Goal: Task Accomplishment & Management: Complete application form

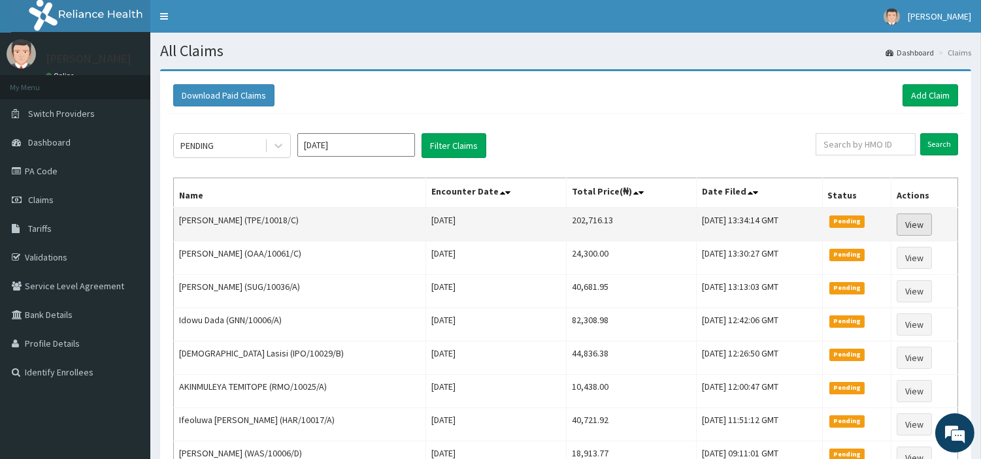
click at [923, 229] on link "View" at bounding box center [914, 225] width 35 height 22
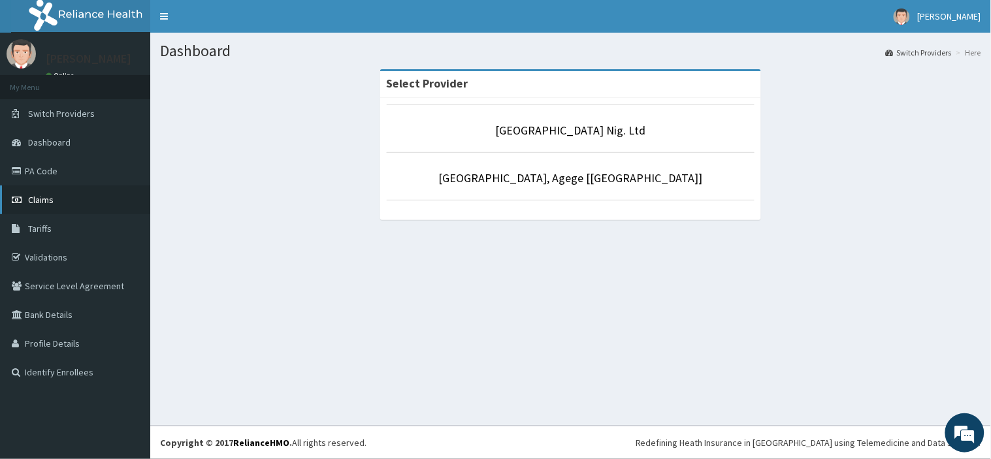
click at [37, 199] on span "Claims" at bounding box center [40, 200] width 25 height 12
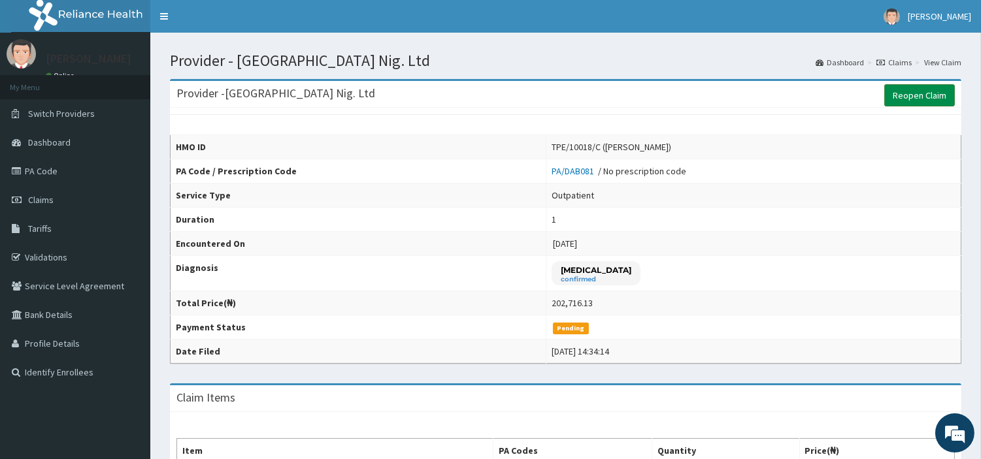
click at [907, 99] on link "Reopen Claim" at bounding box center [919, 95] width 71 height 22
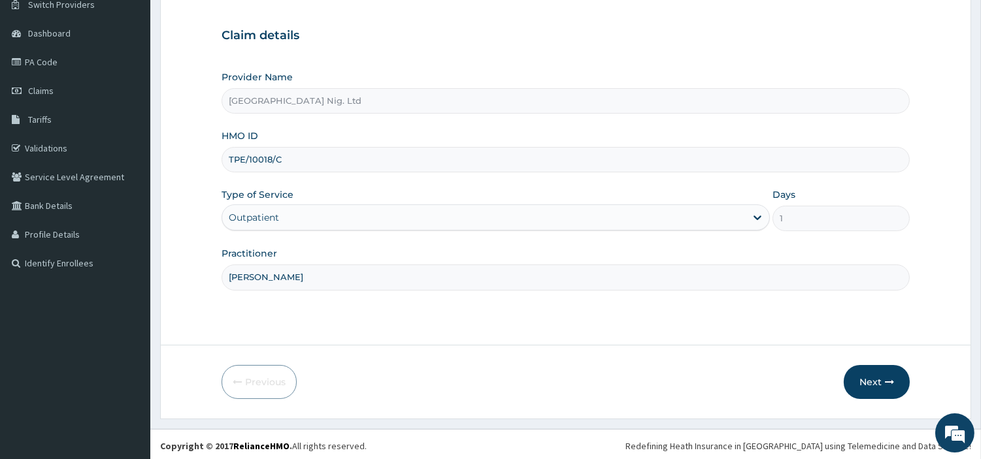
scroll to position [112, 0]
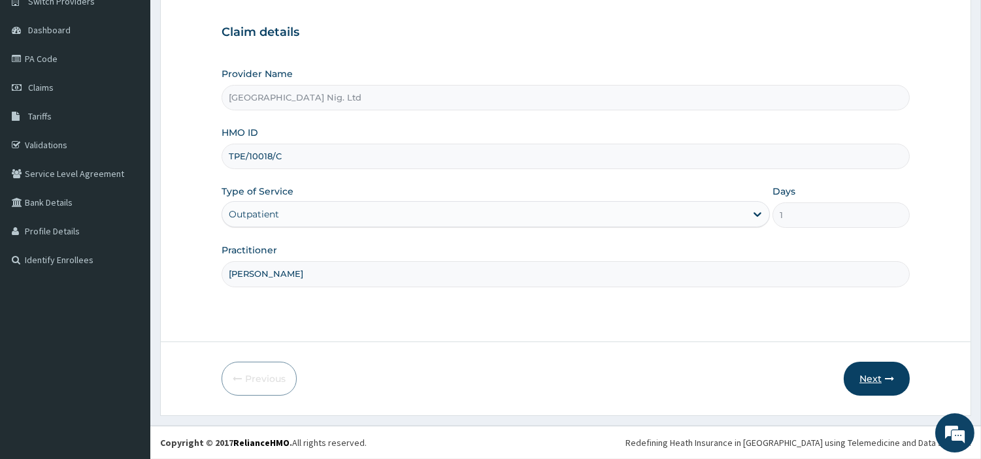
click at [850, 376] on button "Next" at bounding box center [877, 379] width 66 height 34
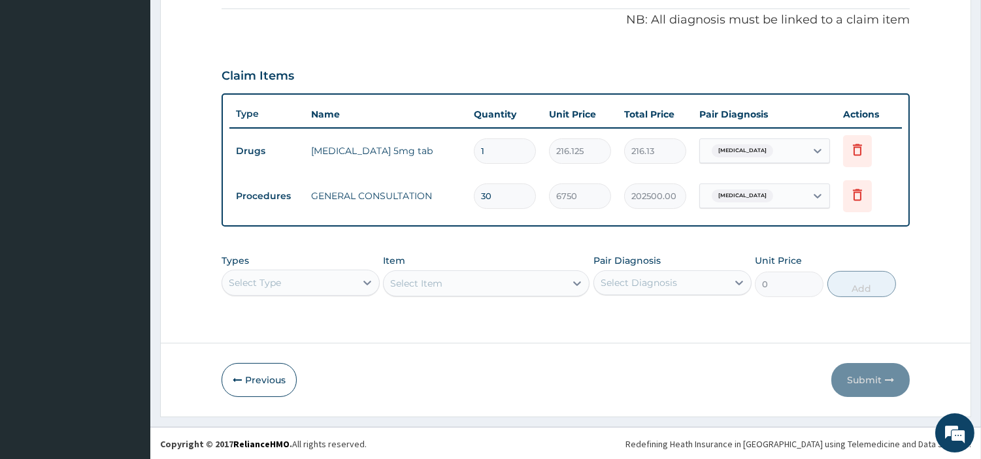
scroll to position [0, 0]
click at [493, 148] on input "1" at bounding box center [505, 151] width 62 height 25
type input "0.00"
type input "3"
type input "648.38"
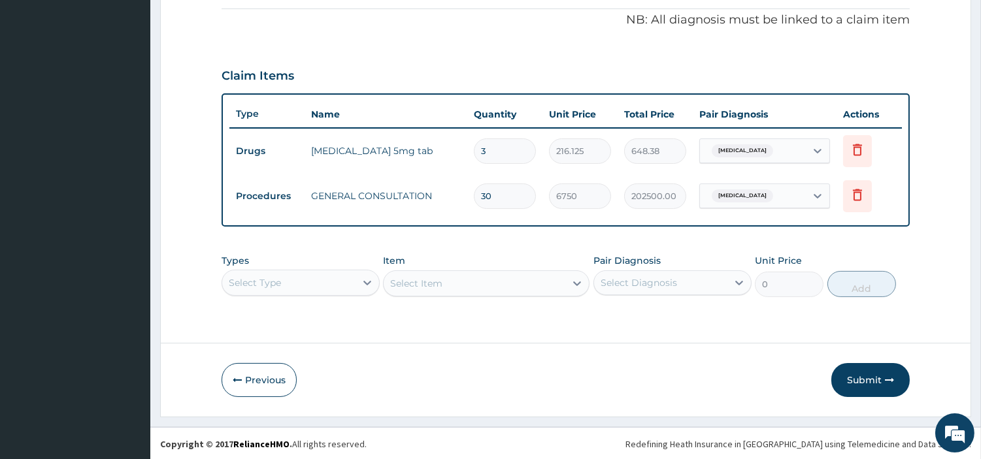
type input "30"
type input "6483.75"
type input "30"
click at [508, 201] on input "30" at bounding box center [505, 196] width 62 height 25
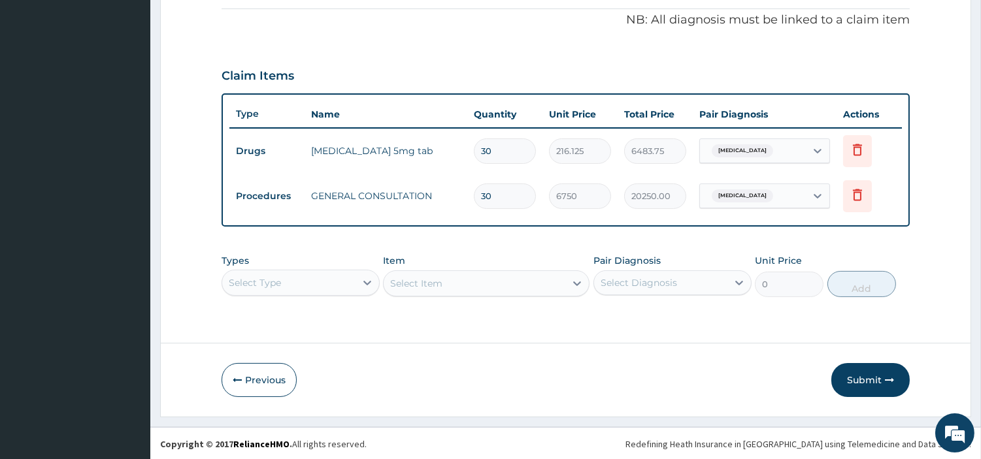
type input "3"
type input "20250.00"
type input "0.00"
type input "1"
type input "6750.00"
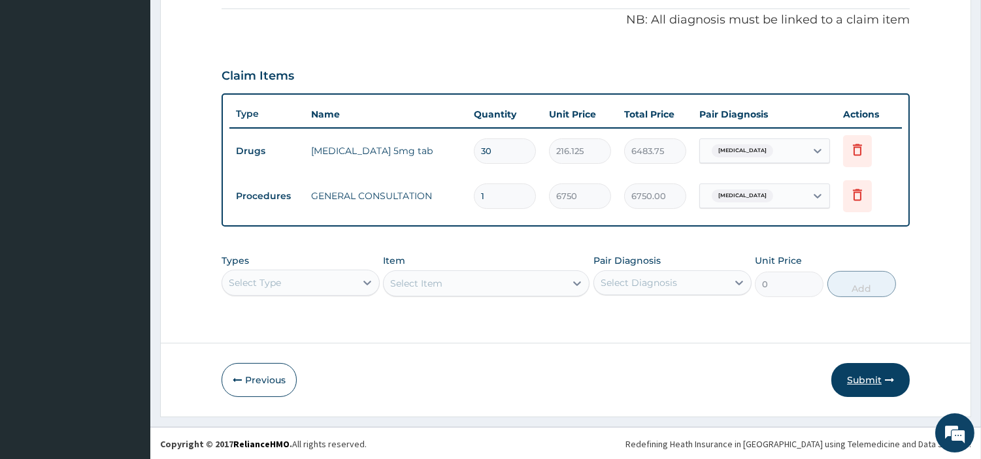
type input "1"
click at [848, 374] on button "Submit" at bounding box center [870, 380] width 78 height 34
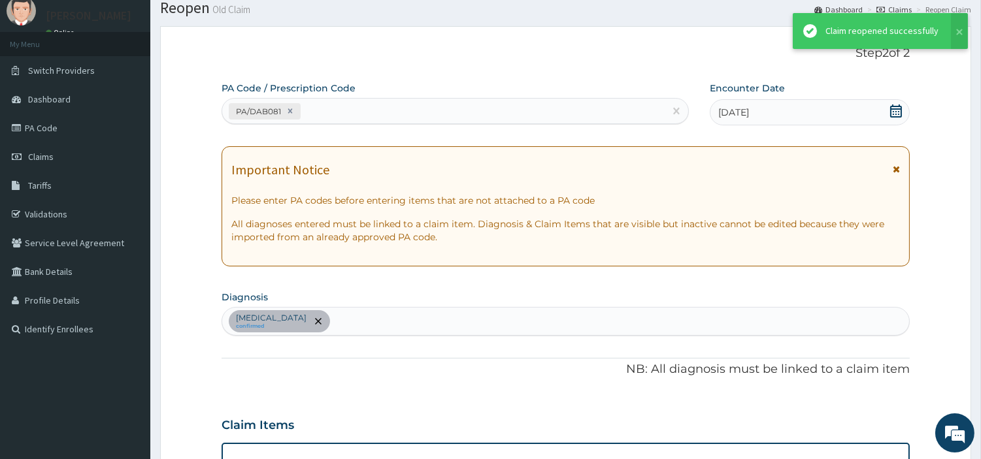
scroll to position [393, 0]
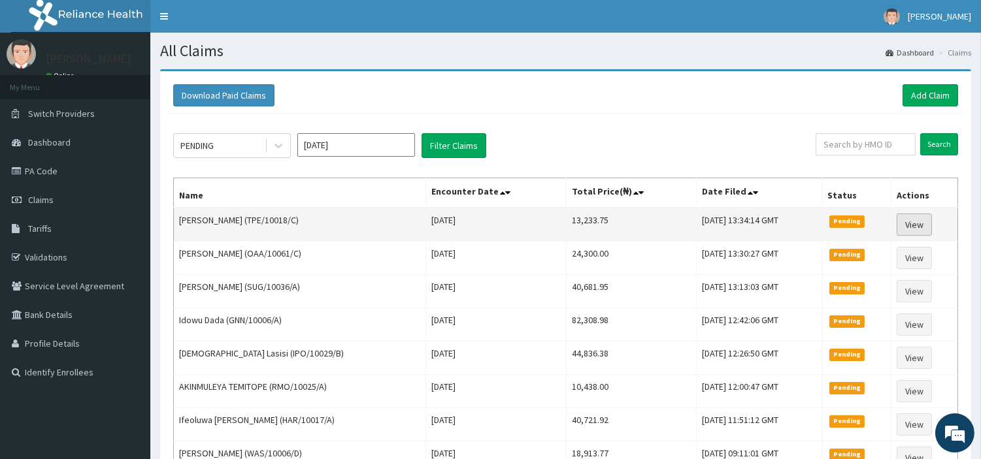
click at [916, 231] on link "View" at bounding box center [914, 225] width 35 height 22
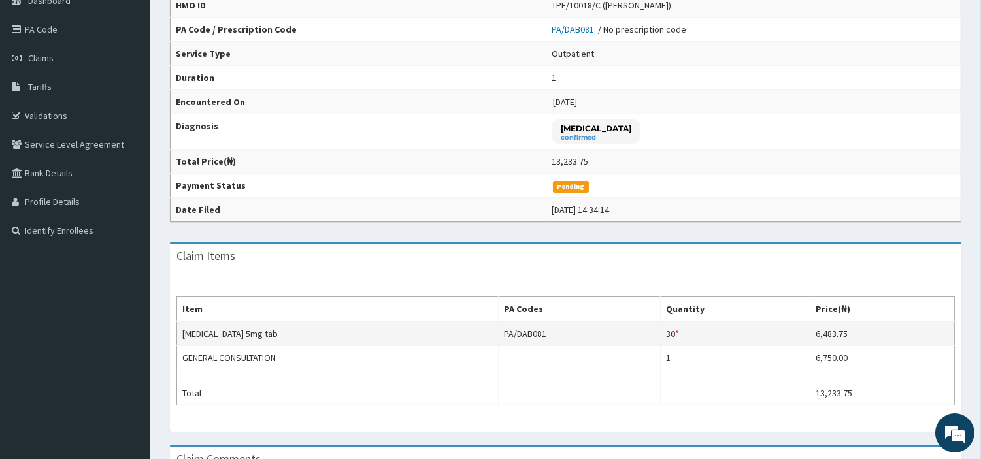
scroll to position [145, 0]
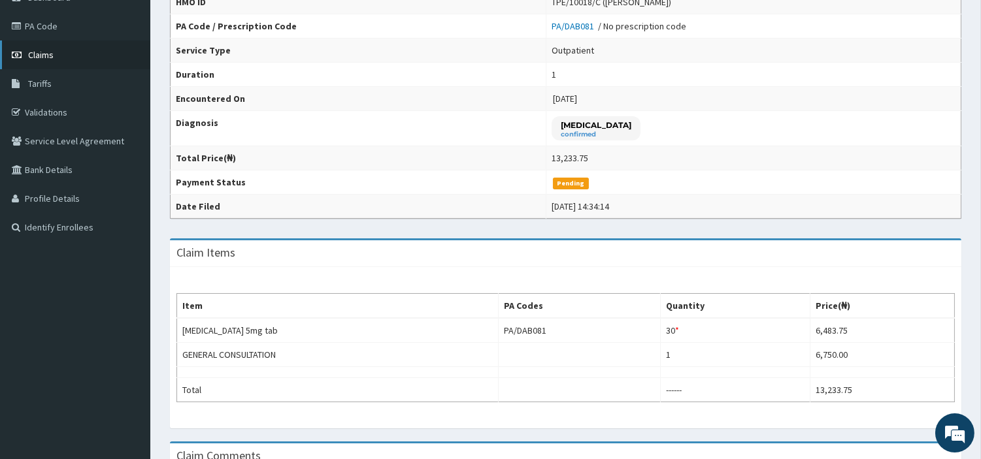
click at [52, 49] on span "Claims" at bounding box center [40, 55] width 25 height 12
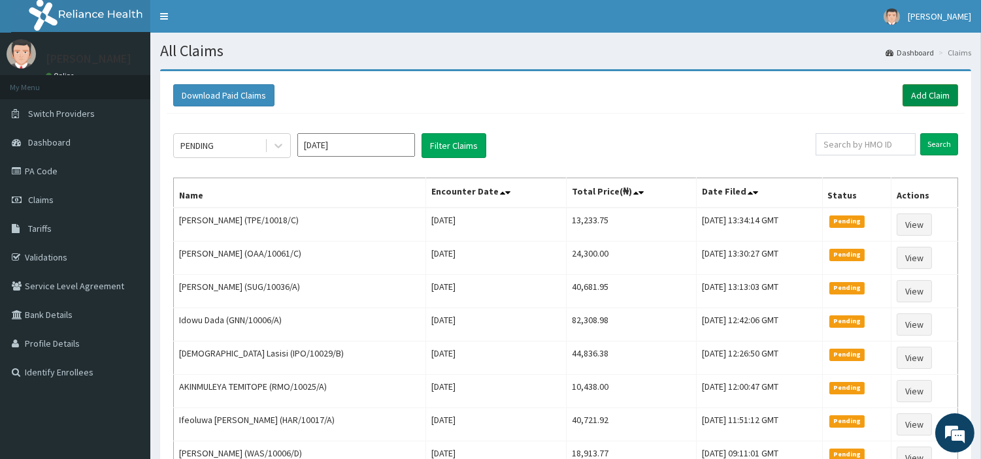
click at [940, 88] on link "Add Claim" at bounding box center [931, 95] width 56 height 22
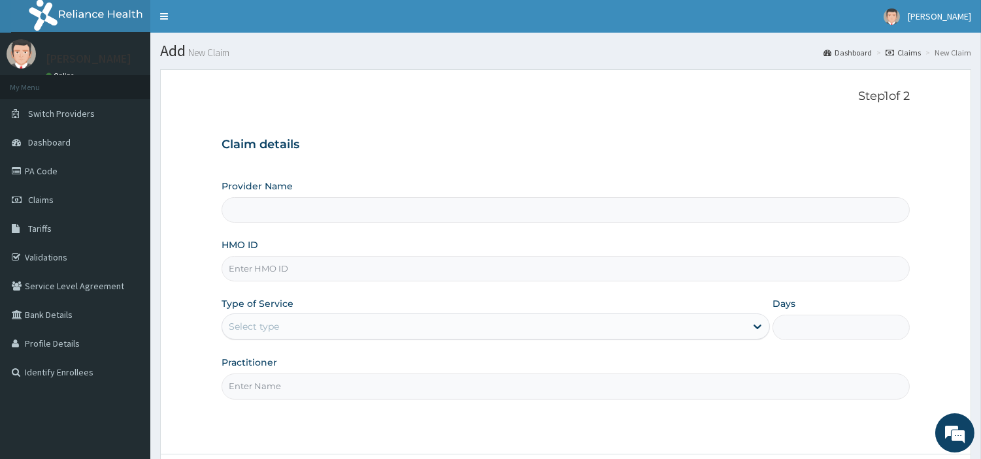
type input "[GEOGRAPHIC_DATA] Nig. Ltd"
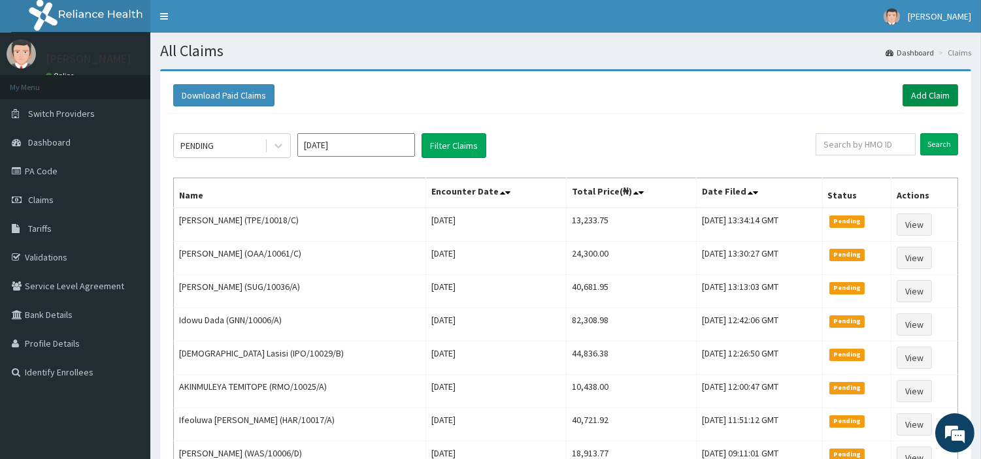
drag, startPoint x: 923, startPoint y: 97, endPoint x: 909, endPoint y: 99, distance: 14.5
click at [923, 97] on link "Add Claim" at bounding box center [931, 95] width 56 height 22
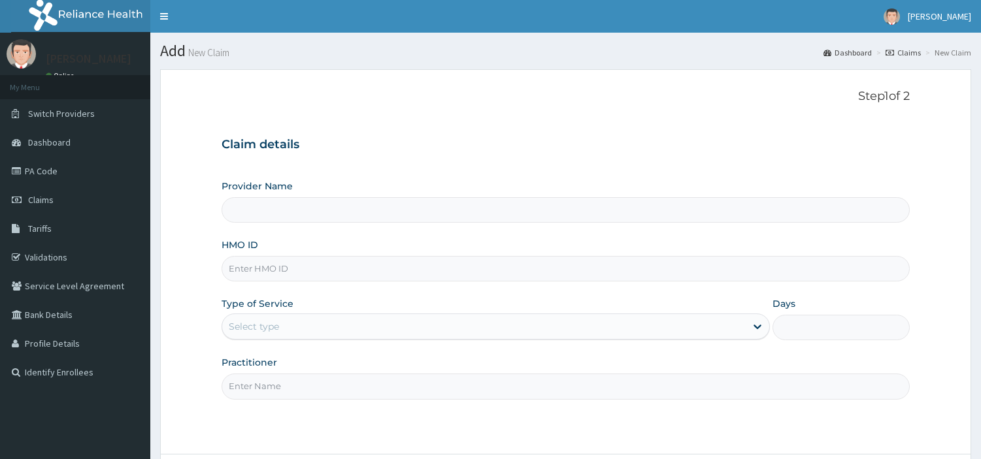
type input "[GEOGRAPHIC_DATA] Nig. Ltd"
click at [384, 281] on input "HMO ID" at bounding box center [566, 268] width 688 height 25
click at [384, 272] on input "HMO ID" at bounding box center [566, 268] width 688 height 25
paste input "MCO/10004/A"
type input "MCO/10004/A"
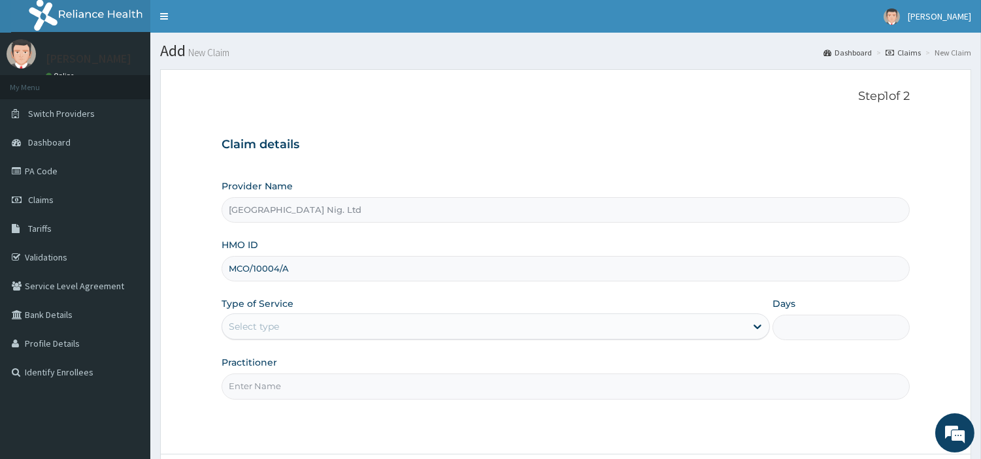
click at [337, 327] on div "Select type" at bounding box center [483, 326] width 523 height 21
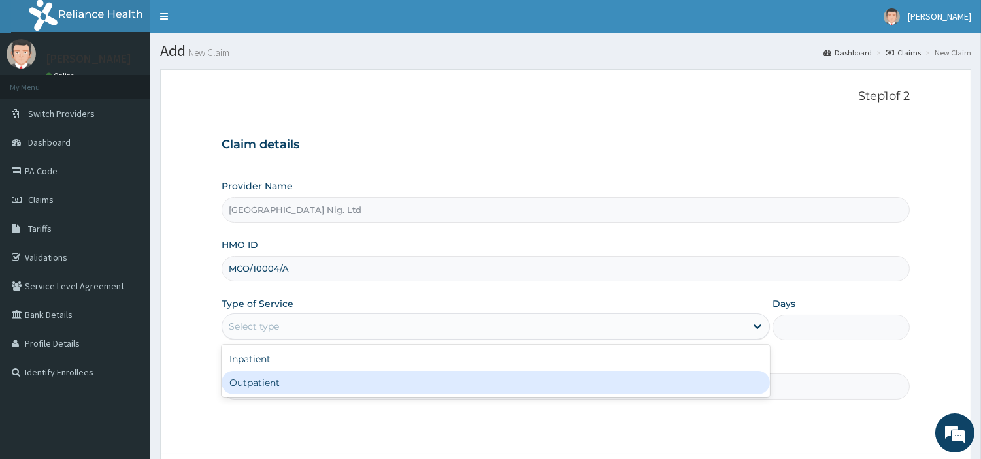
click at [324, 384] on div "Outpatient" at bounding box center [496, 383] width 548 height 24
type input "1"
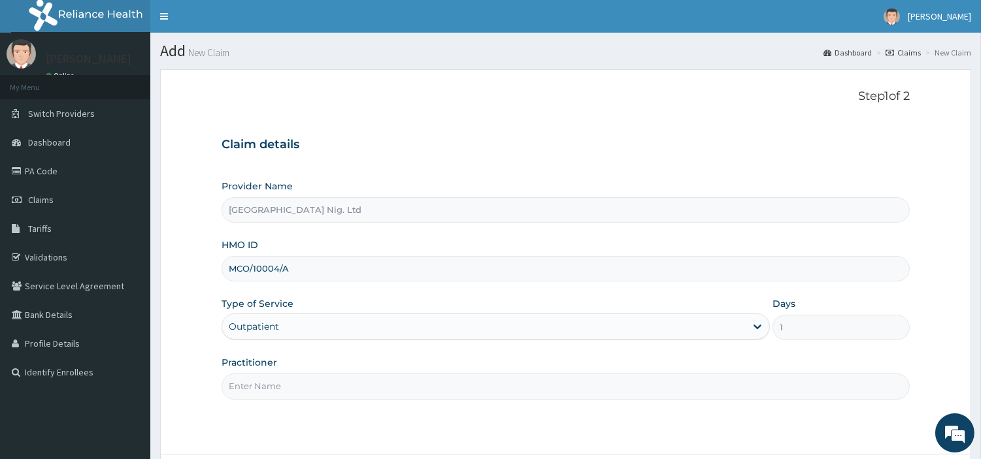
click at [325, 384] on input "Practitioner" at bounding box center [566, 386] width 688 height 25
paste input "Ikeh Doris"
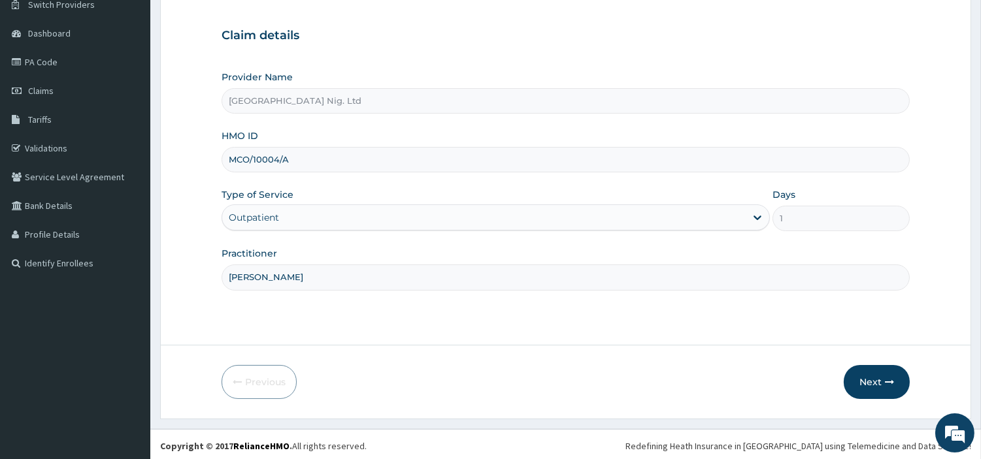
scroll to position [112, 0]
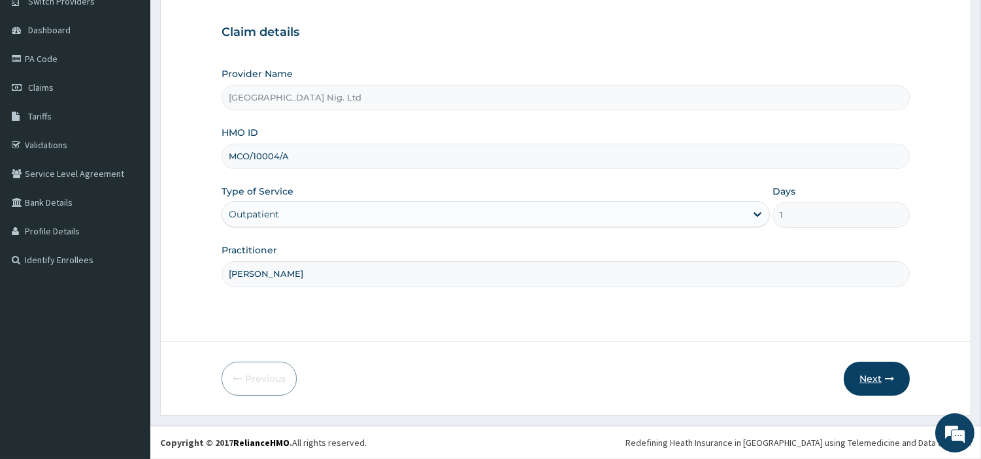
type input "Ikeh Doris"
click at [872, 373] on button "Next" at bounding box center [877, 379] width 66 height 34
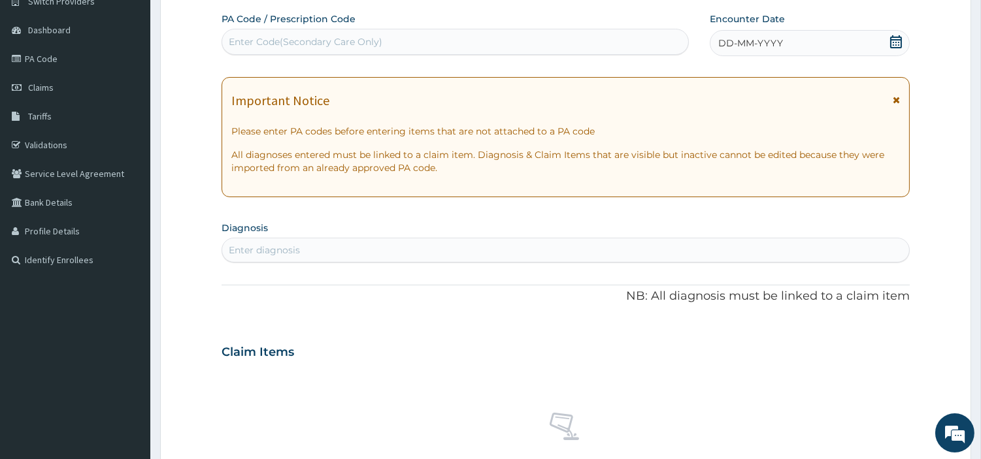
click at [454, 40] on div "Enter Code(Secondary Care Only)" at bounding box center [455, 41] width 466 height 21
paste input "PA/18CA8D"
type input "PA/18CA8D"
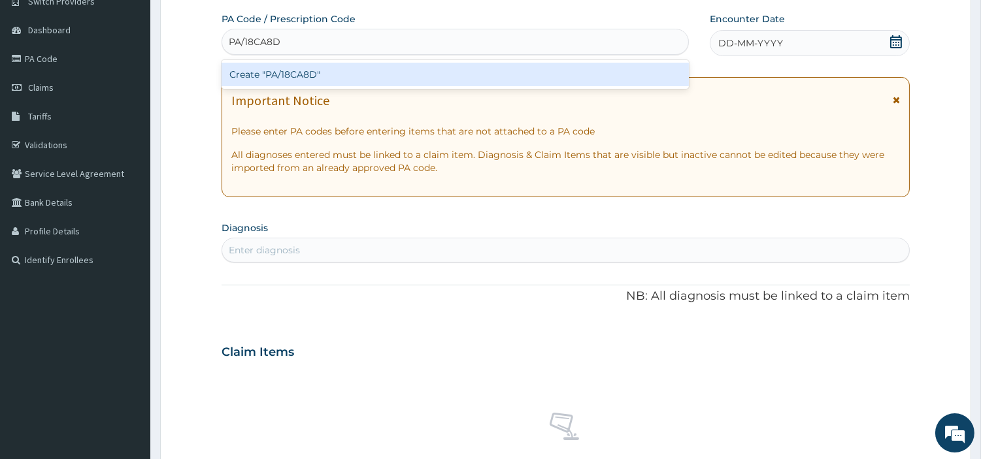
click at [484, 83] on div "Create "PA/18CA8D"" at bounding box center [455, 75] width 467 height 24
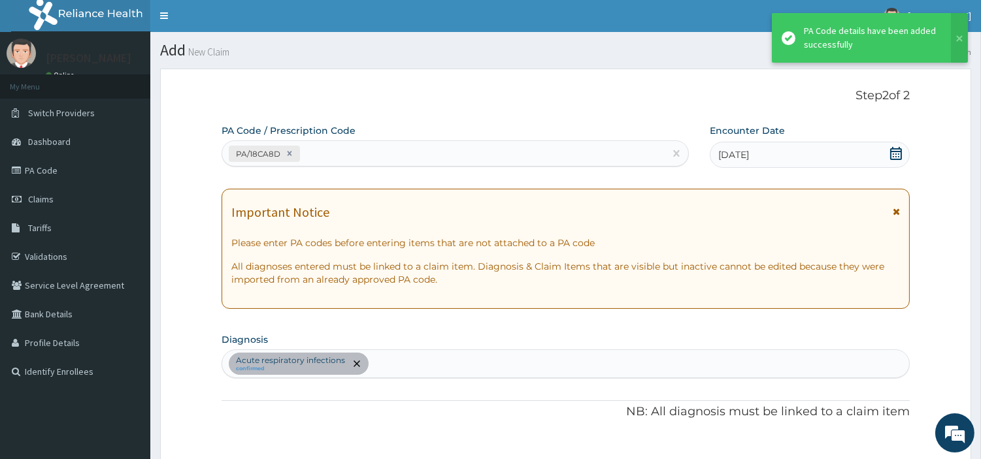
scroll to position [0, 0]
click at [370, 146] on div "PA/18CA8D" at bounding box center [443, 155] width 442 height 22
paste input "PA/F963DD"
type input "PA/F963DD"
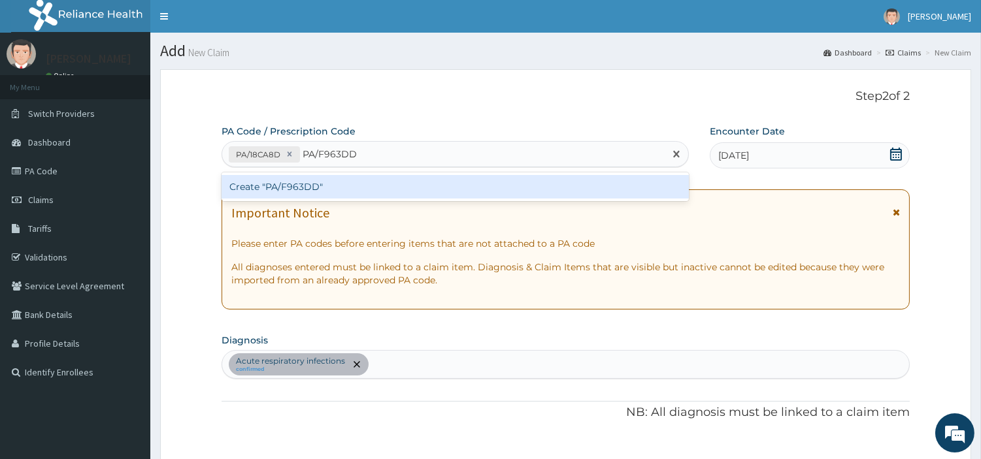
click at [243, 184] on div "Create "PA/F963DD"" at bounding box center [455, 187] width 467 height 24
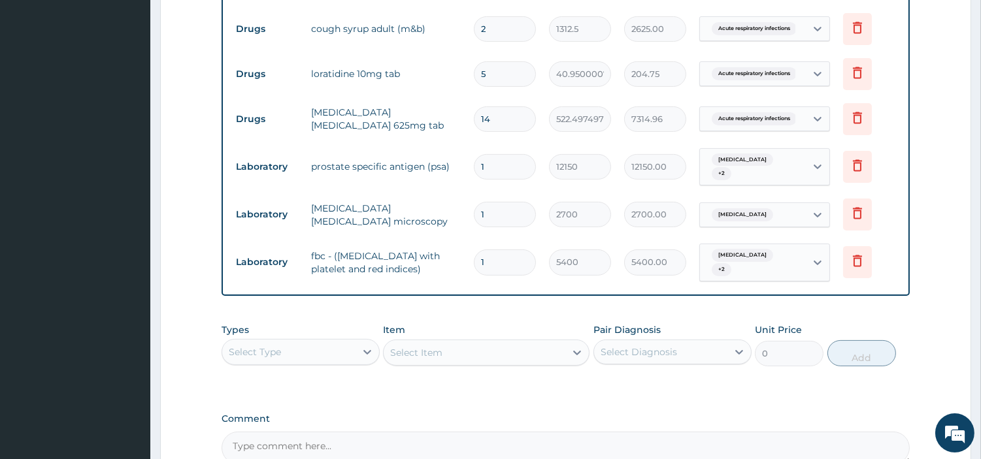
scroll to position [593, 0]
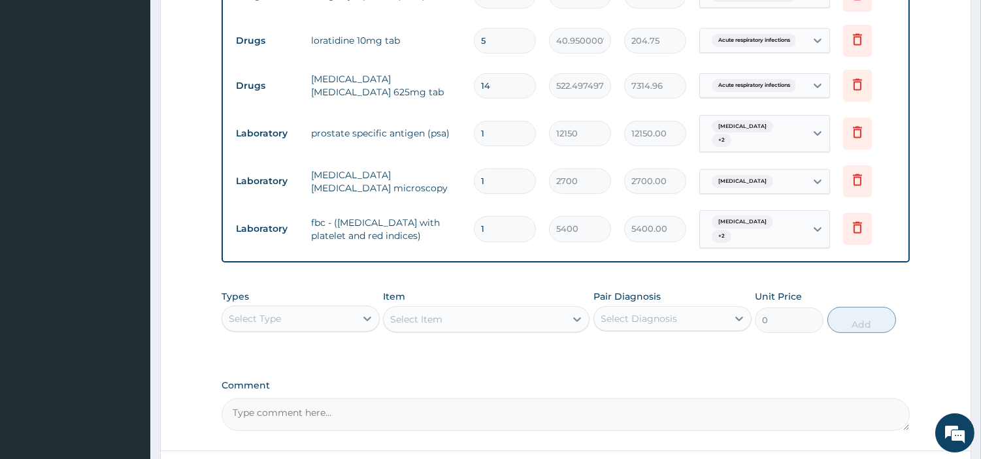
click at [331, 319] on div "Select Type" at bounding box center [288, 318] width 133 height 21
drag, startPoint x: 295, startPoint y: 401, endPoint x: 82, endPoint y: 7, distance: 448.0
click at [294, 401] on div "Procedures" at bounding box center [301, 399] width 158 height 24
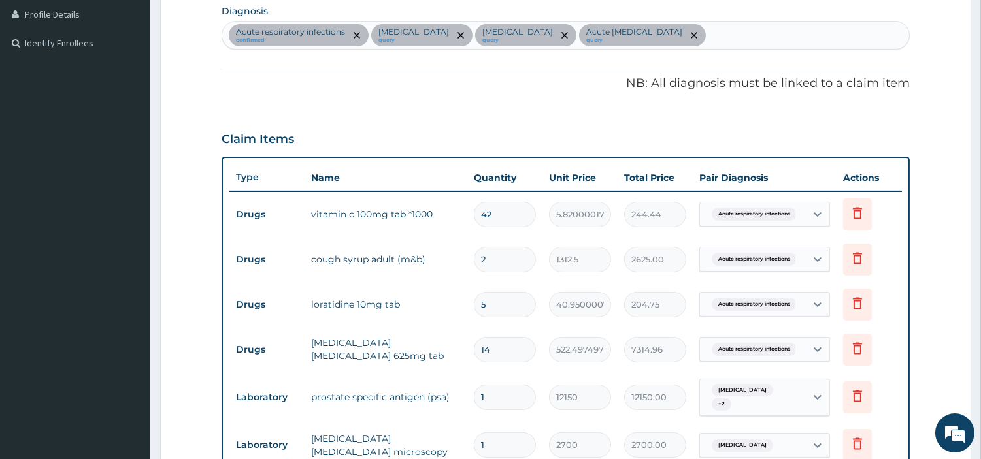
scroll to position [303, 0]
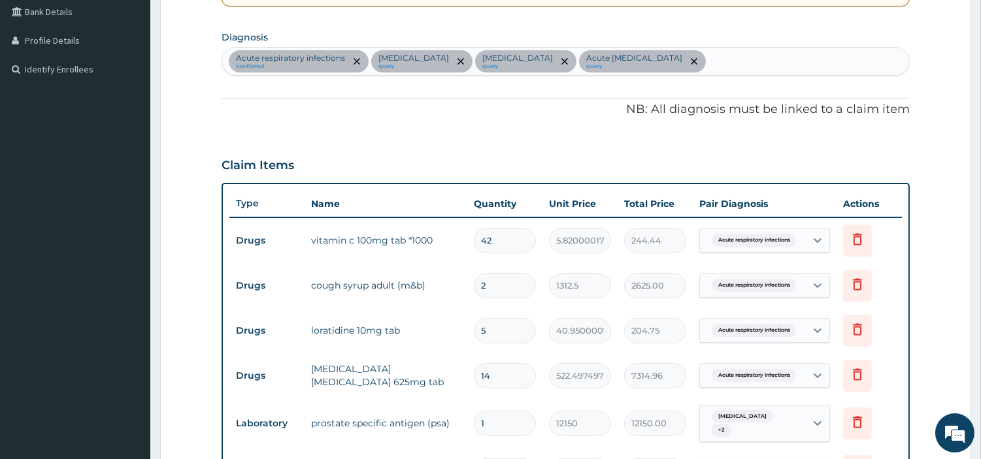
click at [768, 59] on div "Acute respiratory infections confirmed Benign neoplasm of prostate query Malari…" at bounding box center [565, 61] width 687 height 27
type input "SEP"
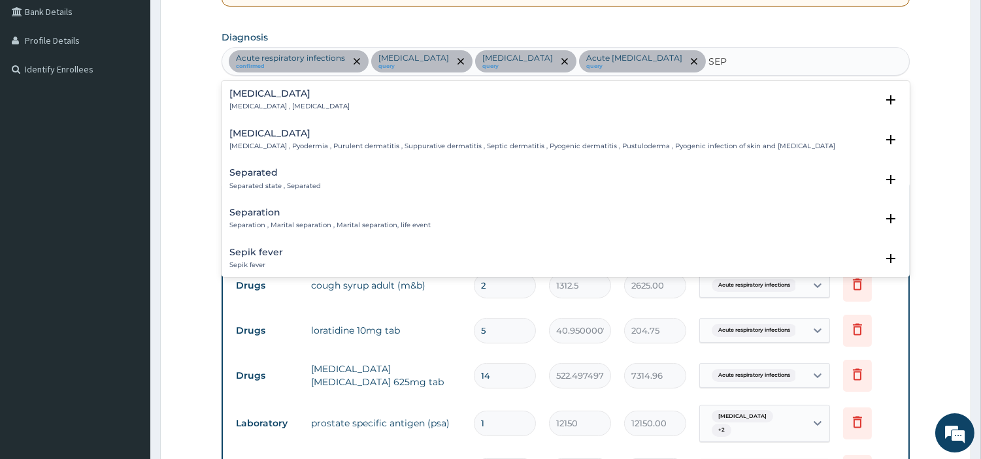
click at [247, 97] on h4 "Sepsis" at bounding box center [289, 94] width 120 height 10
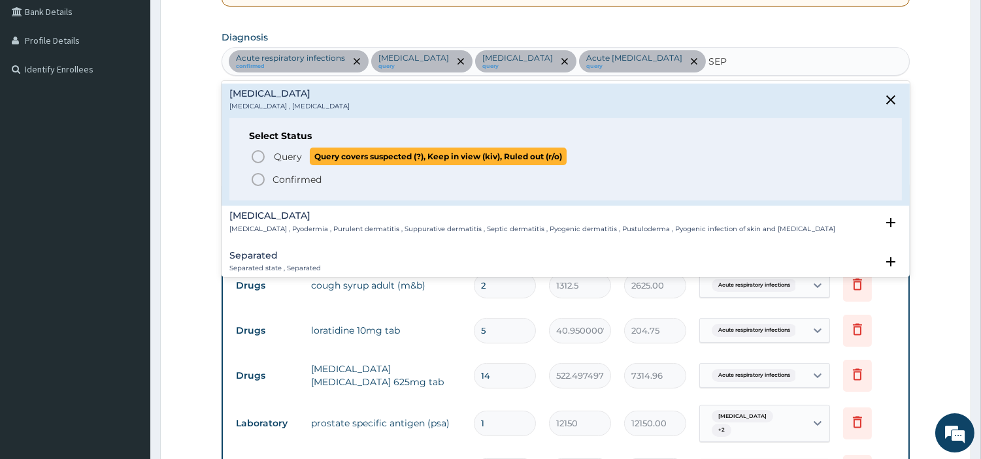
click at [262, 154] on icon "status option query" at bounding box center [258, 157] width 16 height 16
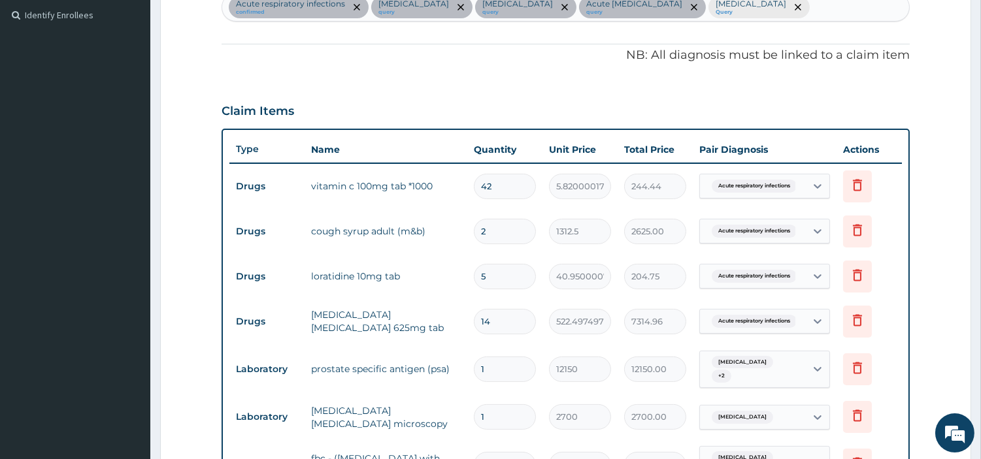
scroll to position [521, 0]
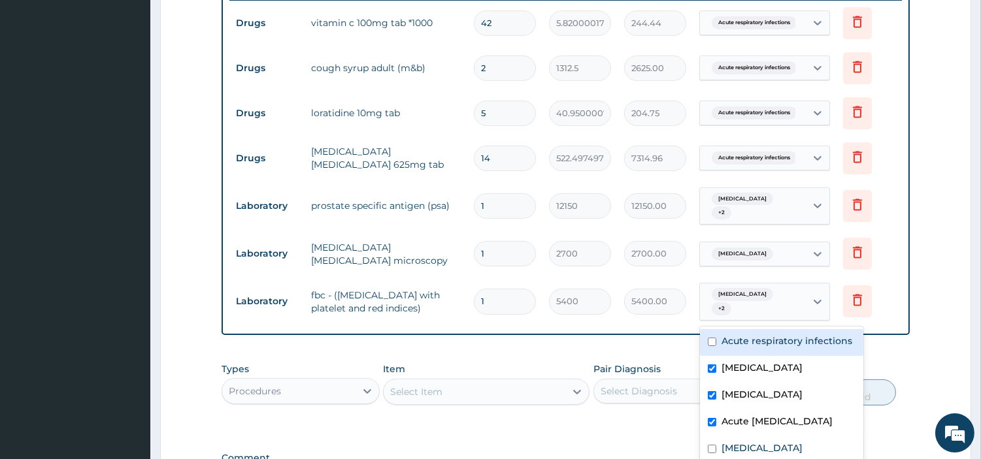
click at [763, 318] on div "Benign neoplasm of prostate + 2" at bounding box center [753, 302] width 106 height 37
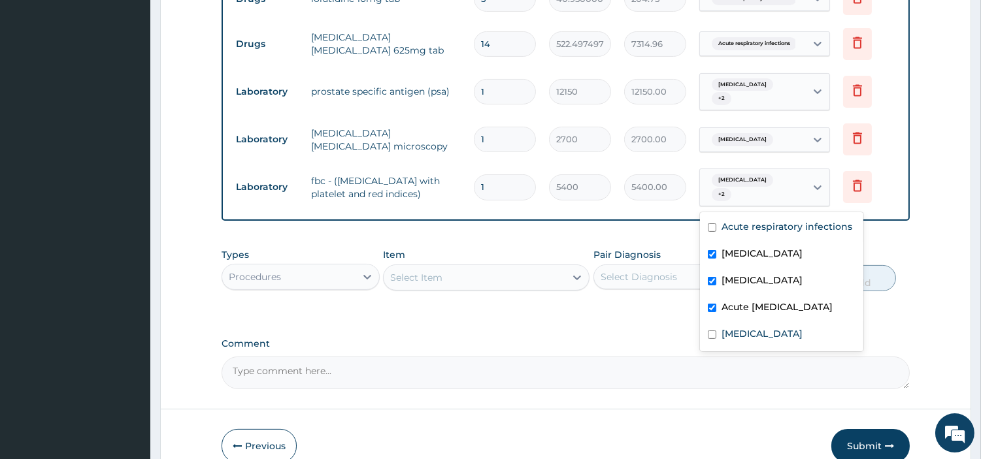
scroll to position [667, 0]
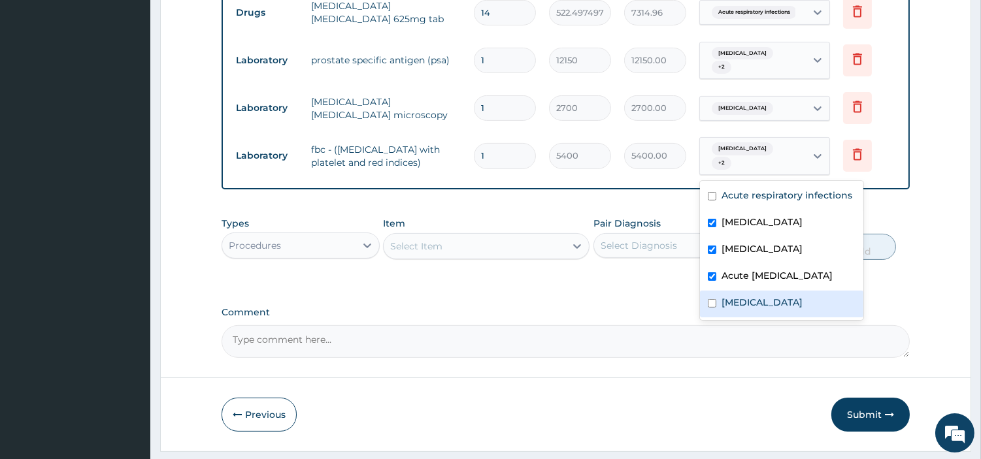
click at [791, 318] on div "Sepsis" at bounding box center [781, 304] width 163 height 27
checkbox input "true"
click at [482, 250] on div "Select Item" at bounding box center [475, 246] width 182 height 21
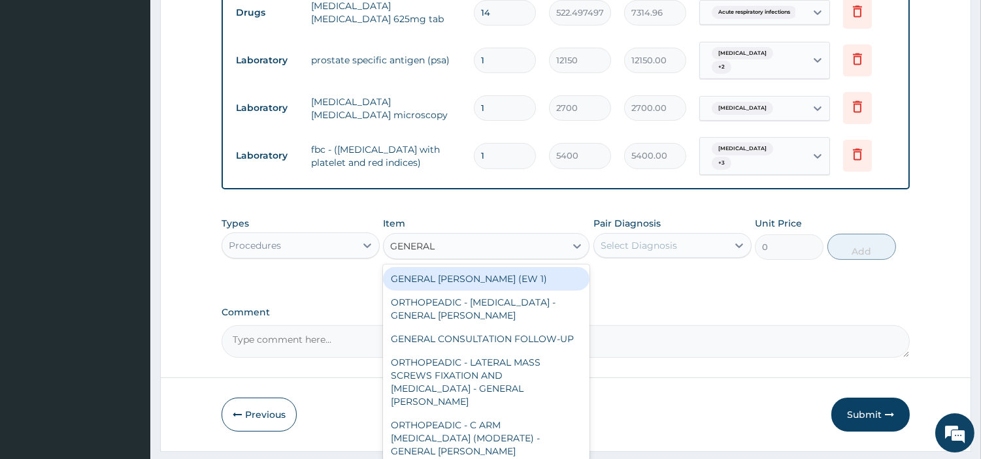
type input "GENERAL C"
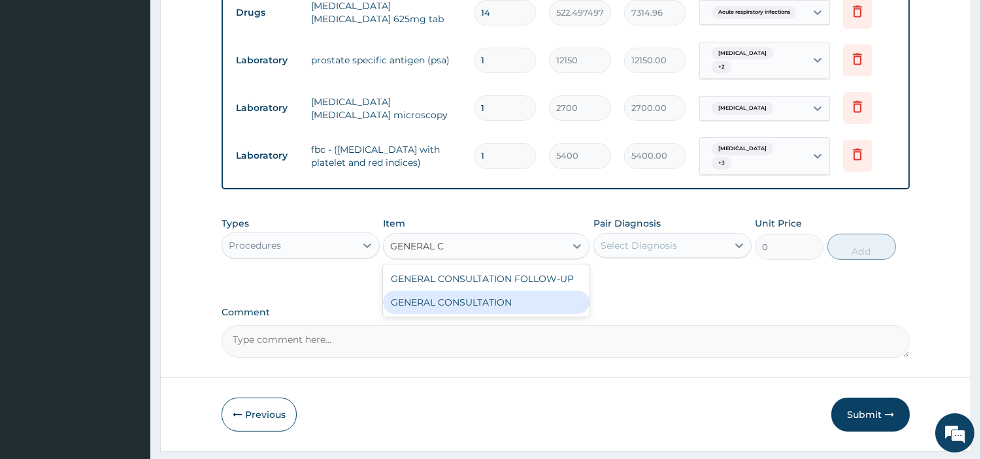
click at [478, 303] on div "GENERAL CONSULTATION" at bounding box center [486, 303] width 207 height 24
type input "6750"
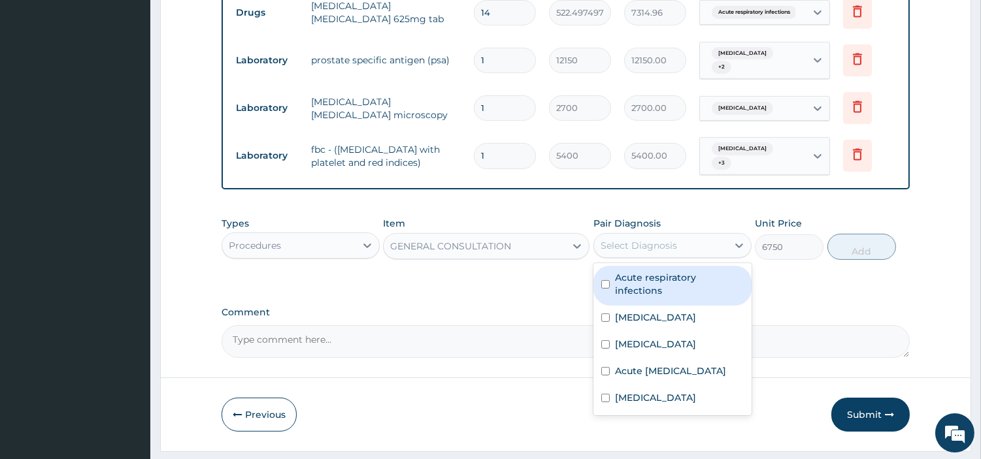
click at [640, 253] on div "Select Diagnosis" at bounding box center [660, 245] width 133 height 21
click at [634, 288] on div "Acute respiratory infections" at bounding box center [672, 286] width 158 height 40
checkbox input "true"
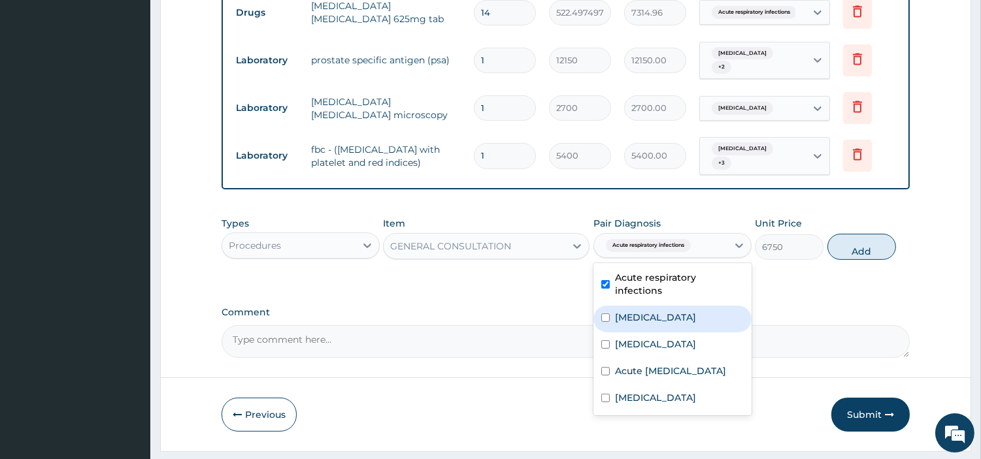
drag, startPoint x: 634, startPoint y: 309, endPoint x: 638, endPoint y: 348, distance: 39.5
click at [634, 311] on label "Benign neoplasm of prostate" at bounding box center [655, 317] width 81 height 13
checkbox input "true"
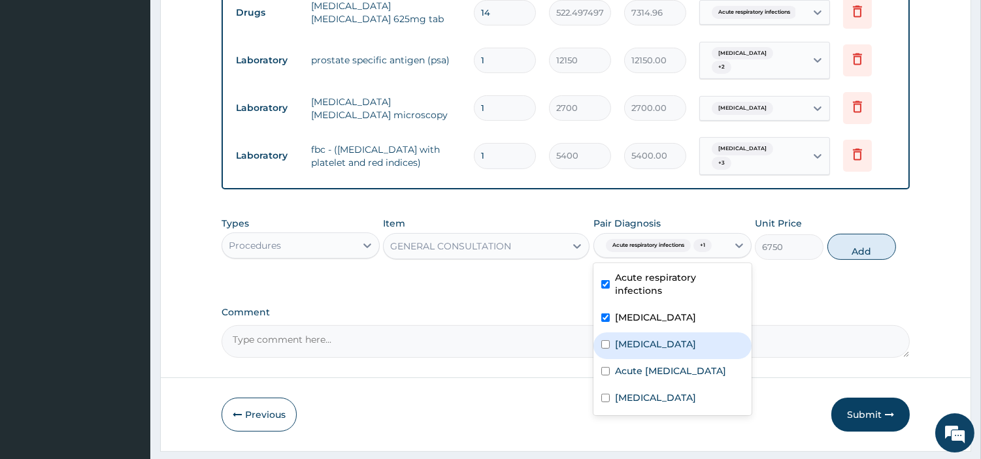
drag, startPoint x: 638, startPoint y: 350, endPoint x: 640, endPoint y: 383, distance: 32.7
click at [638, 351] on div "Malaria" at bounding box center [672, 346] width 158 height 27
checkbox input "true"
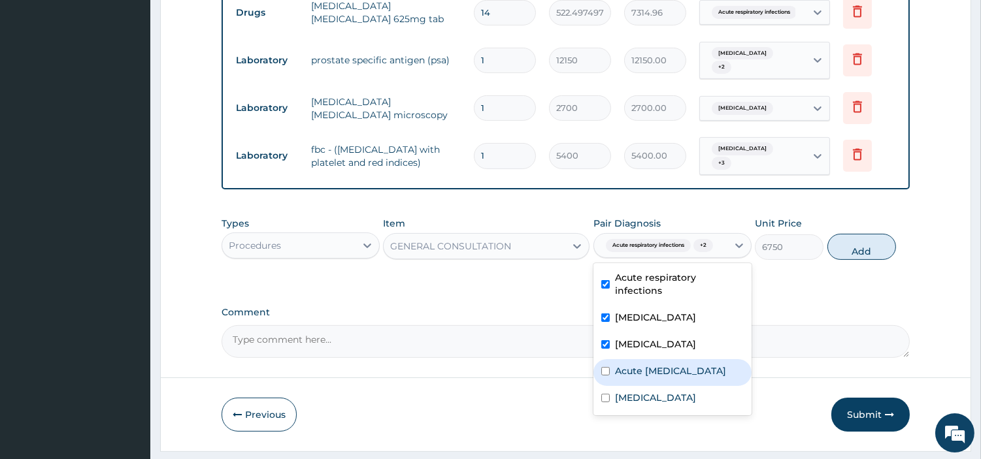
click at [642, 378] on label "Acute upper respiratory infection" at bounding box center [670, 371] width 111 height 13
checkbox input "true"
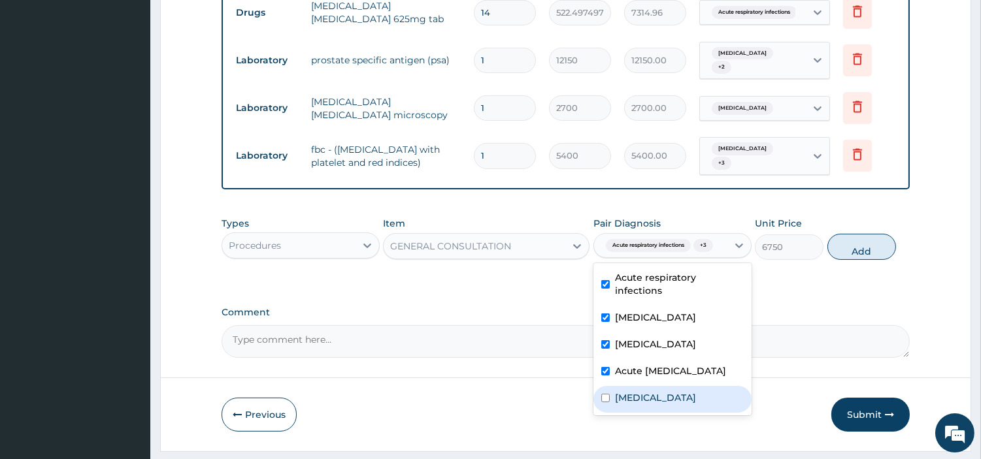
drag, startPoint x: 646, startPoint y: 427, endPoint x: 713, endPoint y: 375, distance: 84.8
click at [646, 413] on div "[MEDICAL_DATA]" at bounding box center [672, 399] width 158 height 27
checkbox input "true"
drag, startPoint x: 858, startPoint y: 263, endPoint x: 854, endPoint y: 277, distance: 14.9
click at [857, 260] on button "Add" at bounding box center [861, 247] width 69 height 26
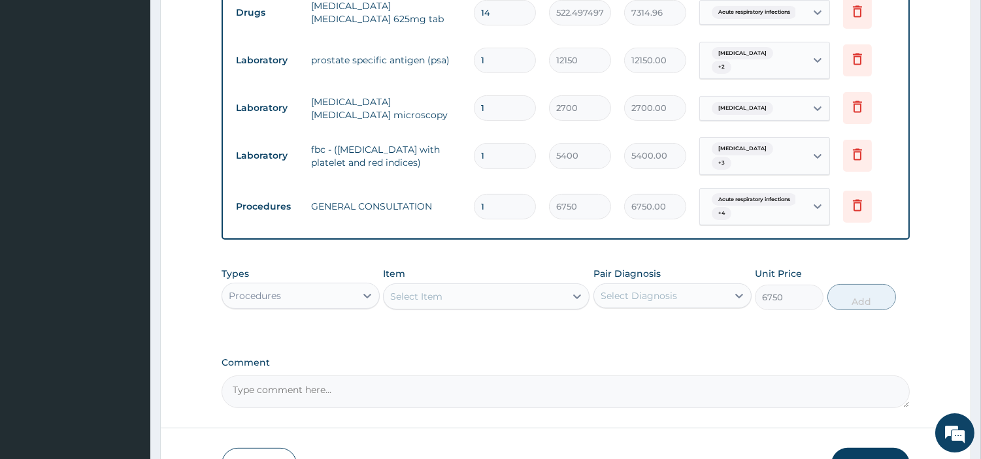
type input "0"
click at [320, 301] on div "Procedures" at bounding box center [288, 296] width 133 height 21
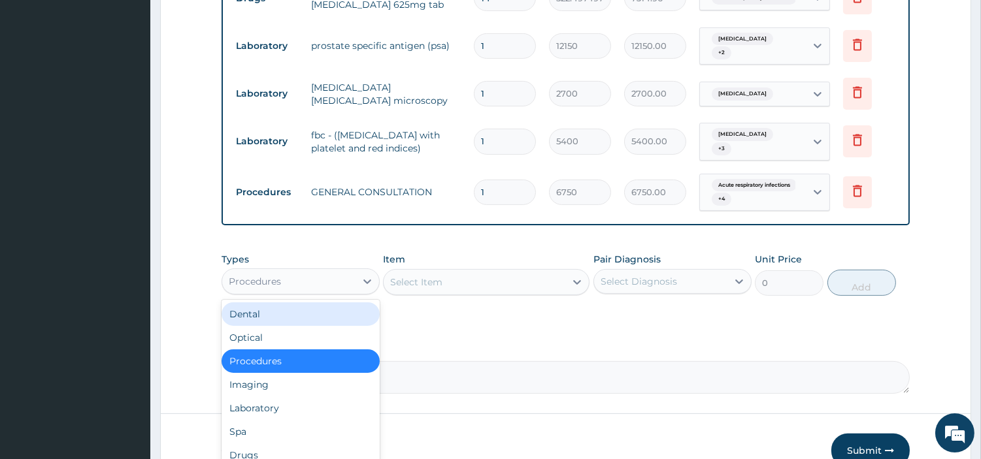
scroll to position [754, 0]
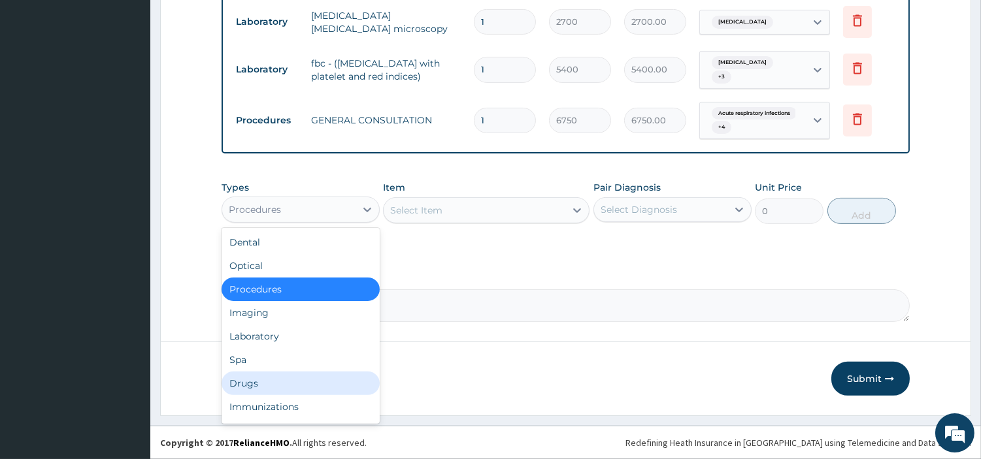
click at [302, 375] on div "Drugs" at bounding box center [301, 384] width 158 height 24
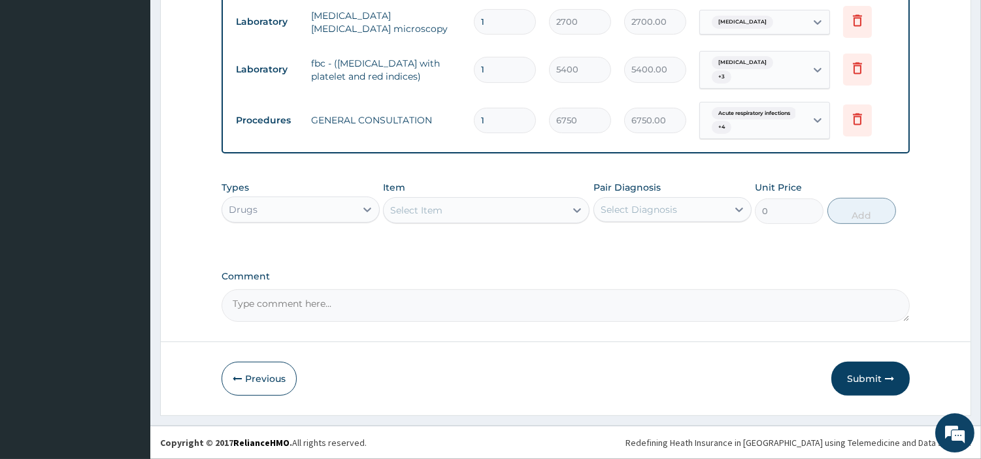
click at [504, 218] on div "Select Item" at bounding box center [475, 210] width 182 height 21
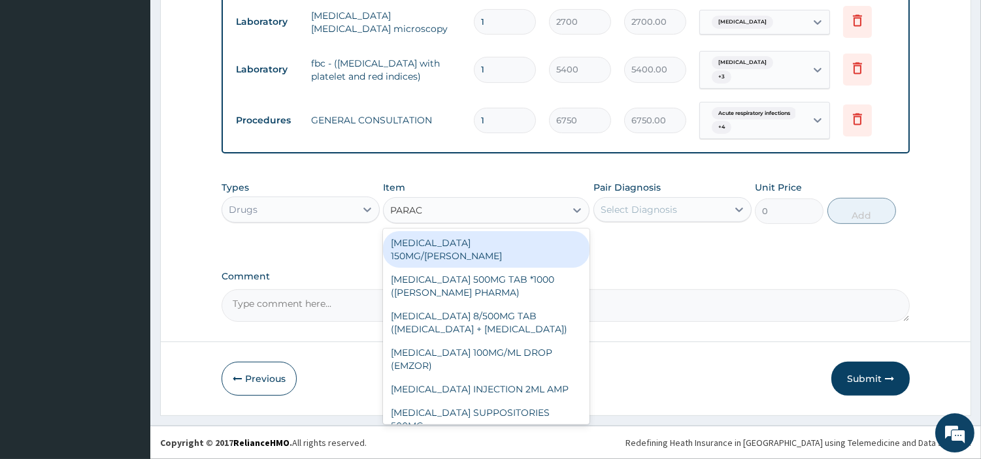
type input "PARACE"
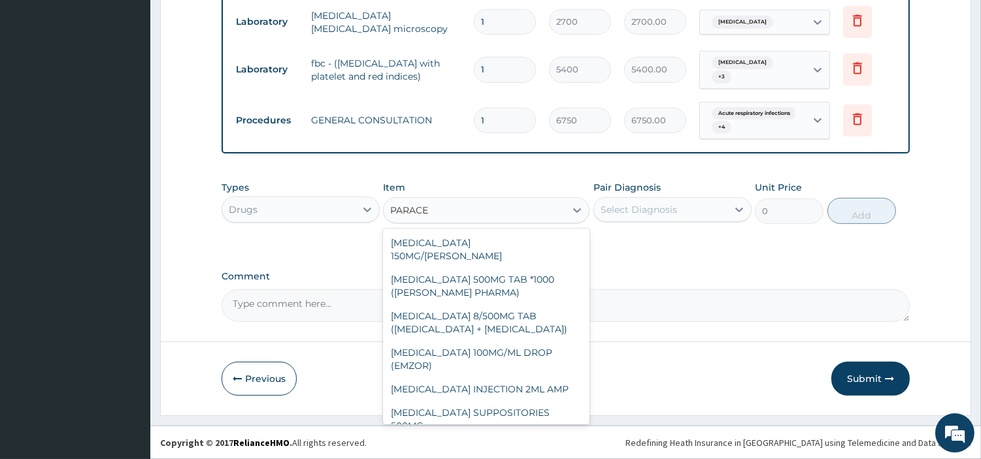
scroll to position [146, 0]
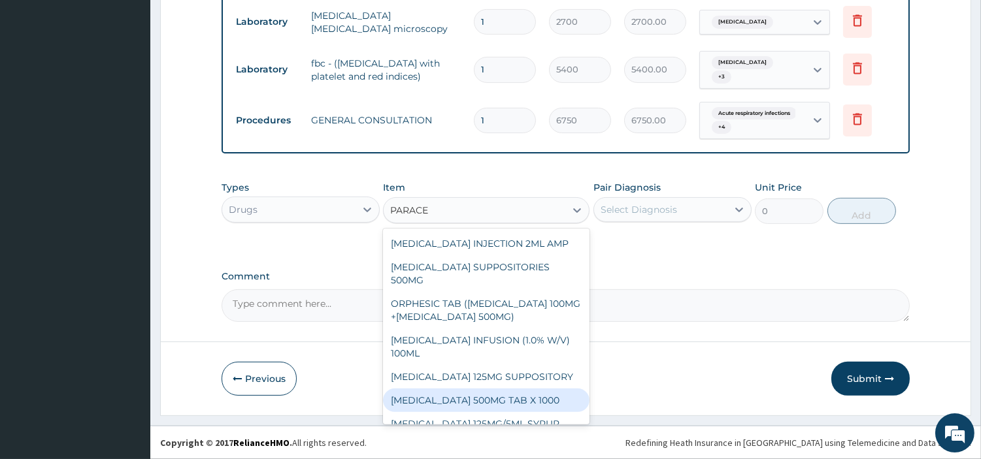
click at [544, 401] on div "PARACETAMOL 500MG TAB X 1000" at bounding box center [486, 401] width 207 height 24
type input "22.39999961853027"
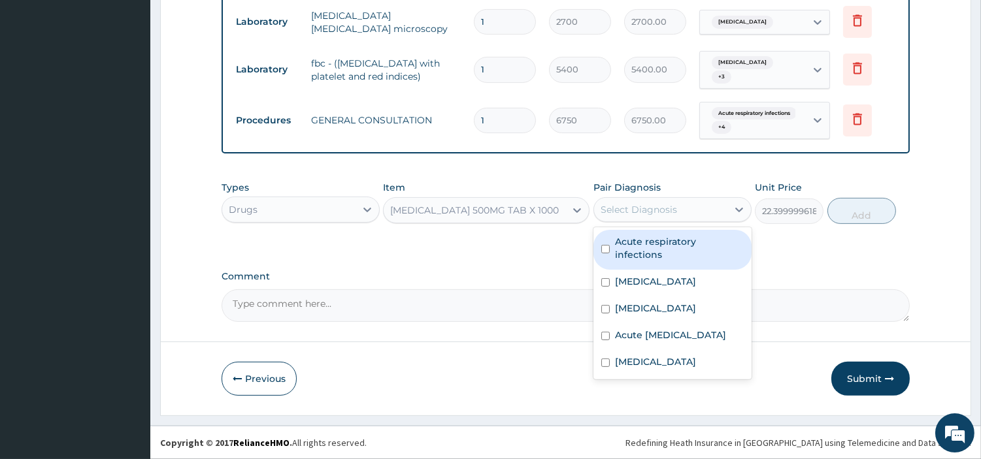
click at [703, 200] on div "Select Diagnosis" at bounding box center [660, 209] width 133 height 21
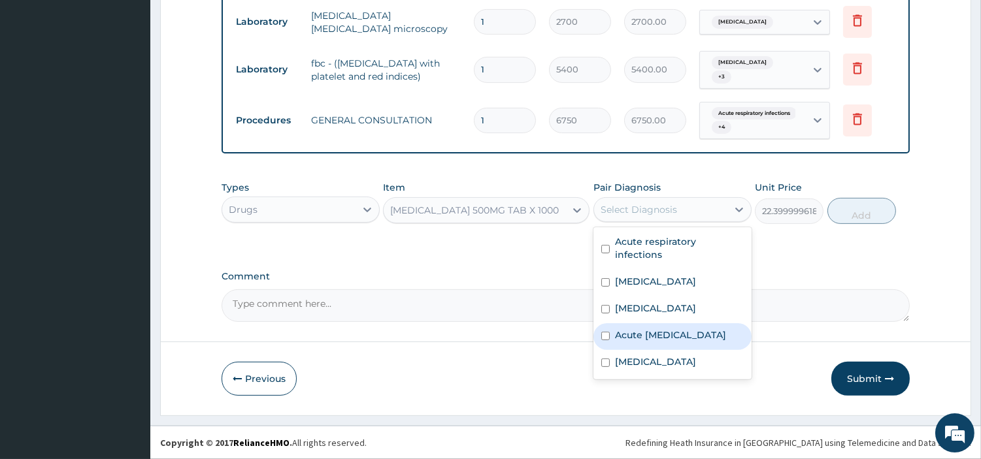
click at [716, 342] on label "Acute upper respiratory infection" at bounding box center [670, 335] width 111 height 13
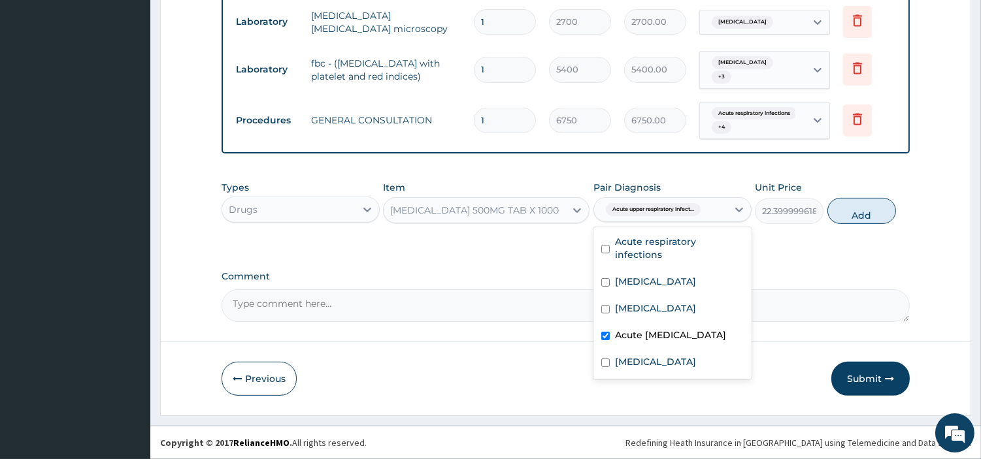
click at [704, 323] on div "Acute upper respiratory infection" at bounding box center [672, 336] width 158 height 27
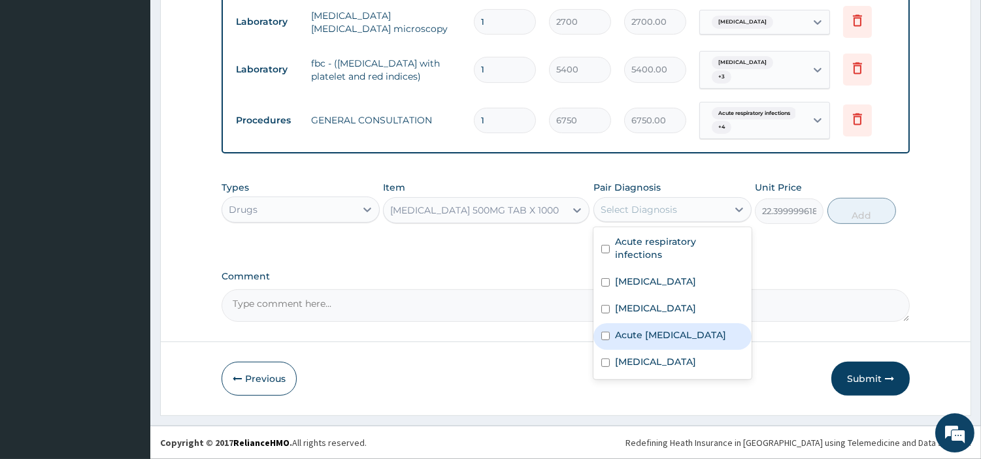
click at [680, 329] on label "Acute upper respiratory infection" at bounding box center [670, 335] width 111 height 13
checkbox input "true"
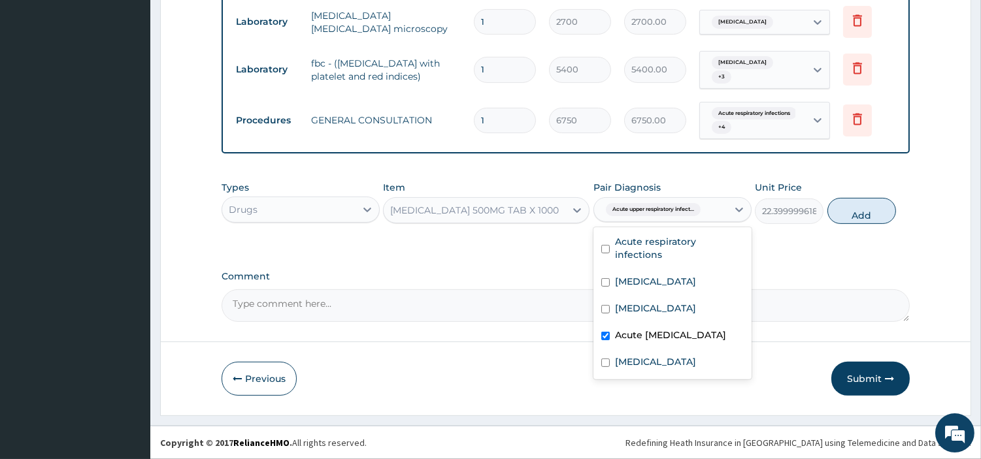
click at [678, 322] on div "Acute respiratory infections Benign neoplasm of prostate Malaria Acute upper re…" at bounding box center [672, 303] width 158 height 152
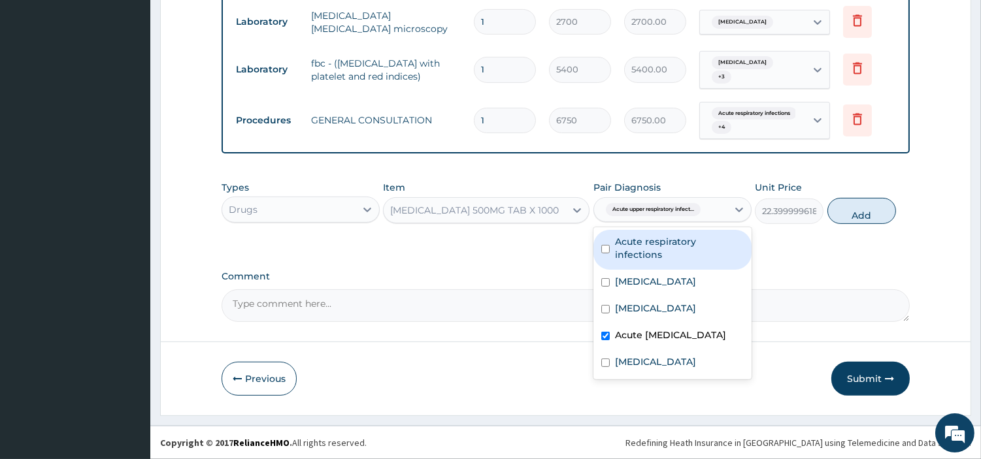
click at [720, 242] on label "Acute respiratory infections" at bounding box center [679, 248] width 129 height 26
checkbox input "true"
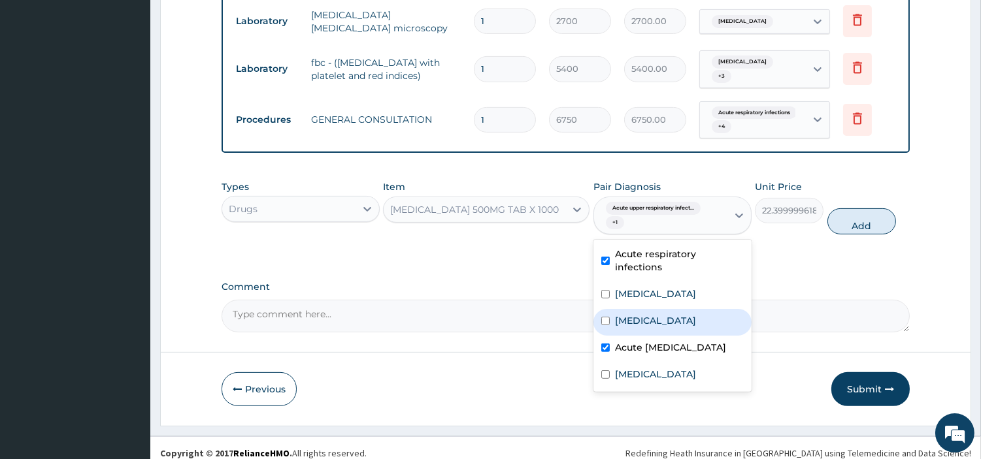
click at [678, 322] on div "Malaria" at bounding box center [672, 322] width 158 height 27
checkbox input "true"
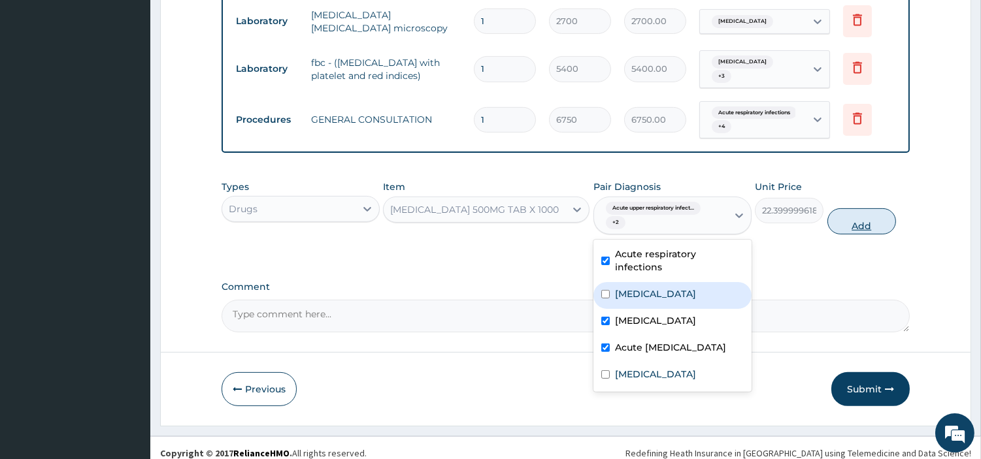
click at [858, 234] on button "Add" at bounding box center [861, 221] width 69 height 26
type input "0"
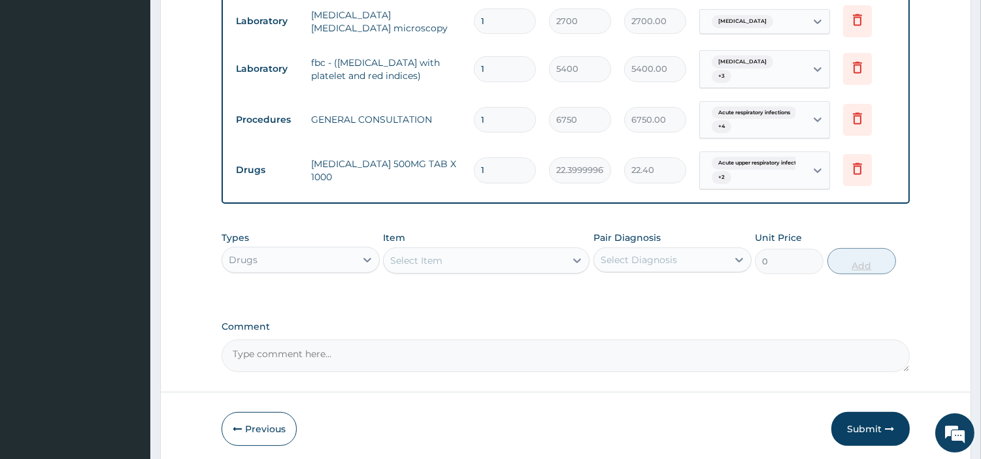
click at [858, 234] on div "Types Drugs Item Select Item Pair Diagnosis Select Diagnosis Unit Price 0 Add" at bounding box center [566, 253] width 688 height 56
click at [507, 165] on input "1" at bounding box center [505, 169] width 62 height 25
type input "18"
type input "403.20"
type input "18"
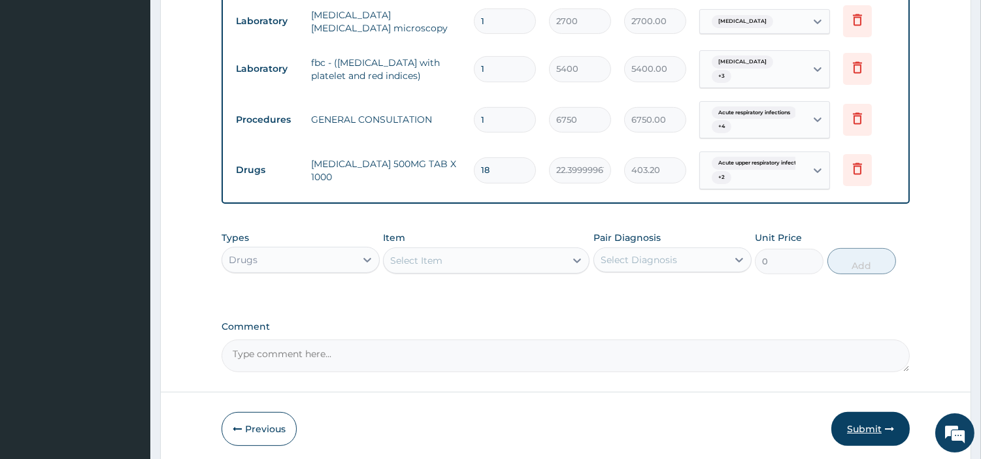
click at [857, 429] on button "Submit" at bounding box center [870, 429] width 78 height 34
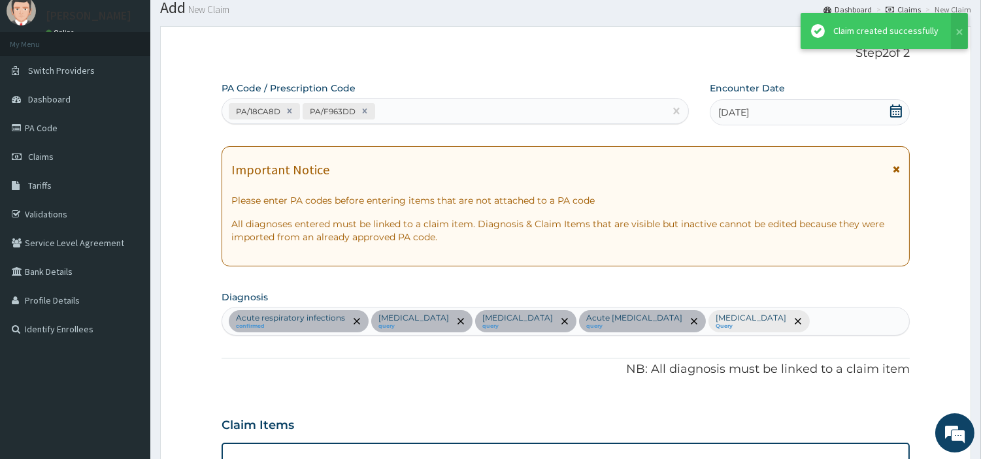
scroll to position [754, 0]
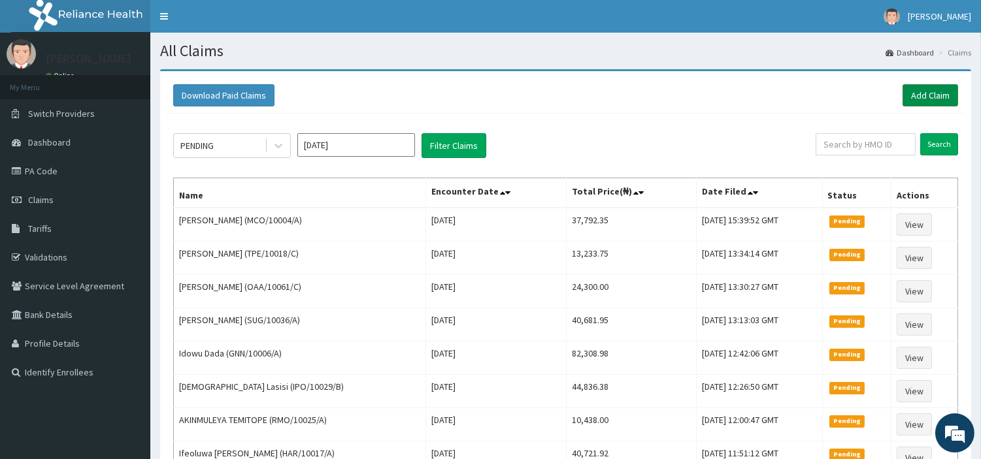
click at [915, 97] on link "Add Claim" at bounding box center [931, 95] width 56 height 22
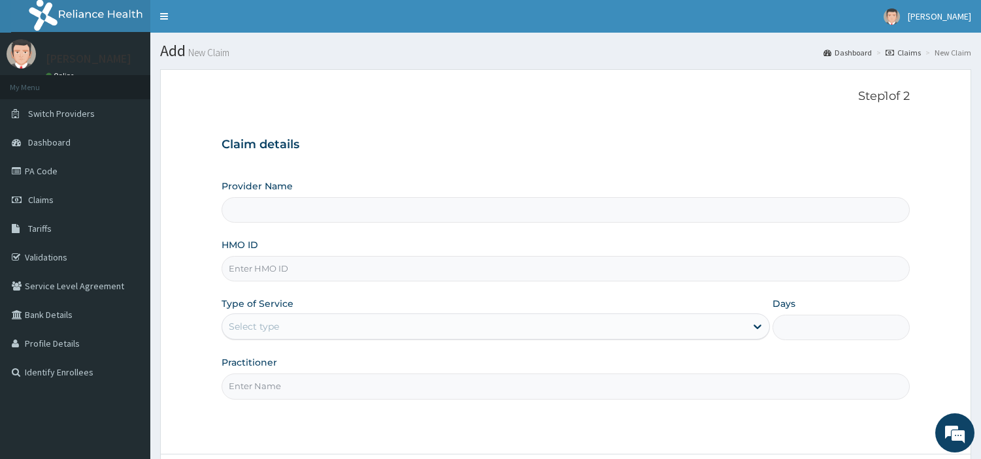
type input "[GEOGRAPHIC_DATA] Nig. Ltd"
click at [382, 274] on input "HMO ID" at bounding box center [566, 268] width 688 height 25
paste input "AFO/10050/A"
type input "AFO/10050/A"
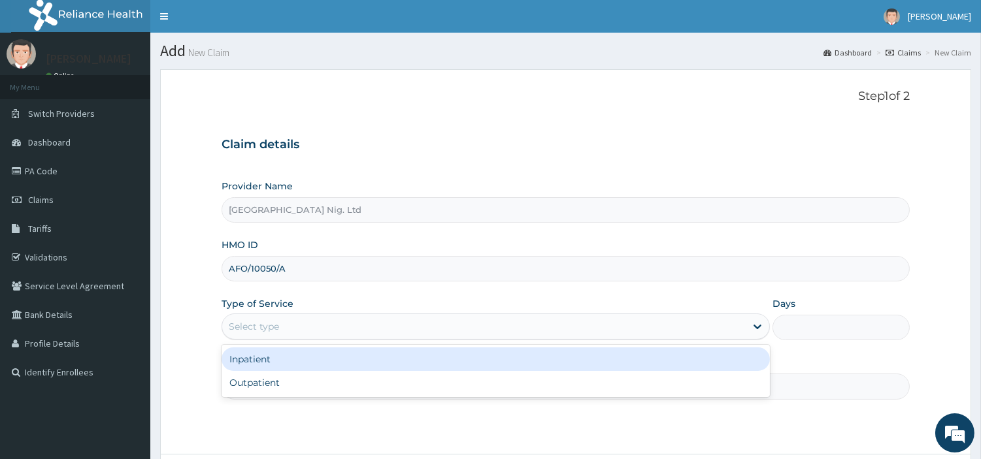
click at [343, 325] on div "Select type" at bounding box center [483, 326] width 523 height 21
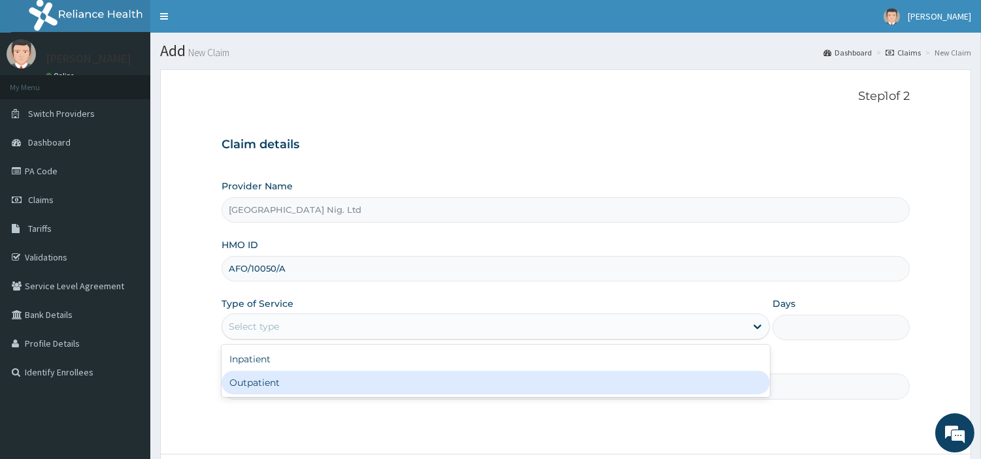
click at [350, 384] on div "Outpatient" at bounding box center [496, 383] width 548 height 24
type input "1"
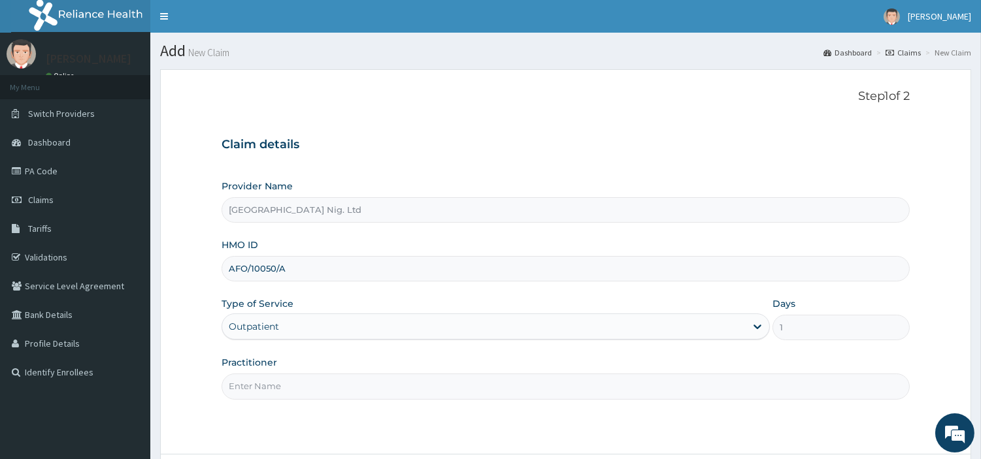
click at [350, 384] on input "Practitioner" at bounding box center [566, 386] width 688 height 25
paste input "Adewoye Olatunji"
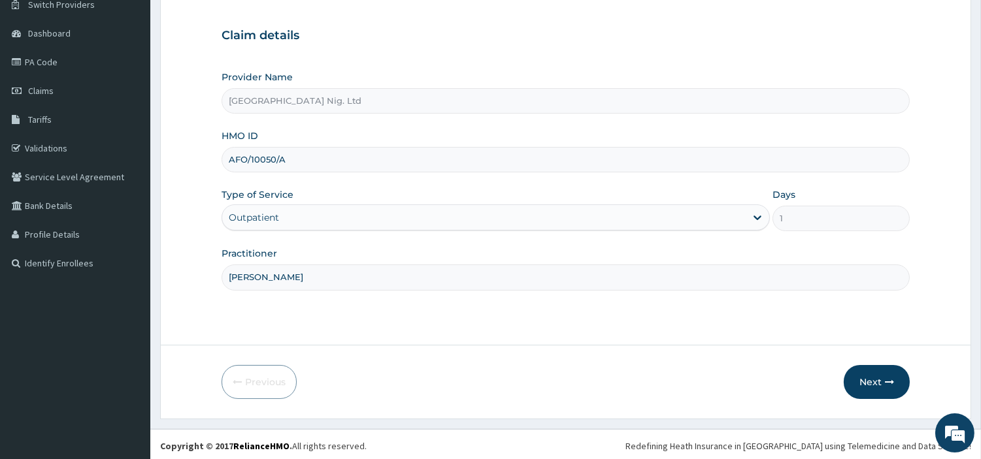
scroll to position [112, 0]
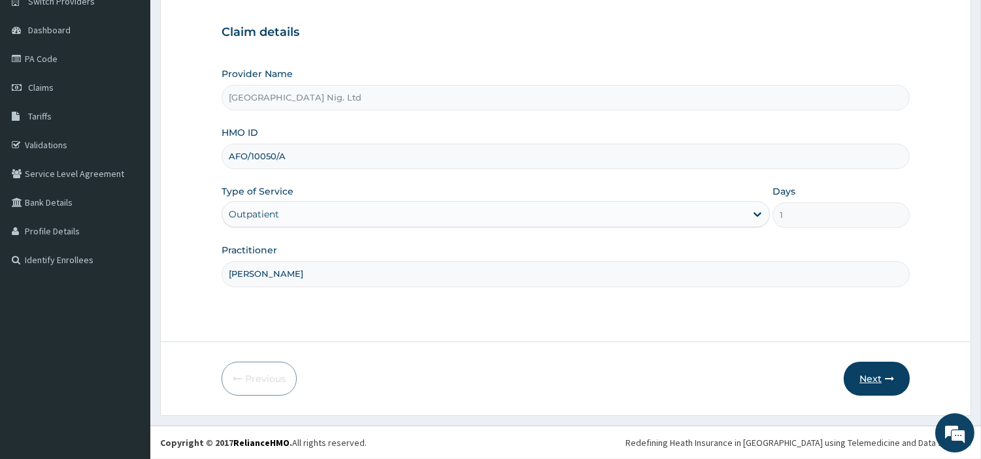
type input "Adewoye Olatunji"
click at [905, 380] on button "Next" at bounding box center [877, 379] width 66 height 34
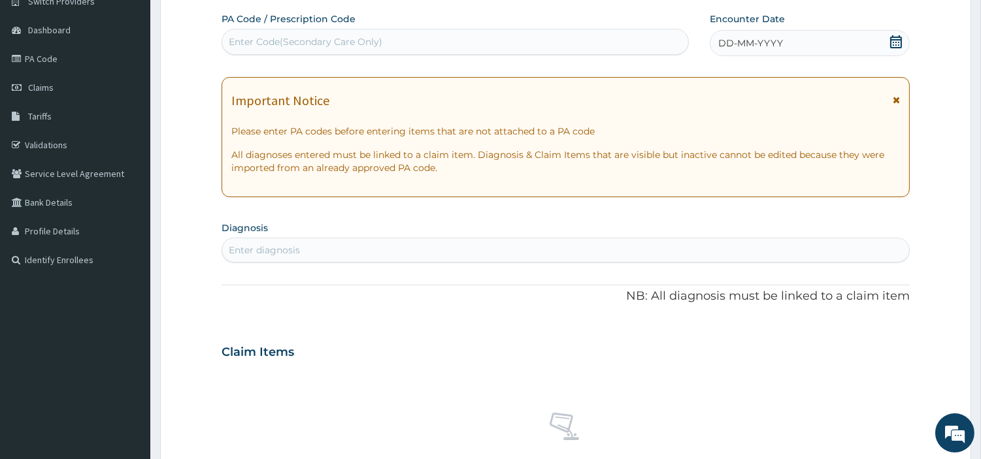
click at [446, 52] on div "Enter Code(Secondary Care Only)" at bounding box center [455, 41] width 466 height 21
paste input "PA/1CA1B6"
type input "PA/1CA1B6"
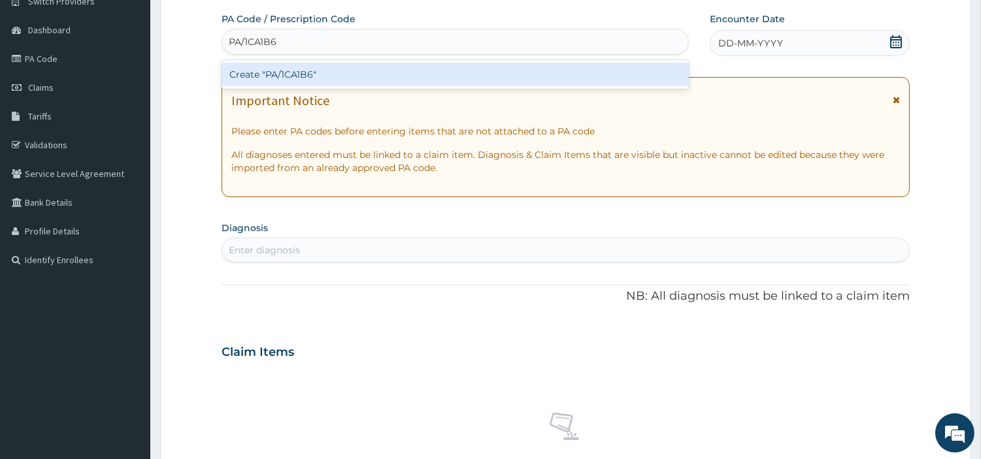
click at [565, 68] on div "Create "PA/1CA1B6"" at bounding box center [455, 75] width 467 height 24
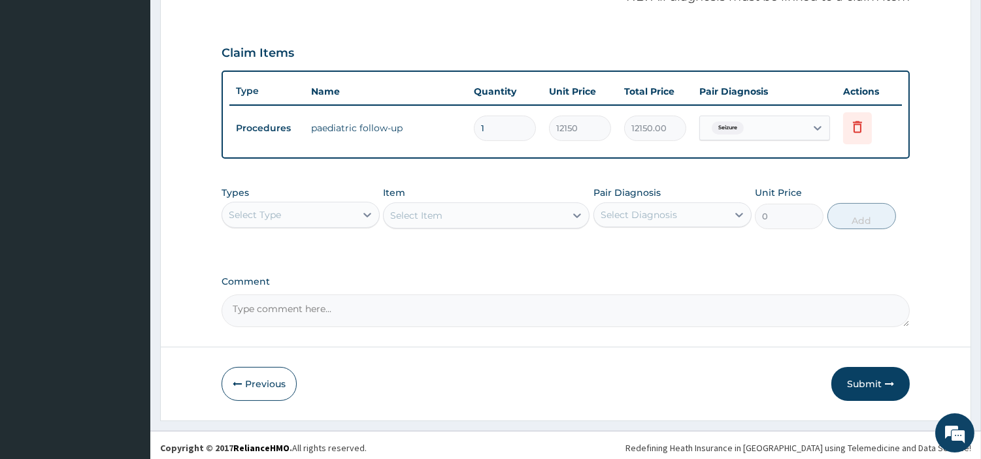
scroll to position [420, 0]
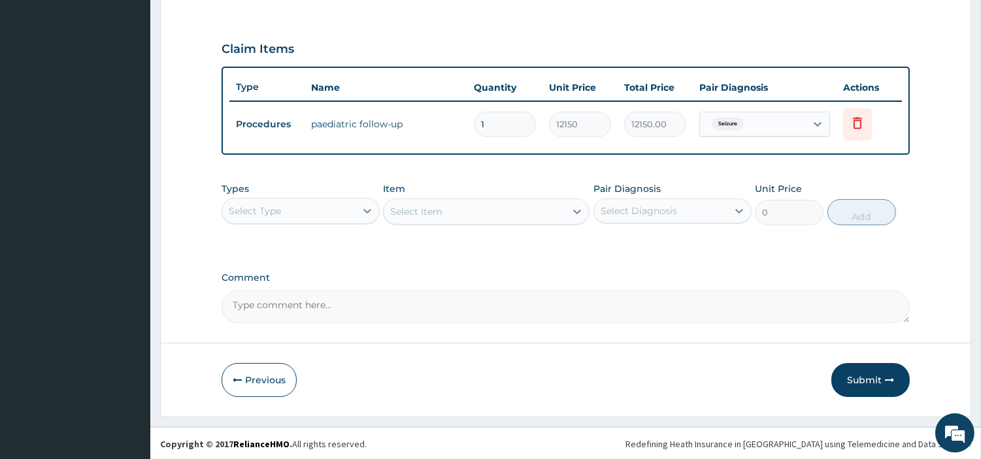
click at [840, 397] on form "Step 2 of 2 PA Code / Prescription Code PA/1CA1B6 Encounter Date 08-09-2025 Imp…" at bounding box center [565, 33] width 811 height 767
click at [853, 384] on button "Submit" at bounding box center [870, 380] width 78 height 34
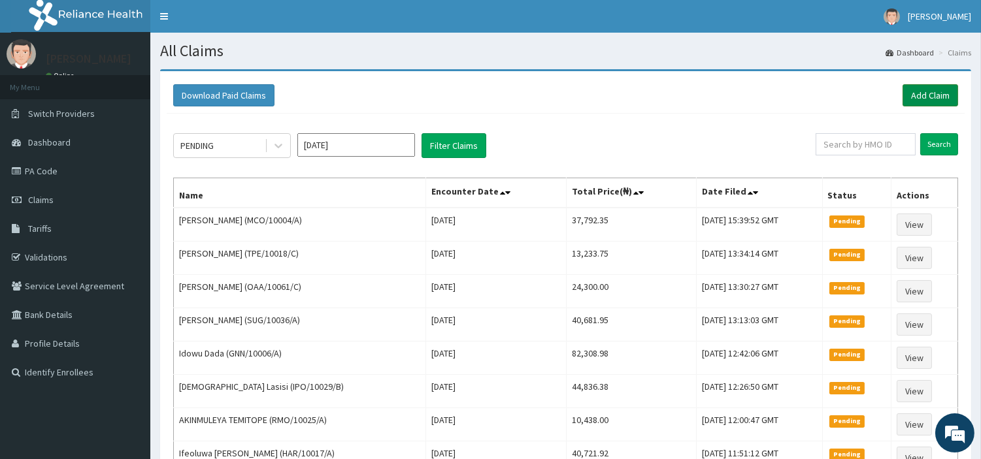
click at [937, 86] on link "Add Claim" at bounding box center [931, 95] width 56 height 22
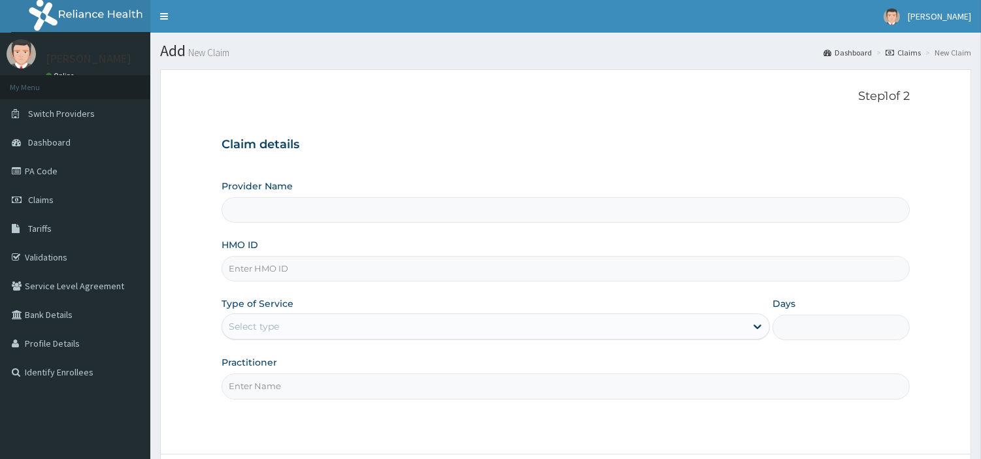
click at [342, 266] on input "HMO ID" at bounding box center [566, 268] width 688 height 25
type input "[GEOGRAPHIC_DATA] Nig. Ltd"
paste input "mco/10004/c"
type input "mco/10004/c"
click at [327, 329] on div "Select type" at bounding box center [483, 326] width 523 height 21
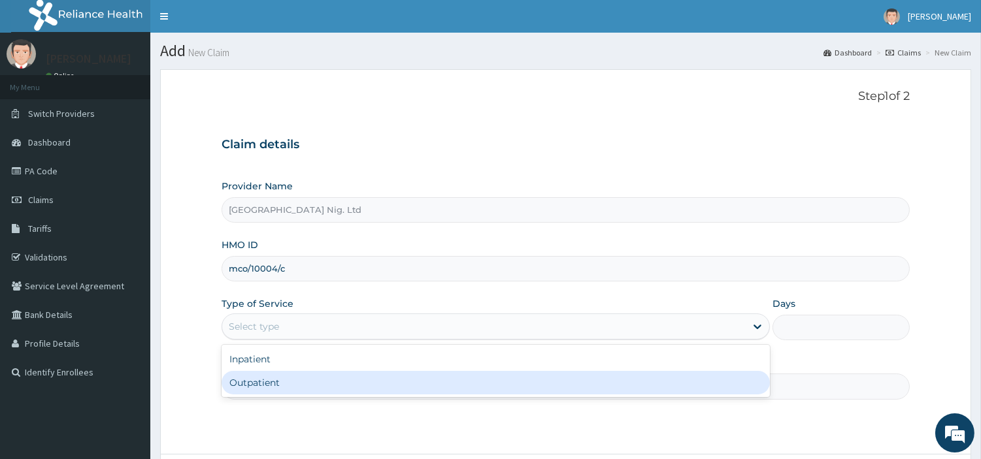
click at [329, 389] on div "Outpatient" at bounding box center [496, 383] width 548 height 24
type input "1"
click at [329, 389] on input "Practitioner" at bounding box center [566, 386] width 688 height 25
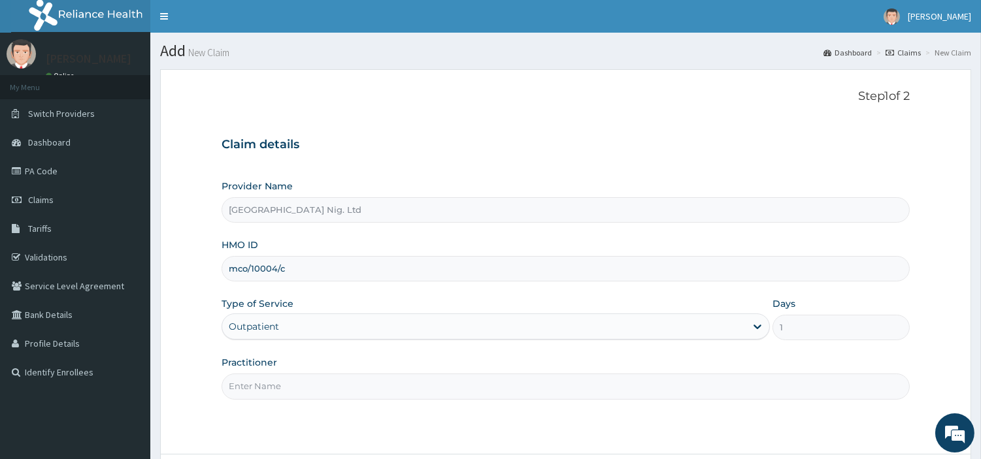
paste input "[PERSON_NAME]"
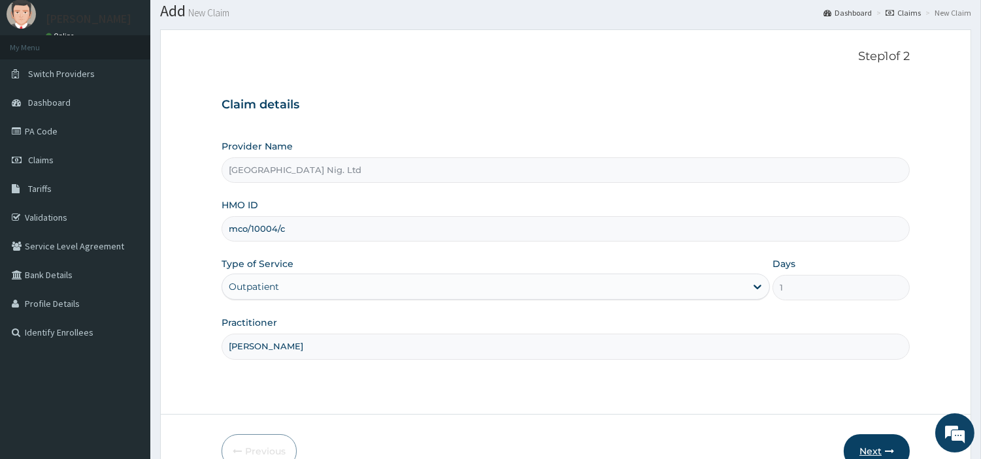
type input "[PERSON_NAME]"
click at [855, 435] on button "Next" at bounding box center [877, 452] width 66 height 34
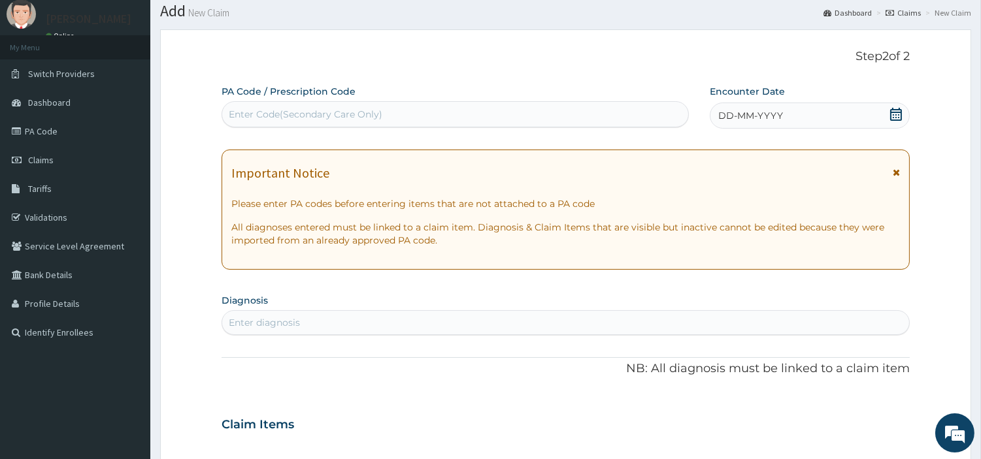
click at [549, 114] on div "Enter Code(Secondary Care Only)" at bounding box center [455, 114] width 466 height 21
paste input "PA/169E87"
type input "PA/169E87"
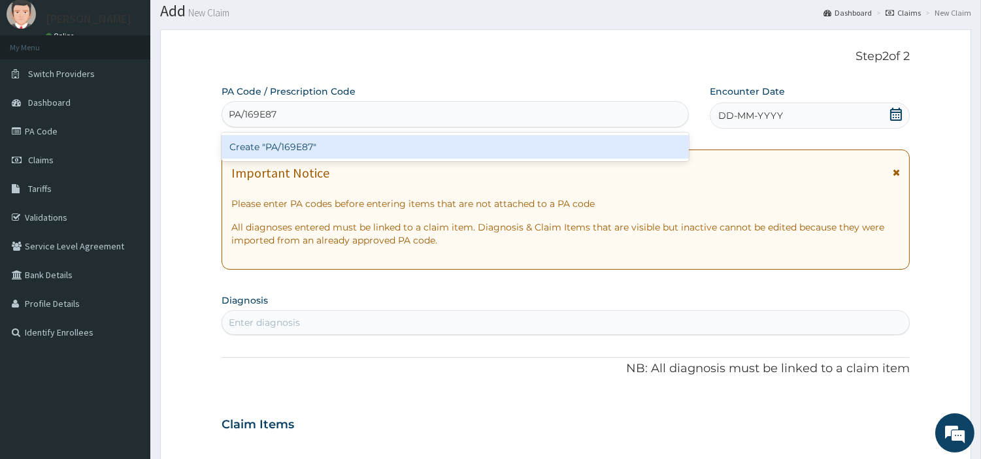
click at [517, 142] on div "Create "PA/169E87"" at bounding box center [455, 147] width 467 height 24
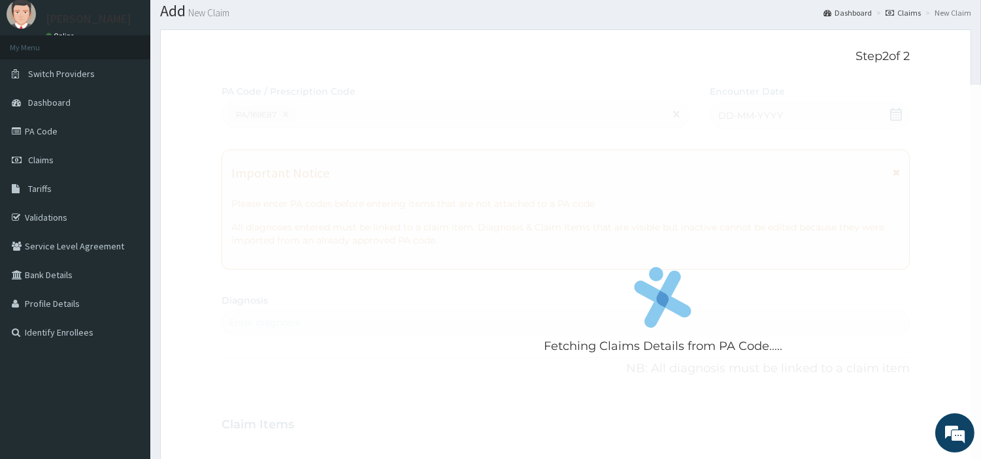
scroll to position [312, 0]
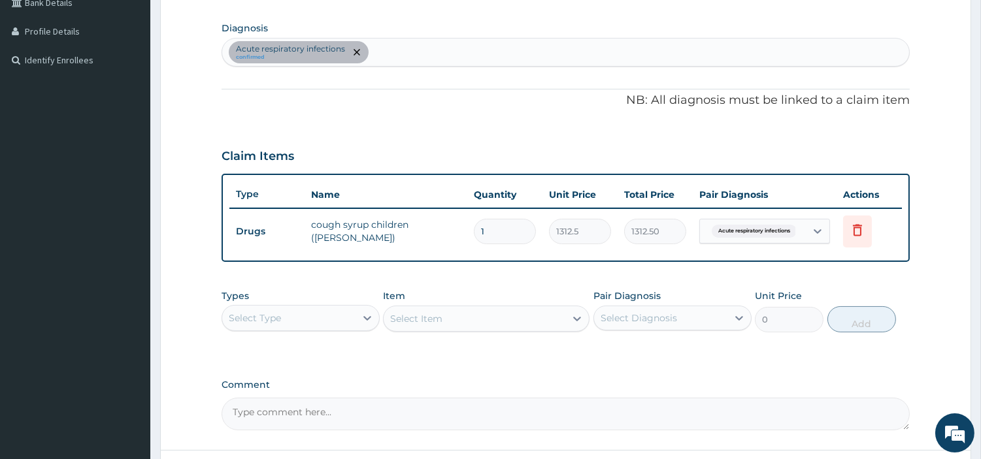
click at [448, 59] on div "Acute respiratory infections confirmed" at bounding box center [565, 52] width 687 height 27
type input "MALAR"
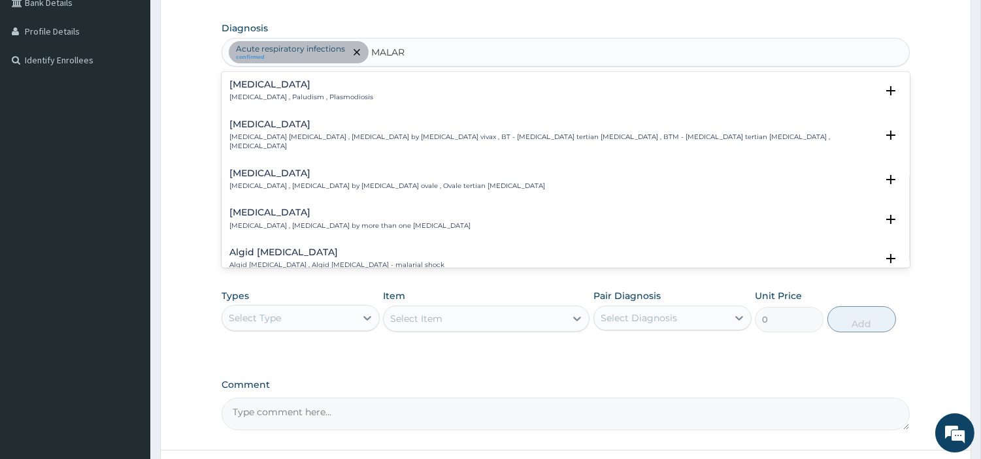
click at [302, 108] on div "[MEDICAL_DATA] [MEDICAL_DATA] , Paludism , Plasmodiosis Select Status Query Que…" at bounding box center [566, 95] width 688 height 40
click at [297, 94] on p "[MEDICAL_DATA] , Paludism , Plasmodiosis" at bounding box center [301, 97] width 144 height 9
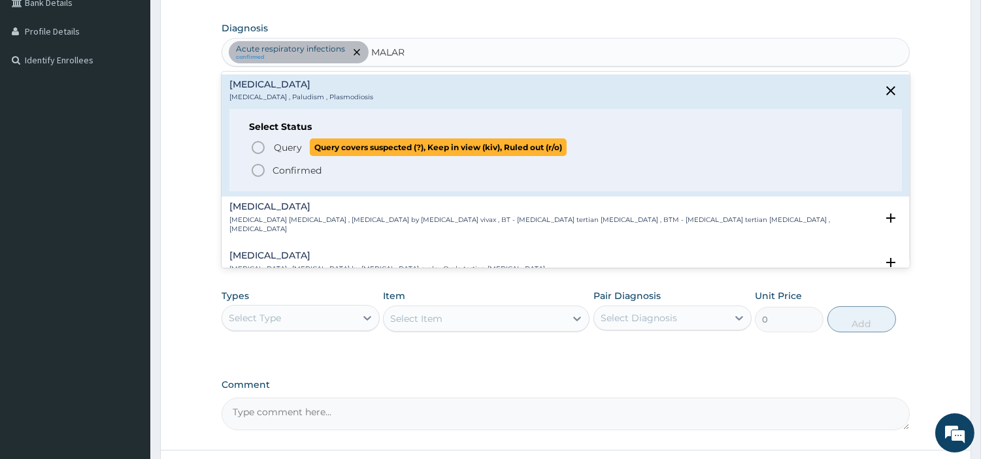
click at [284, 145] on span "Query" at bounding box center [288, 147] width 28 height 13
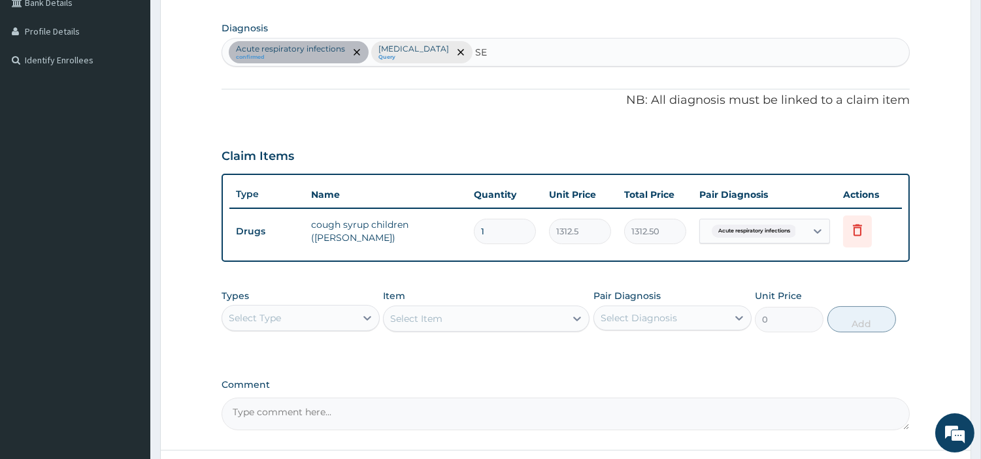
type input "SEP"
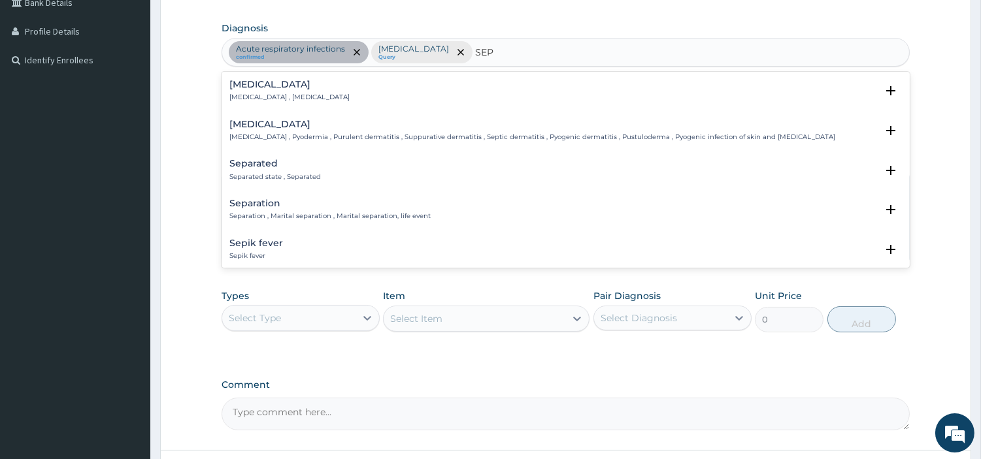
click at [299, 84] on h4 "Sepsis" at bounding box center [289, 85] width 120 height 10
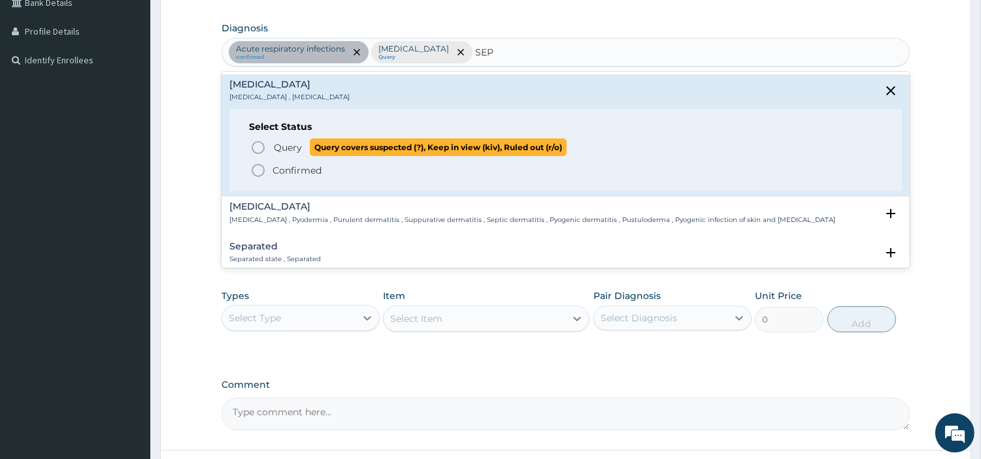
click at [271, 148] on span "Query Query covers suspected (?), Keep in view (kiv), Ruled out (r/o)" at bounding box center [566, 148] width 632 height 18
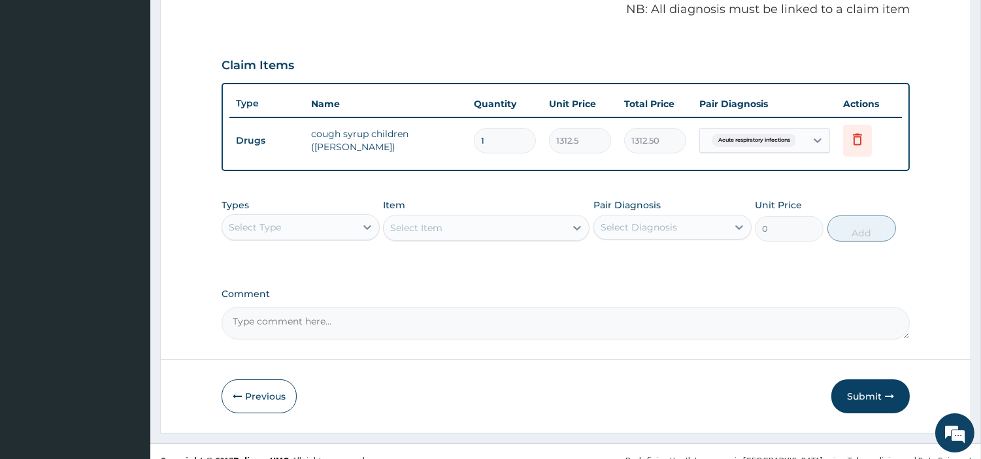
scroll to position [420, 0]
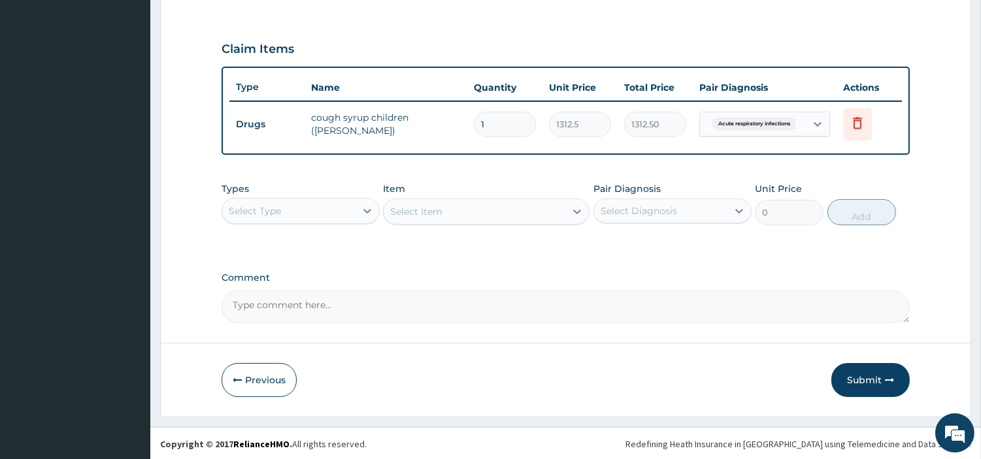
click at [327, 225] on div "Types Select Type Item Select Item Pair Diagnosis Select Diagnosis Unit Price 0…" at bounding box center [566, 204] width 688 height 56
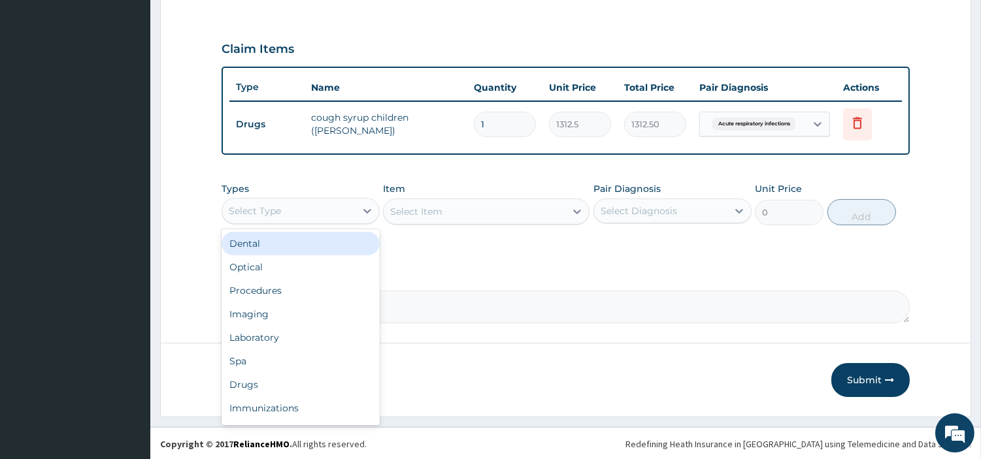
drag, startPoint x: 332, startPoint y: 218, endPoint x: 331, endPoint y: 235, distance: 17.0
click at [333, 218] on div "Select Type" at bounding box center [288, 211] width 133 height 21
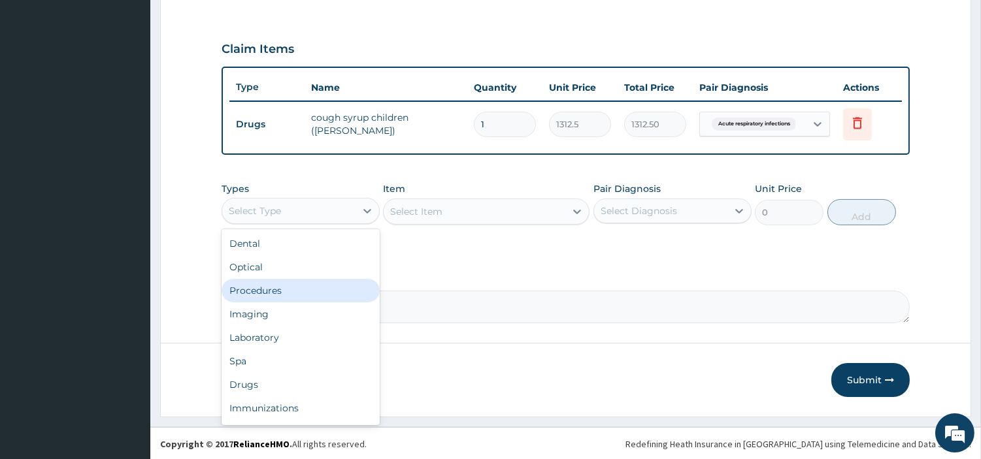
click at [333, 295] on div "Procedures" at bounding box center [301, 291] width 158 height 24
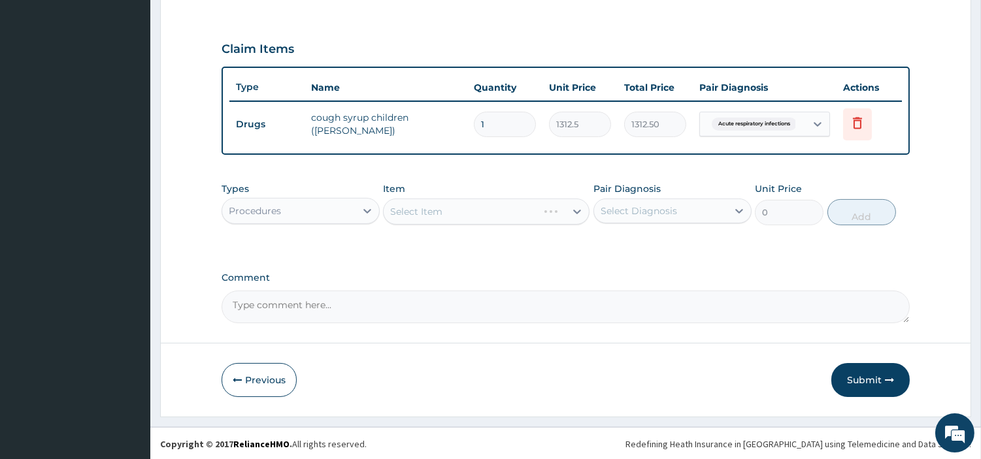
click at [537, 219] on div "Select Item" at bounding box center [486, 212] width 207 height 26
click at [531, 218] on div "Select Item" at bounding box center [475, 211] width 182 height 21
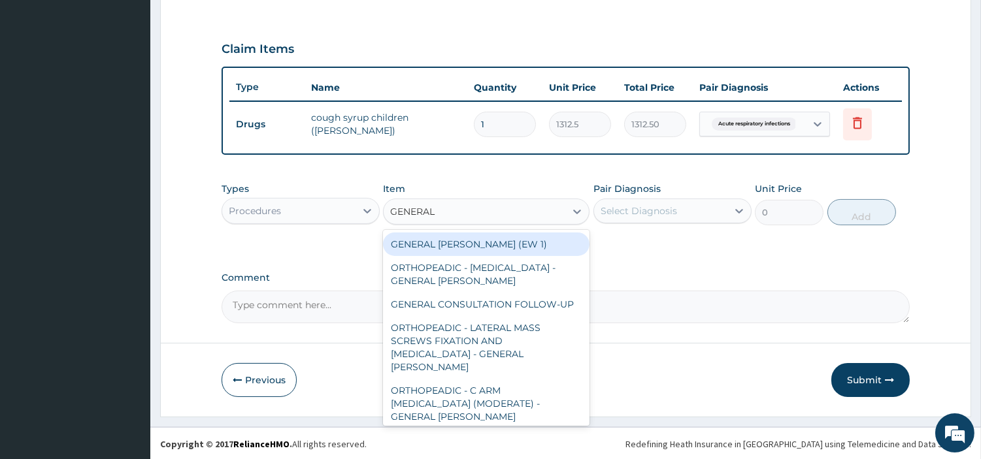
type input "GENERAL C"
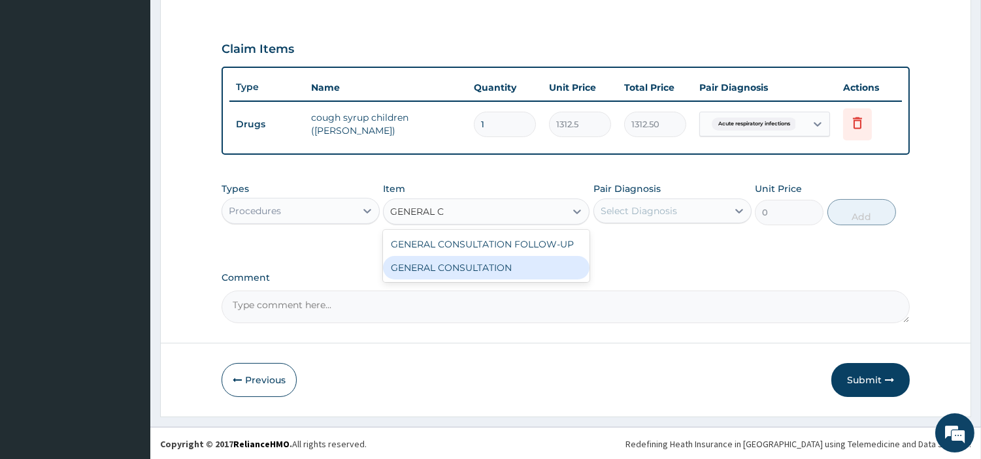
click at [548, 256] on div "GENERAL CONSULTATION" at bounding box center [486, 268] width 207 height 24
type input "6750"
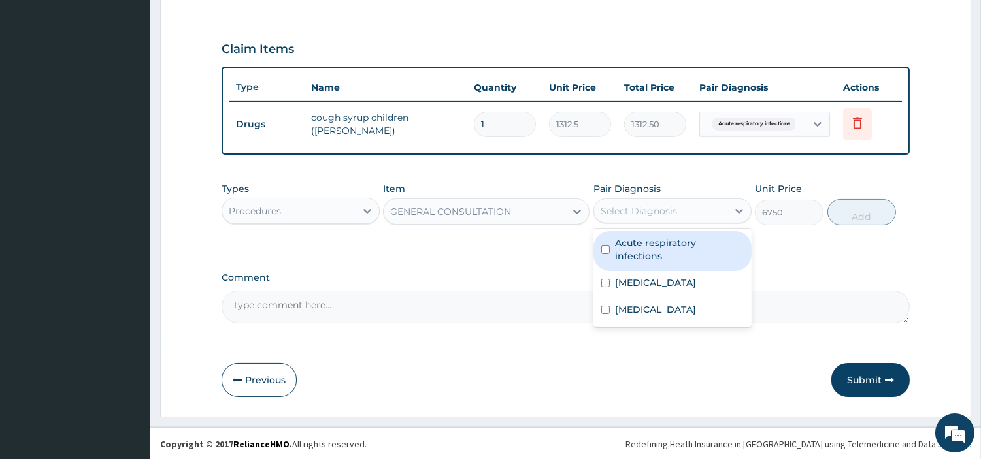
click at [701, 199] on div "Select Diagnosis" at bounding box center [672, 211] width 158 height 25
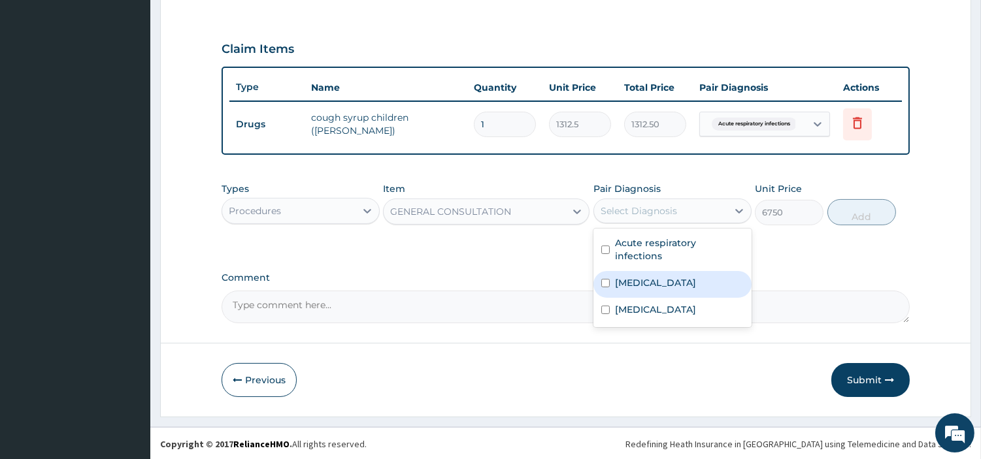
click at [699, 271] on div "Malaria" at bounding box center [672, 284] width 158 height 27
checkbox input "true"
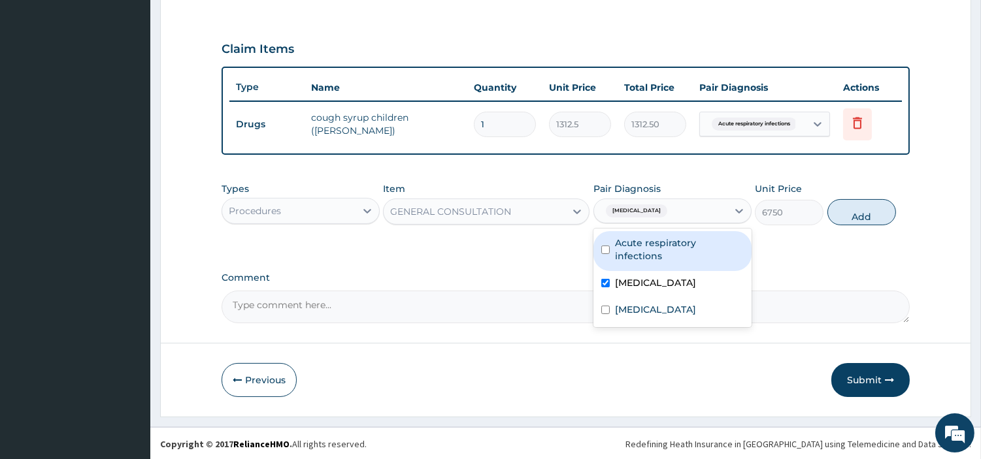
click at [700, 245] on label "Acute respiratory infections" at bounding box center [679, 250] width 129 height 26
checkbox input "true"
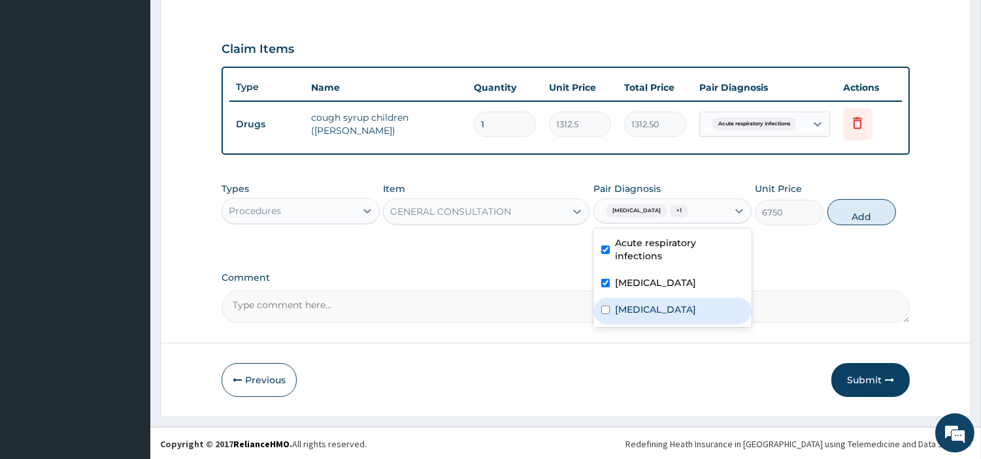
drag, startPoint x: 688, startPoint y: 294, endPoint x: 700, endPoint y: 294, distance: 11.8
click at [688, 298] on div "Sepsis" at bounding box center [672, 311] width 158 height 27
checkbox input "true"
click at [843, 212] on button "Add" at bounding box center [861, 212] width 69 height 26
type input "0"
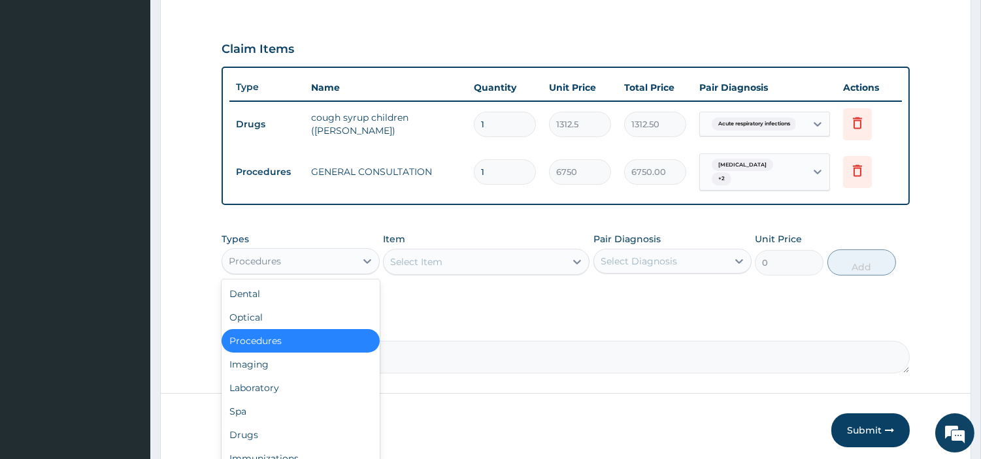
click at [328, 263] on div "Procedures" at bounding box center [288, 261] width 133 height 21
click at [331, 376] on div "Laboratory" at bounding box center [301, 388] width 158 height 24
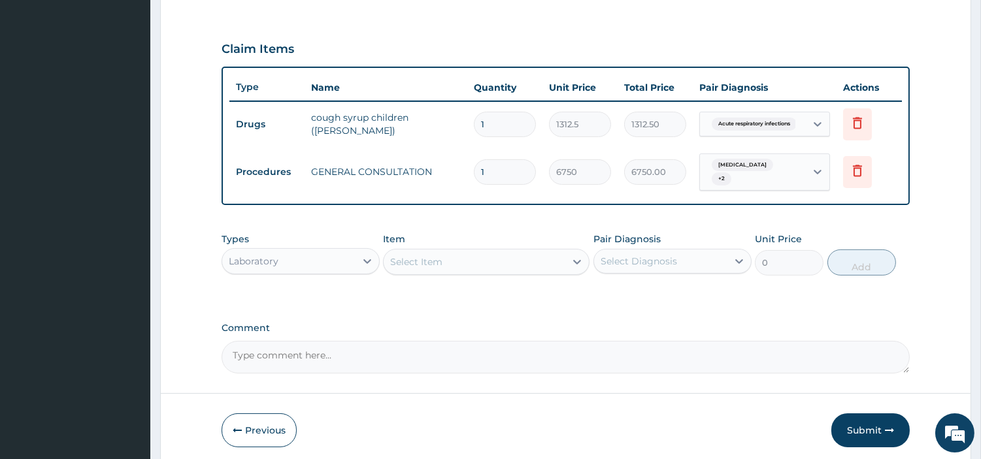
click at [533, 249] on div "Select Item" at bounding box center [486, 262] width 207 height 26
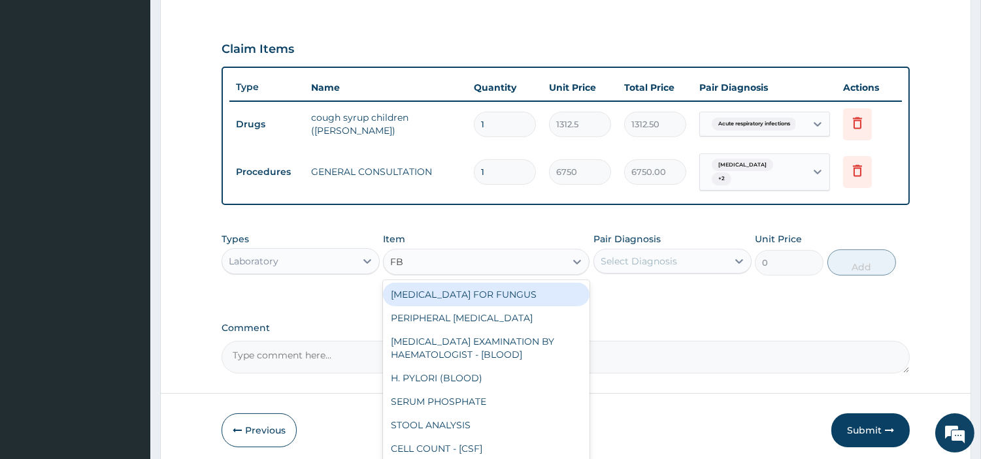
type input "FBC"
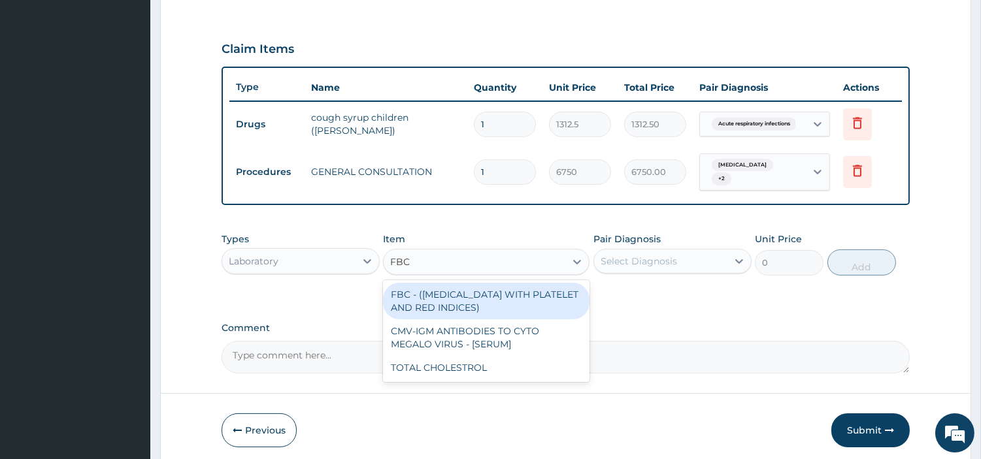
click at [525, 293] on div "FBC - (FULL BLOOD COUNT WITH PLATELET AND RED INDICES)" at bounding box center [486, 301] width 207 height 37
type input "5400"
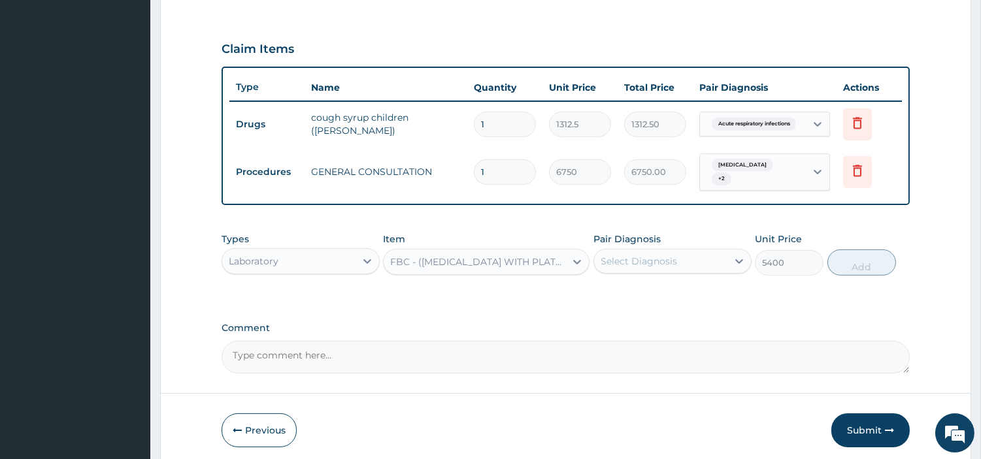
click at [637, 266] on div "Select Diagnosis" at bounding box center [672, 261] width 158 height 25
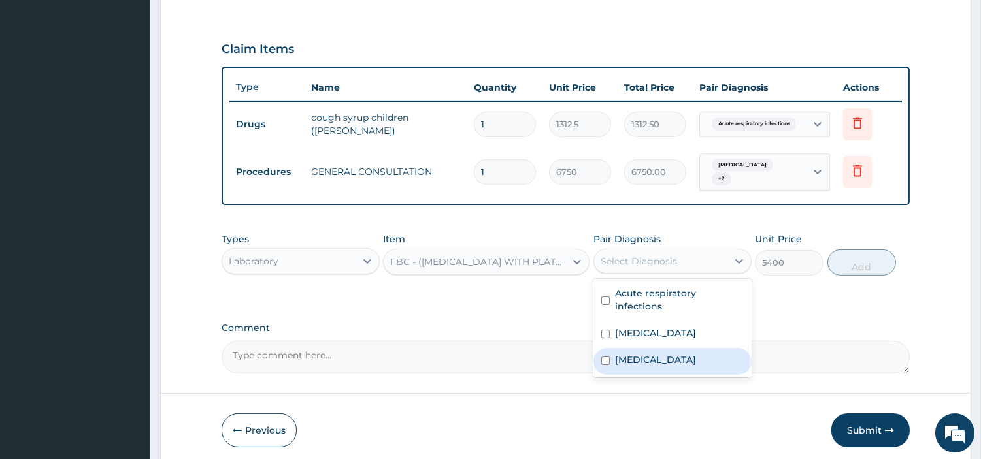
click at [644, 348] on div "Sepsis" at bounding box center [672, 361] width 158 height 27
checkbox input "true"
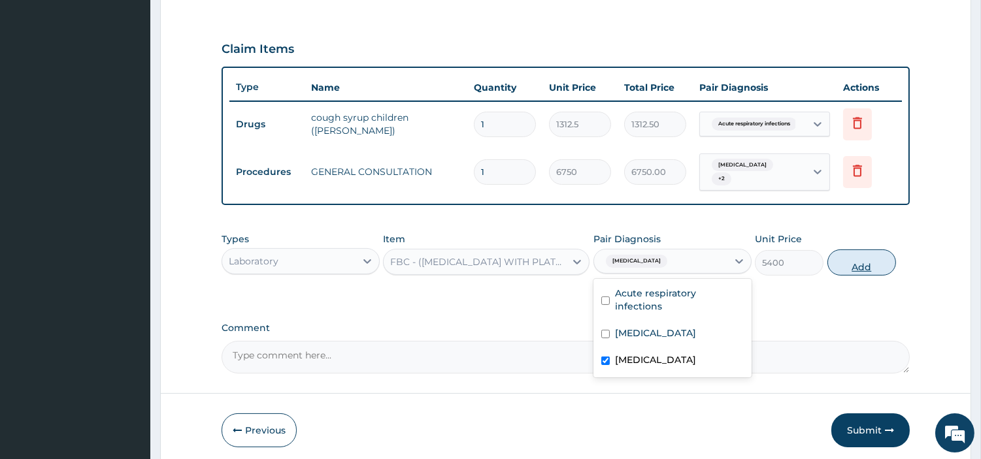
click at [872, 265] on button "Add" at bounding box center [861, 263] width 69 height 26
type input "0"
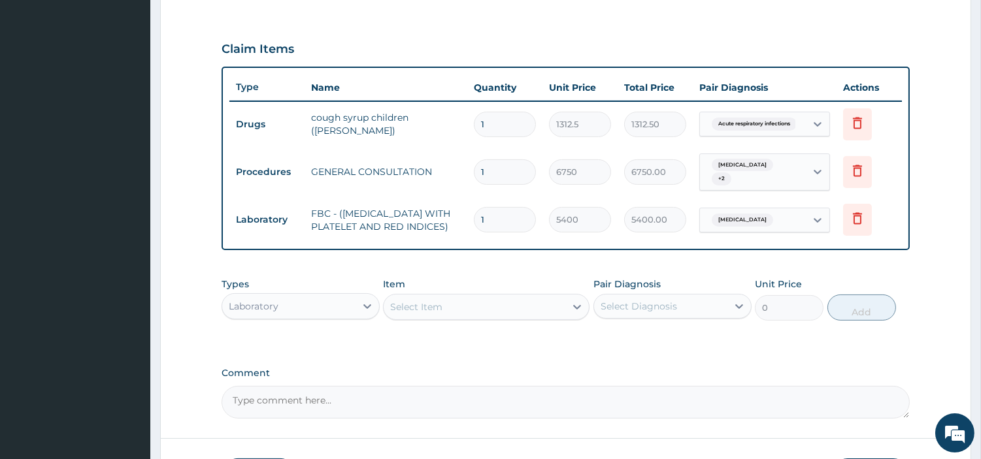
click at [543, 303] on div "Select Item" at bounding box center [475, 307] width 182 height 21
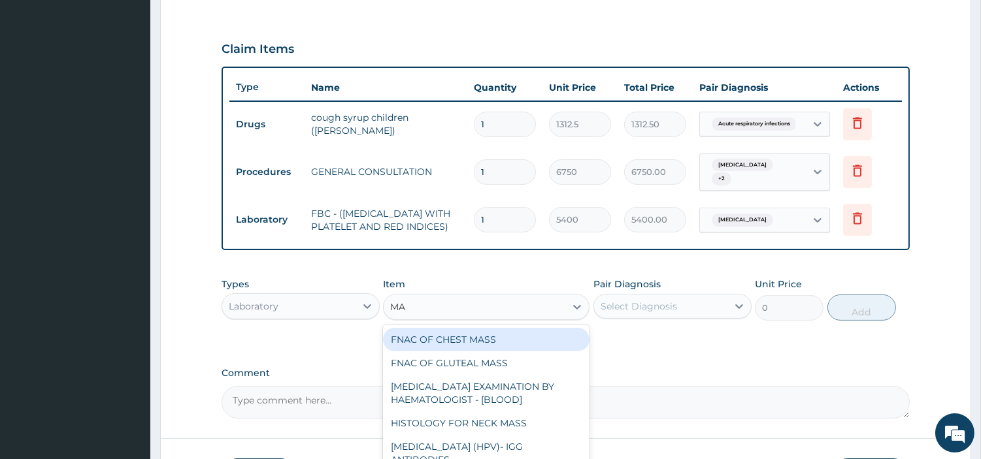
type input "MAL"
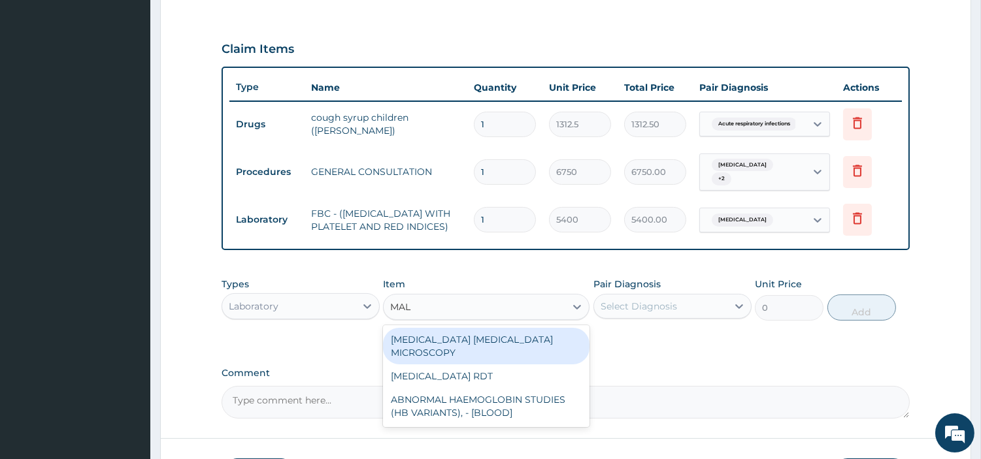
click at [557, 332] on div "MALARIA PARASITE MICROSCOPY" at bounding box center [486, 346] width 207 height 37
type input "2700"
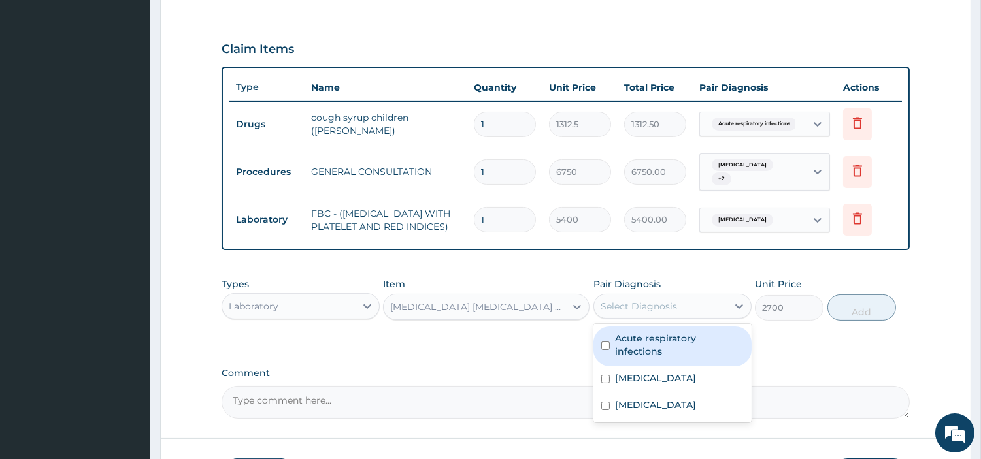
click at [674, 307] on div "Select Diagnosis" at bounding box center [639, 306] width 76 height 13
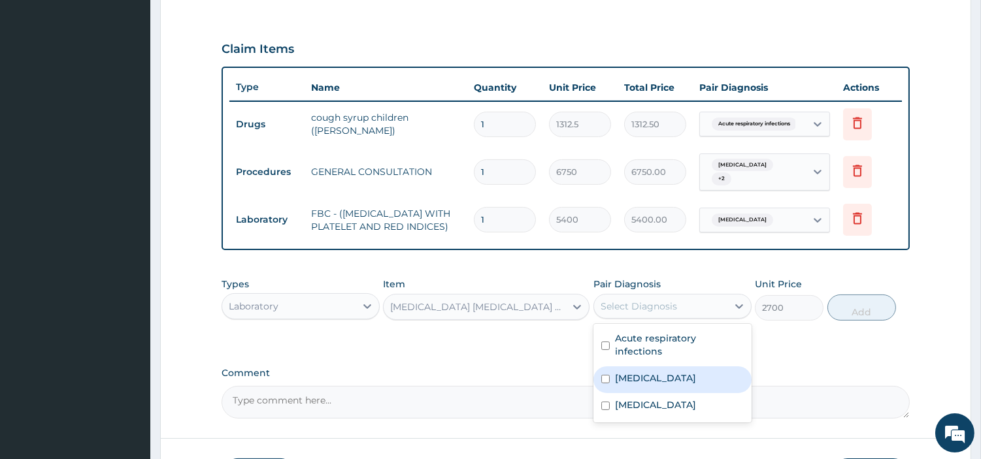
click at [695, 375] on div "Malaria" at bounding box center [672, 380] width 158 height 27
checkbox input "true"
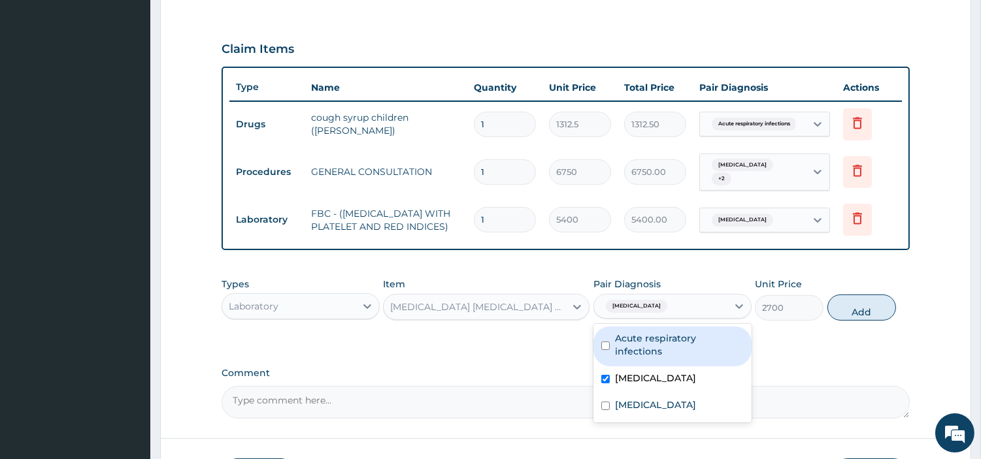
click at [879, 319] on button "Add" at bounding box center [861, 308] width 69 height 26
type input "0"
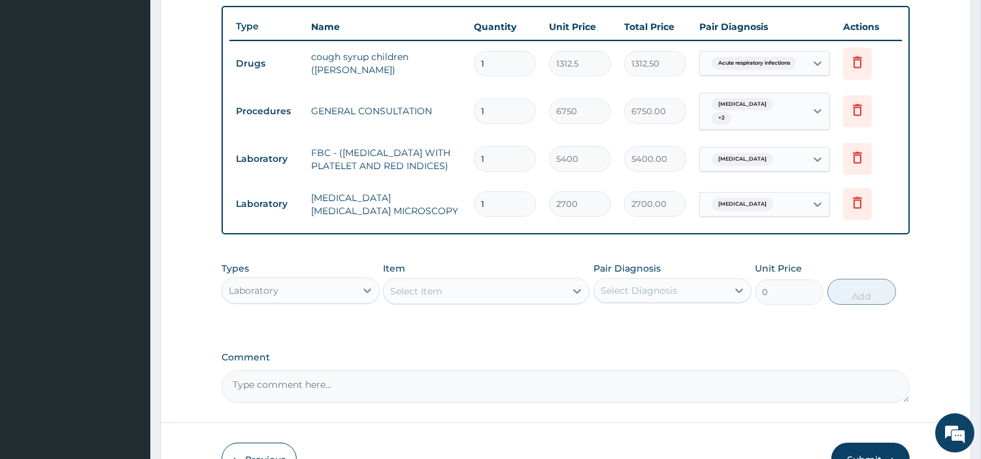
scroll to position [563, 0]
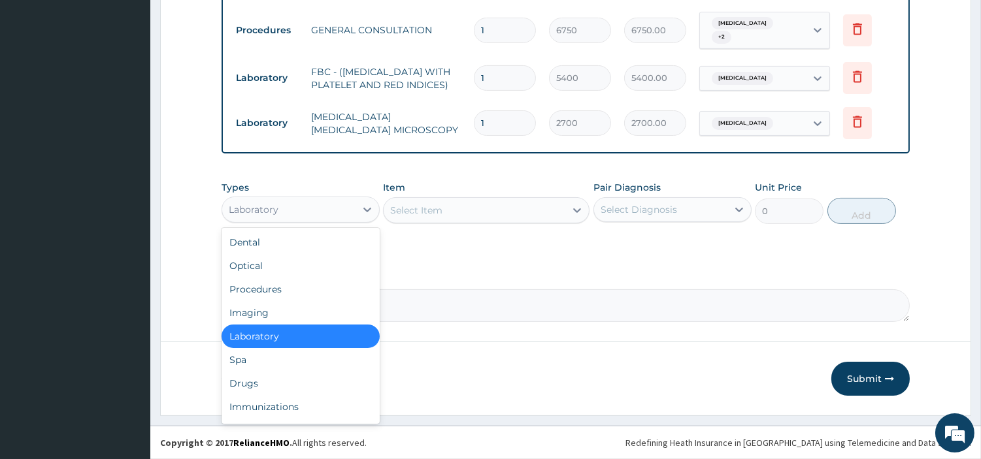
click at [314, 212] on div "Laboratory" at bounding box center [288, 209] width 133 height 21
click at [301, 388] on div "Drugs" at bounding box center [301, 384] width 158 height 24
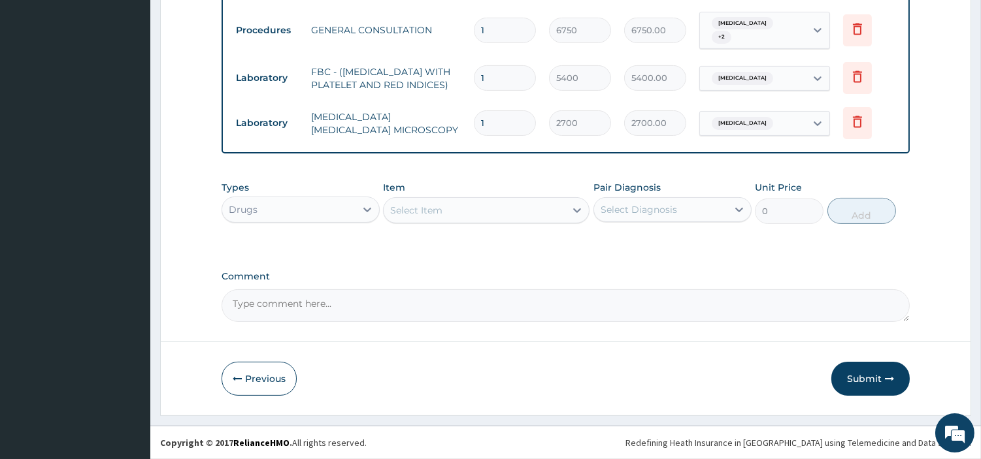
click at [538, 211] on div "Select Item" at bounding box center [475, 210] width 182 height 21
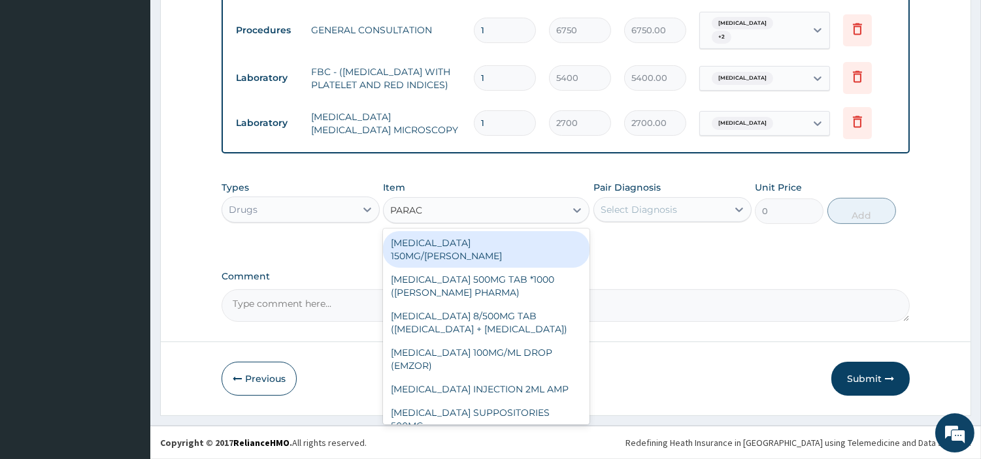
type input "PARACE"
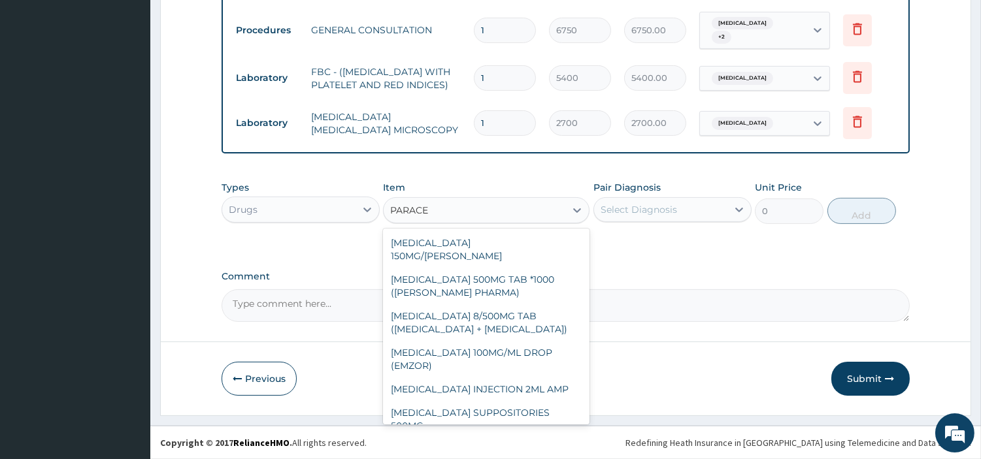
scroll to position [172, 0]
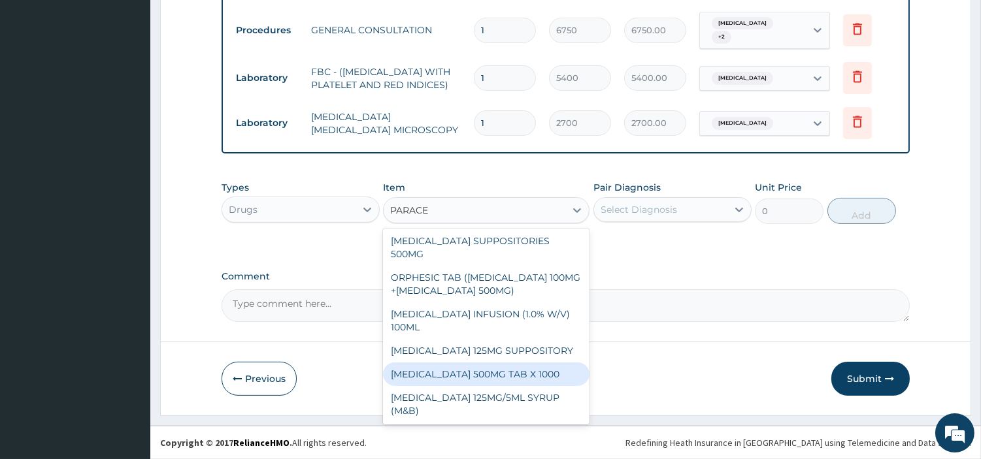
click at [541, 375] on div "PARACETAMOL 500MG TAB X 1000" at bounding box center [486, 375] width 207 height 24
type input "22.39999961853027"
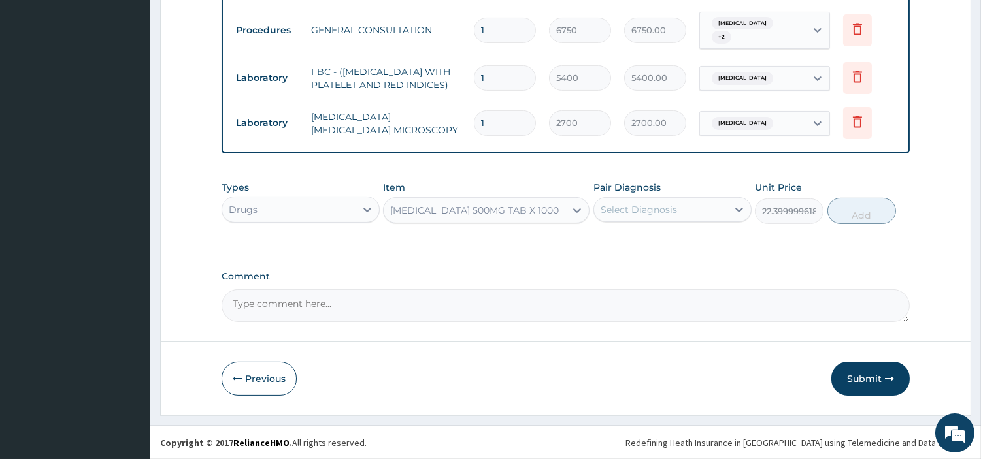
click at [710, 207] on div "Select Diagnosis" at bounding box center [660, 209] width 133 height 21
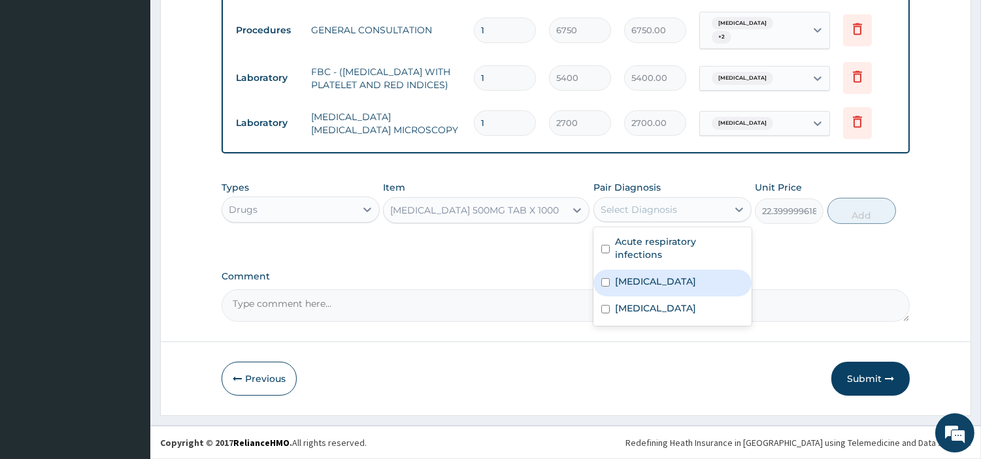
click at [676, 276] on div "Malaria" at bounding box center [672, 283] width 158 height 27
checkbox input "true"
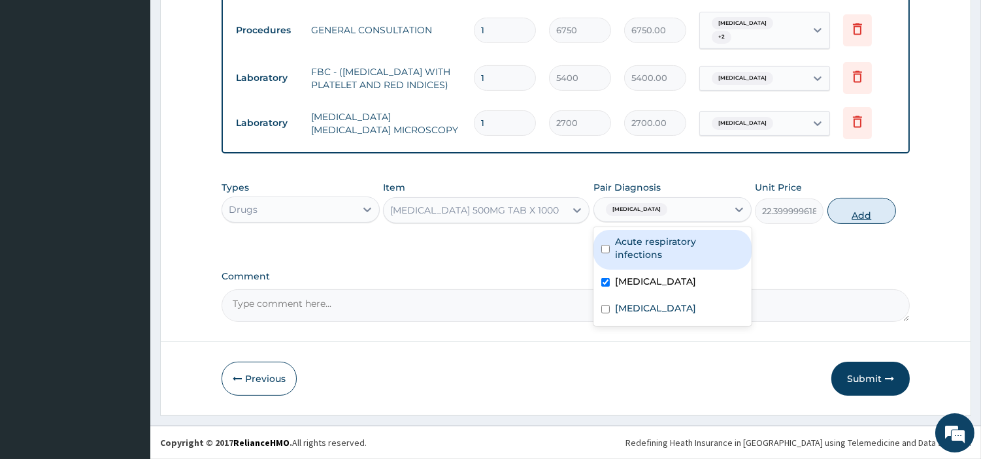
click at [829, 218] on div "Types Drugs Item PARACETAMOL 500MG TAB X 1000 Pair Diagnosis option Malaria, se…" at bounding box center [566, 202] width 688 height 56
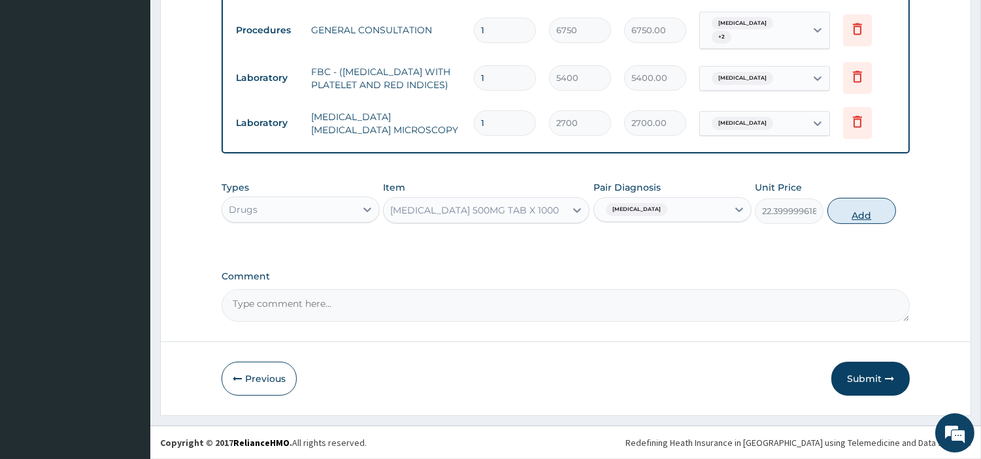
click at [839, 213] on button "Add" at bounding box center [861, 211] width 69 height 26
type input "0"
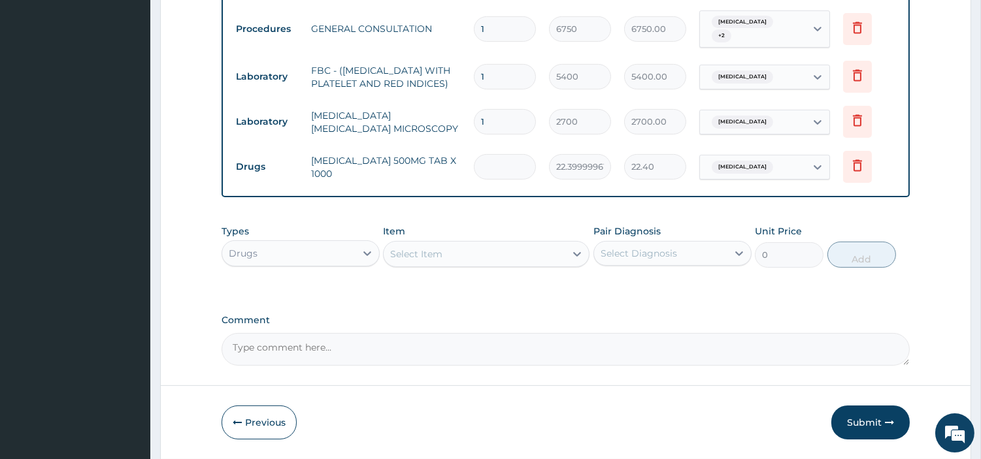
type input "0.00"
type input "9"
type input "201.60"
type input "9"
click at [857, 432] on button "Submit" at bounding box center [870, 423] width 78 height 34
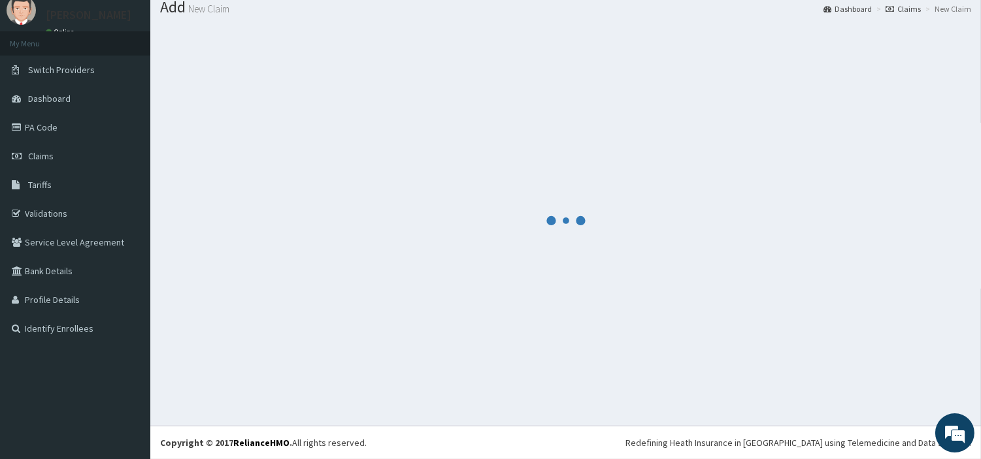
scroll to position [43, 0]
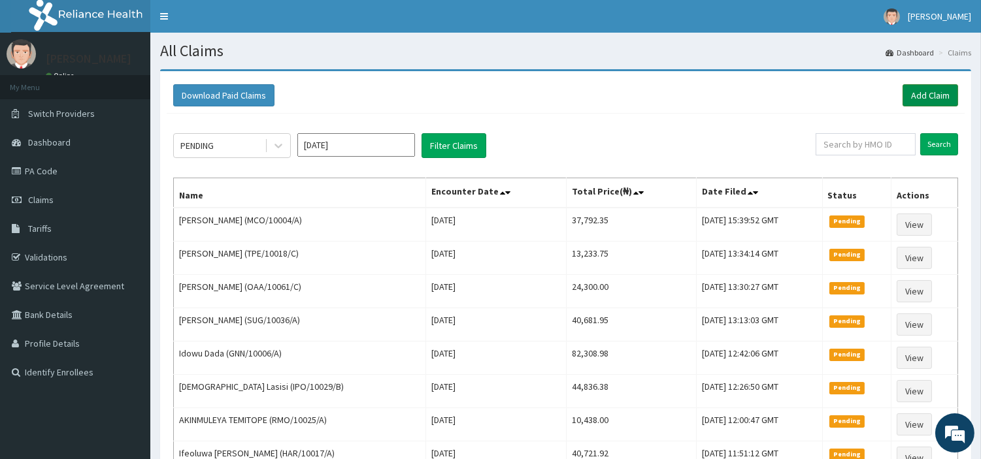
click at [919, 99] on link "Add Claim" at bounding box center [931, 95] width 56 height 22
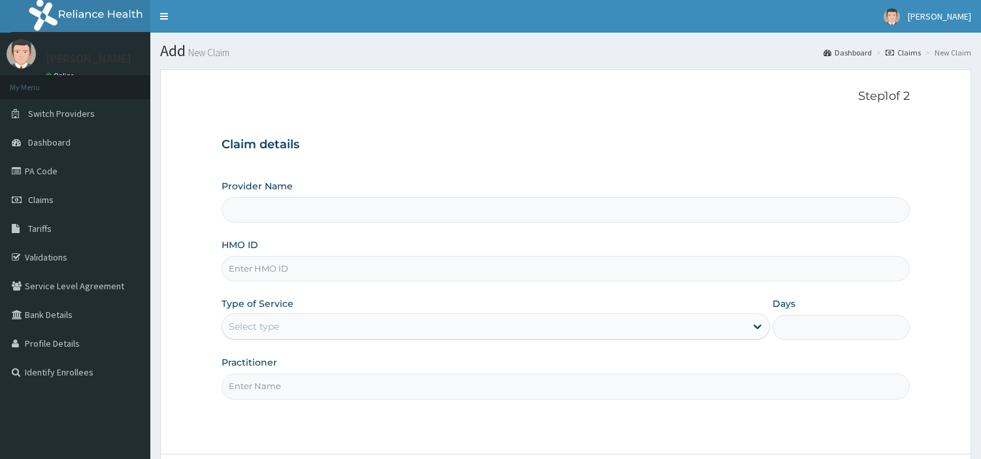
type input "[GEOGRAPHIC_DATA] Nig. Ltd"
click at [327, 267] on input "HMO ID" at bounding box center [566, 268] width 688 height 25
paste input "ACH/10368/A"
type input "ACH/10368/A"
click at [598, 335] on div "Select type" at bounding box center [483, 326] width 523 height 21
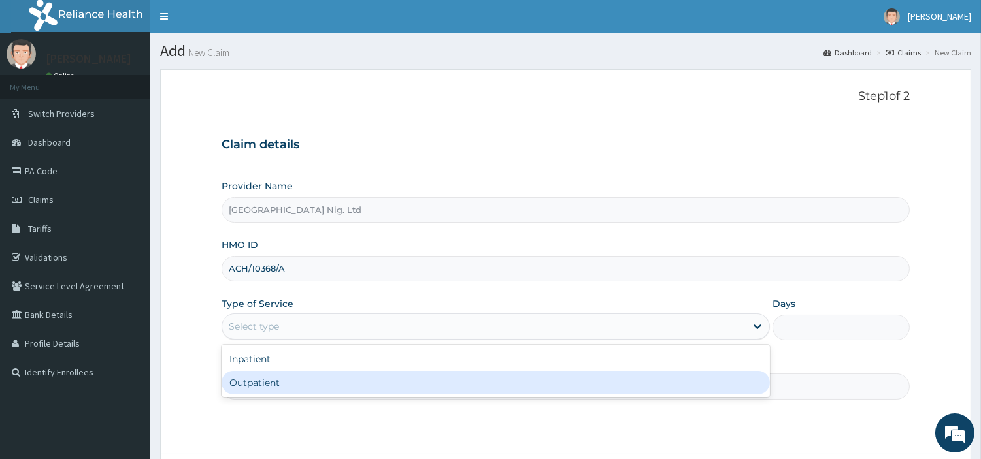
click at [584, 380] on div "Outpatient" at bounding box center [496, 383] width 548 height 24
type input "1"
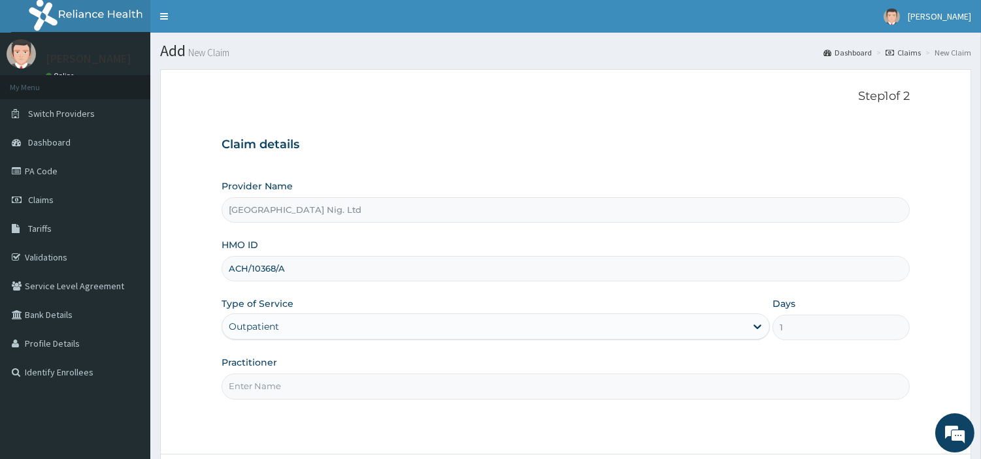
click at [514, 399] on div "Step 1 of 2 Claim details Provider Name R-Jolad Hospital Nig. Ltd HMO ID ACH/10…" at bounding box center [566, 262] width 688 height 344
click at [503, 396] on input "Practitioner" at bounding box center [566, 386] width 688 height 25
paste input "PA/568D88"
drag, startPoint x: 252, startPoint y: 366, endPoint x: 250, endPoint y: 378, distance: 11.8
click at [252, 368] on label "Practitioner" at bounding box center [250, 362] width 56 height 13
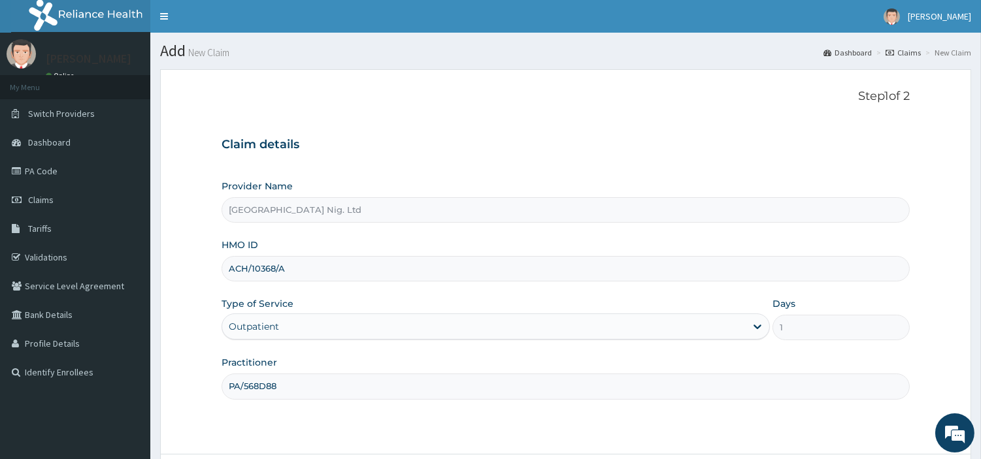
click at [252, 374] on input "PA/568D88" at bounding box center [566, 386] width 688 height 25
click at [250, 378] on input "PA/568D88" at bounding box center [566, 386] width 688 height 25
click at [250, 380] on input "PA/568D88" at bounding box center [566, 386] width 688 height 25
click at [248, 380] on input "PA/568D88" at bounding box center [566, 386] width 688 height 25
paste input "OBAFEMI OLUSEGUN"
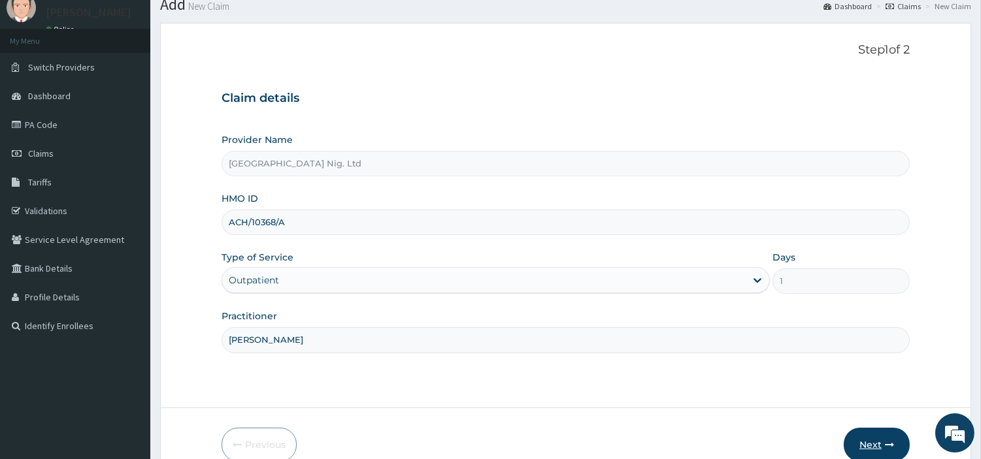
scroll to position [73, 0]
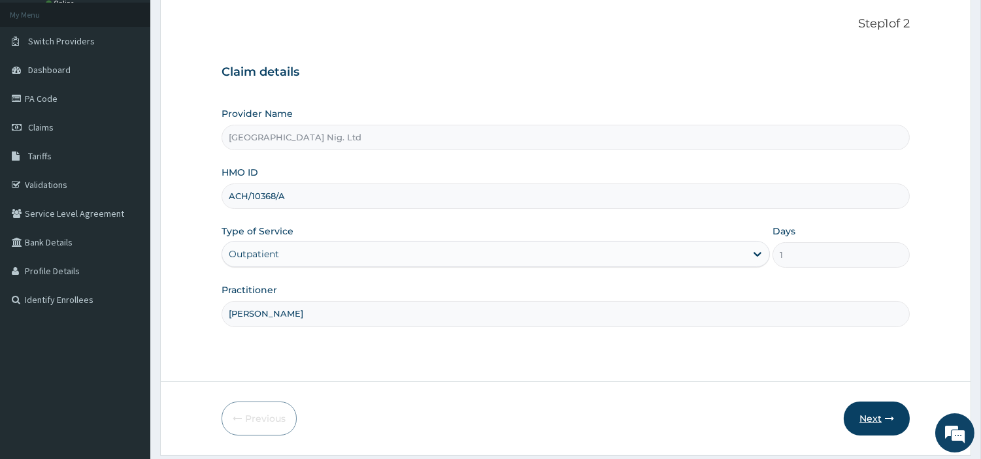
type input "OBAFEMI OLUSEGUN"
click at [883, 414] on button "Next" at bounding box center [877, 419] width 66 height 34
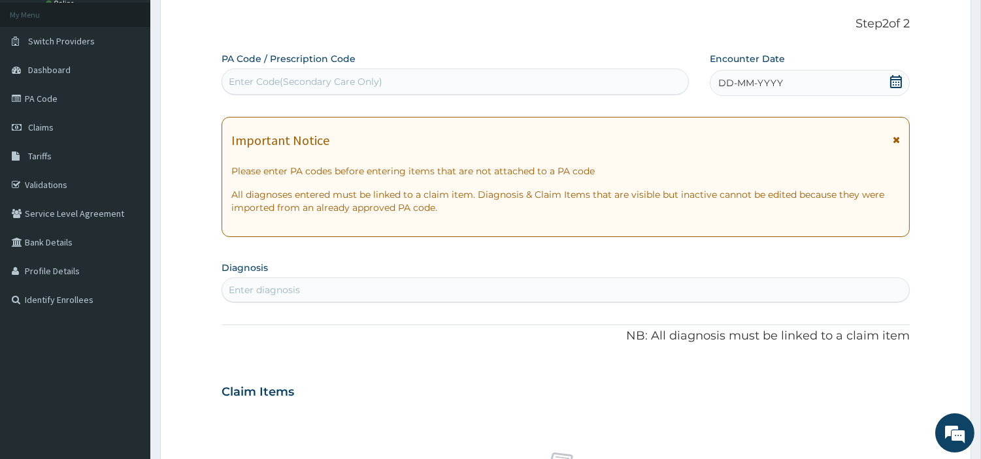
click at [337, 81] on div "Enter Code(Secondary Care Only)" at bounding box center [306, 81] width 154 height 13
paste input "PA/568D88"
type input "PA/568D88"
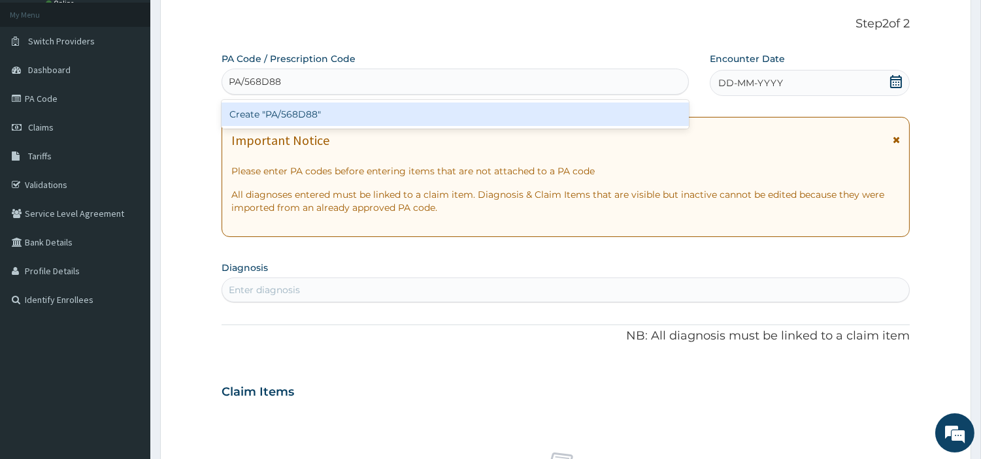
click at [523, 116] on div "Create "PA/568D88"" at bounding box center [455, 115] width 467 height 24
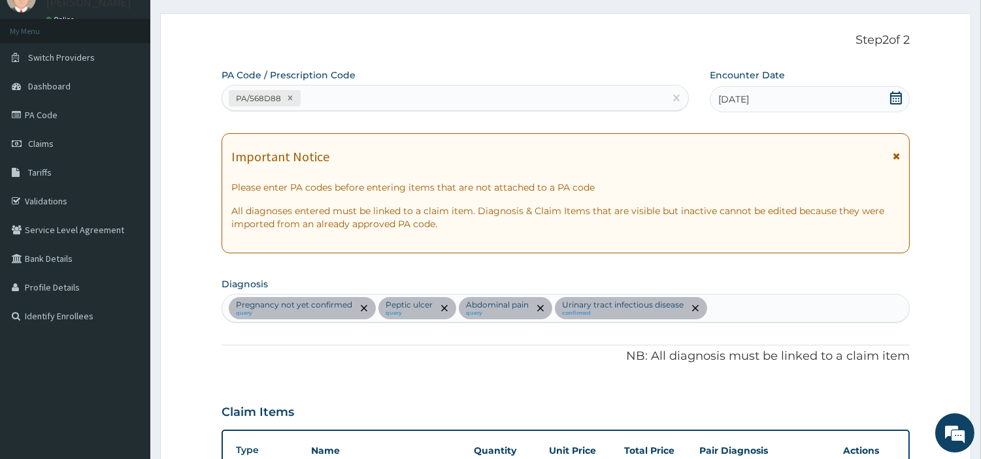
scroll to position [0, 0]
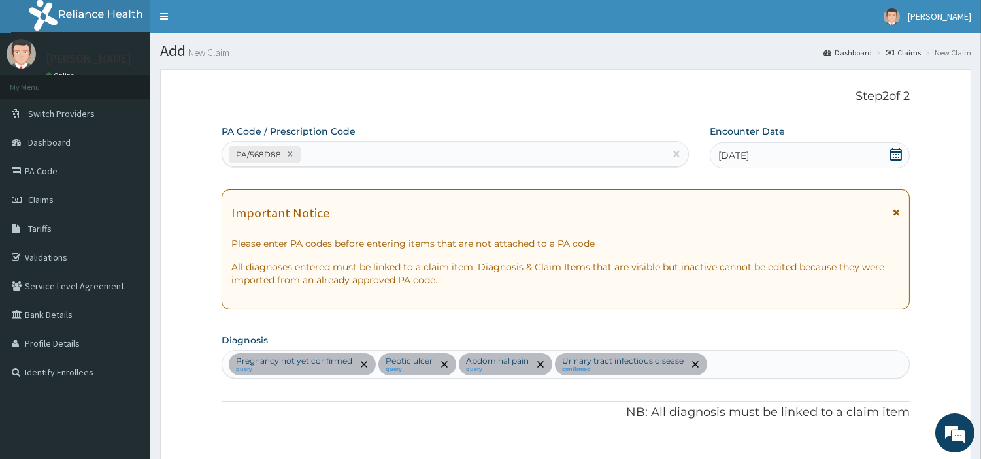
click at [348, 161] on div "PA/568D88" at bounding box center [443, 155] width 442 height 22
paste input "PA/C5FDC4"
type input "PA/C5FDC4"
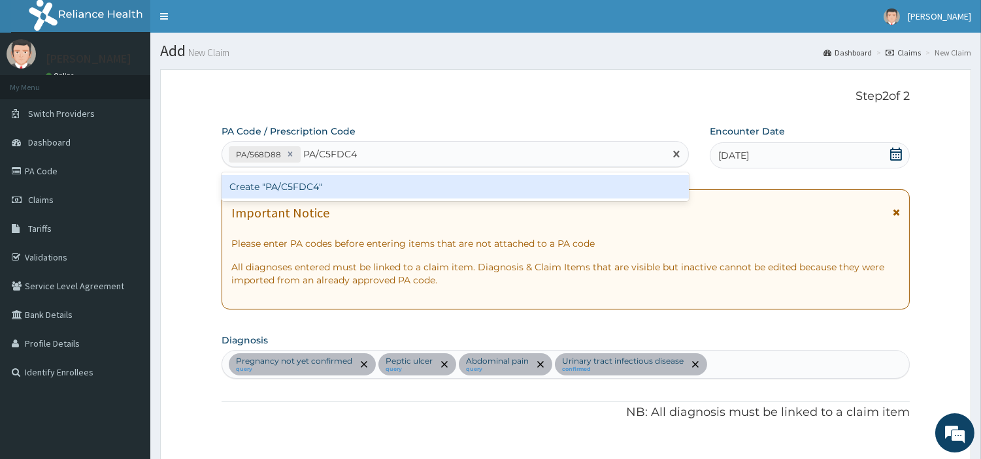
click at [631, 188] on div "Create "PA/C5FDC4"" at bounding box center [455, 187] width 467 height 24
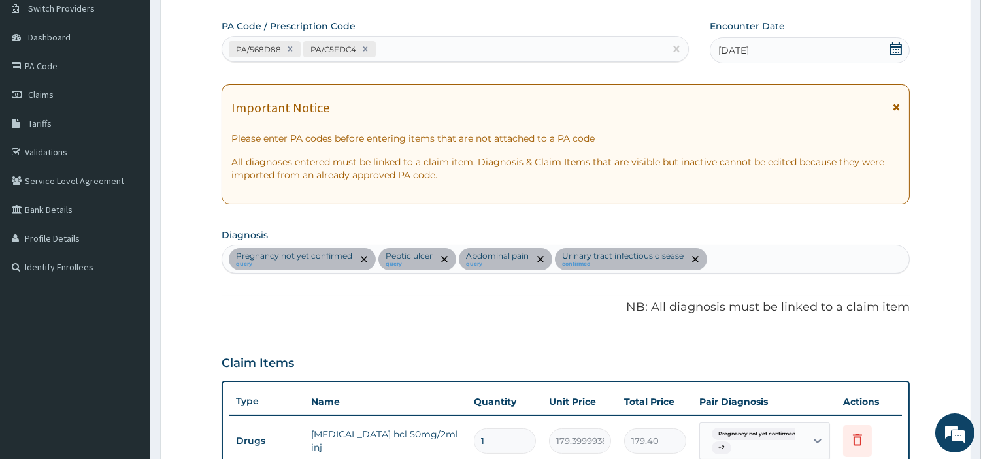
scroll to position [82, 0]
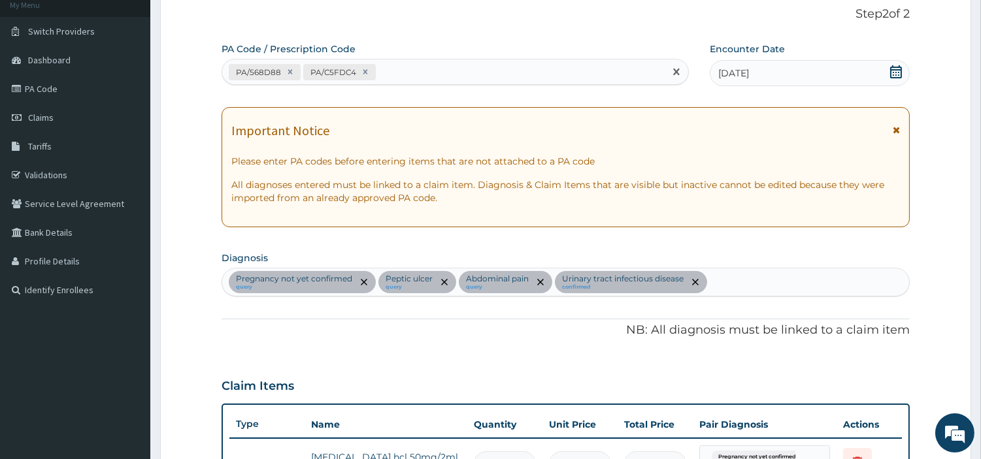
click at [408, 69] on div "PA/568D88 PA/C5FDC4" at bounding box center [443, 72] width 442 height 22
paste input "PA/4F3918"
type input "PA/4F3918"
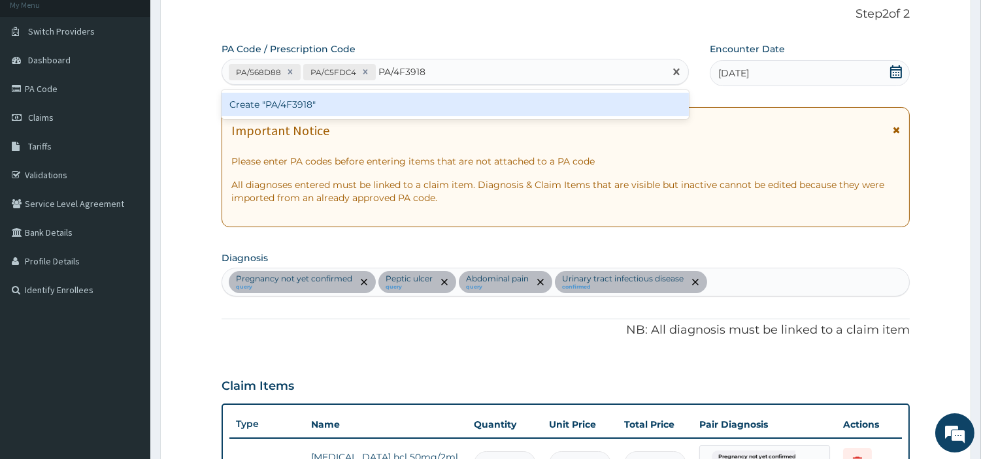
click at [339, 111] on div "Create "PA/4F3918"" at bounding box center [455, 105] width 467 height 24
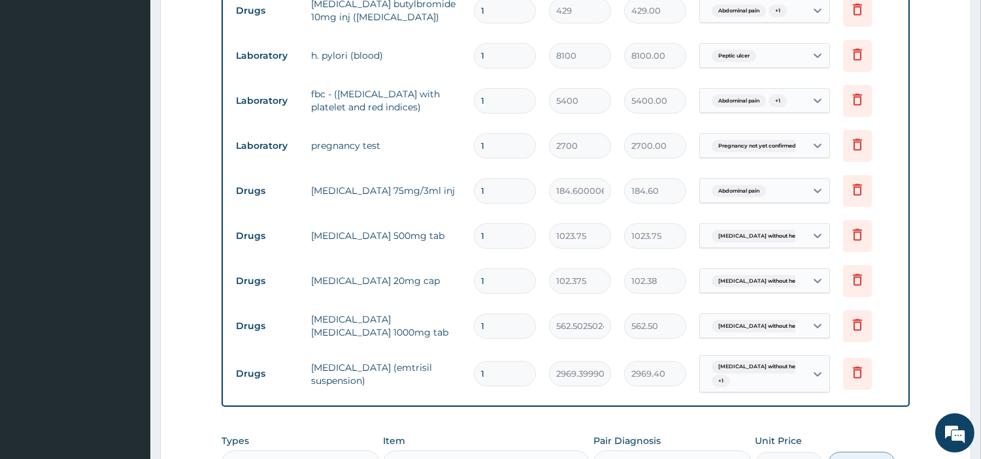
scroll to position [655, 0]
click at [743, 103] on span "Abdominal pain" at bounding box center [739, 99] width 54 height 13
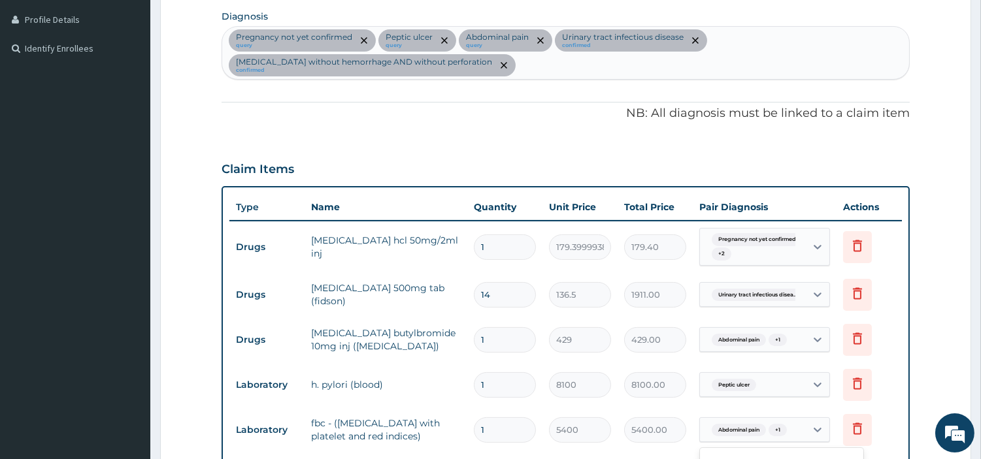
scroll to position [291, 0]
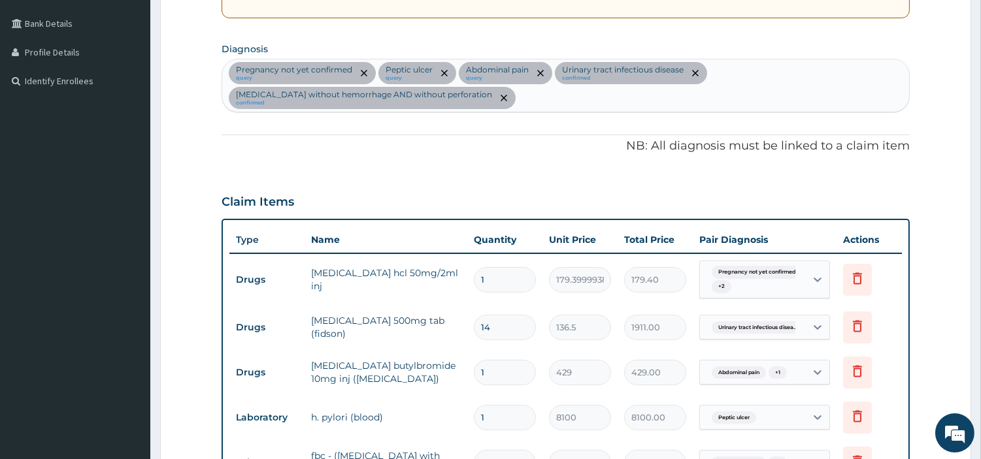
click at [586, 111] on div "Pregnancy not yet confirmed query Peptic ulcer query Abdominal pain query Urina…" at bounding box center [565, 85] width 687 height 52
type input "SEP"
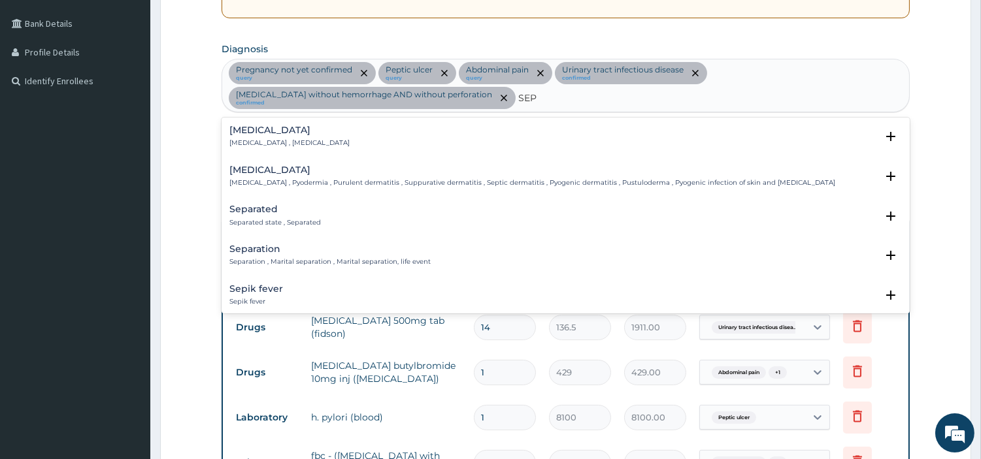
click at [310, 134] on h4 "Sepsis" at bounding box center [289, 130] width 120 height 10
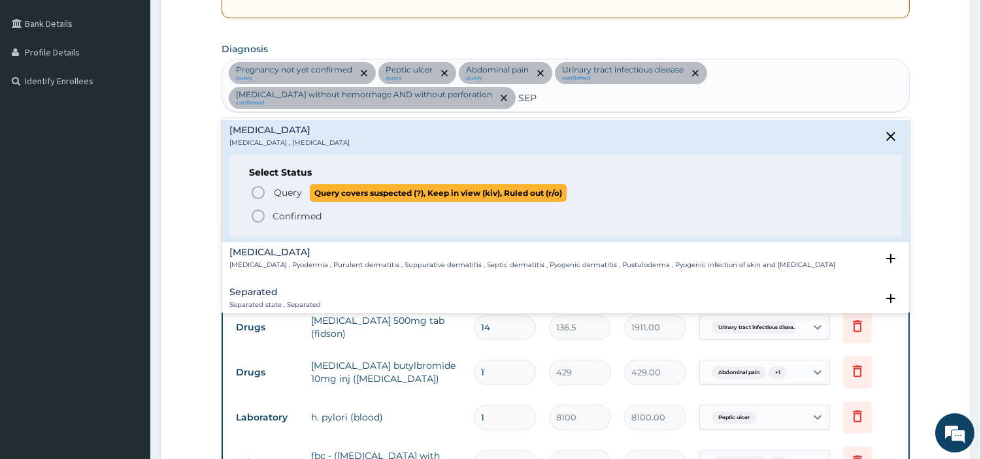
click at [290, 184] on p "Query Query covers suspected (?), Keep in view (kiv), Ruled out (r/o)" at bounding box center [420, 193] width 294 height 18
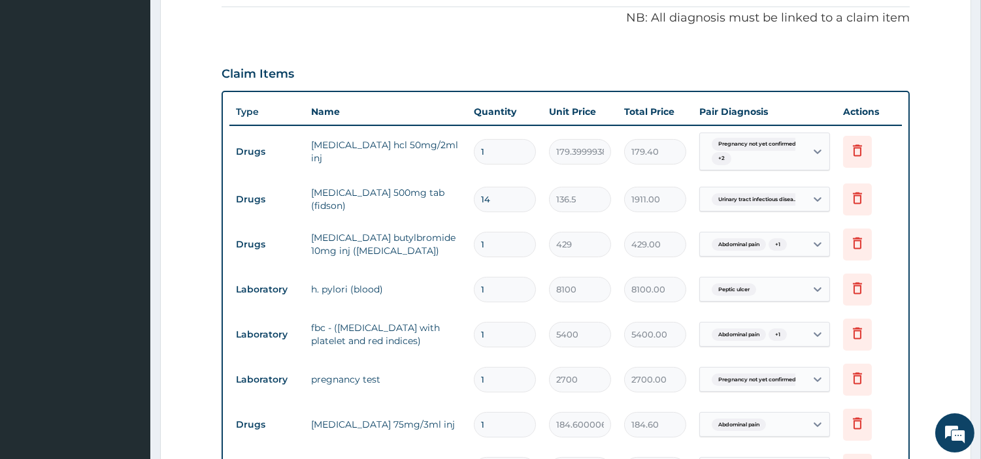
scroll to position [437, 0]
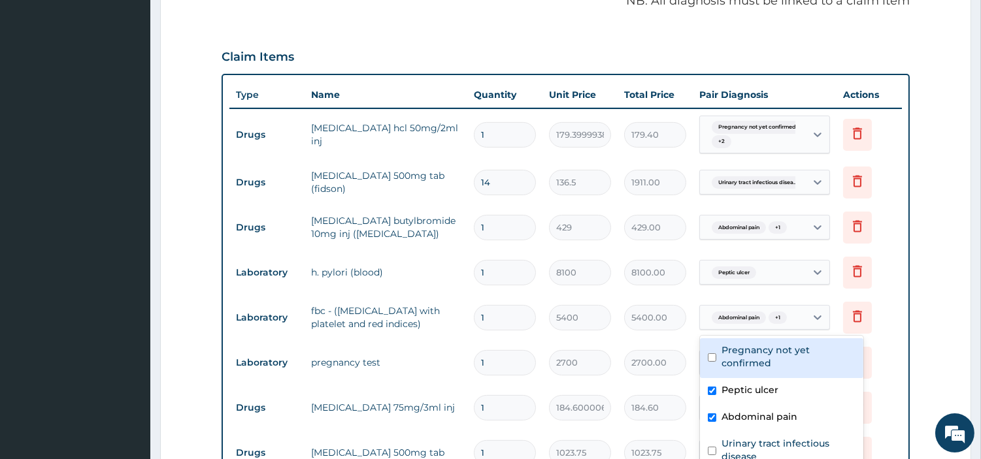
click at [795, 324] on div "Abdominal pain + 1" at bounding box center [753, 318] width 106 height 22
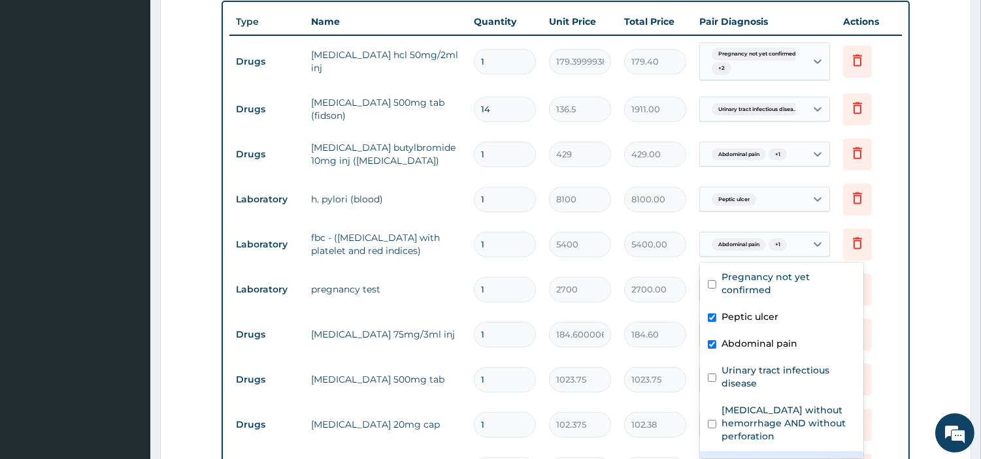
scroll to position [22, 0]
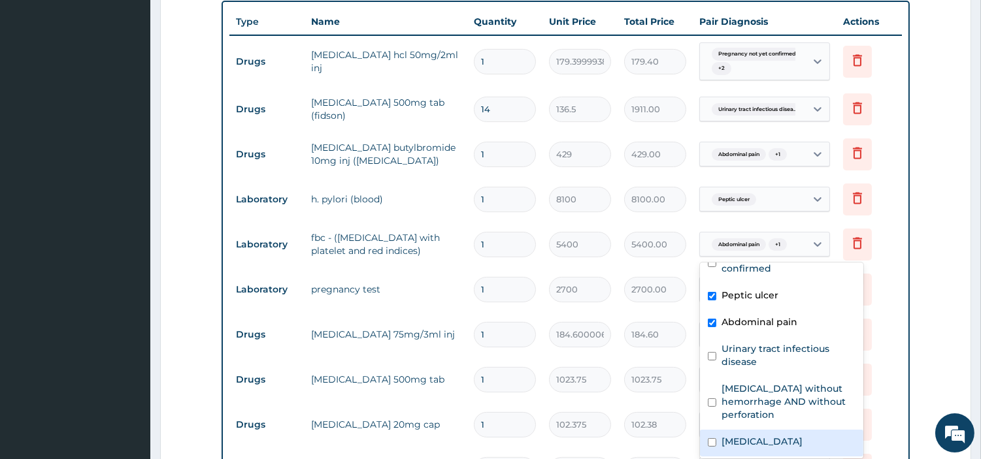
click at [780, 441] on div "Sepsis" at bounding box center [781, 443] width 163 height 27
checkbox input "true"
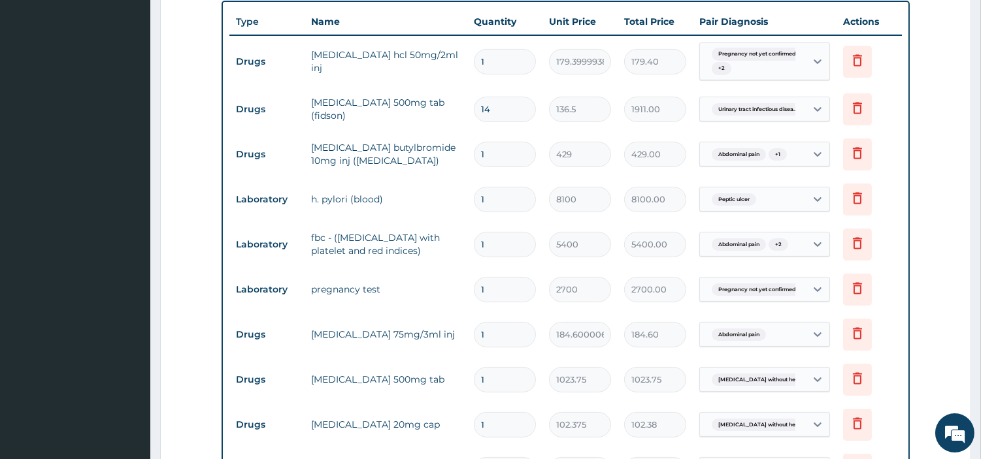
click at [654, 272] on td "2700.00" at bounding box center [655, 290] width 75 height 39
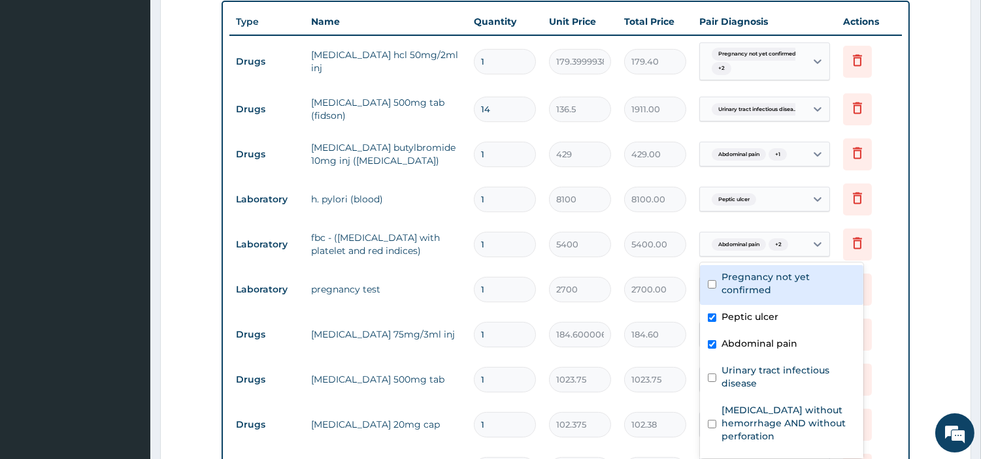
click at [749, 253] on div "Abdominal pain + 2" at bounding box center [748, 245] width 84 height 17
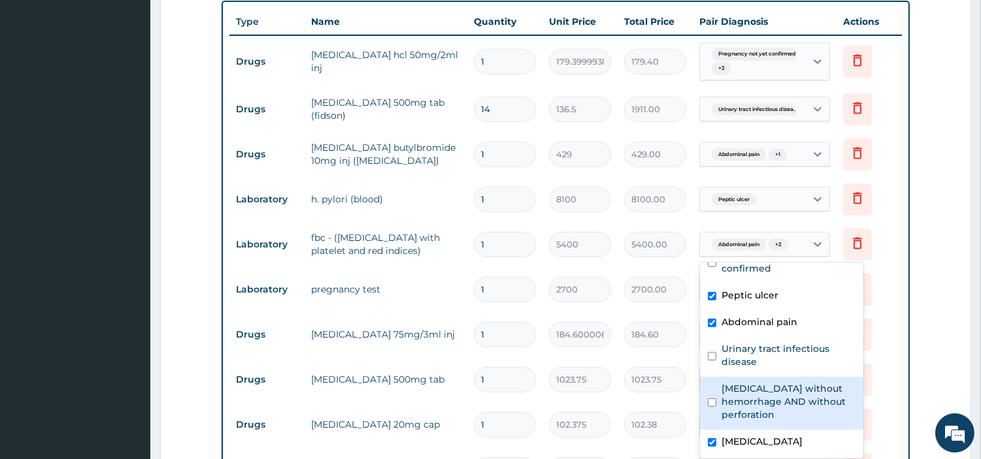
click at [349, 320] on tr "Drugs diclofenac 75mg/3ml inj 1 184.6000061035156 184.60 Abdominal pain Delete" at bounding box center [565, 334] width 672 height 45
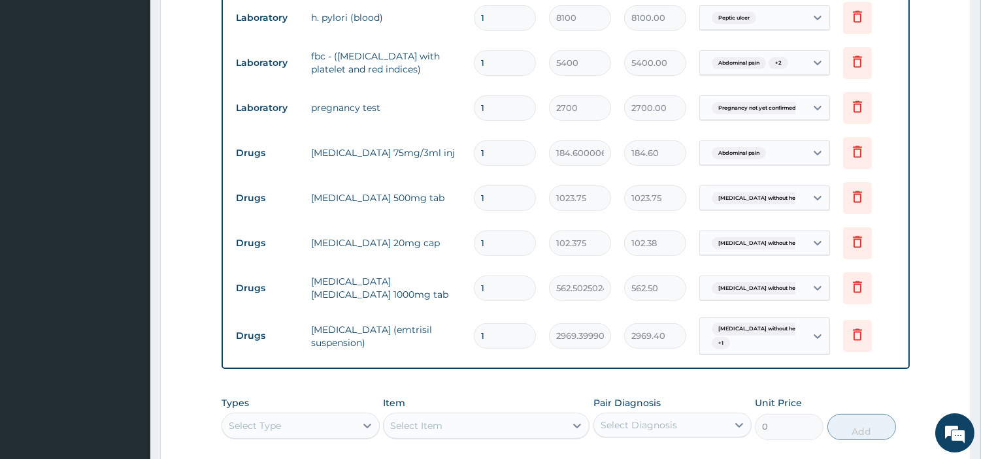
scroll to position [727, 0]
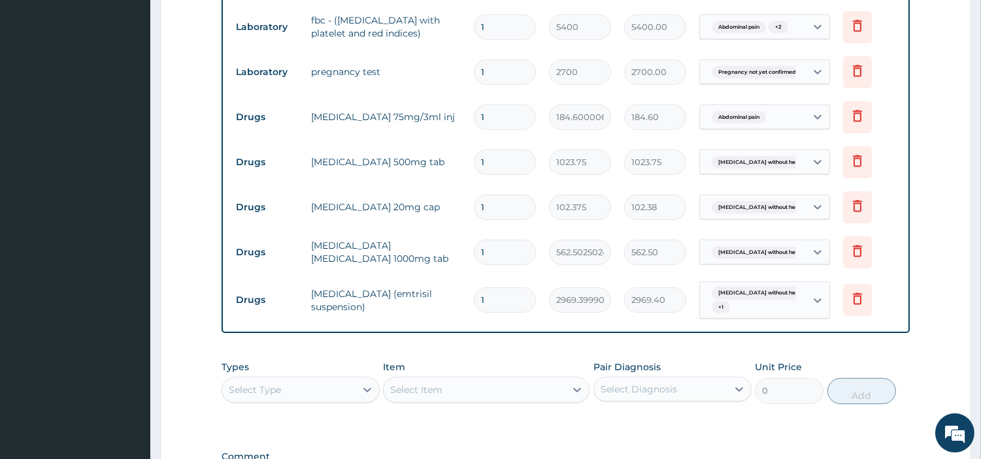
click at [499, 214] on input "1" at bounding box center [505, 207] width 62 height 25
click at [500, 213] on input "1" at bounding box center [505, 207] width 62 height 25
type input "0.00"
type input "2"
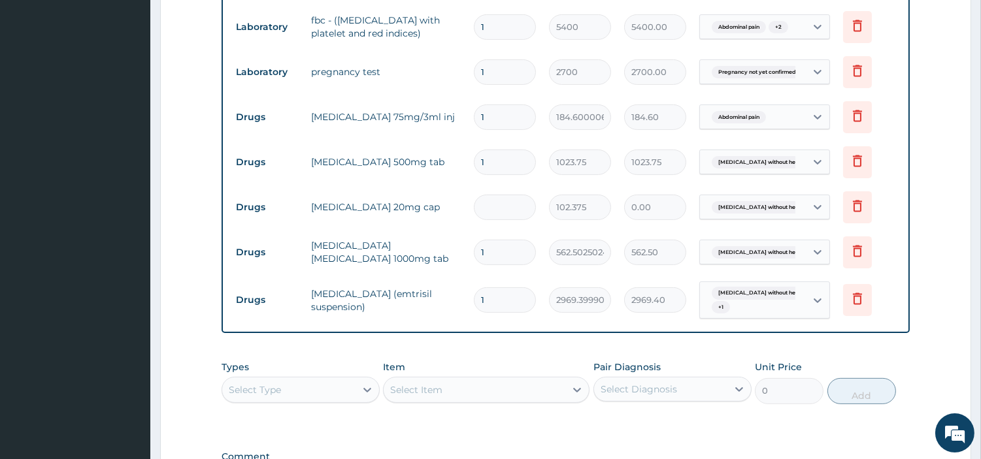
type input "204.75"
type input "28"
type input "2866.50"
type input "28"
click at [491, 156] on input "1" at bounding box center [505, 162] width 62 height 25
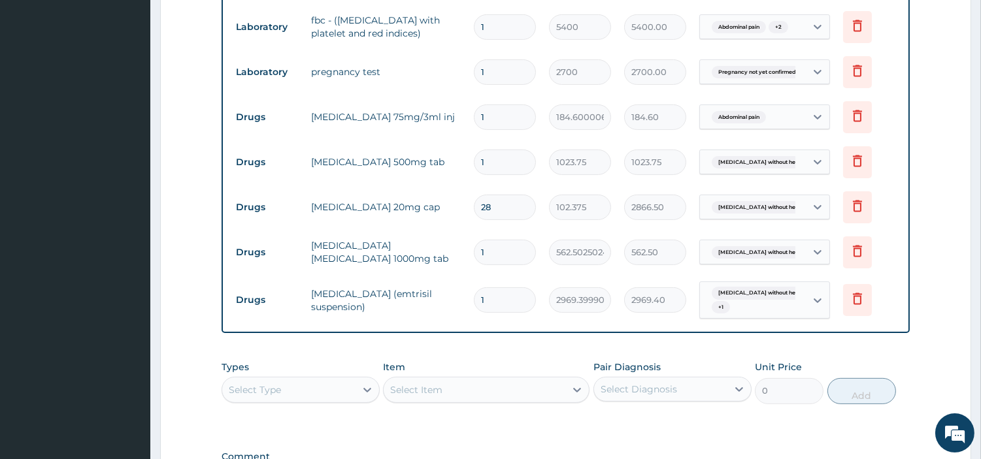
type input "0.00"
type input "2"
type input "2047.50"
type input "28"
type input "28665.00"
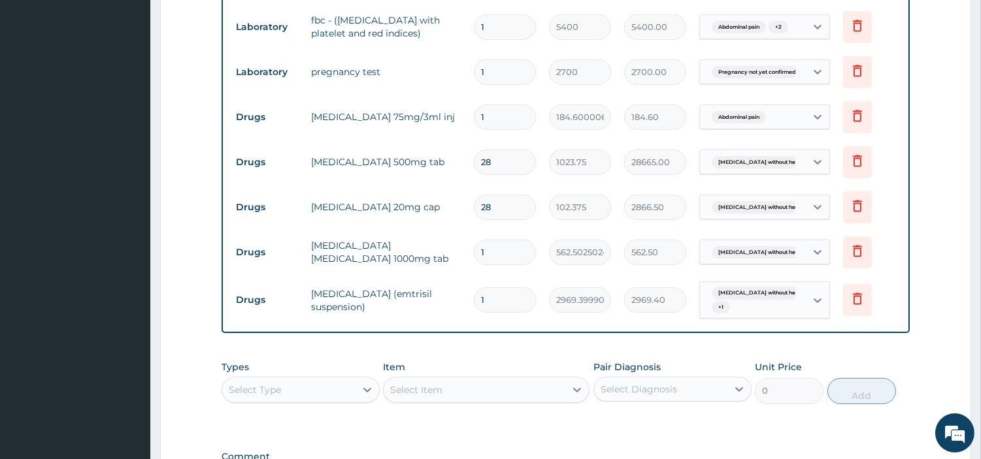
type input "28"
click at [497, 263] on input "1" at bounding box center [505, 252] width 62 height 25
type input "0.00"
type input "2"
type input "1125.01"
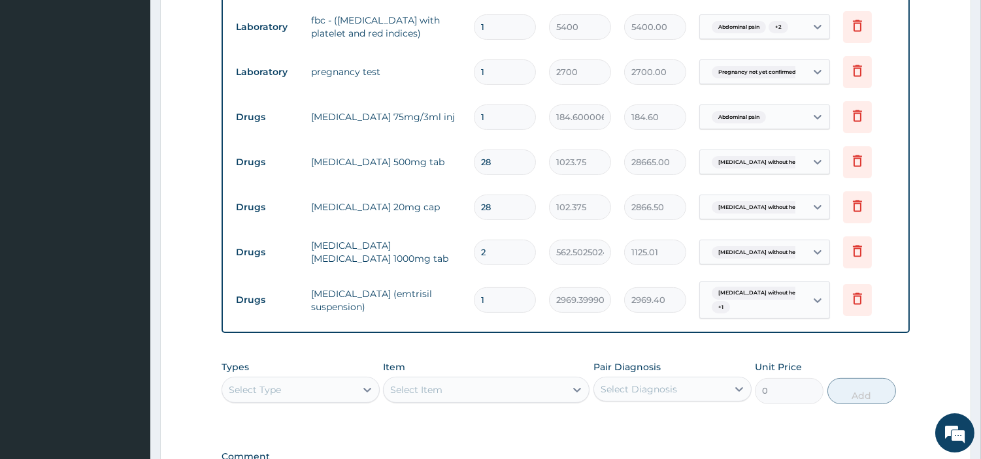
type input "28"
type input "15750.07"
type input "28"
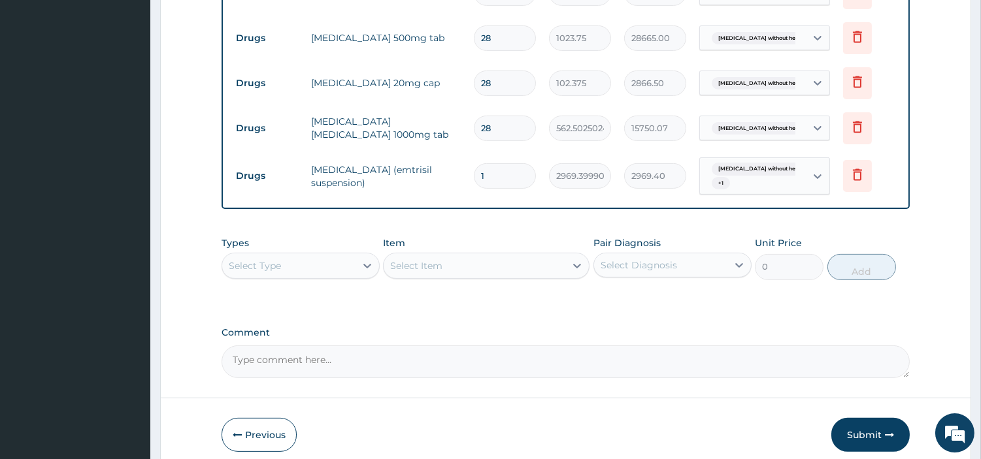
scroll to position [909, 0]
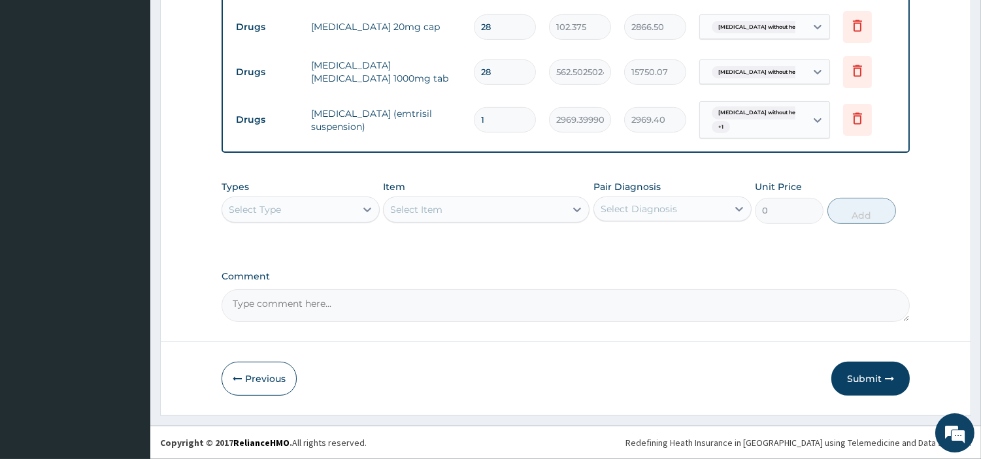
click at [332, 209] on div "Select Type" at bounding box center [288, 209] width 133 height 21
click at [357, 212] on div at bounding box center [368, 210] width 24 height 24
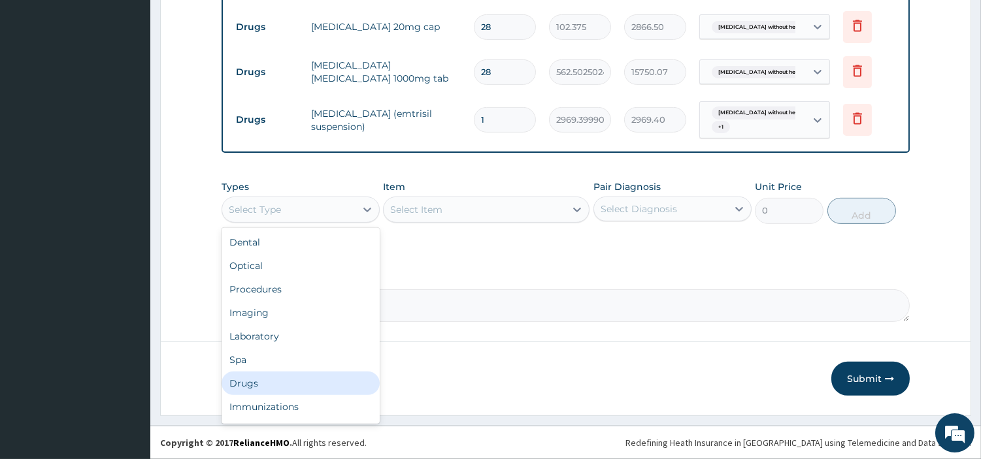
click at [311, 381] on div "Drugs" at bounding box center [301, 384] width 158 height 24
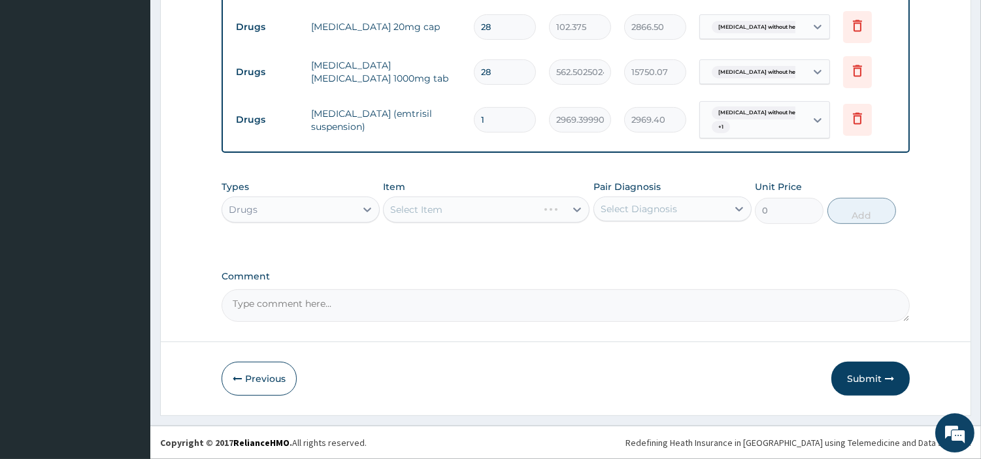
click at [515, 217] on div "Select Item" at bounding box center [486, 210] width 207 height 26
click at [500, 206] on div "Select Item" at bounding box center [475, 209] width 182 height 21
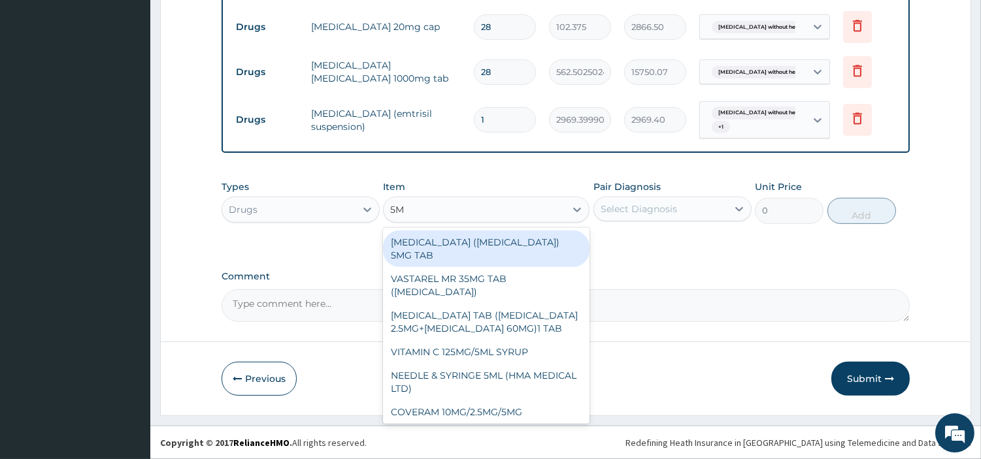
type input "5ML"
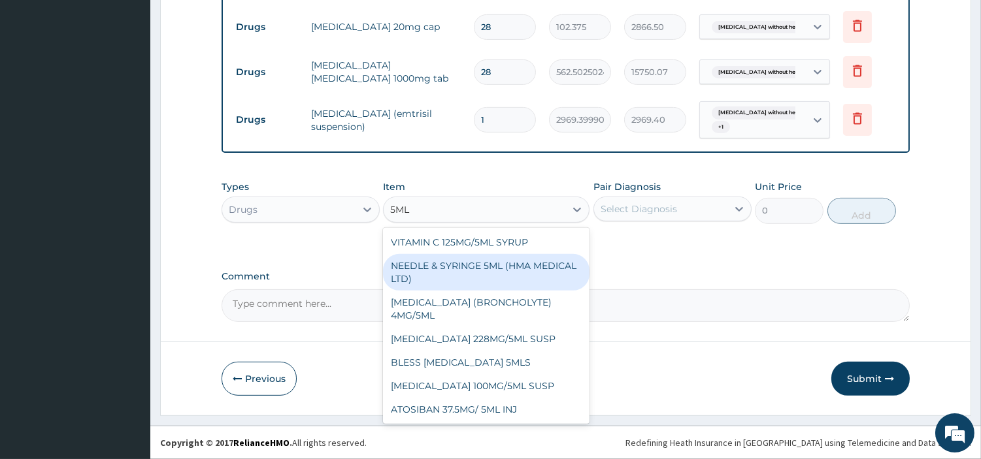
click at [507, 269] on div "NEEDLE & SYRINGE 5ML (HMA MEDICAL LTD)" at bounding box center [486, 272] width 207 height 37
type input "192.5"
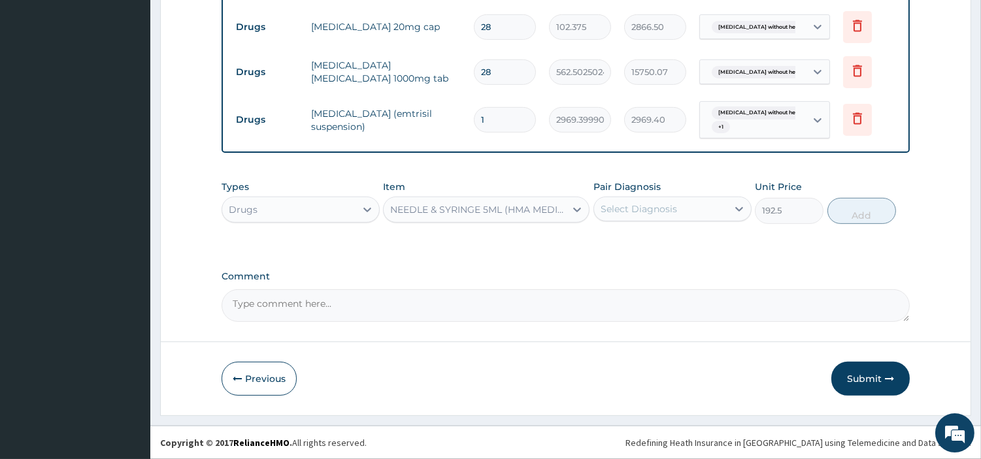
click at [693, 216] on div "Select Diagnosis" at bounding box center [660, 209] width 133 height 21
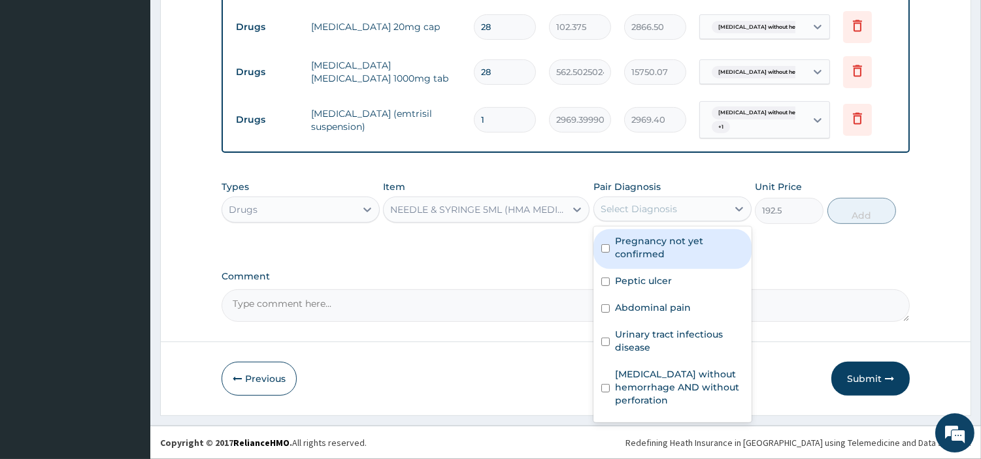
click at [689, 244] on label "Pregnancy not yet confirmed" at bounding box center [679, 248] width 129 height 26
checkbox input "true"
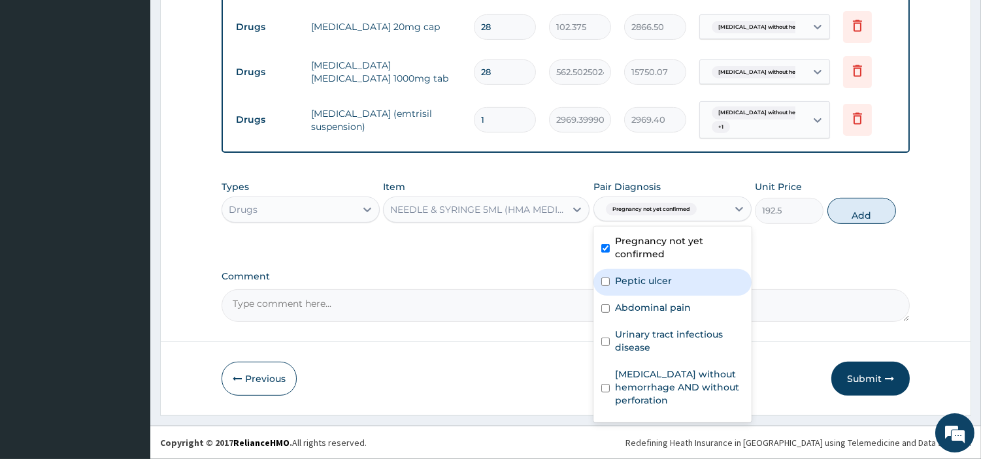
click at [688, 278] on div "Peptic ulcer" at bounding box center [672, 282] width 158 height 27
checkbox input "true"
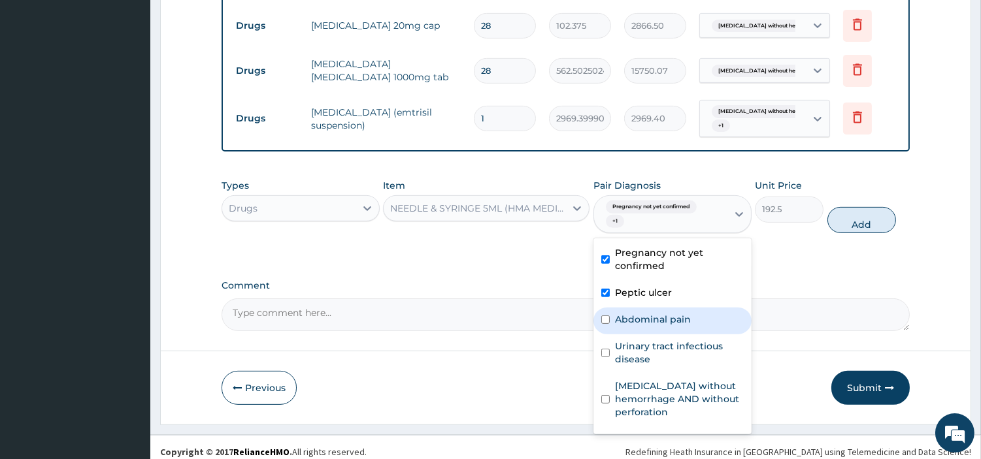
drag, startPoint x: 685, startPoint y: 329, endPoint x: 685, endPoint y: 344, distance: 14.4
click at [685, 331] on div "Abdominal pain" at bounding box center [672, 321] width 158 height 27
checkbox input "true"
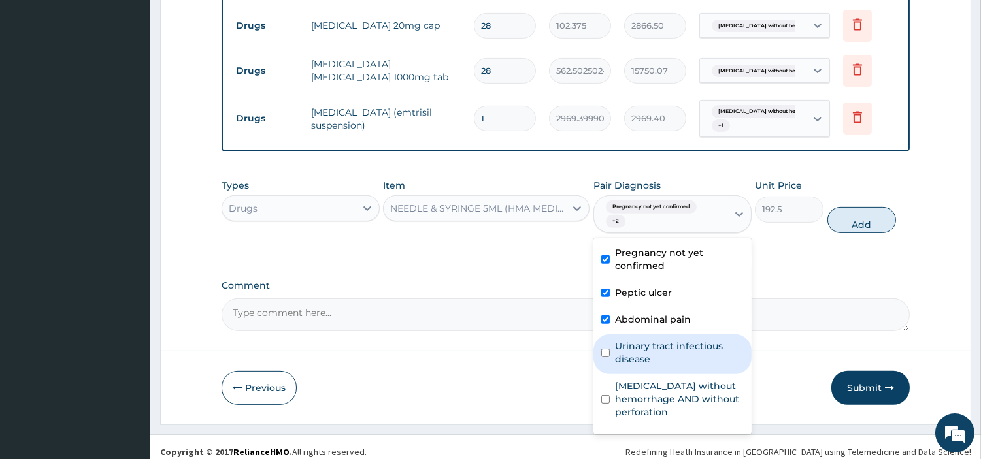
drag, startPoint x: 686, startPoint y: 351, endPoint x: 689, endPoint y: 402, distance: 51.0
click at [686, 357] on label "Urinary tract infectious disease" at bounding box center [679, 353] width 129 height 26
checkbox input "true"
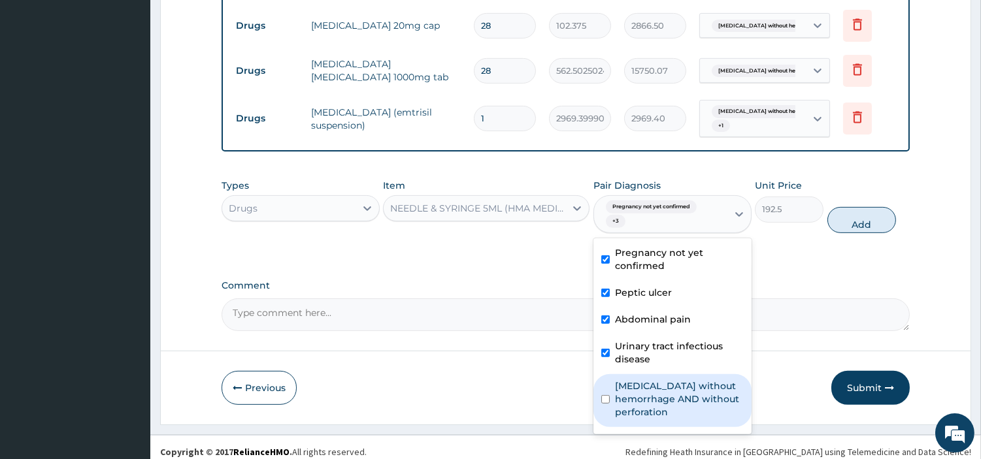
click at [691, 407] on label "Peptic ulcer without hemorrhage AND without perforation" at bounding box center [679, 399] width 129 height 39
checkbox input "true"
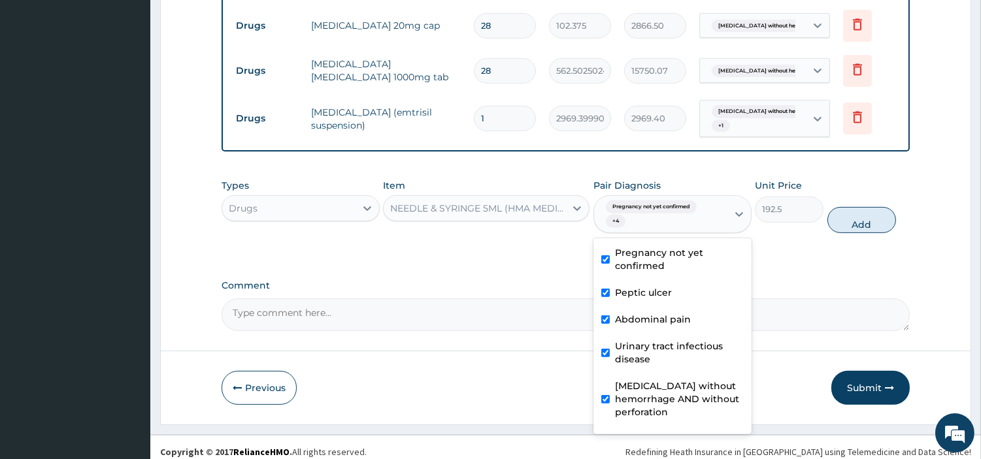
scroll to position [22, 0]
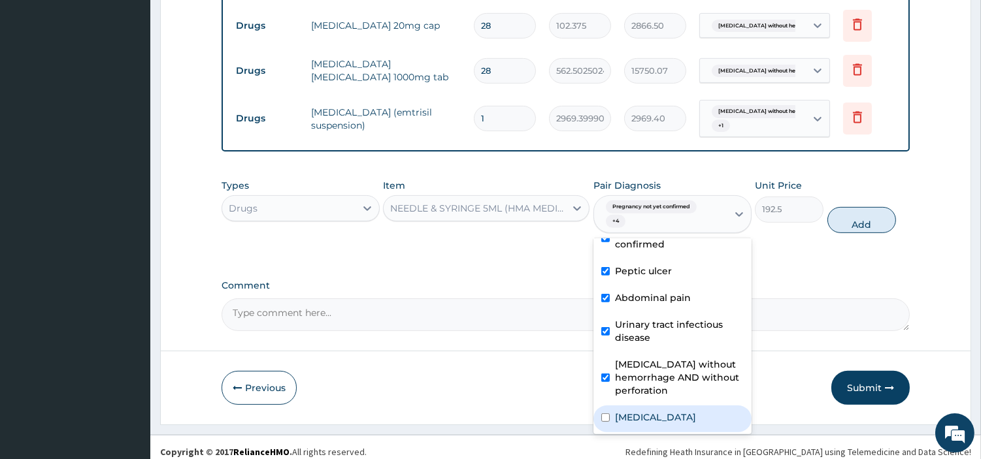
click at [657, 416] on div "Sepsis" at bounding box center [672, 419] width 158 height 27
checkbox input "true"
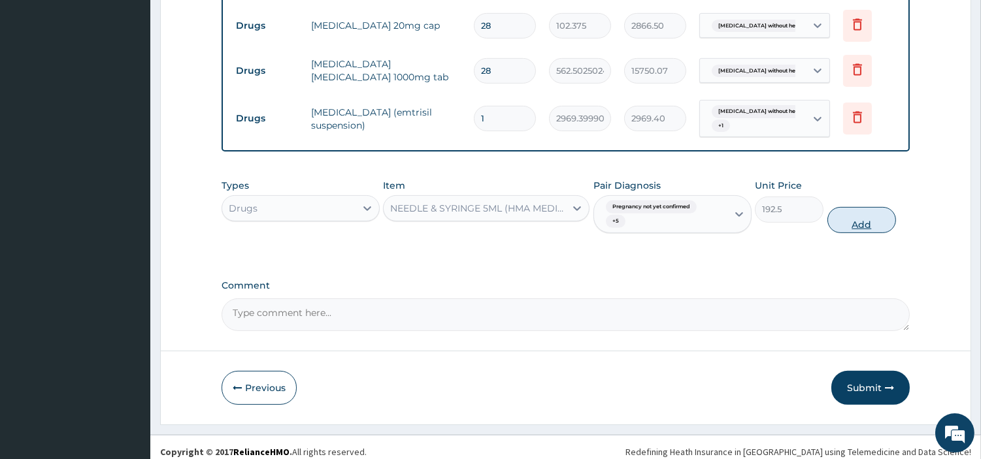
click at [838, 231] on button "Add" at bounding box center [861, 220] width 69 height 26
type input "0"
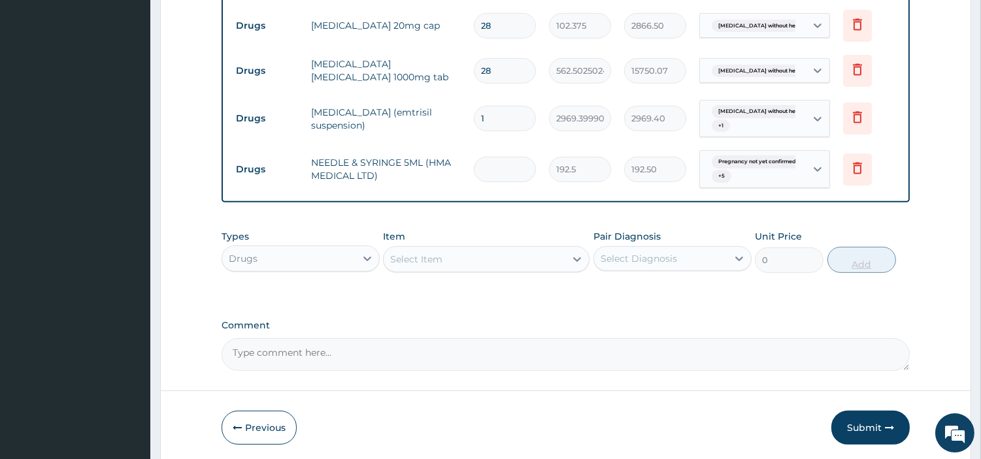
type input "0.00"
type input "3"
type input "577.50"
type input "3"
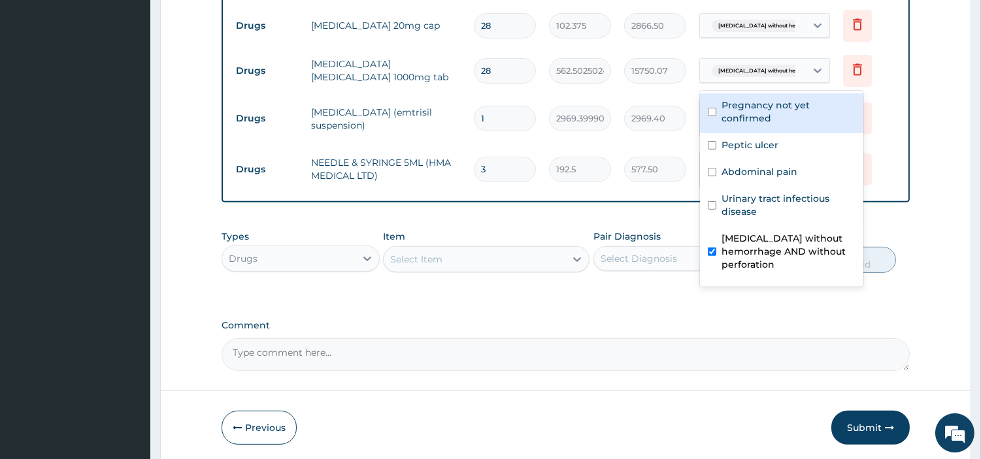
click at [730, 71] on span "Peptic ulcer without hemorrhag..." at bounding box center [770, 71] width 117 height 13
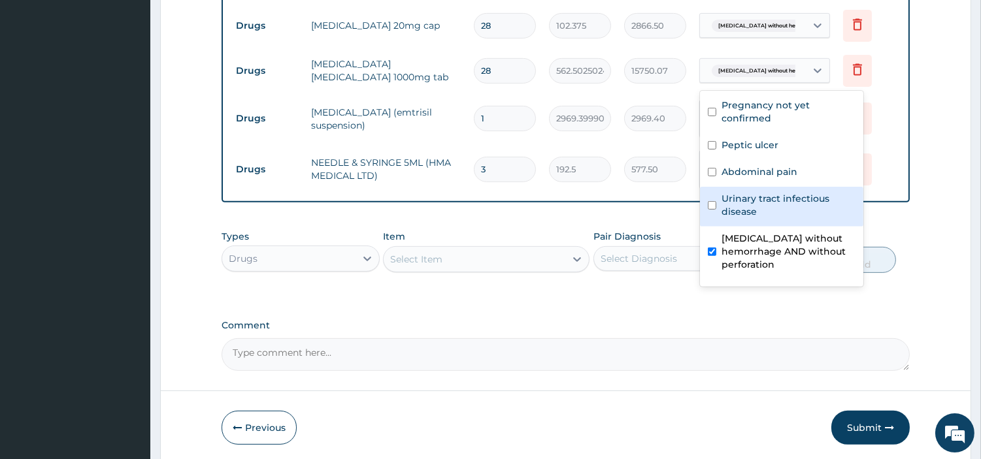
click at [738, 207] on label "Urinary tract infectious disease" at bounding box center [788, 205] width 134 height 26
checkbox input "true"
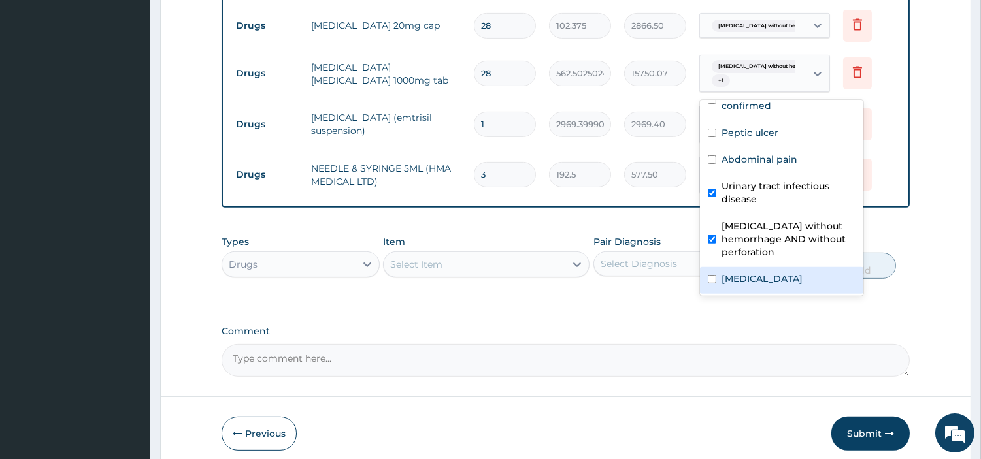
click at [760, 276] on div "Sepsis" at bounding box center [781, 280] width 163 height 27
checkbox input "true"
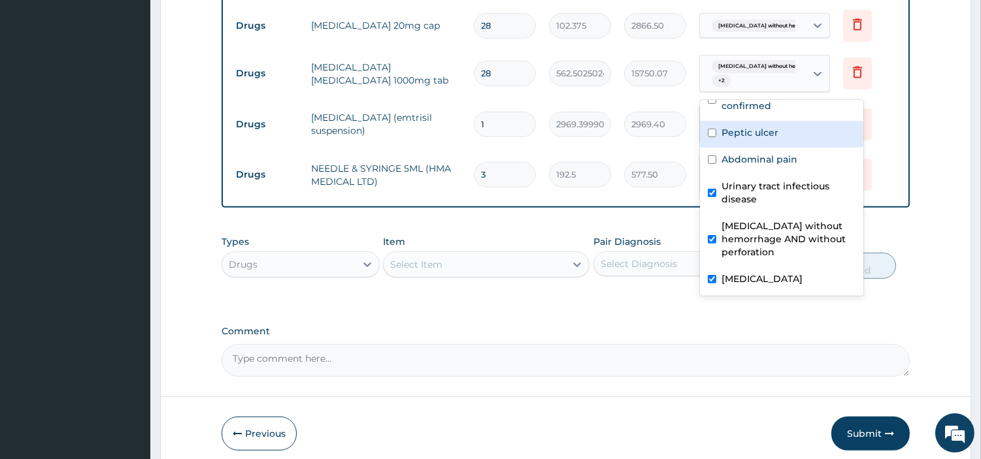
drag, startPoint x: 742, startPoint y: 129, endPoint x: 742, endPoint y: 152, distance: 22.9
click at [742, 129] on label "Peptic ulcer" at bounding box center [749, 132] width 57 height 13
checkbox input "true"
click at [439, 252] on div "Item Select Item" at bounding box center [486, 256] width 207 height 43
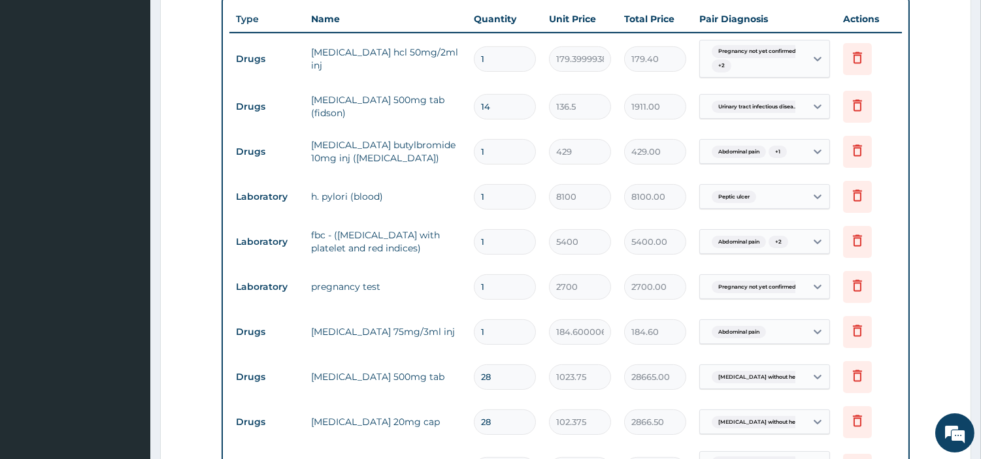
scroll to position [965, 0]
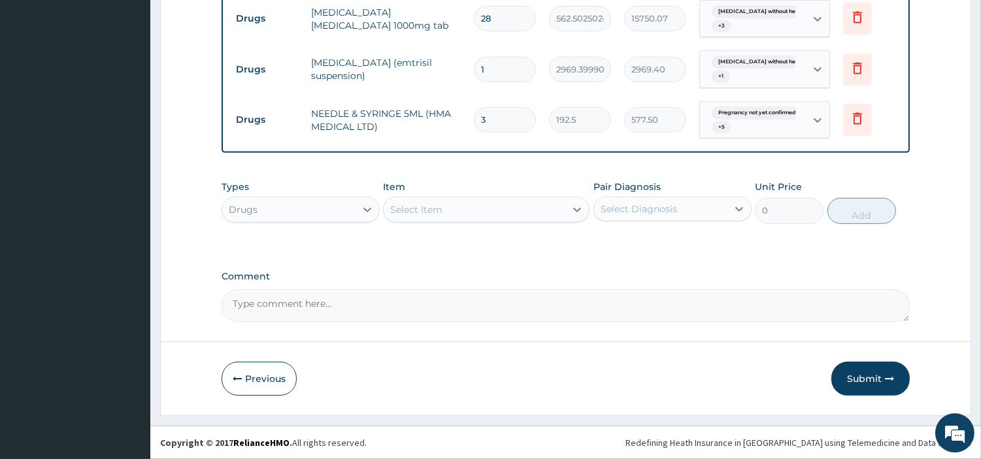
click at [519, 216] on div "Select Item" at bounding box center [475, 209] width 182 height 21
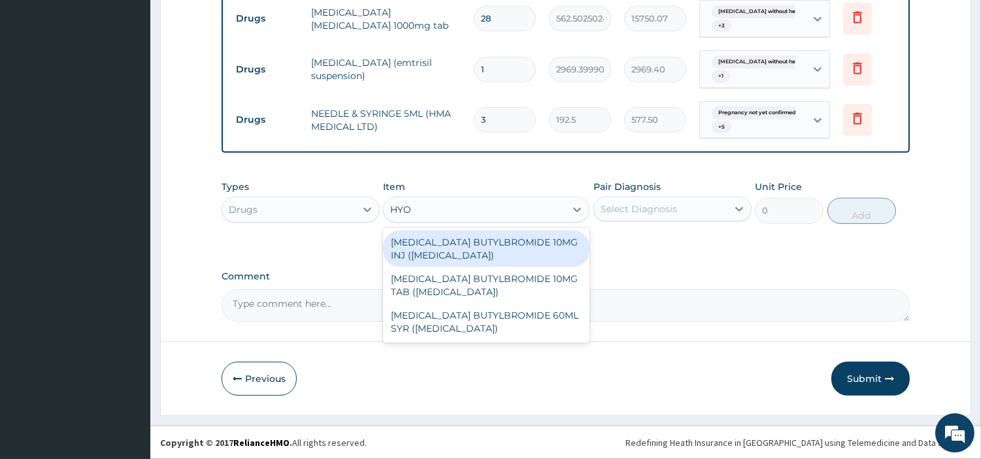
type input "HYOS"
click at [536, 250] on div "HYOSCINE BUTYLBROMIDE 10MG INJ (BUSCOPAN)" at bounding box center [486, 249] width 207 height 37
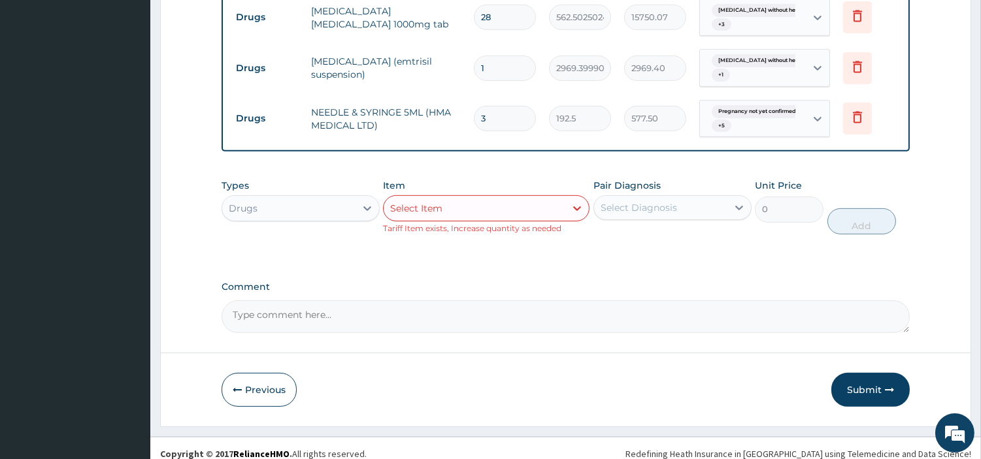
click at [659, 201] on div "Select Diagnosis" at bounding box center [660, 207] width 133 height 21
click at [524, 214] on div "Select Item" at bounding box center [475, 208] width 182 height 21
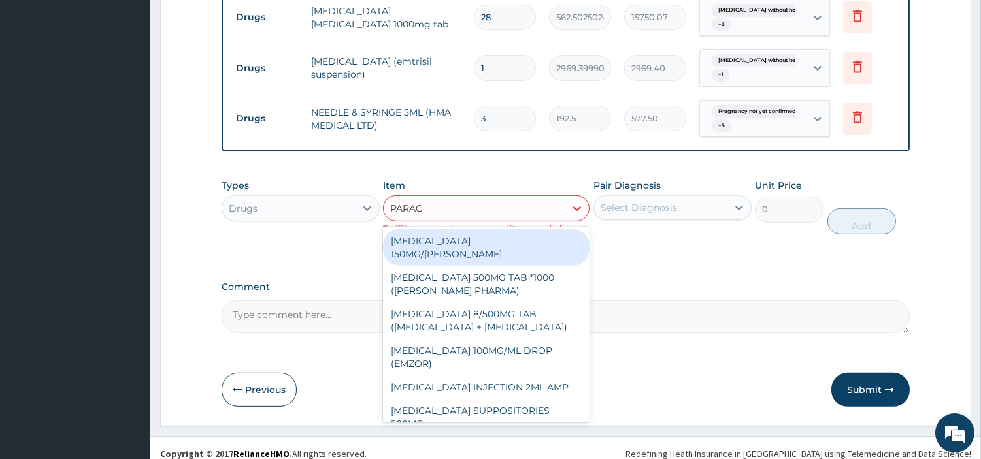
type input "PARACE"
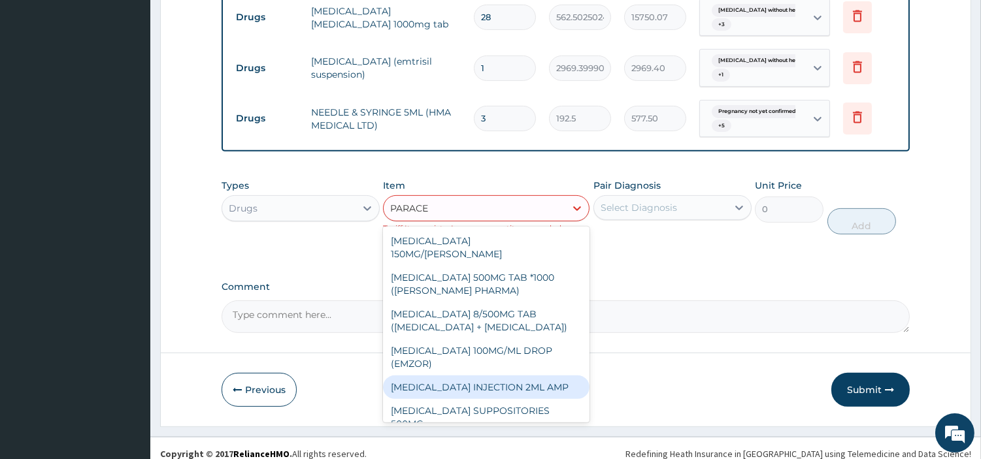
scroll to position [172, 0]
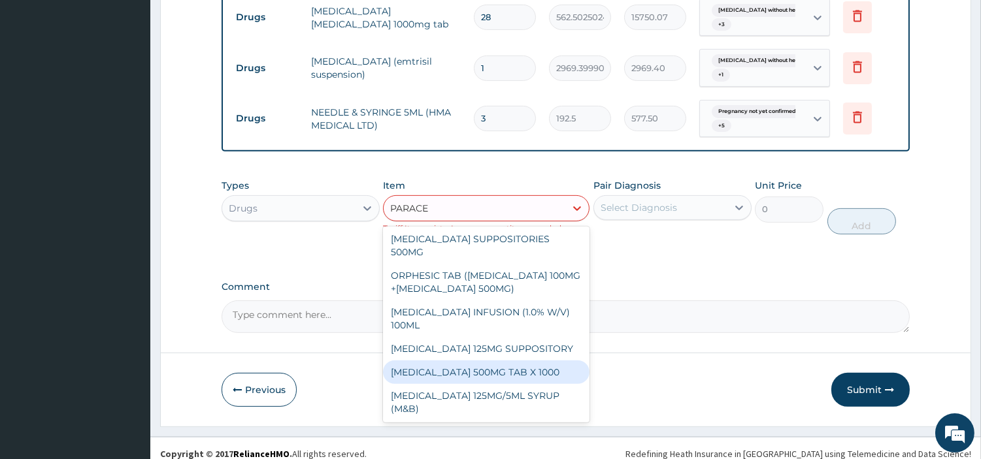
drag, startPoint x: 511, startPoint y: 376, endPoint x: 519, endPoint y: 370, distance: 9.8
click at [512, 376] on div "PARACETAMOL 500MG TAB X 1000" at bounding box center [486, 373] width 207 height 24
type input "22.39999961853027"
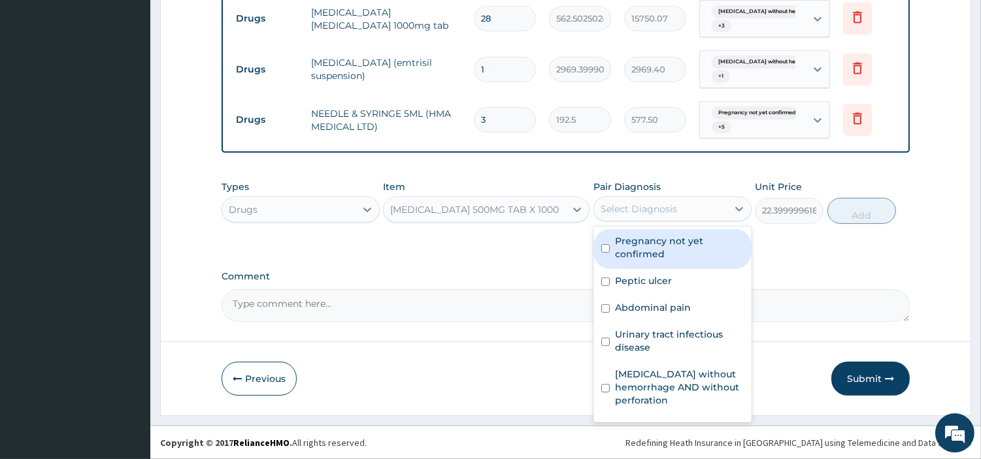
click at [630, 204] on div "Select Diagnosis" at bounding box center [639, 209] width 76 height 13
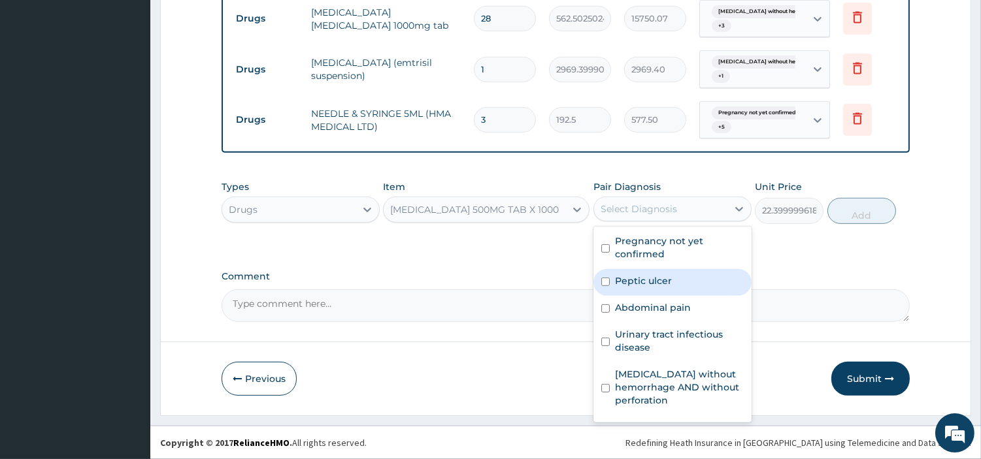
click at [635, 281] on label "Peptic ulcer" at bounding box center [643, 280] width 57 height 13
checkbox input "true"
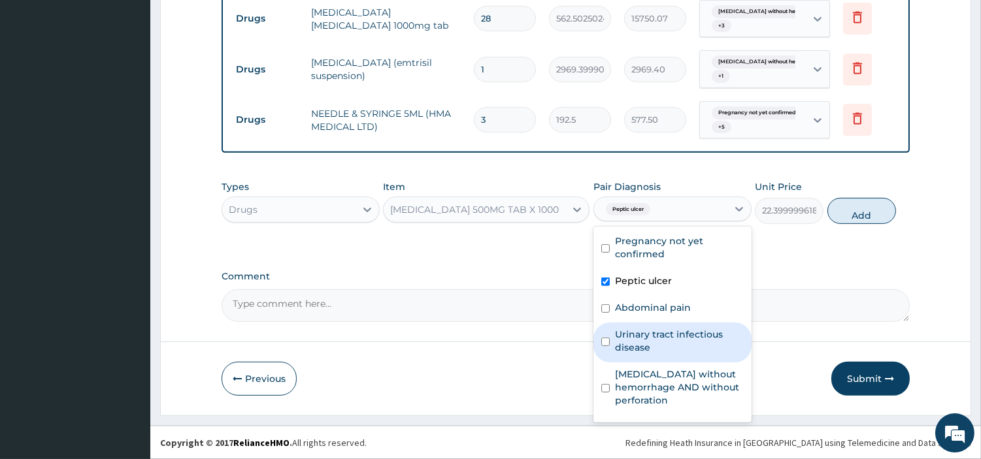
click at [644, 337] on label "Urinary tract infectious disease" at bounding box center [679, 341] width 129 height 26
checkbox input "true"
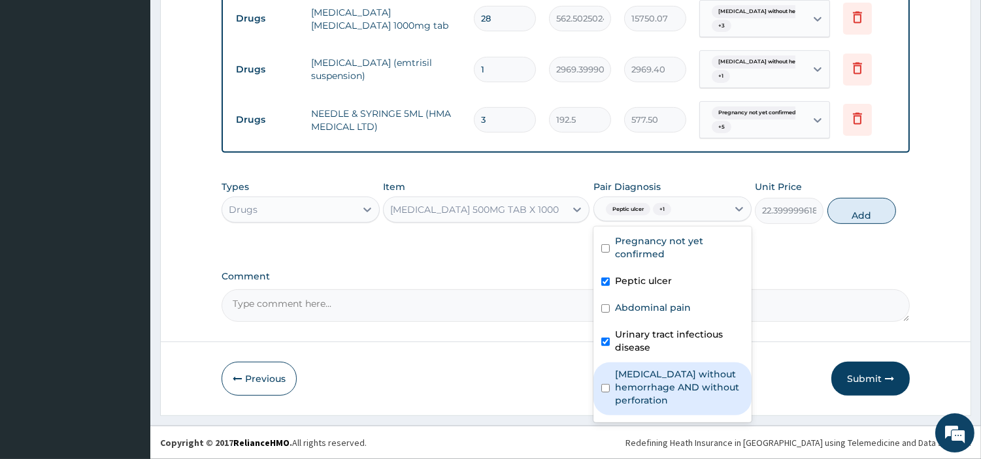
click at [642, 371] on label "Peptic ulcer without hemorrhage AND without perforation" at bounding box center [679, 387] width 129 height 39
checkbox input "true"
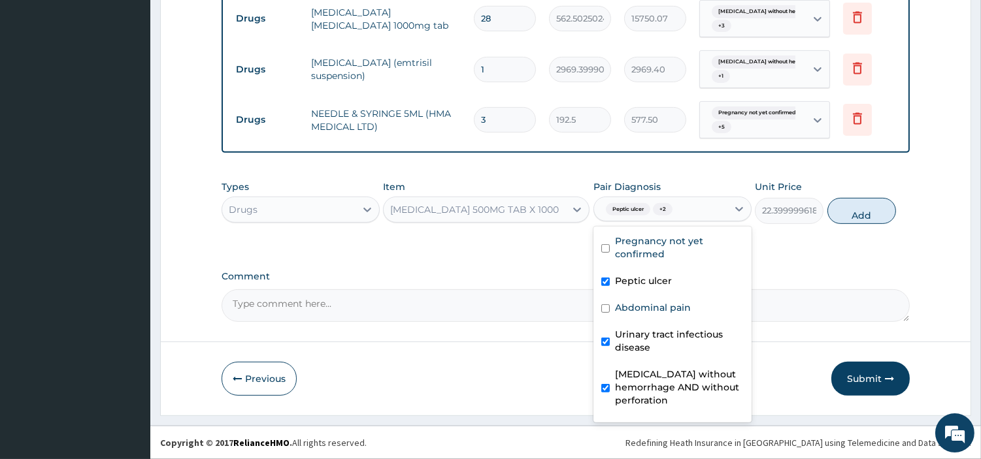
scroll to position [22, 0]
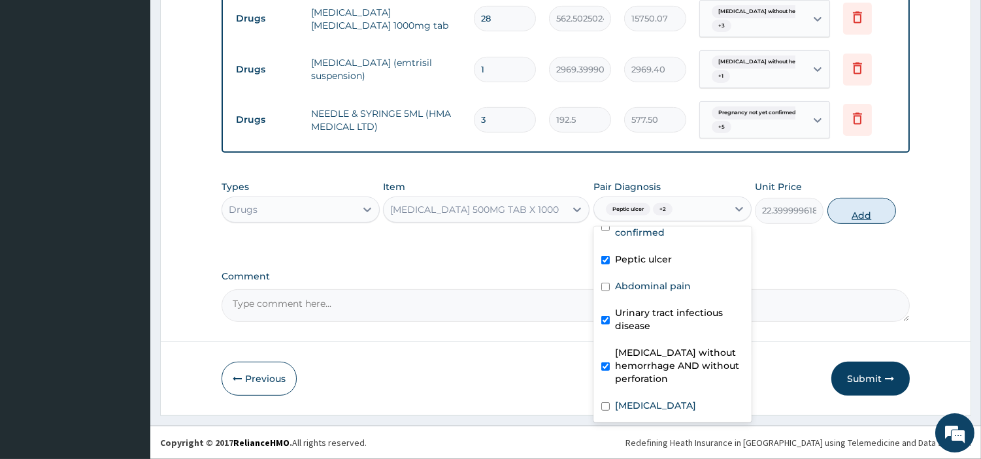
click at [846, 216] on button "Add" at bounding box center [861, 211] width 69 height 26
type input "0"
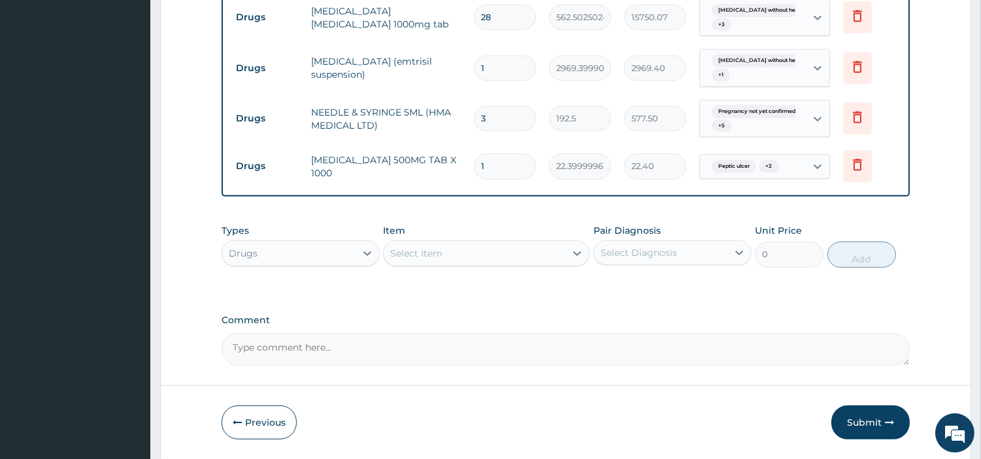
type input "18"
type input "403.20"
type input "18"
click at [867, 420] on button "Submit" at bounding box center [870, 423] width 78 height 34
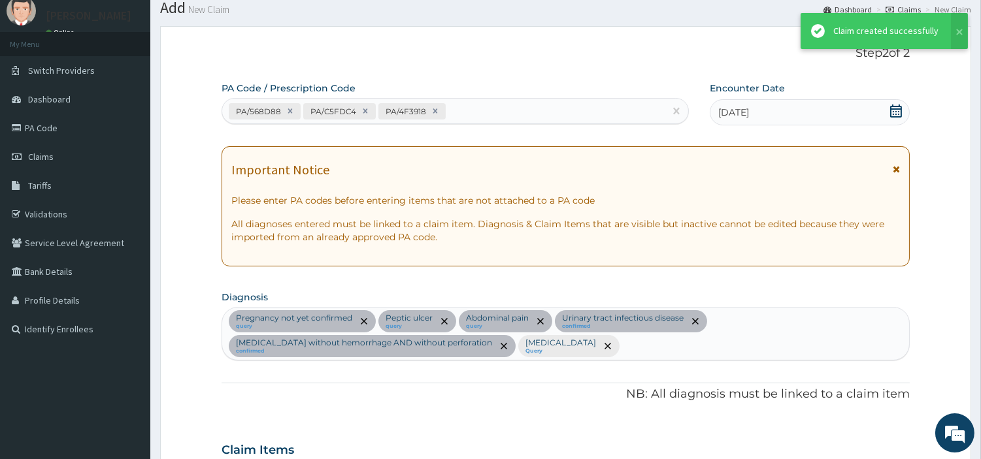
scroll to position [965, 0]
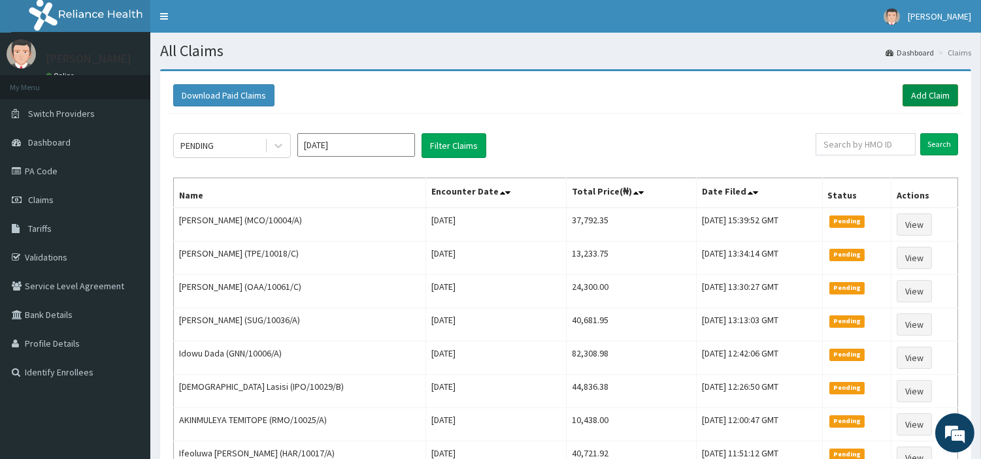
click at [938, 99] on link "Add Claim" at bounding box center [931, 95] width 56 height 22
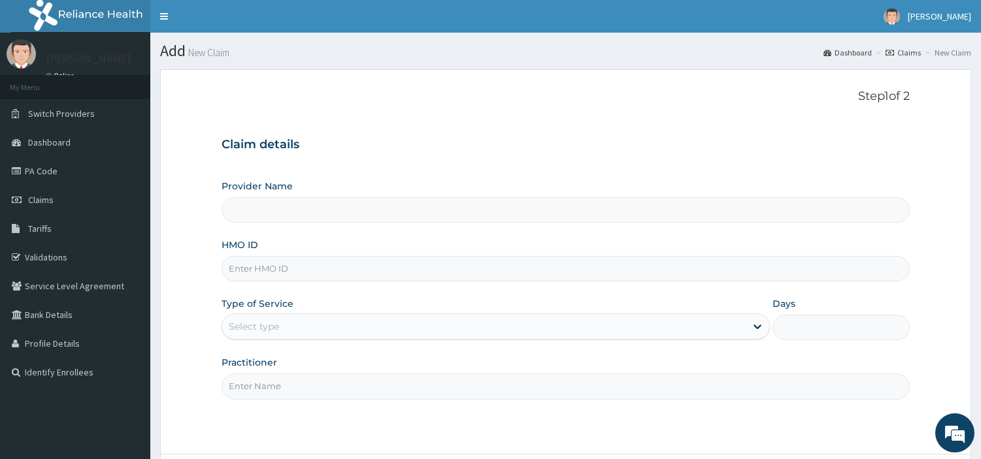
type input "R-Jolad Hospital Nig. Ltd"
click at [359, 272] on input "HMO ID" at bounding box center [566, 268] width 688 height 25
paste input "KIG/10004/A"
type input "KIG/10004/A"
click at [507, 336] on div "Select type" at bounding box center [483, 326] width 523 height 21
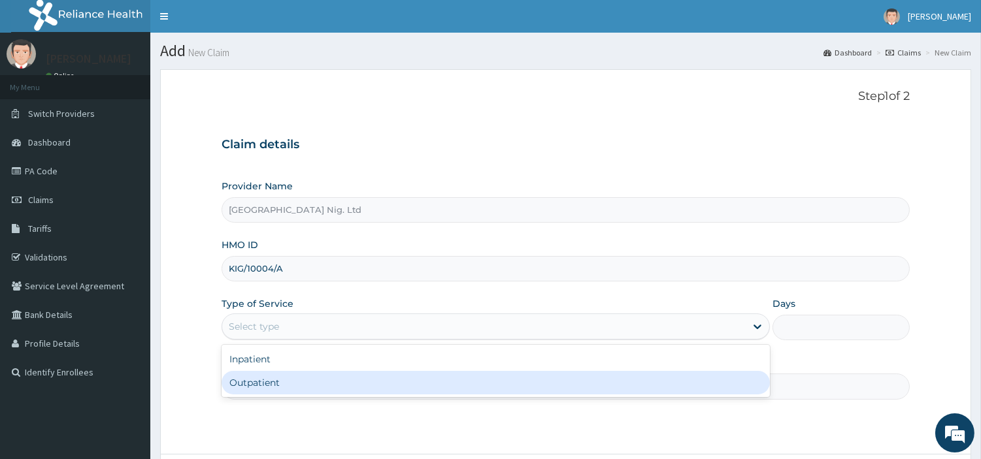
click at [399, 389] on div "Outpatient" at bounding box center [496, 383] width 548 height 24
type input "1"
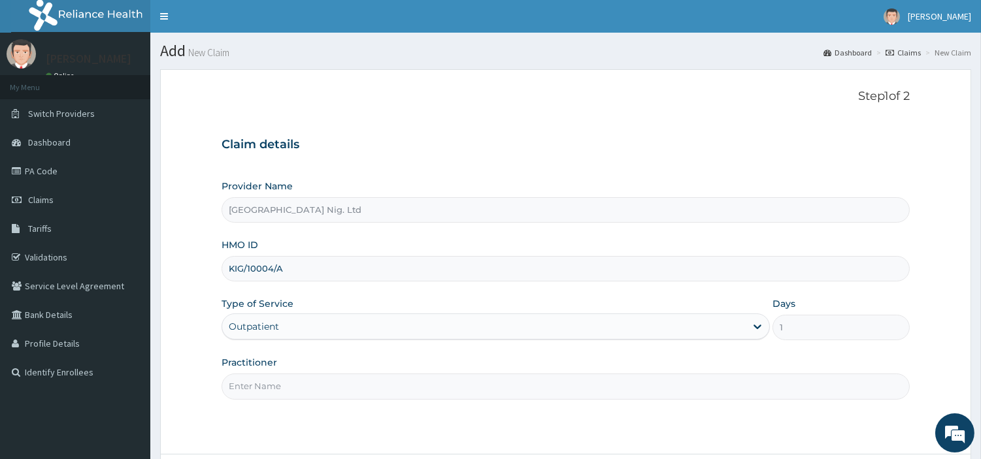
click at [399, 389] on input "Practitioner" at bounding box center [566, 386] width 688 height 25
paste input "Ikeh Doris"
type input "Ikeh Doris"
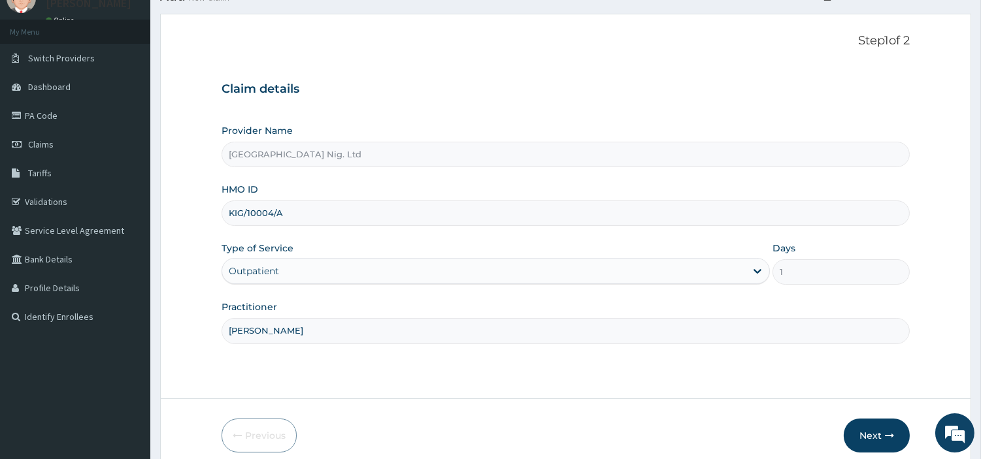
scroll to position [112, 0]
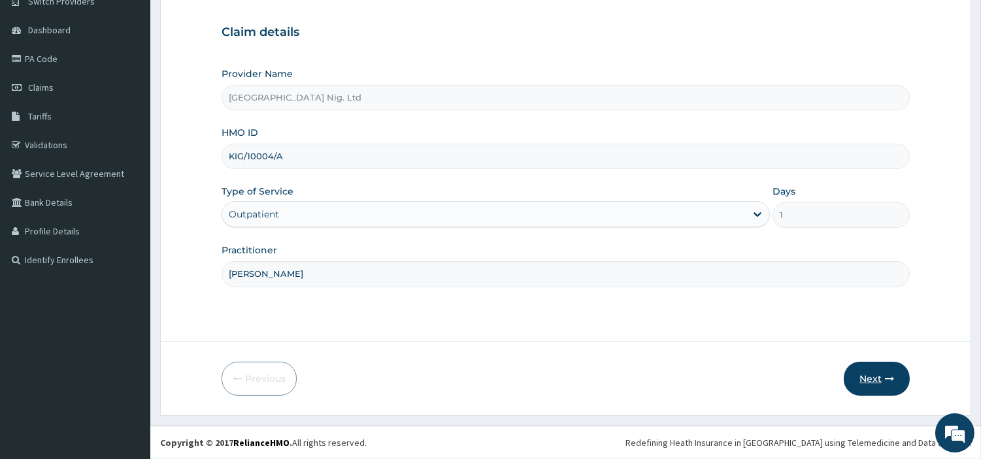
click at [872, 380] on button "Next" at bounding box center [877, 379] width 66 height 34
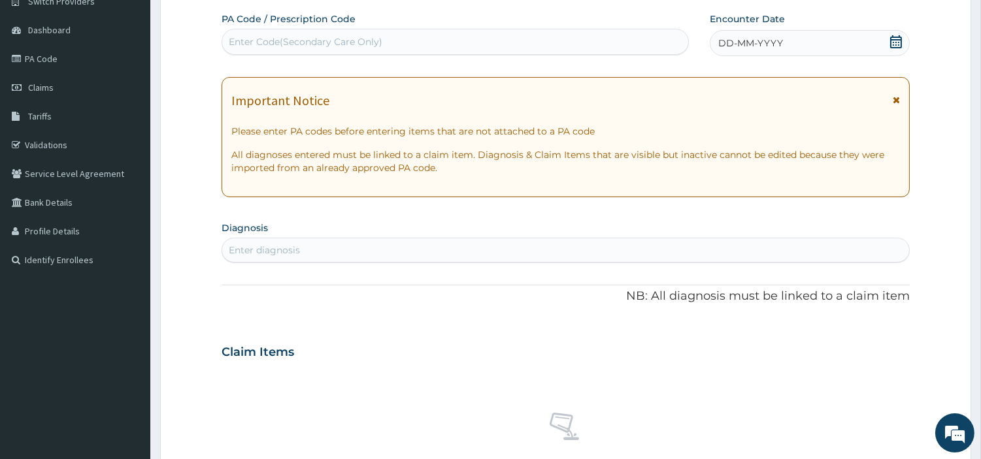
click at [348, 35] on div "Enter Code(Secondary Care Only)" at bounding box center [306, 41] width 154 height 13
paste input "PA/F39AFE"
type input "PA/F39AFE"
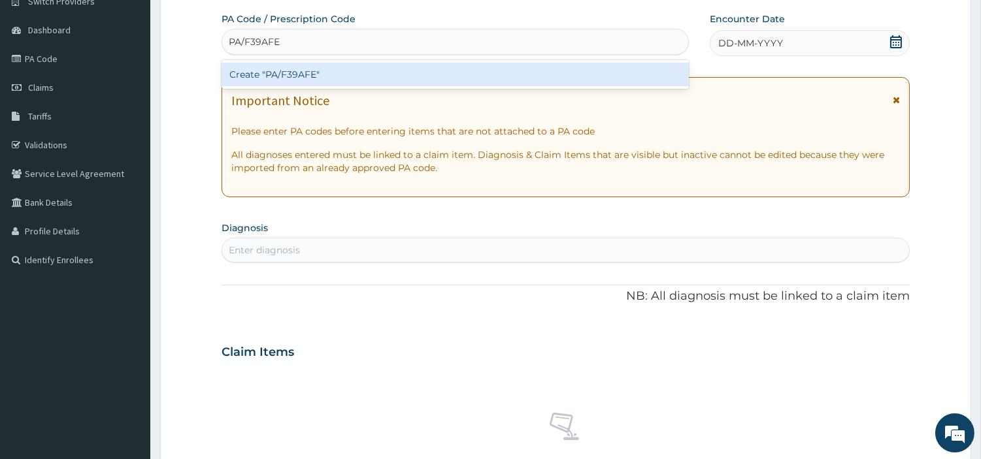
click at [621, 81] on div "Create "PA/F39AFE"" at bounding box center [455, 75] width 467 height 24
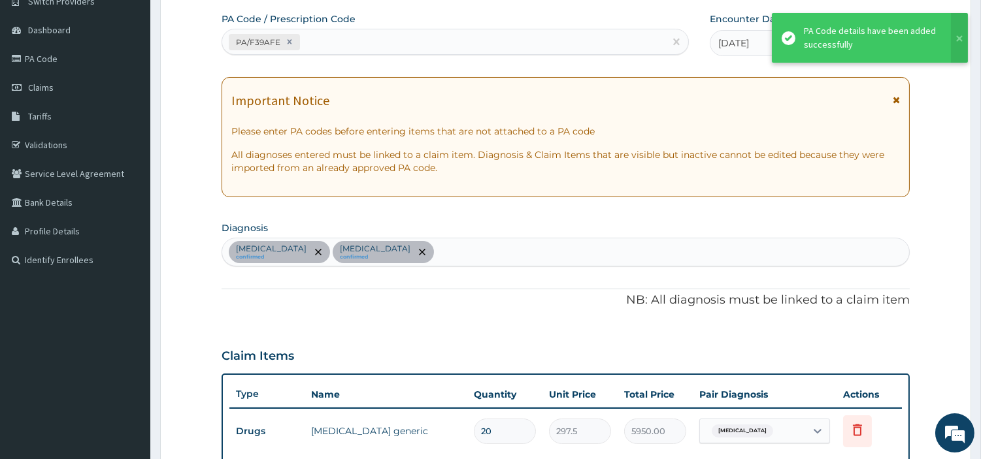
scroll to position [404, 0]
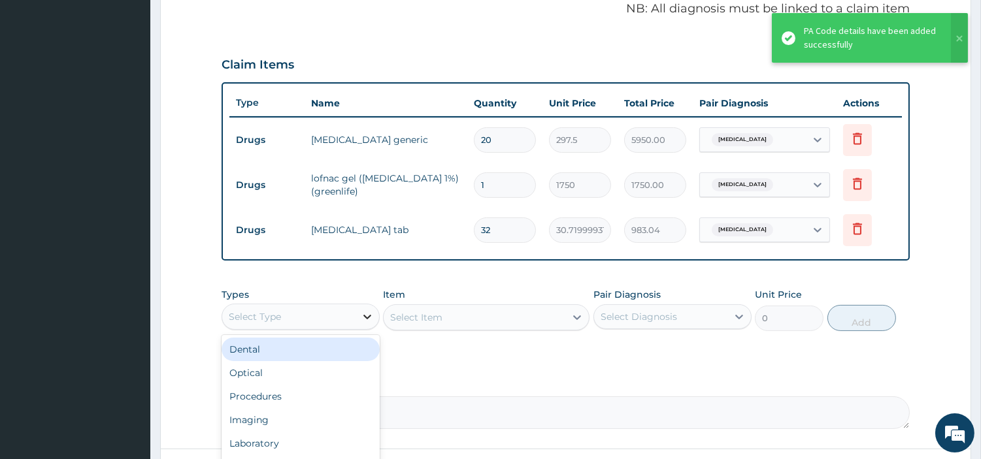
click at [357, 316] on div at bounding box center [368, 317] width 24 height 24
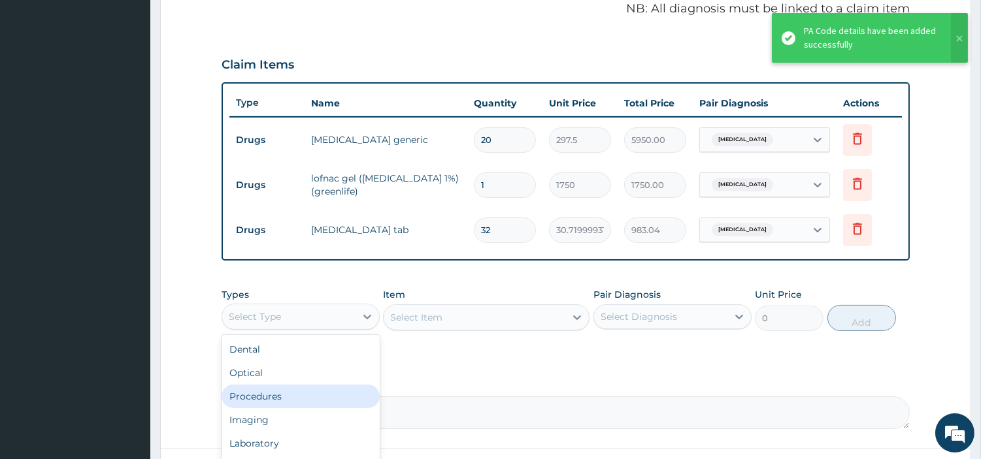
click at [261, 399] on div "Procedures" at bounding box center [301, 397] width 158 height 24
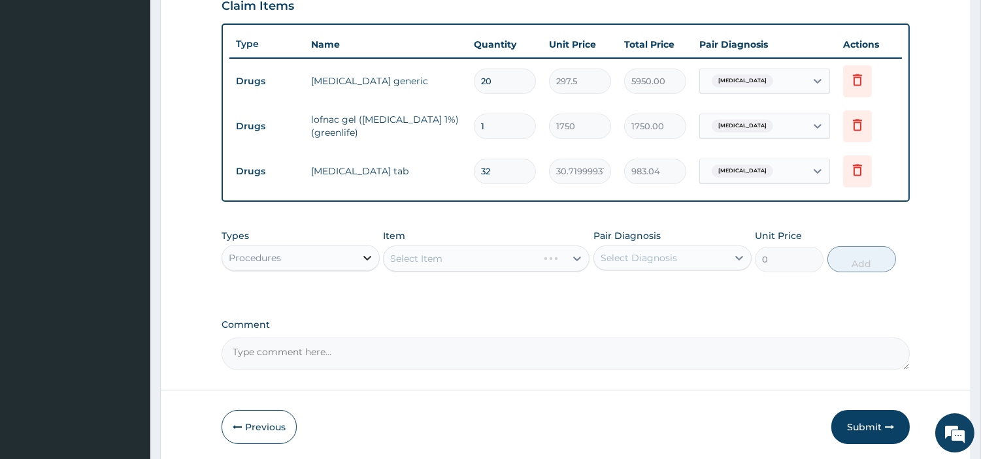
scroll to position [477, 0]
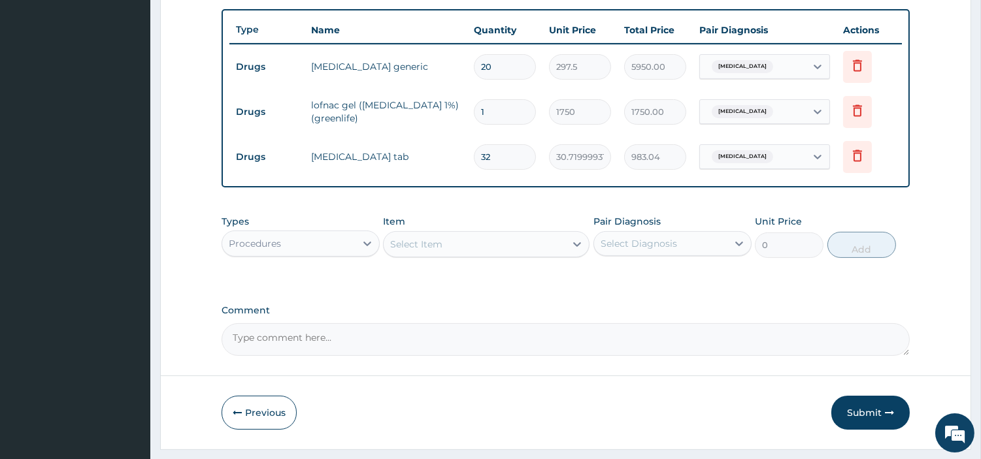
click at [514, 242] on div "Select Item" at bounding box center [475, 244] width 182 height 21
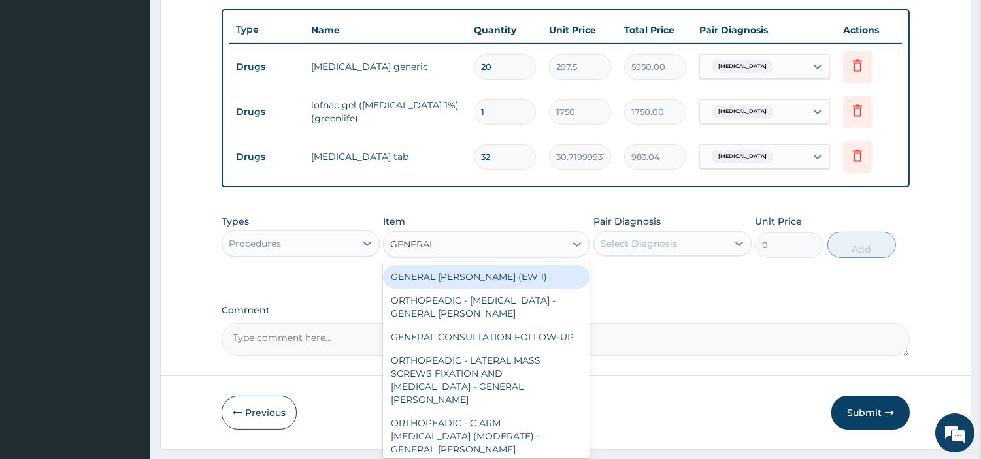
type input "GENERAL C"
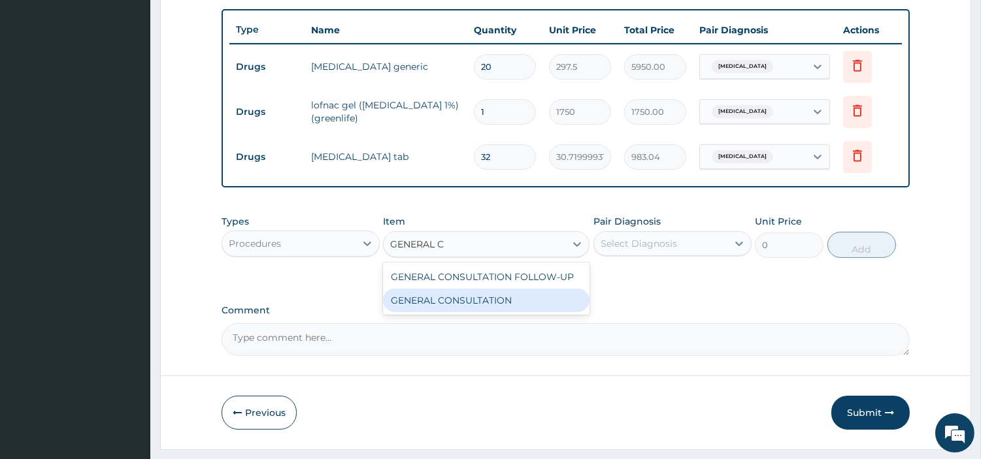
click at [530, 295] on div "GENERAL CONSULTATION" at bounding box center [486, 301] width 207 height 24
type input "6750"
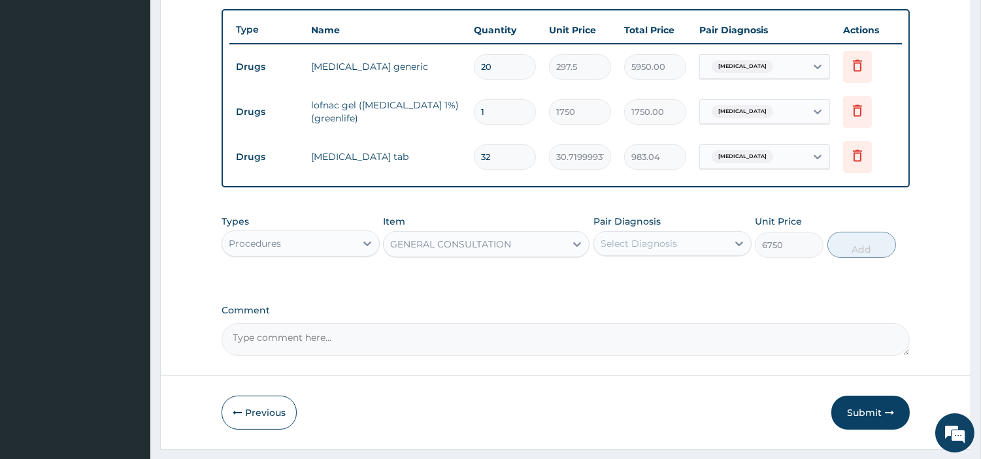
click at [652, 248] on div "Select Diagnosis" at bounding box center [639, 243] width 76 height 13
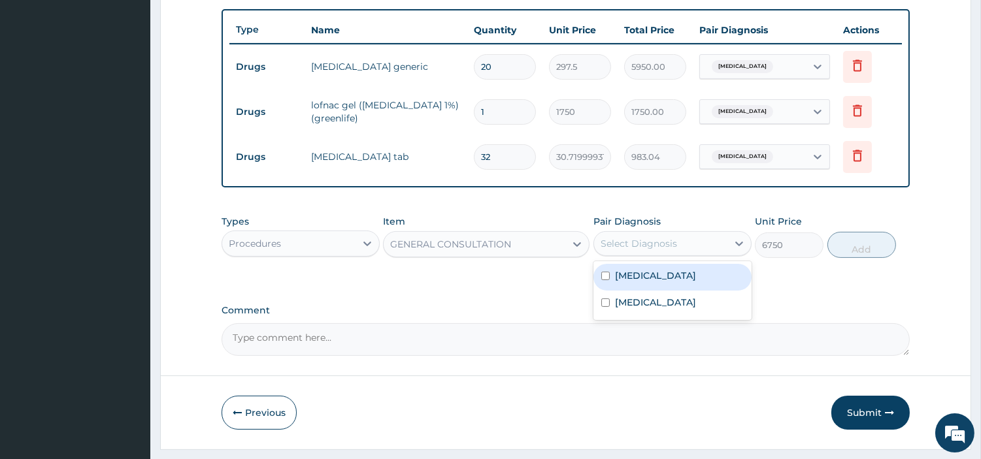
drag, startPoint x: 651, startPoint y: 286, endPoint x: 650, endPoint y: 295, distance: 9.2
click at [650, 286] on div "Arthritis" at bounding box center [672, 277] width 158 height 27
checkbox input "true"
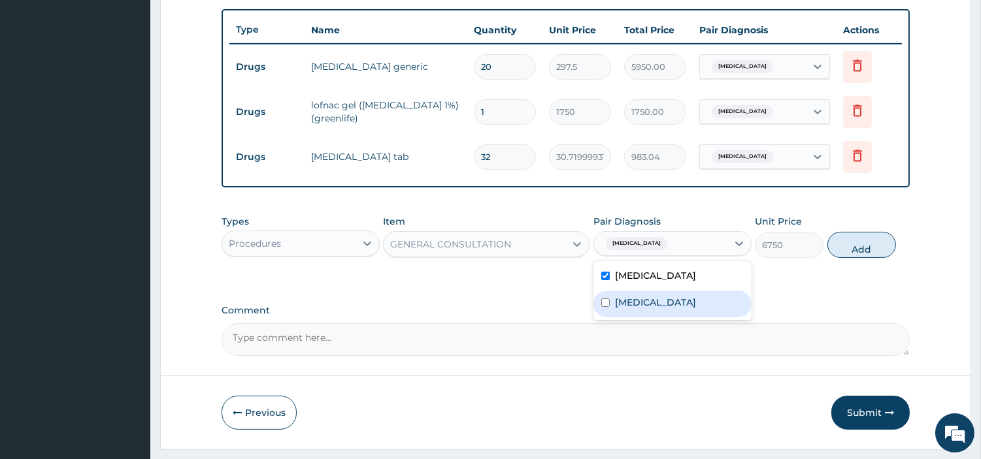
drag, startPoint x: 650, startPoint y: 297, endPoint x: 682, endPoint y: 301, distance: 33.0
click at [649, 297] on label "Gastritis" at bounding box center [655, 302] width 81 height 13
checkbox input "true"
click at [883, 240] on button "Add" at bounding box center [861, 245] width 69 height 26
type input "0"
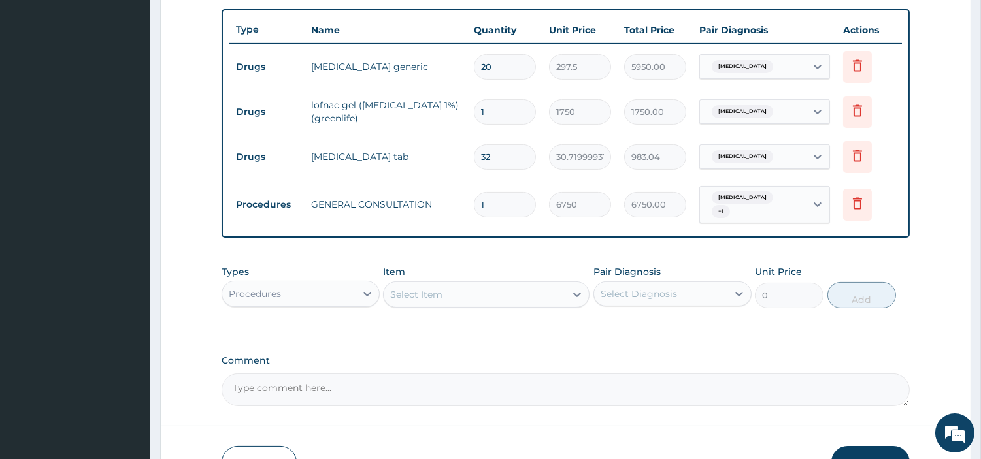
click at [857, 455] on button "Submit" at bounding box center [870, 463] width 78 height 34
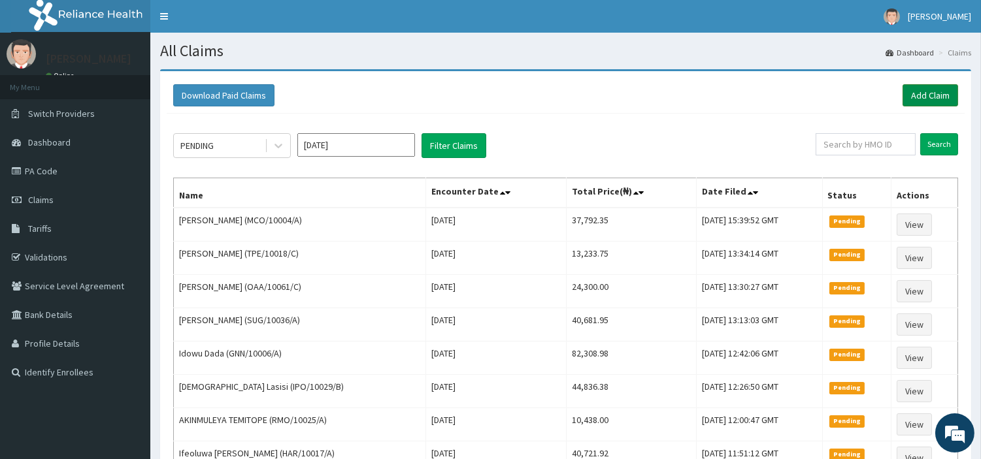
click at [916, 99] on link "Add Claim" at bounding box center [931, 95] width 56 height 22
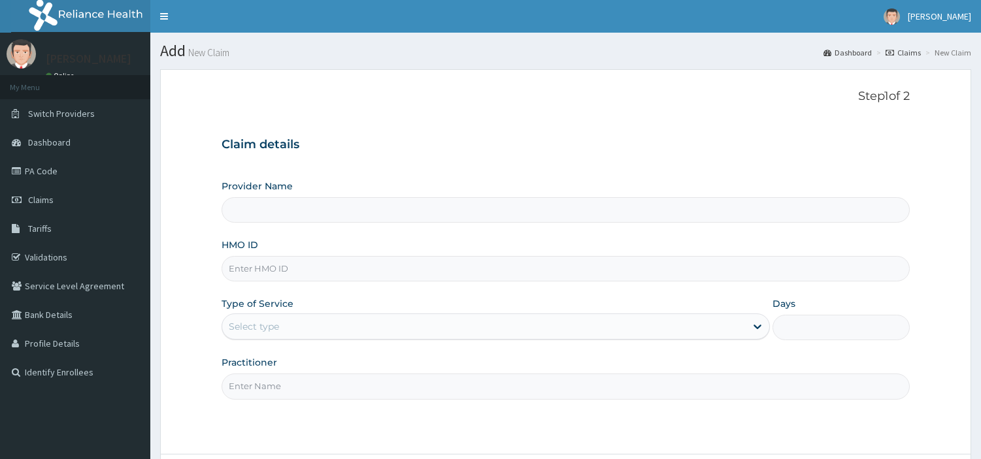
click at [299, 283] on div "Provider Name HMO ID Type of Service Select type Days Practitioner" at bounding box center [566, 290] width 688 height 220
click at [303, 274] on input "HMO ID" at bounding box center [566, 268] width 688 height 25
type input "[GEOGRAPHIC_DATA] Nig. Ltd"
paste input "OAA/10070/A"
type input "OAA/10070/A"
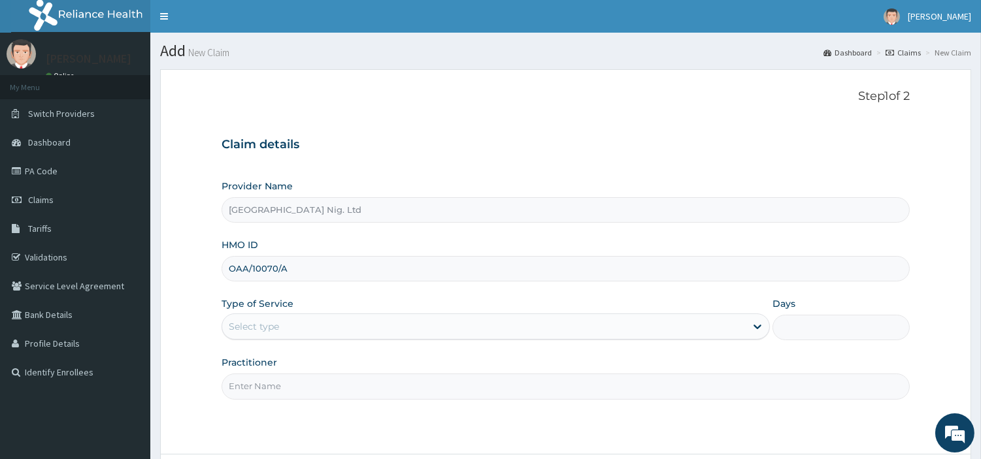
click at [282, 331] on div "Select type" at bounding box center [483, 326] width 523 height 21
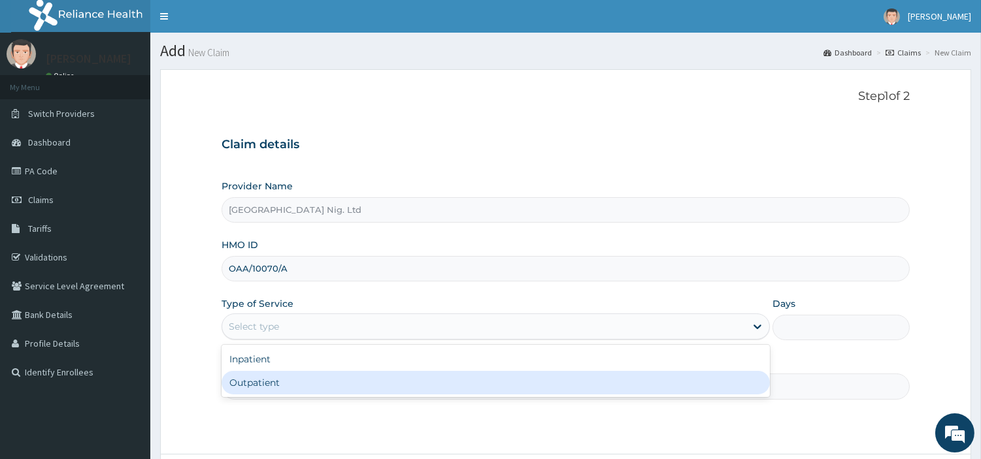
click at [296, 381] on div "Outpatient" at bounding box center [496, 383] width 548 height 24
type input "1"
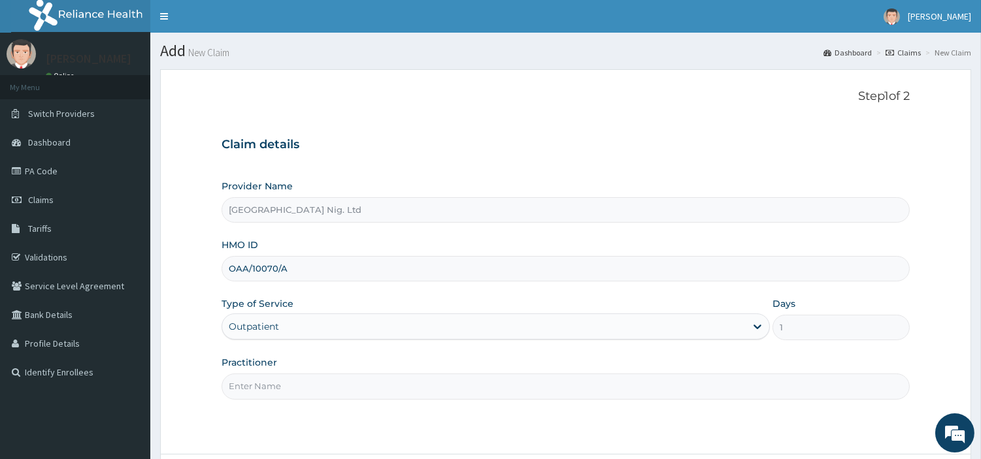
click at [295, 390] on input "Practitioner" at bounding box center [566, 386] width 688 height 25
paste input "PA/E8EAE6"
click at [257, 389] on input "PA/E8EAE6" at bounding box center [566, 386] width 688 height 25
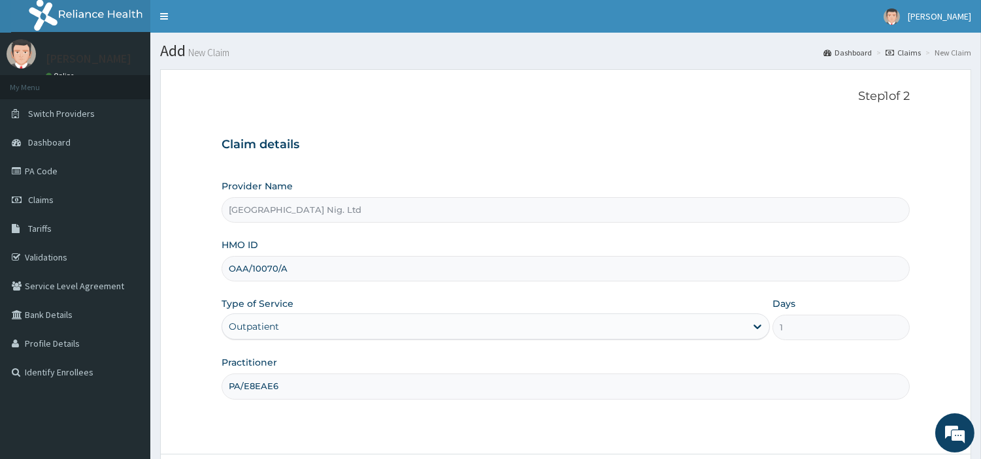
click at [257, 389] on input "PA/E8EAE6" at bounding box center [566, 386] width 688 height 25
paste input "[PERSON_NAME]"
type input "[PERSON_NAME]"
click at [655, 408] on div "Step 1 of 2 Claim details Provider Name R-Jolad Hospital Nig. Ltd HMO ID OAA/10…" at bounding box center [566, 262] width 688 height 344
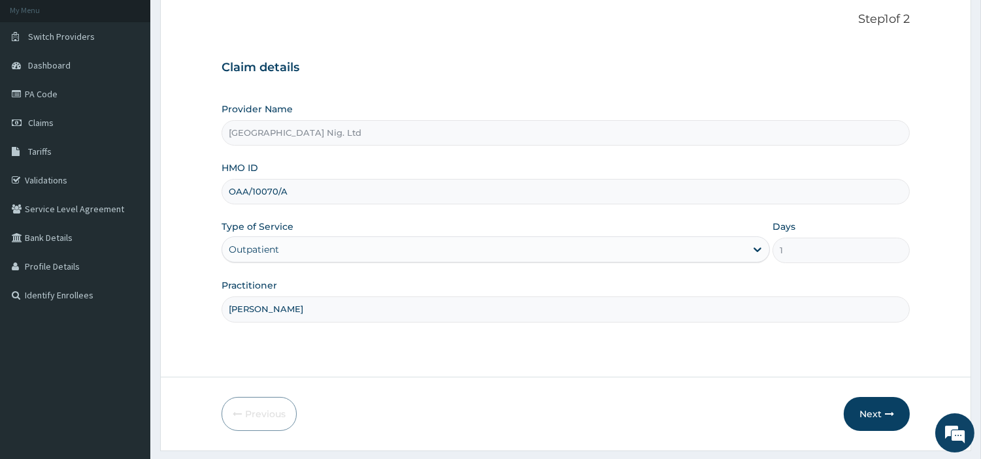
scroll to position [112, 0]
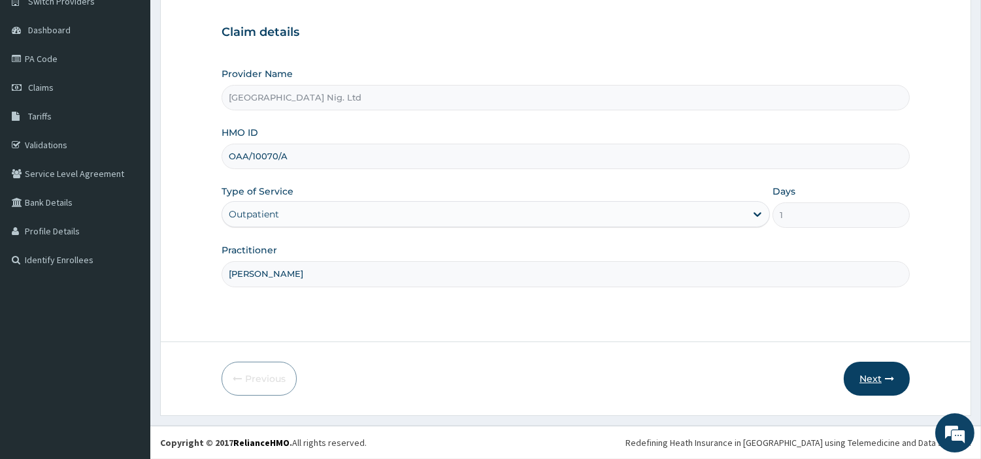
click at [854, 382] on button "Next" at bounding box center [877, 379] width 66 height 34
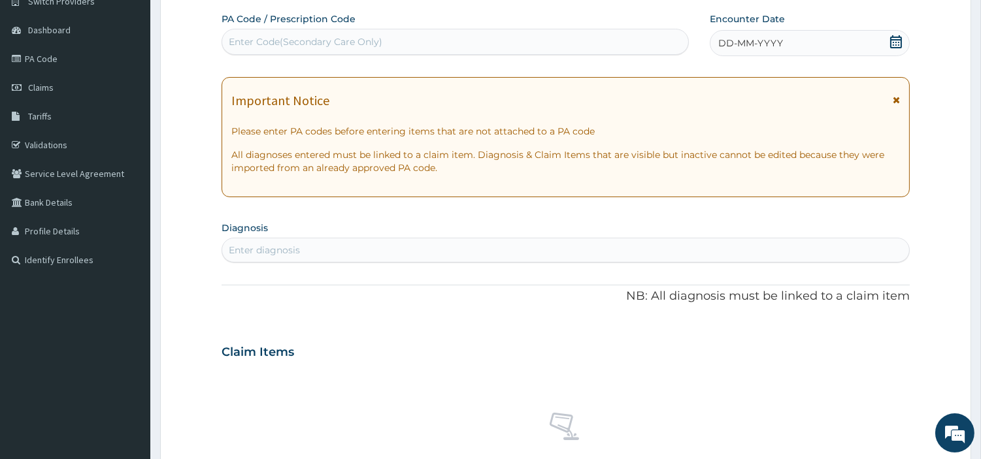
click at [536, 48] on div "Enter Code(Secondary Care Only)" at bounding box center [455, 41] width 466 height 21
click at [497, 41] on div "Enter Code(Secondary Care Only)" at bounding box center [455, 41] width 466 height 21
paste input "PA/E8EAE6"
type input "PA/E8EAE6"
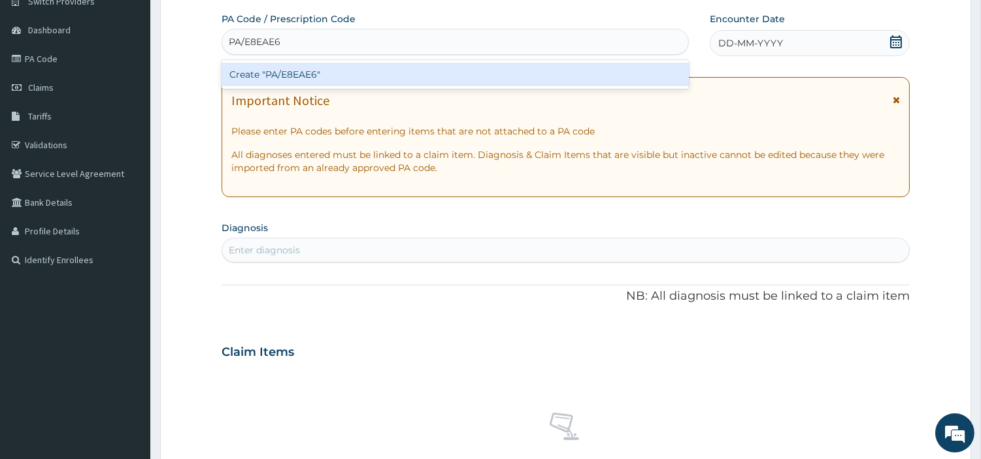
click at [537, 82] on div "Create "PA/E8EAE6"" at bounding box center [455, 75] width 467 height 24
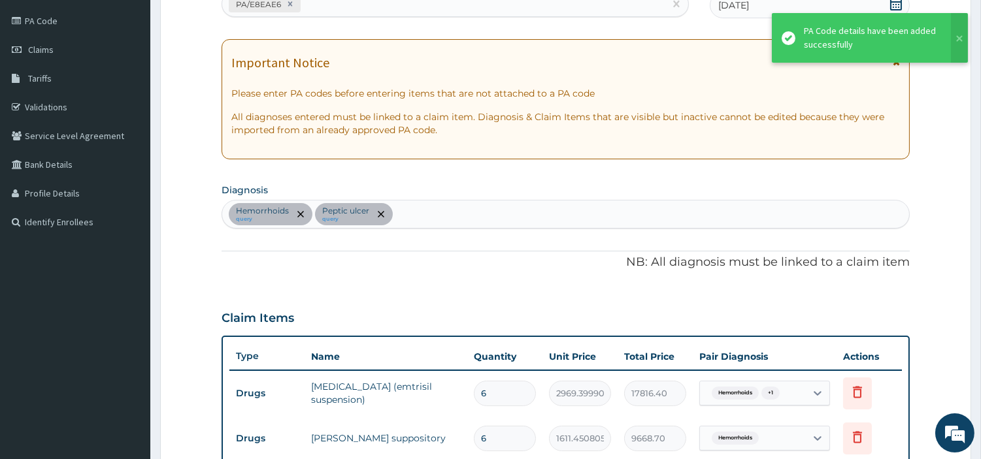
scroll to position [132, 0]
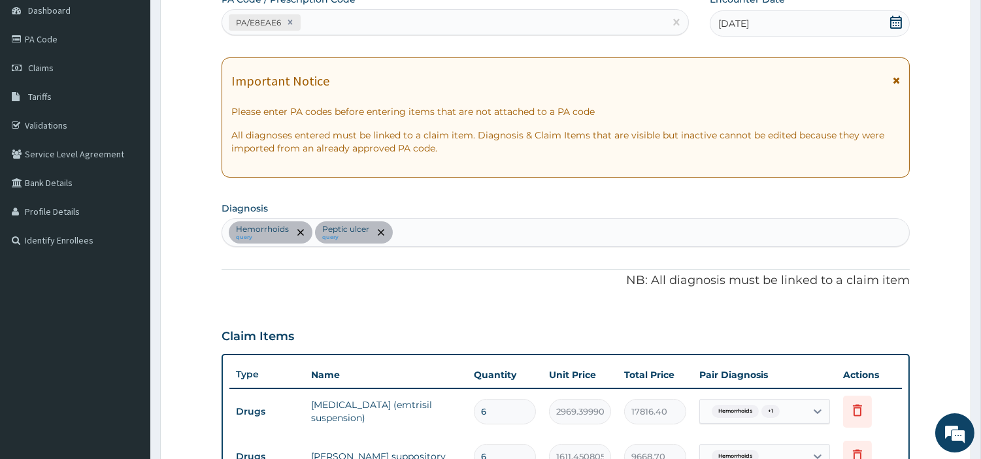
click at [354, 28] on div "PA/E8EAE6" at bounding box center [443, 23] width 442 height 22
paste input "PA/0AA1C7"
type input "PA/0AA1C7"
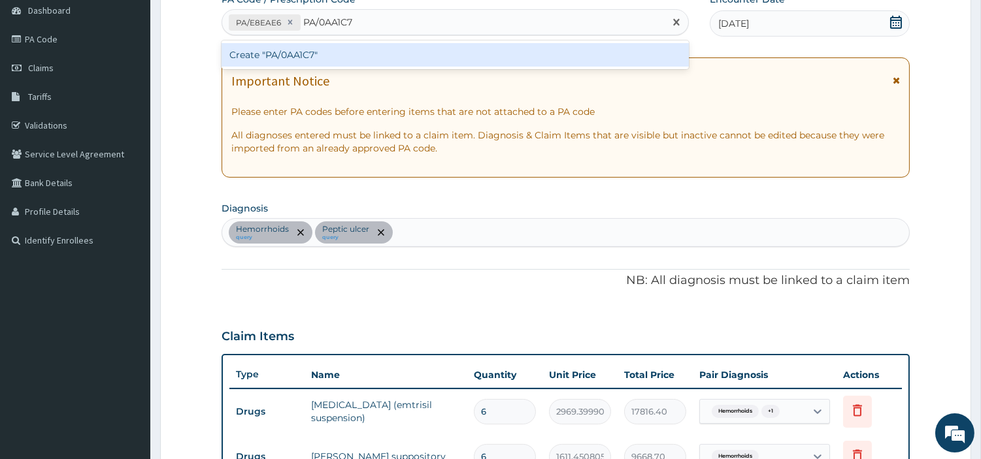
click at [355, 62] on div "Create "PA/0AA1C7"" at bounding box center [455, 55] width 467 height 24
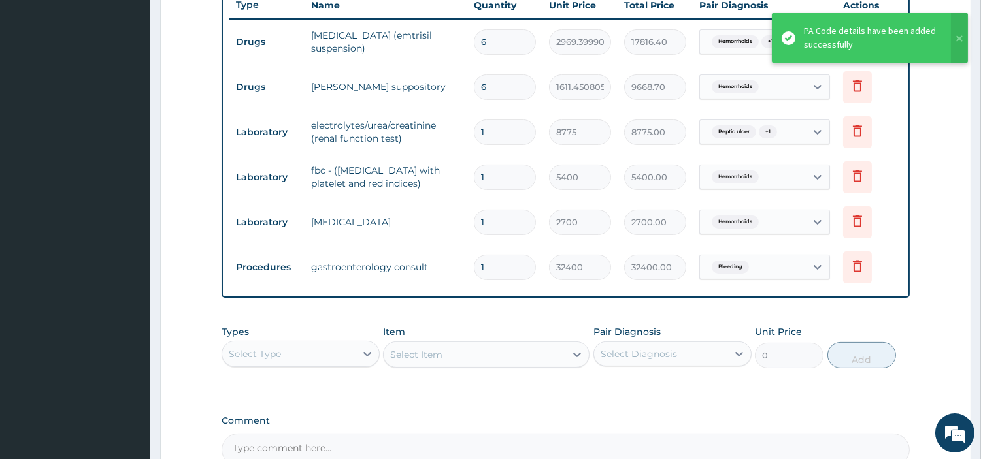
scroll to position [467, 0]
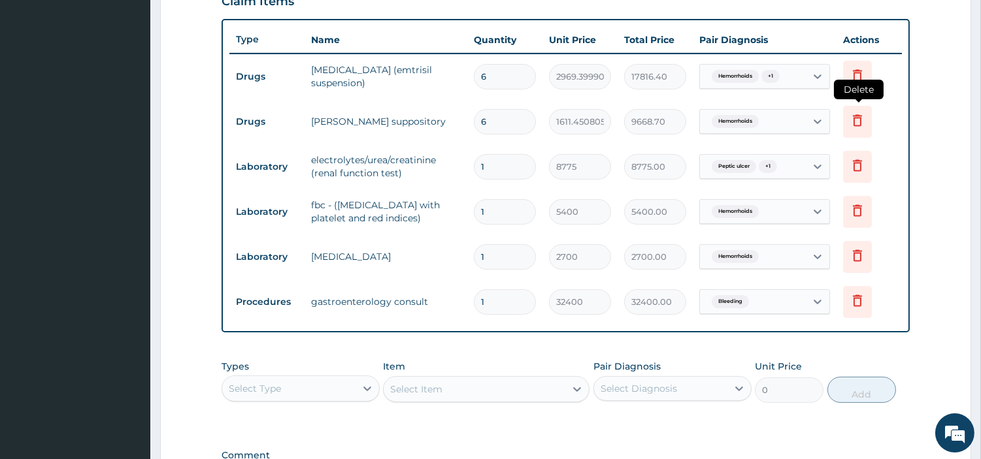
click at [863, 121] on icon at bounding box center [858, 120] width 16 height 16
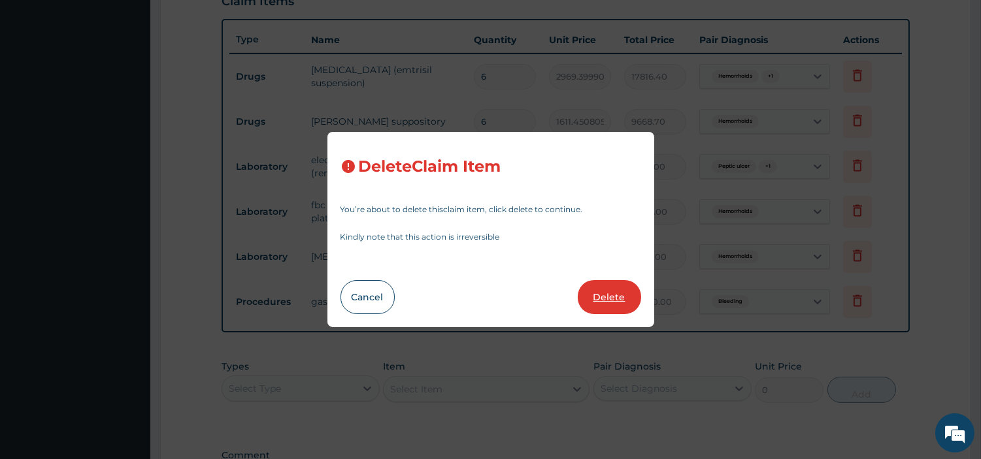
click at [601, 309] on button "Delete" at bounding box center [609, 297] width 63 height 34
type input "1"
type input "8775"
type input "8775.00"
type input "5400"
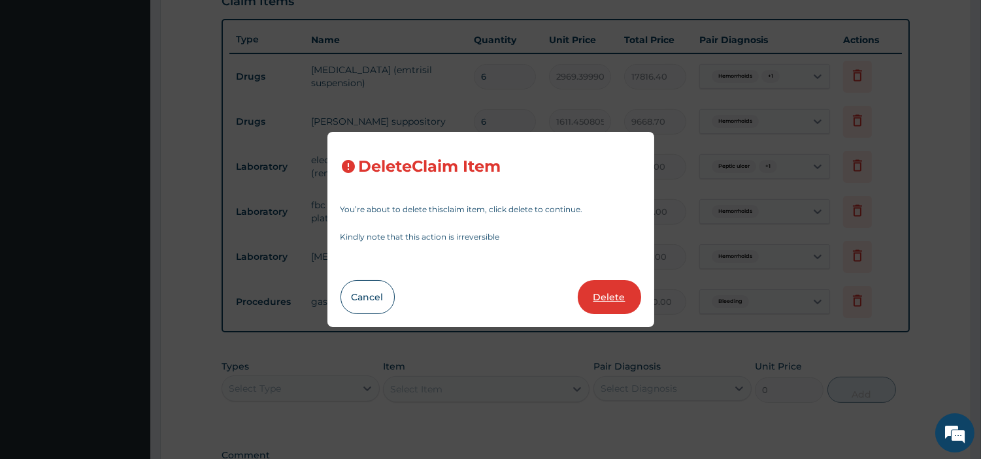
type input "5400.00"
type input "2700"
type input "2700.00"
type input "32400"
type input "32400.00"
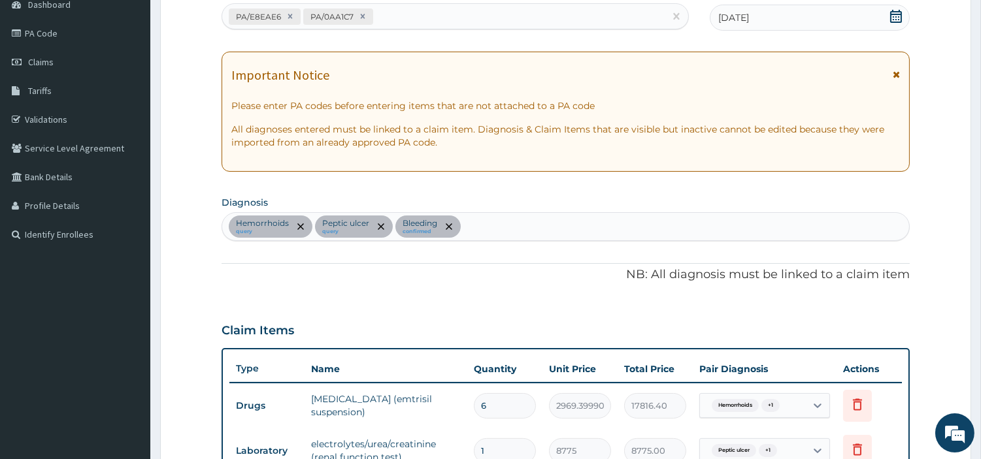
scroll to position [145, 0]
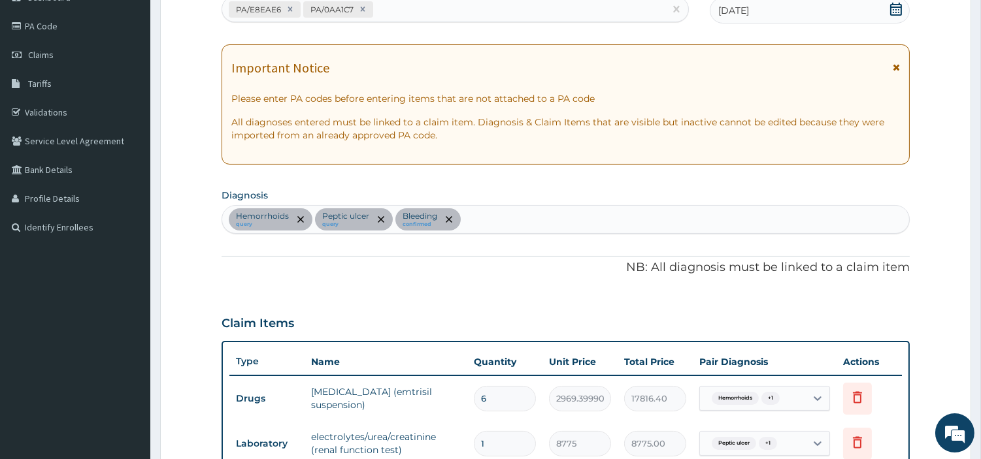
click at [410, 12] on div "PA/E8EAE6 PA/0AA1C7" at bounding box center [443, 10] width 442 height 22
paste input "PA/8B3F86"
type input "PA/8B3F86"
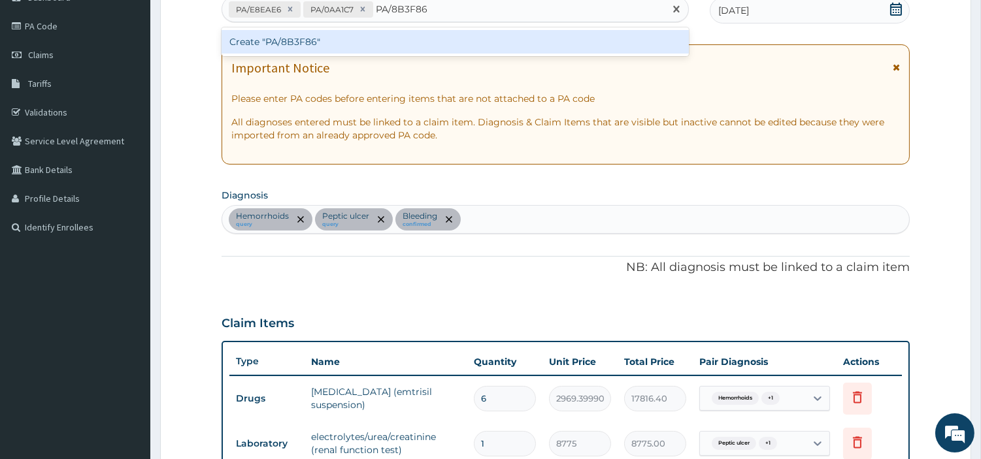
click at [414, 48] on div "Create "PA/8B3F86"" at bounding box center [455, 42] width 467 height 24
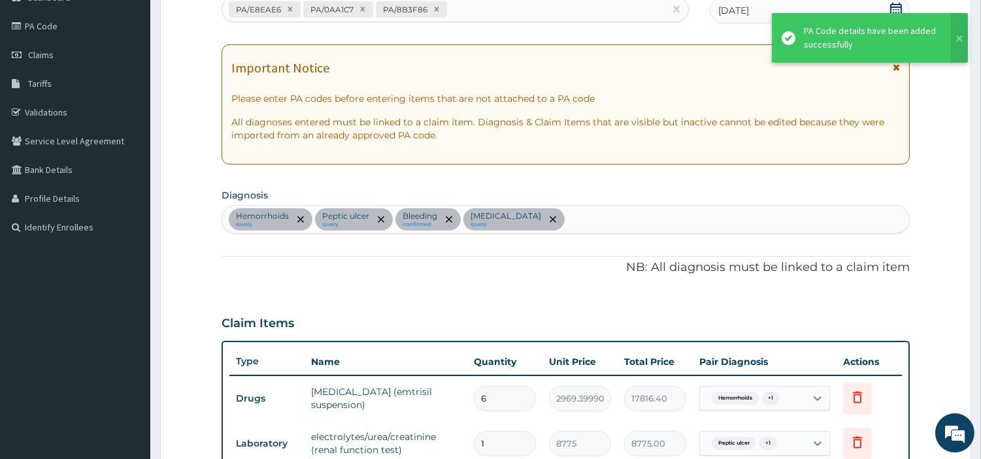
scroll to position [586, 0]
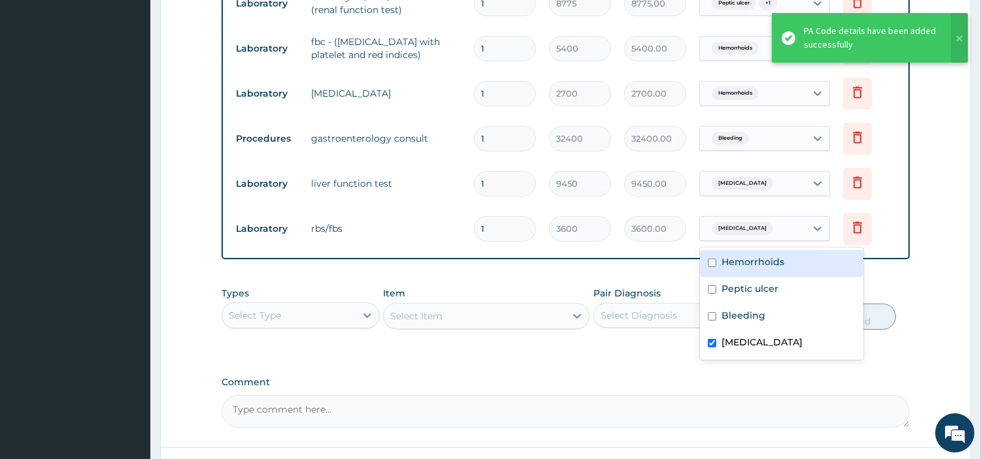
click at [760, 229] on span "[MEDICAL_DATA]" at bounding box center [742, 228] width 61 height 13
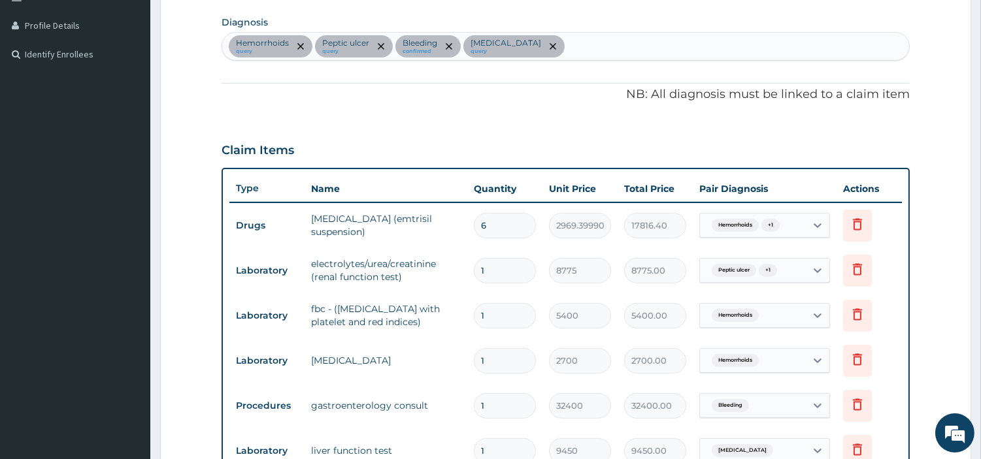
scroll to position [295, 0]
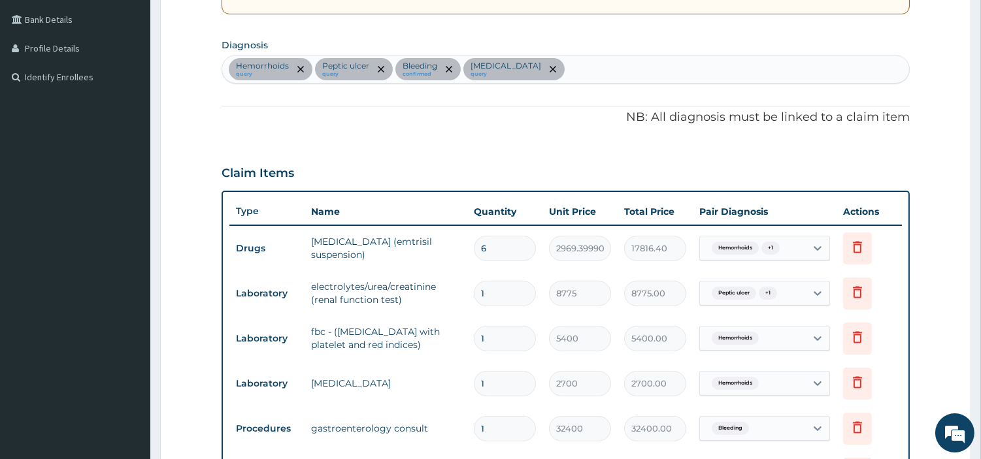
click at [621, 67] on div "[MEDICAL_DATA] query [MEDICAL_DATA] query Bleeding confirmed [MEDICAL_DATA] que…" at bounding box center [565, 69] width 687 height 27
type input "HYPERGLY"
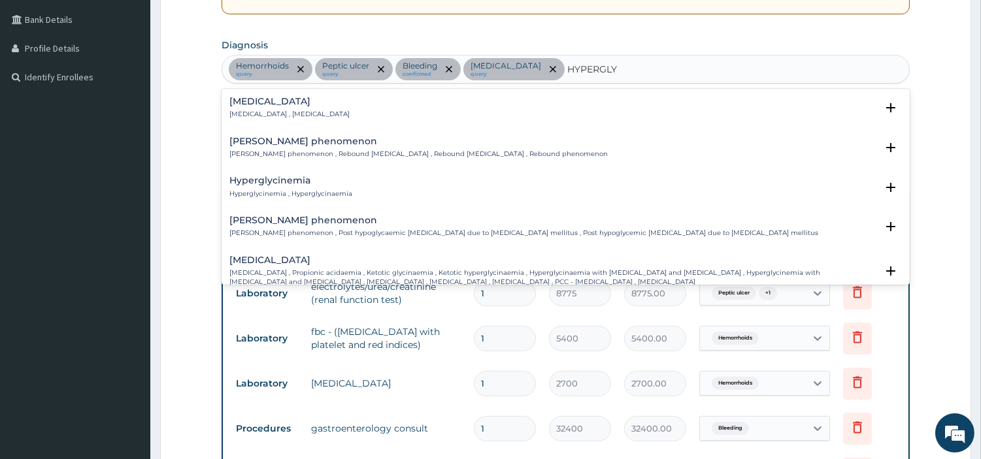
click at [272, 93] on div "[MEDICAL_DATA] [MEDICAL_DATA] , [MEDICAL_DATA] Select Status Query Query covers…" at bounding box center [566, 111] width 688 height 40
click at [268, 123] on div "[MEDICAL_DATA] [MEDICAL_DATA] , [MEDICAL_DATA] Select Status Query Query covers…" at bounding box center [565, 111] width 672 height 29
click at [271, 125] on div "[MEDICAL_DATA] [MEDICAL_DATA] , [MEDICAL_DATA] Select Status Query Query covers…" at bounding box center [565, 111] width 672 height 29
click at [276, 120] on div "[MEDICAL_DATA] [MEDICAL_DATA] , [MEDICAL_DATA] Select Status Query Query covers…" at bounding box center [565, 111] width 672 height 29
click at [273, 103] on h4 "[MEDICAL_DATA]" at bounding box center [289, 102] width 120 height 10
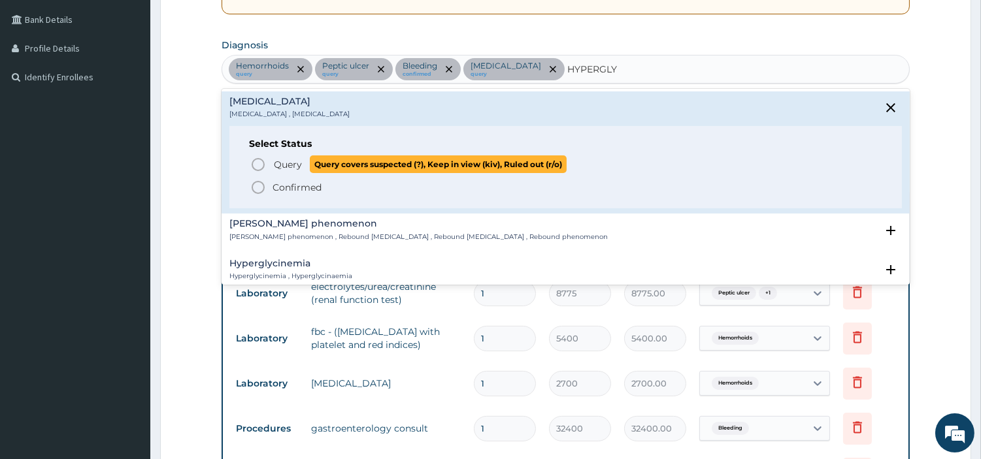
click at [265, 165] on icon "status option query" at bounding box center [258, 165] width 16 height 16
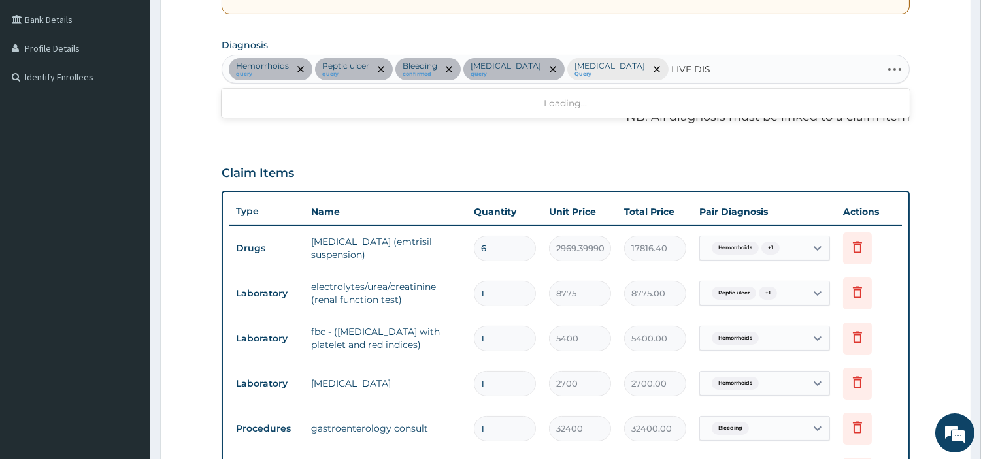
type input "LIVE DISE"
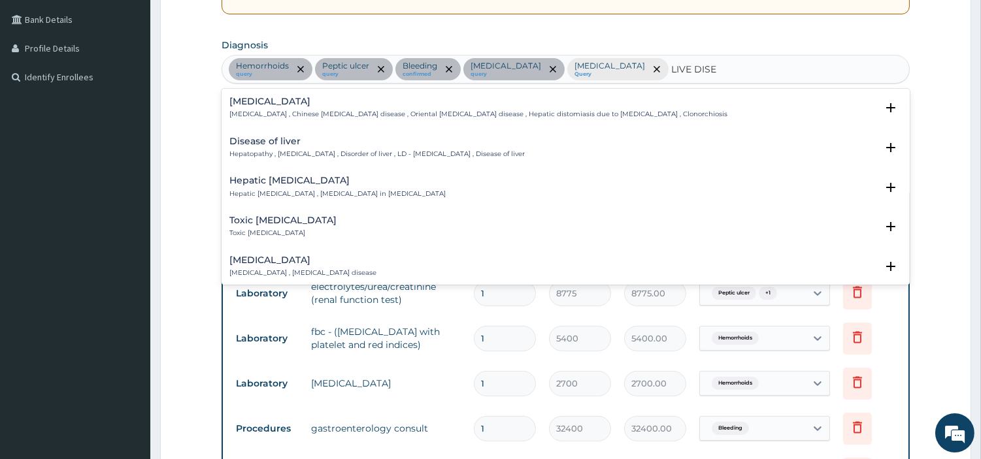
click at [285, 154] on p "Hepatopathy , [MEDICAL_DATA] , Disorder of liver , LD - [MEDICAL_DATA] , Diseas…" at bounding box center [376, 154] width 295 height 9
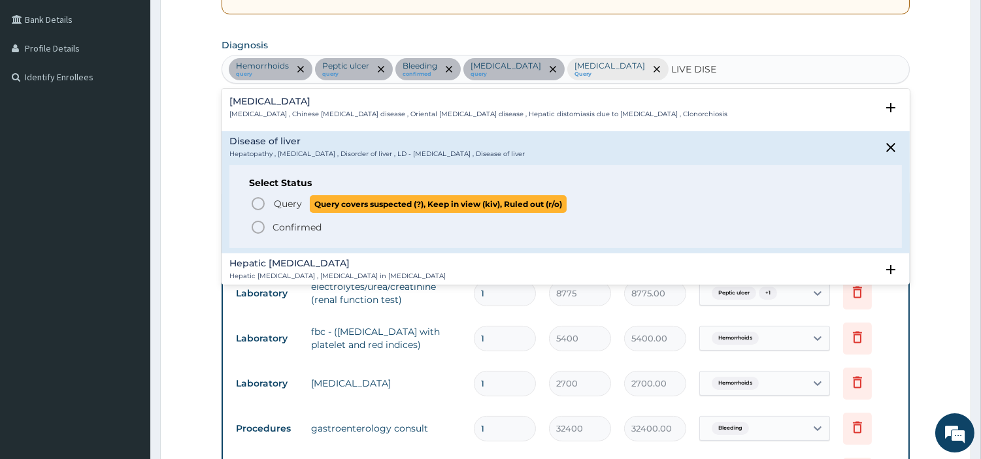
click at [268, 208] on span "Query Query covers suspected (?), Keep in view (kiv), Ruled out (r/o)" at bounding box center [566, 204] width 632 height 18
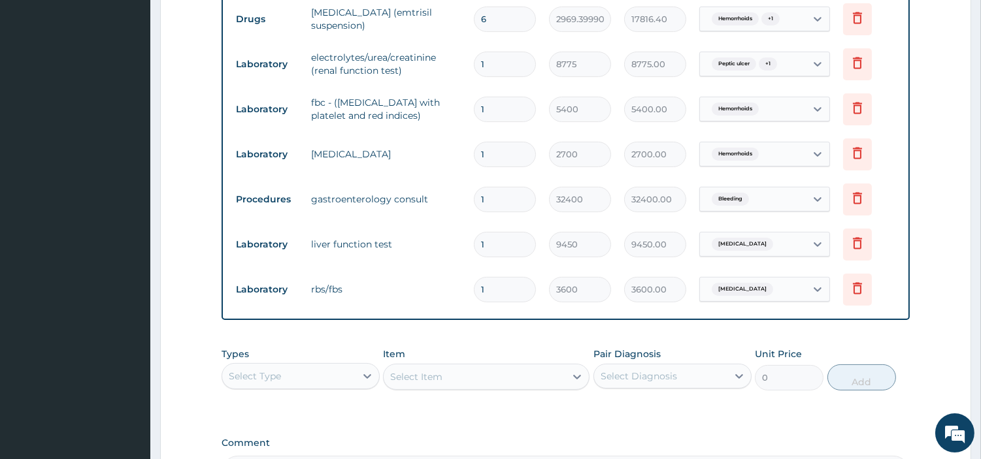
scroll to position [440, 0]
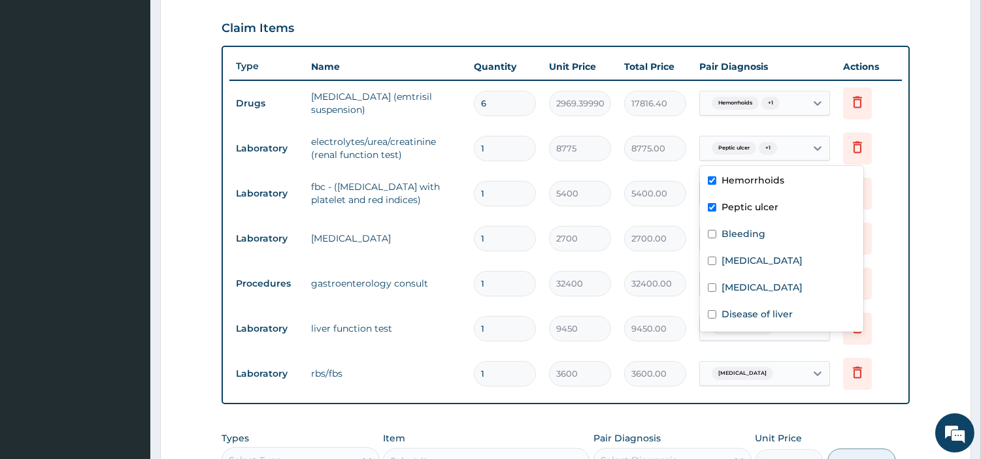
click at [765, 150] on span "+ 1" at bounding box center [768, 148] width 18 height 13
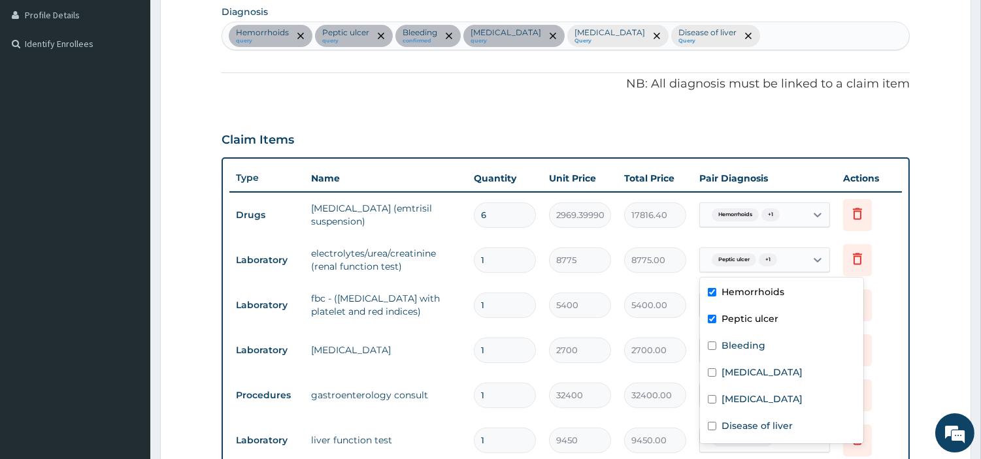
scroll to position [295, 0]
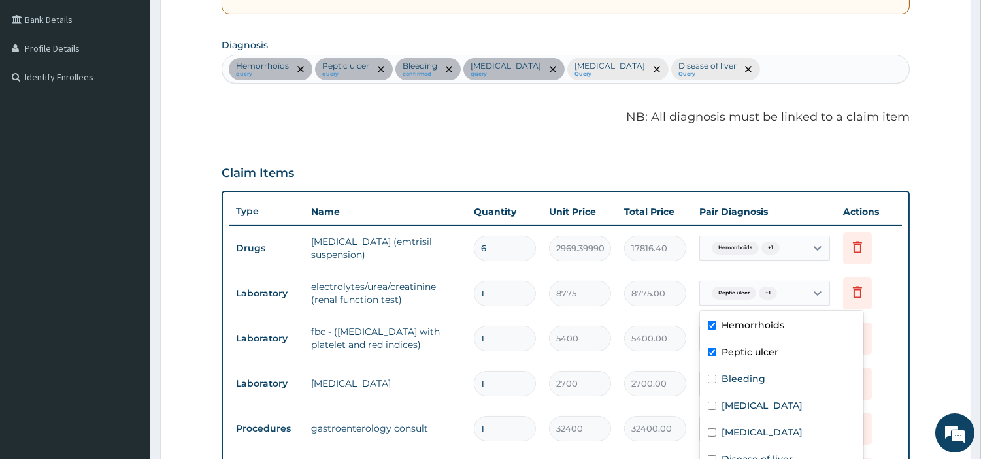
click at [774, 68] on div "[MEDICAL_DATA] query [MEDICAL_DATA] query Bleeding confirmed [MEDICAL_DATA] que…" at bounding box center [565, 69] width 687 height 27
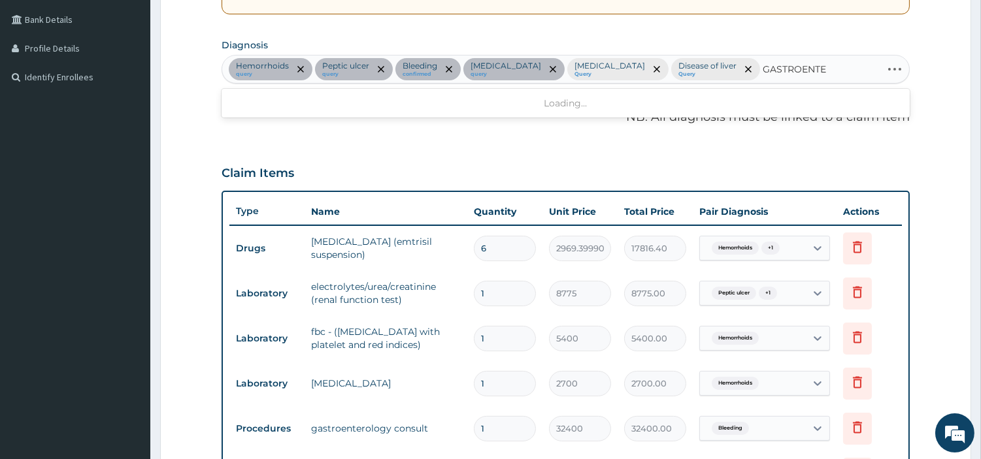
type input "GASTROENTER"
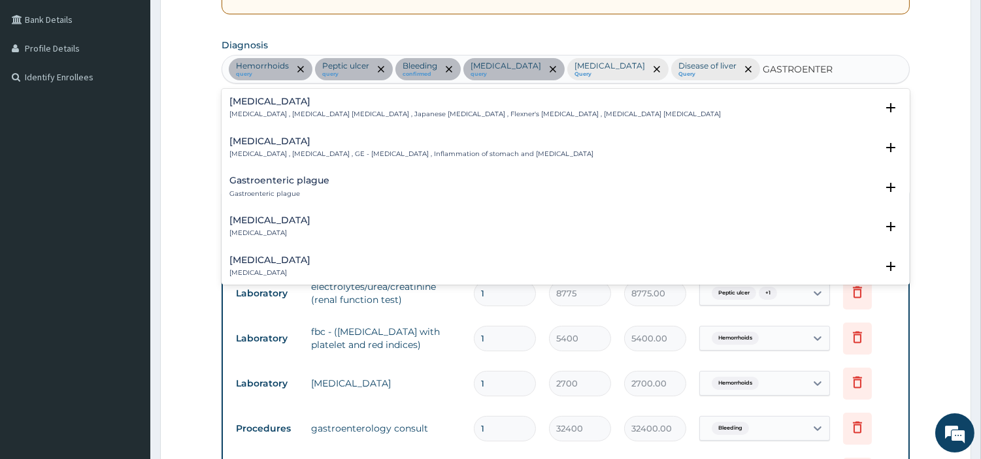
click at [288, 152] on p "[MEDICAL_DATA] , [MEDICAL_DATA] , GE - [MEDICAL_DATA] , Inflammation of stomach…" at bounding box center [411, 154] width 364 height 9
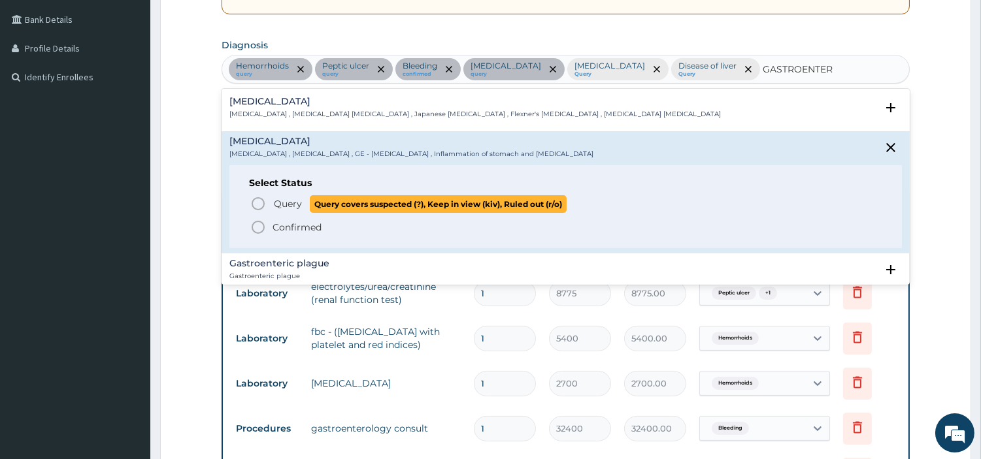
drag, startPoint x: 285, startPoint y: 207, endPoint x: 336, endPoint y: 207, distance: 51.0
click at [284, 207] on span "Query" at bounding box center [288, 203] width 28 height 13
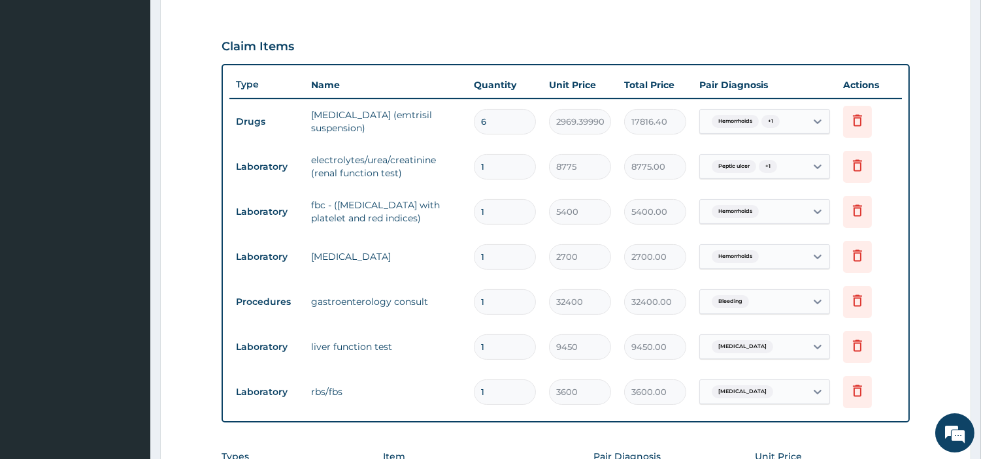
scroll to position [513, 0]
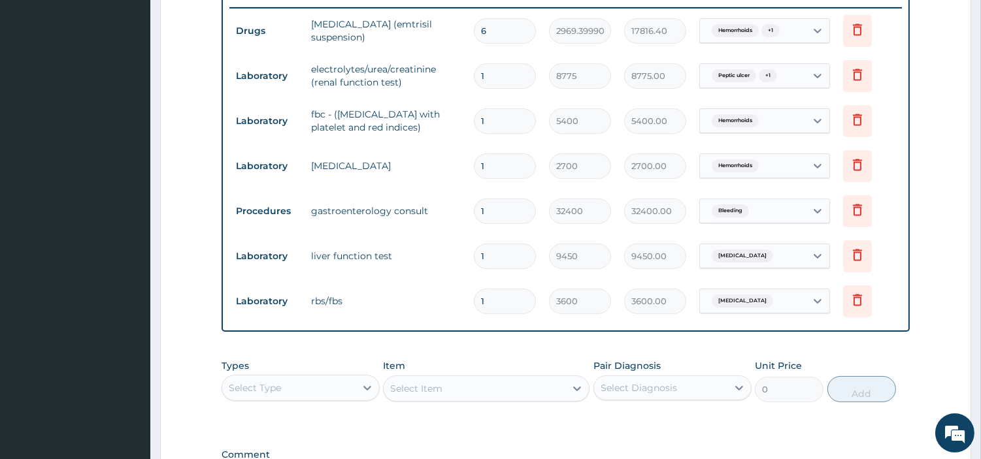
click at [759, 27] on span "Hemorrhoids" at bounding box center [735, 30] width 47 height 13
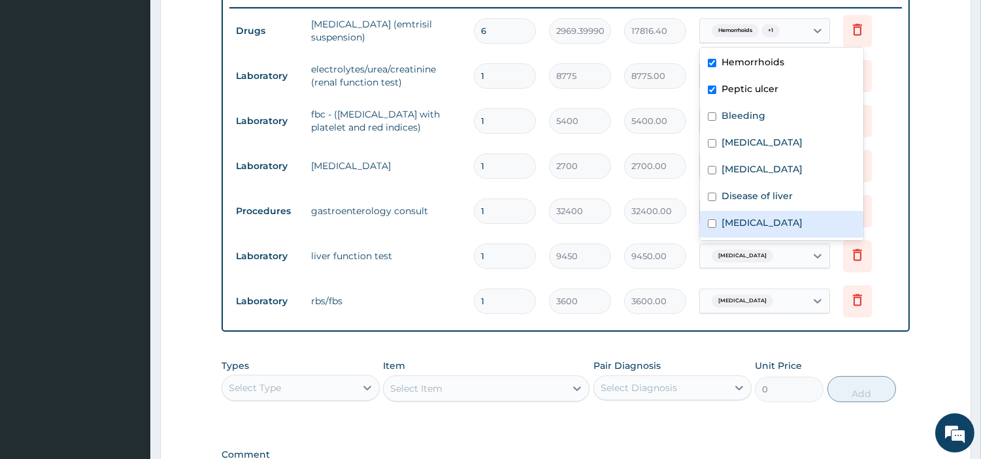
click at [767, 216] on label "Gastroenteritis" at bounding box center [761, 222] width 81 height 13
checkbox input "true"
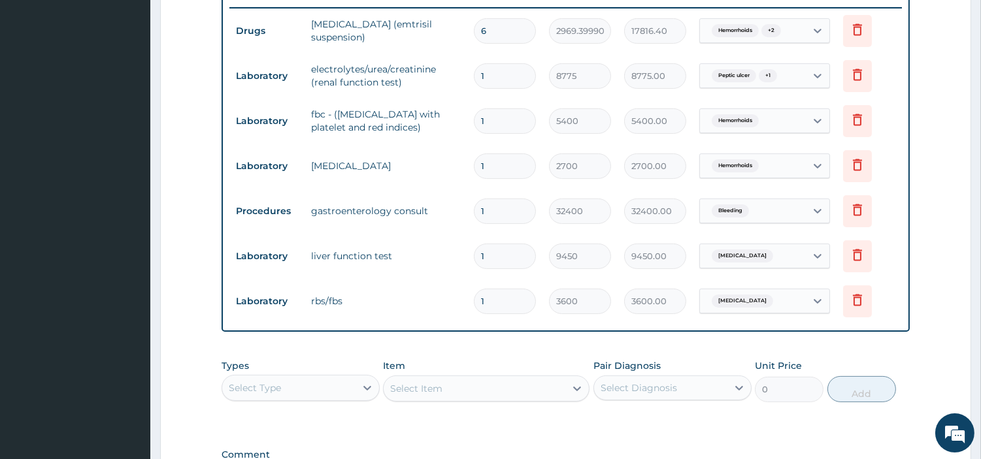
click at [395, 140] on td "fbc - (full blood count with platelet and red indices)" at bounding box center [386, 120] width 163 height 39
click at [718, 74] on span "Peptic ulcer" at bounding box center [734, 75] width 44 height 13
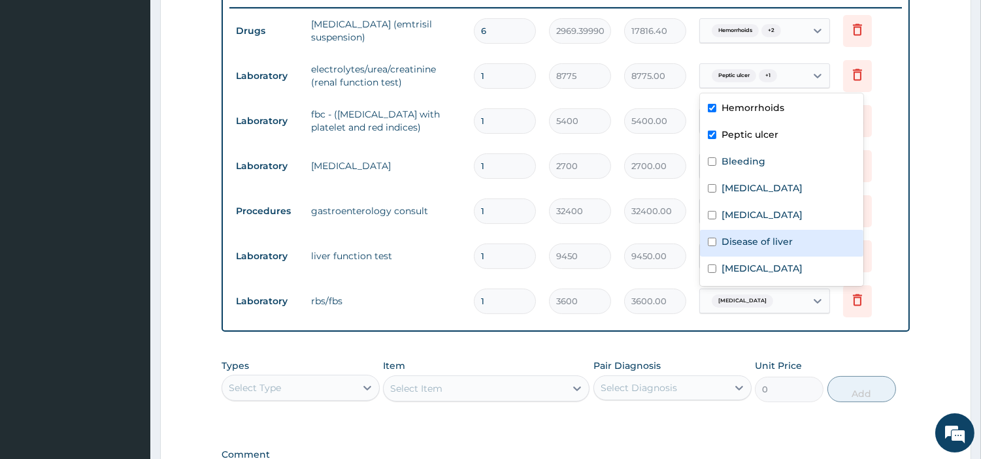
click at [754, 247] on div "Disease of liver" at bounding box center [781, 243] width 163 height 27
checkbox input "true"
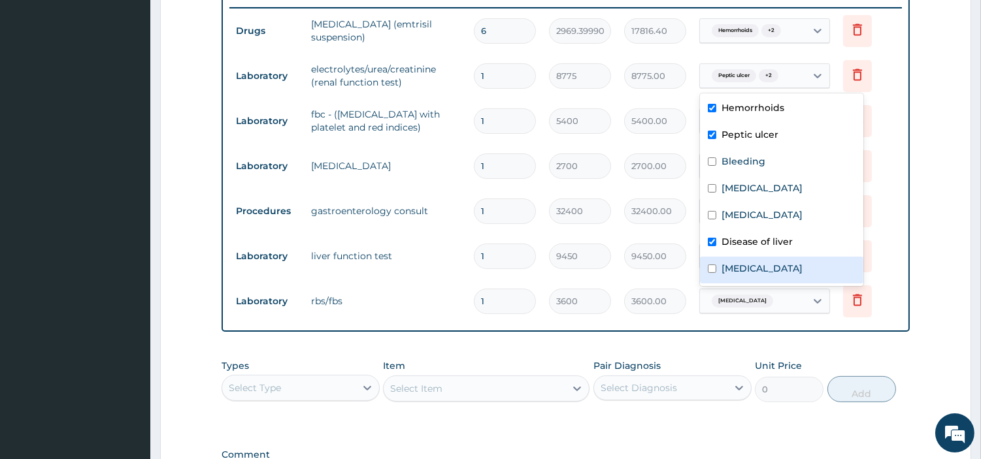
click at [759, 271] on label "Gastroenteritis" at bounding box center [761, 268] width 81 height 13
checkbox input "true"
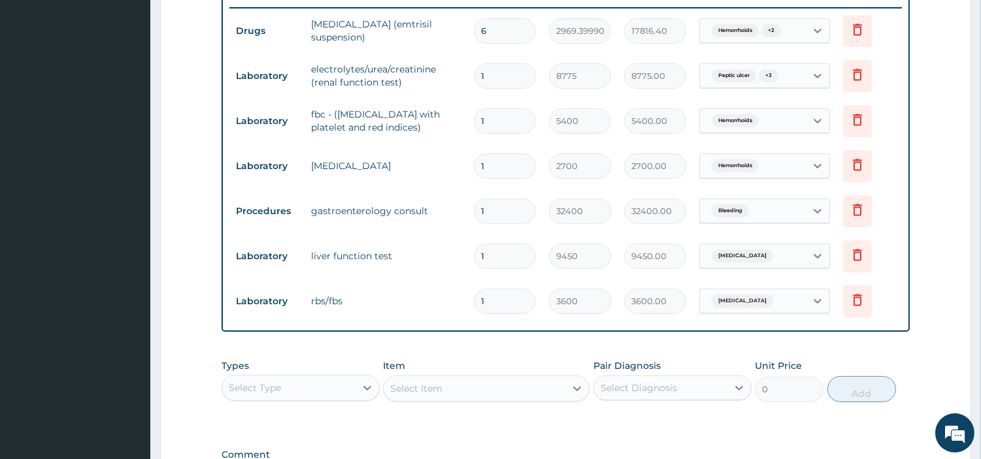
click at [423, 190] on tr "Procedures gastroenterology consult 1 32400 32400.00 Bleeding Delete" at bounding box center [565, 211] width 672 height 45
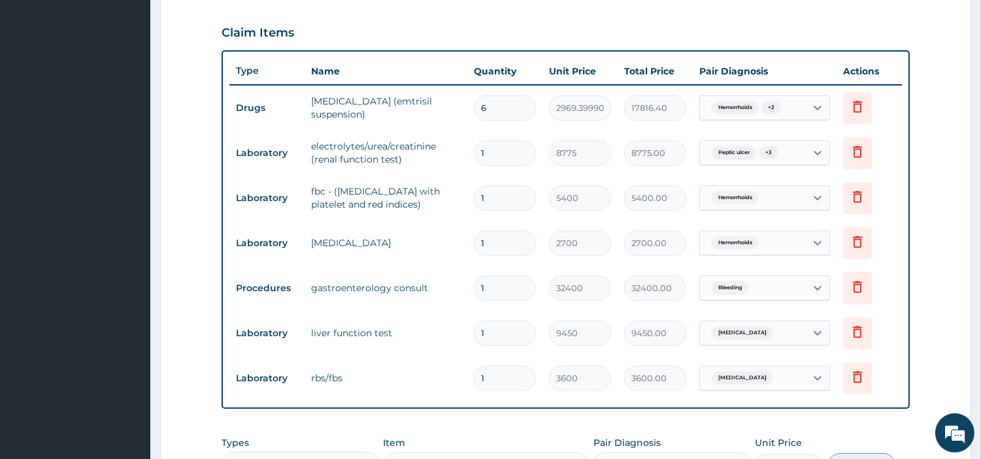
scroll to position [295, 0]
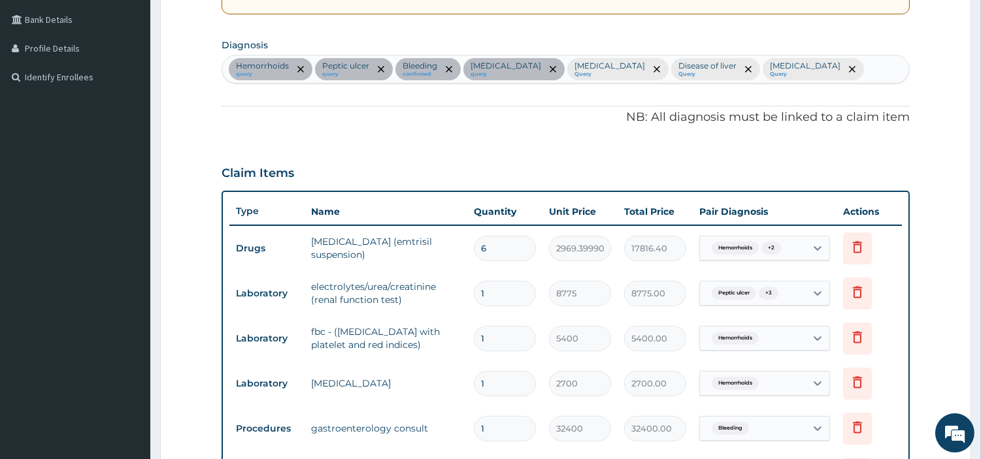
click at [859, 68] on div "Hemorrhoids query Peptic ulcer query Bleeding confirmed Portal hypertension que…" at bounding box center [565, 69] width 687 height 27
type input "SEP"
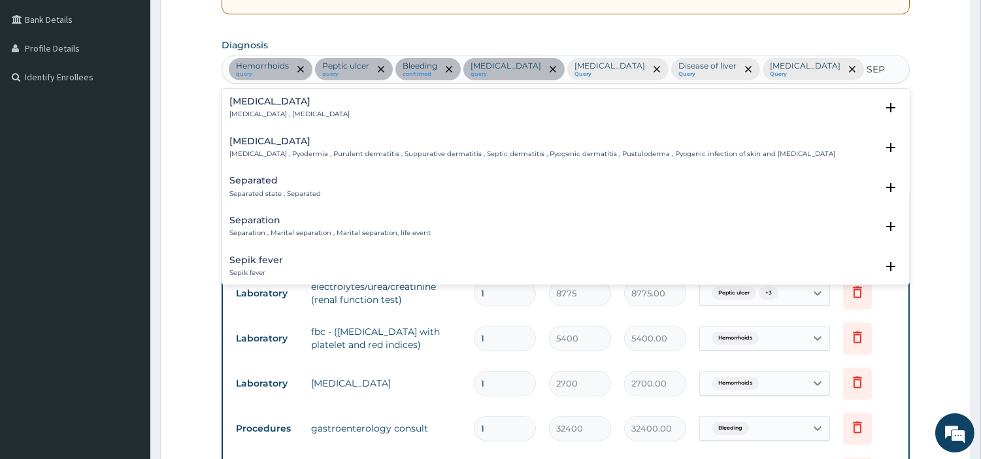
click at [288, 116] on p "Systemic infection , Sepsis" at bounding box center [289, 114] width 120 height 9
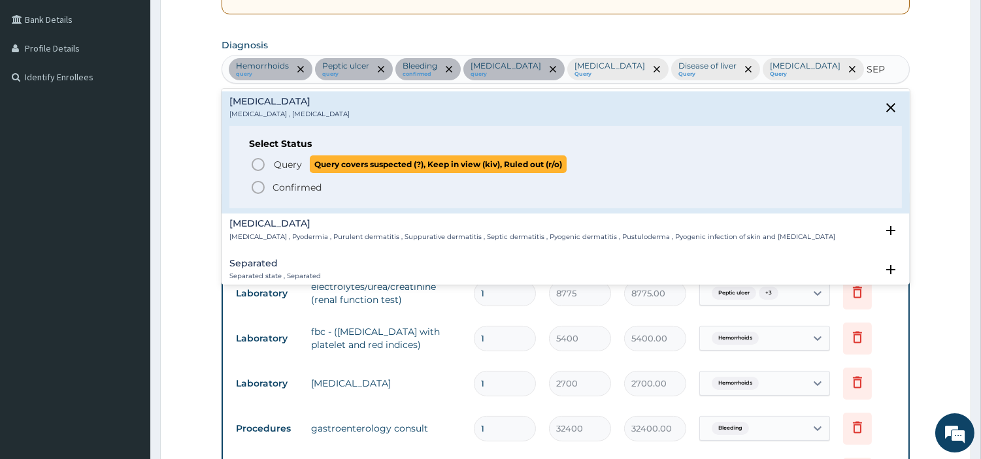
click at [278, 161] on span "Query" at bounding box center [288, 164] width 28 height 13
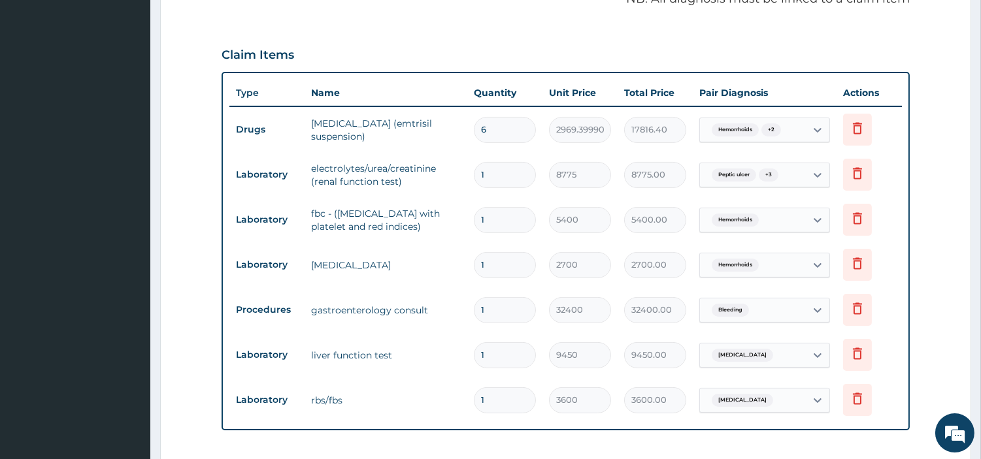
scroll to position [440, 0]
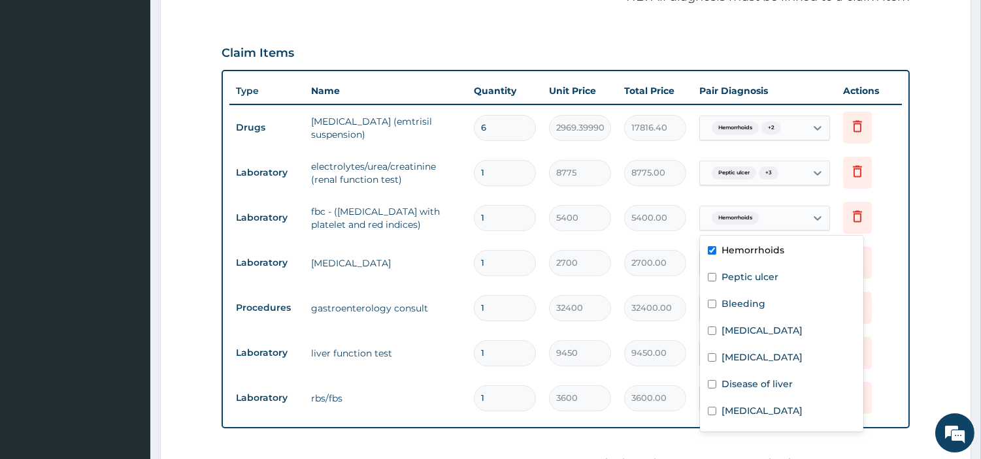
click at [793, 216] on div "Hemorrhoids" at bounding box center [753, 218] width 106 height 22
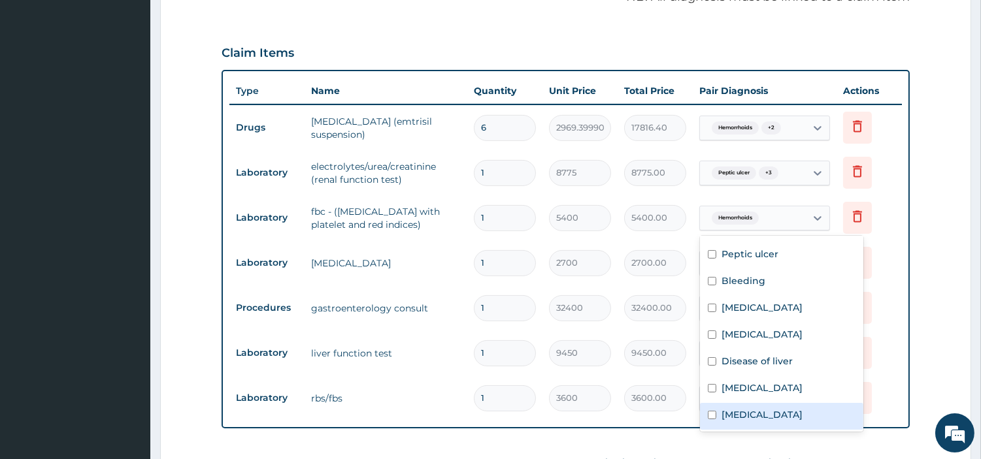
click at [793, 418] on div "Sepsis" at bounding box center [781, 416] width 163 height 27
checkbox input "true"
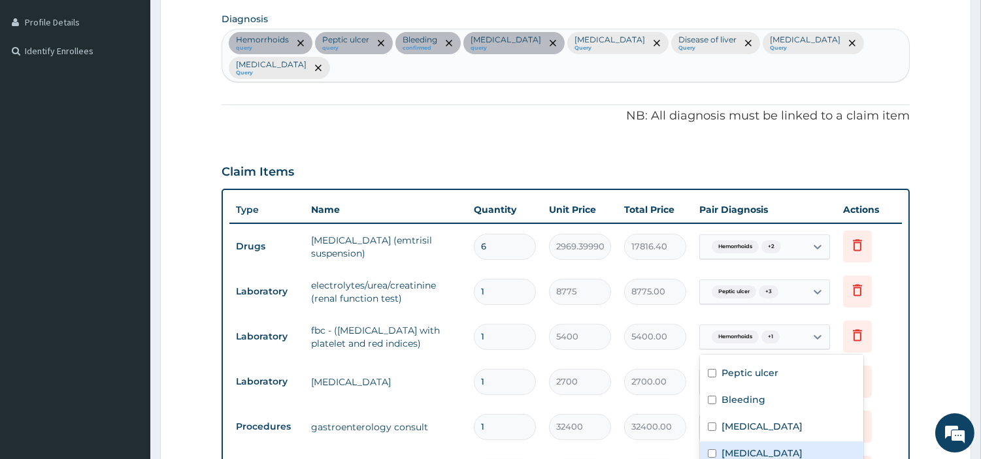
scroll to position [295, 0]
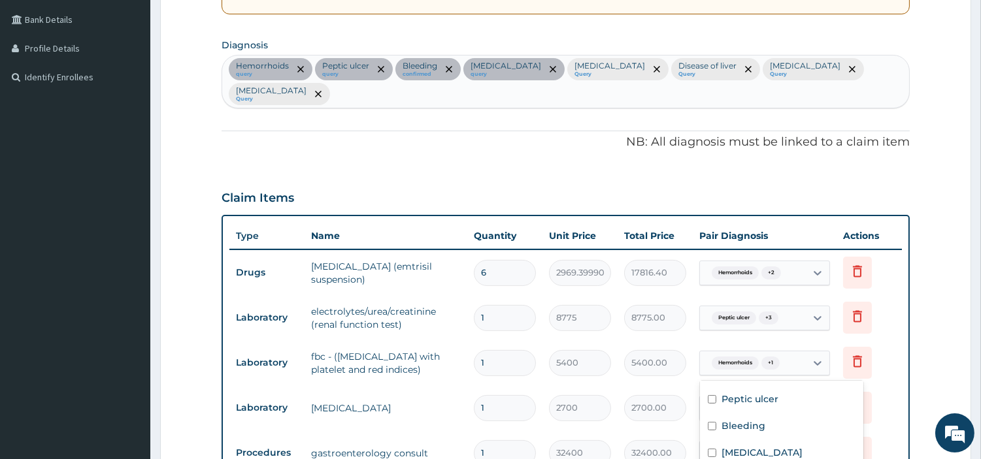
click at [393, 102] on div "Hemorrhoids query Peptic ulcer query Bleeding confirmed Portal hypertension que…" at bounding box center [565, 82] width 687 height 52
type input "UTI"
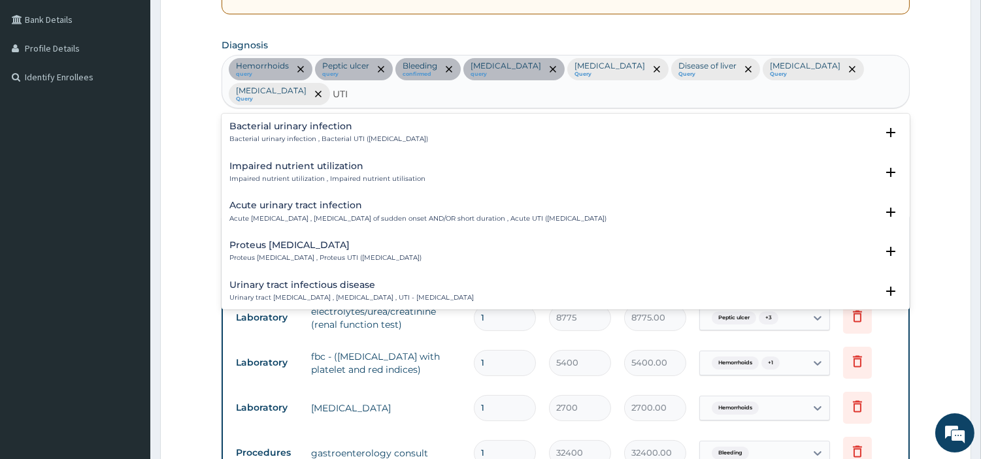
click at [302, 141] on p "Bacterial urinary infection , Bacterial UTI (urinary tract infection)" at bounding box center [328, 139] width 199 height 9
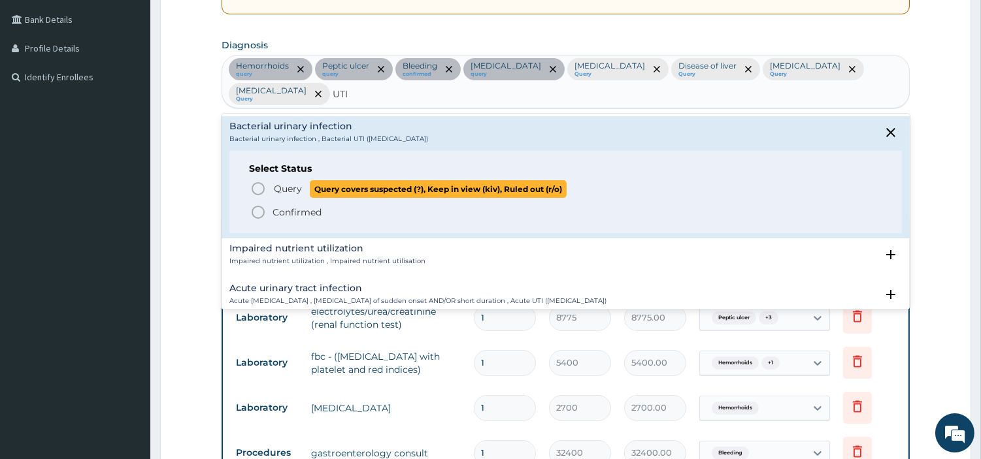
click at [284, 185] on span "Query" at bounding box center [288, 188] width 28 height 13
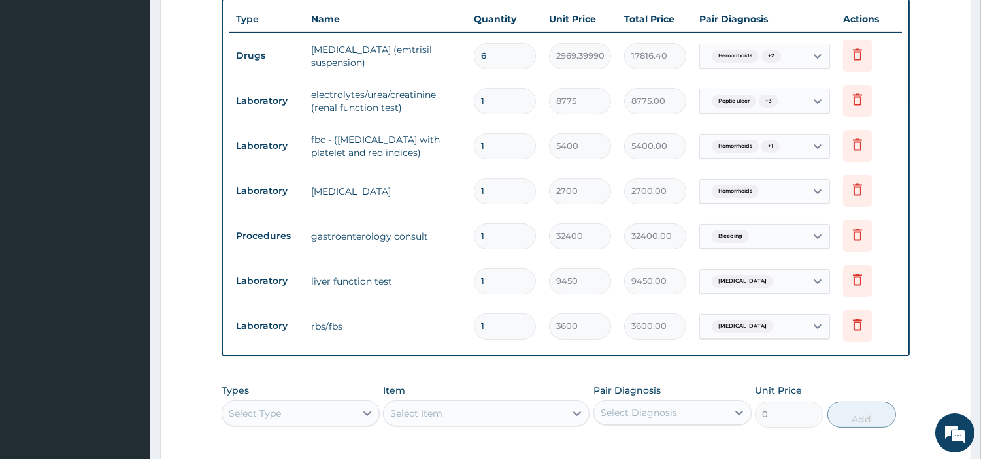
scroll to position [513, 0]
click at [780, 197] on div "Hemorrhoids" at bounding box center [753, 191] width 106 height 22
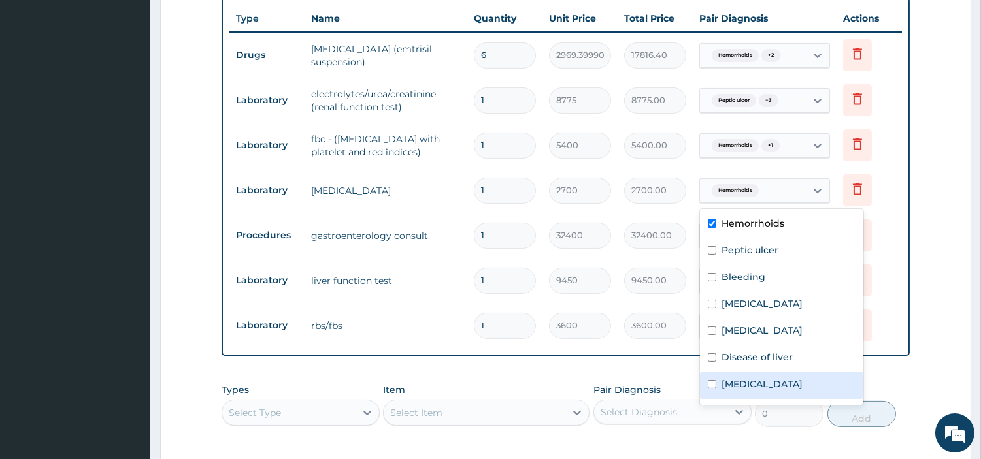
scroll to position [50, 0]
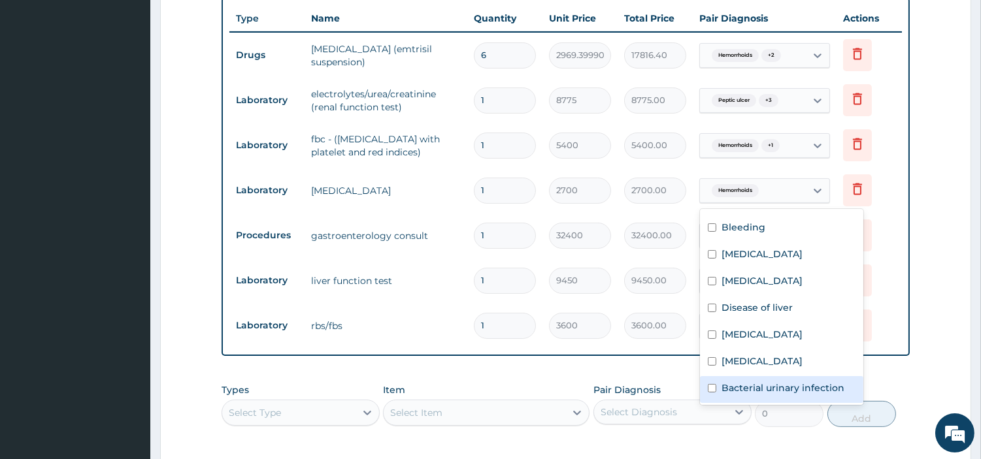
click at [775, 386] on label "Bacterial urinary infection" at bounding box center [782, 388] width 123 height 13
checkbox input "true"
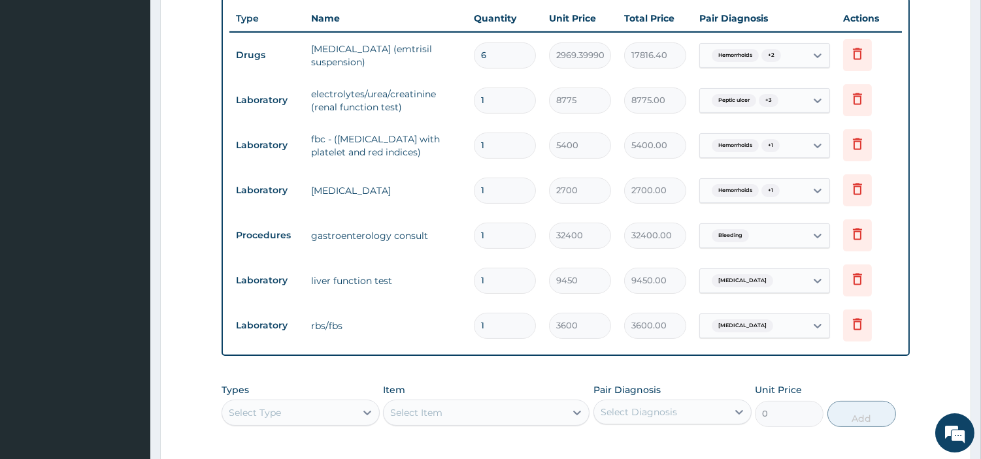
click at [271, 240] on td "Procedures" at bounding box center [266, 236] width 75 height 24
click at [778, 231] on div "Bleeding" at bounding box center [753, 236] width 106 height 22
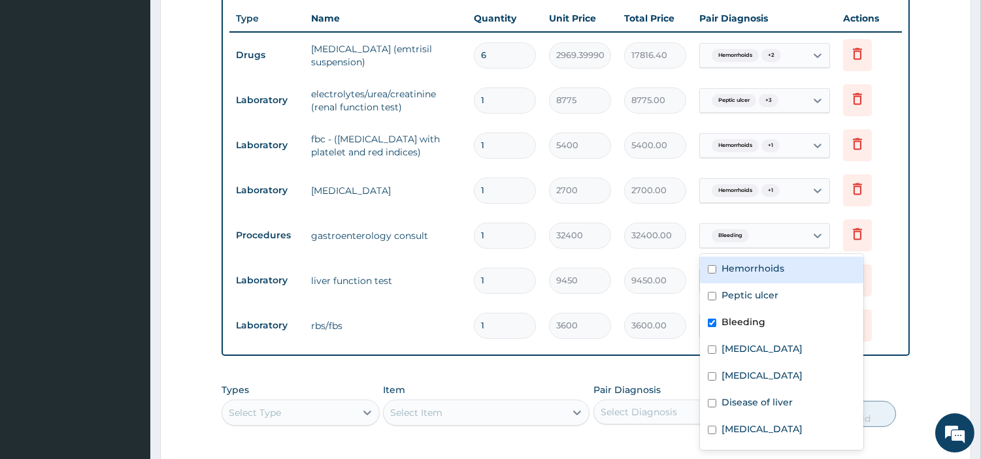
drag, startPoint x: 774, startPoint y: 265, endPoint x: 780, endPoint y: 359, distance: 94.9
click at [774, 265] on label "Hemorrhoids" at bounding box center [752, 268] width 63 height 13
checkbox input "true"
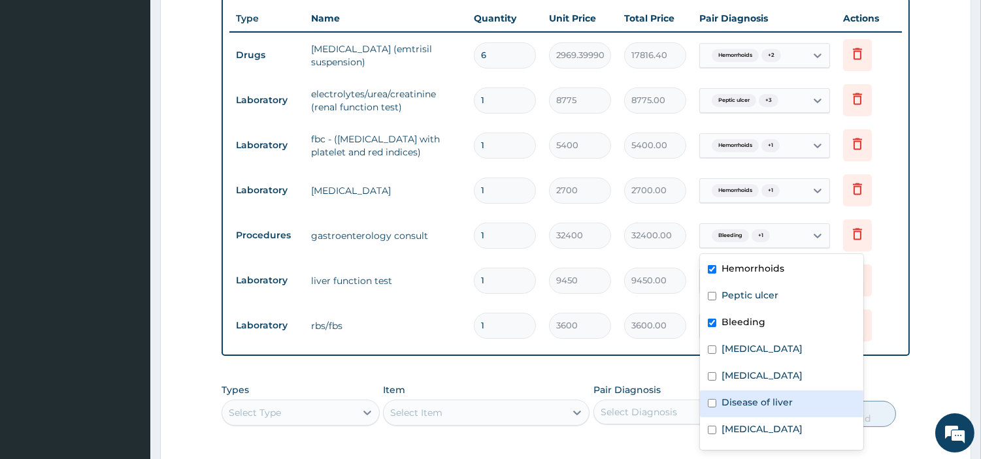
click at [789, 410] on div "Disease of liver" at bounding box center [781, 404] width 163 height 27
checkbox input "true"
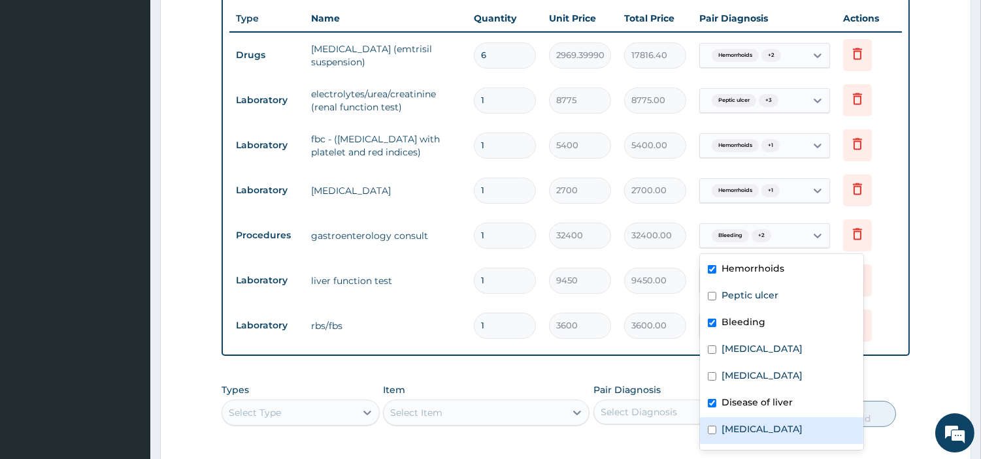
click at [784, 432] on label "Gastroenteritis" at bounding box center [761, 429] width 81 height 13
checkbox input "true"
click at [279, 340] on tr "Laboratory rbs/fbs 1 3600 3600.00 Portal hypertension Delete" at bounding box center [565, 325] width 672 height 45
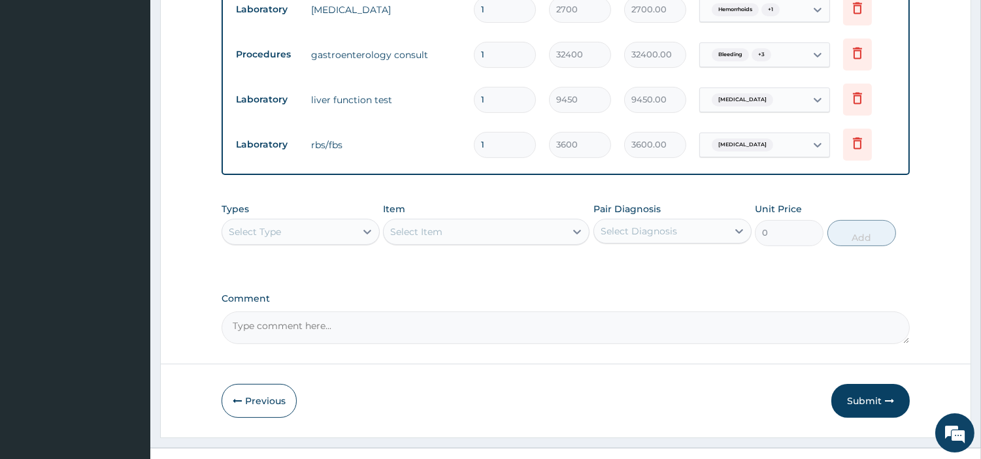
scroll to position [716, 0]
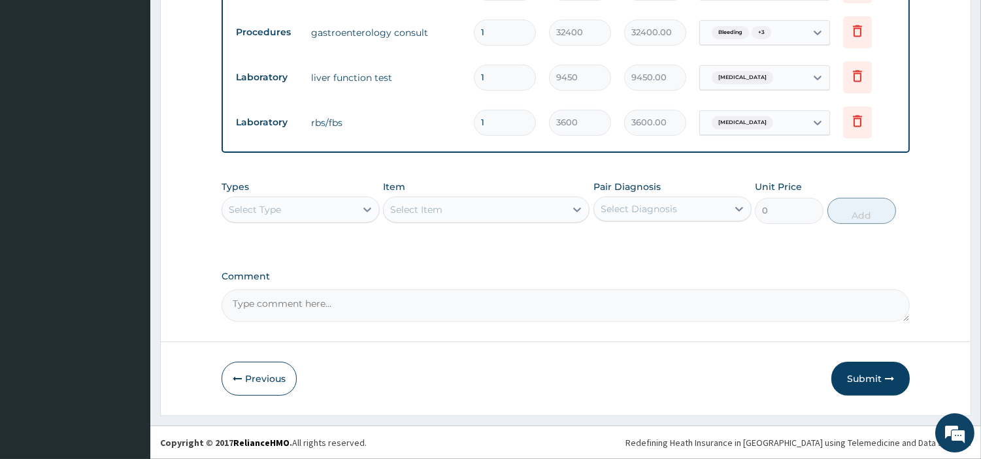
click at [733, 82] on span "Portal hypertension" at bounding box center [742, 77] width 61 height 13
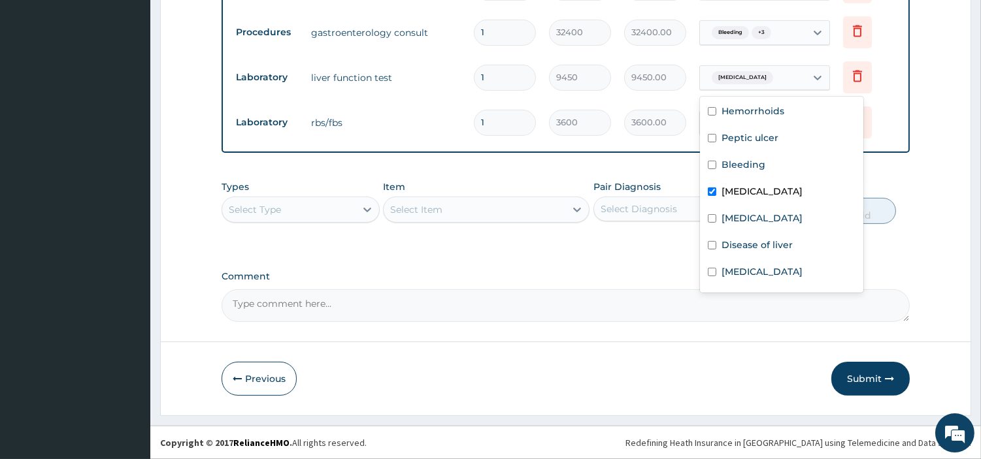
scroll to position [50, 0]
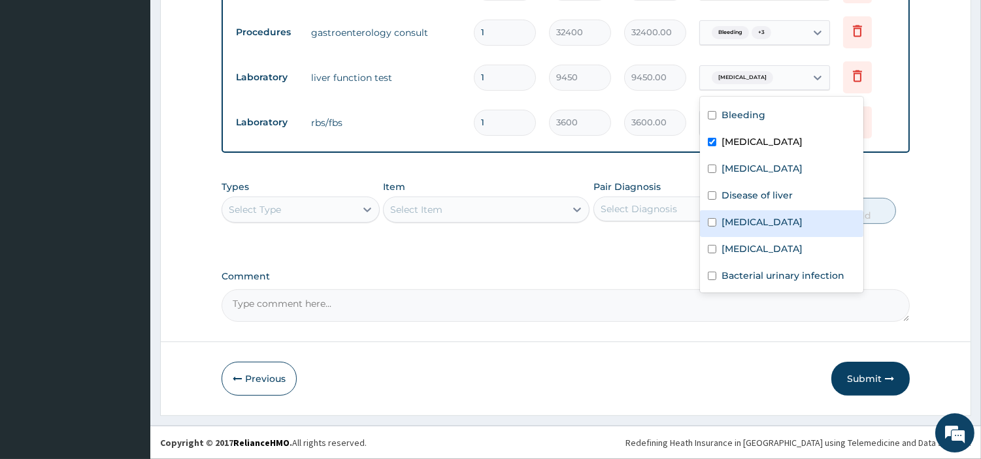
click at [740, 218] on label "Gastroenteritis" at bounding box center [761, 222] width 81 height 13
checkbox input "true"
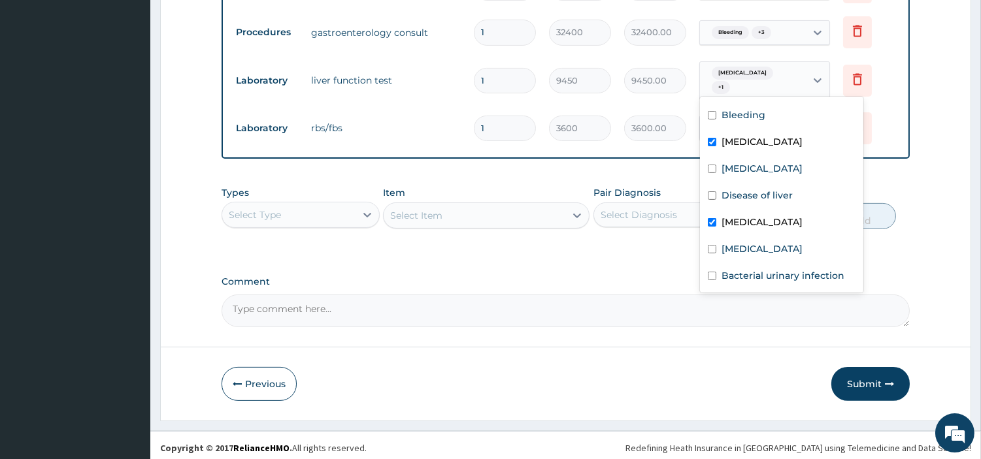
click at [741, 198] on label "Disease of liver" at bounding box center [756, 195] width 71 height 13
checkbox input "true"
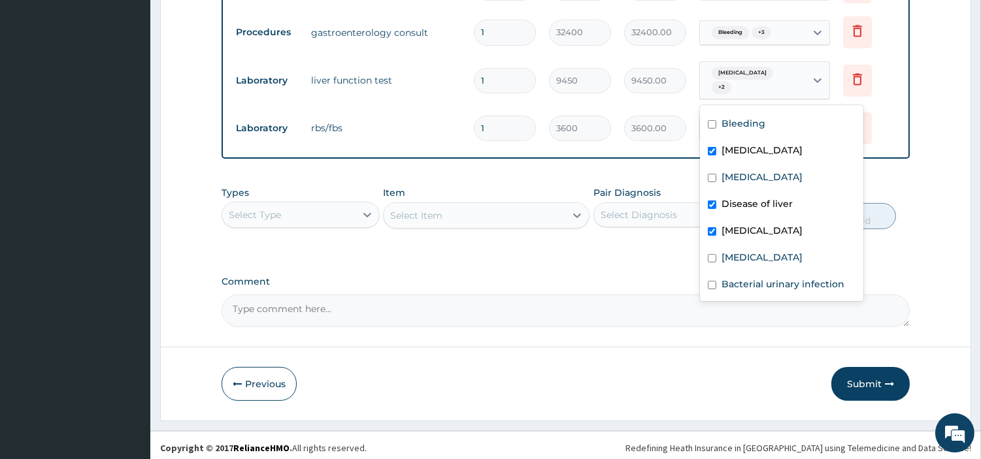
click at [522, 207] on div "Select Item" at bounding box center [486, 216] width 207 height 26
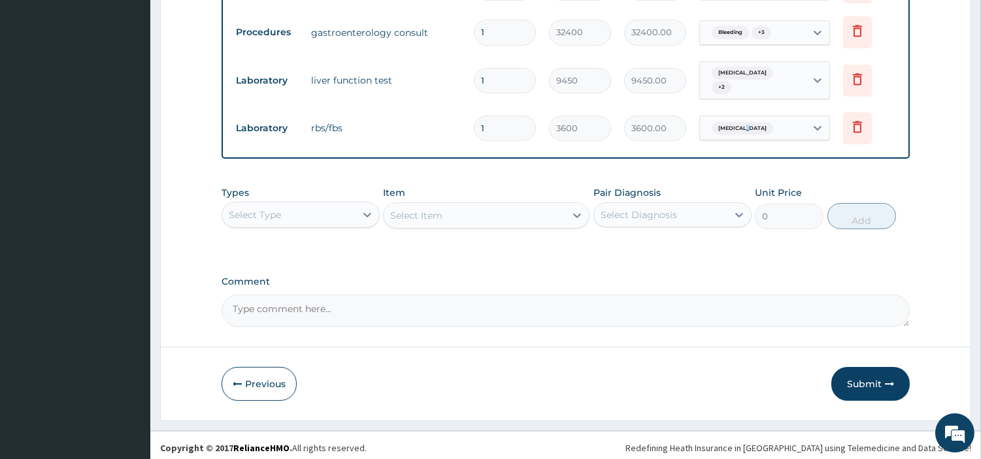
click at [742, 144] on td "Portal hypertension" at bounding box center [765, 128] width 144 height 38
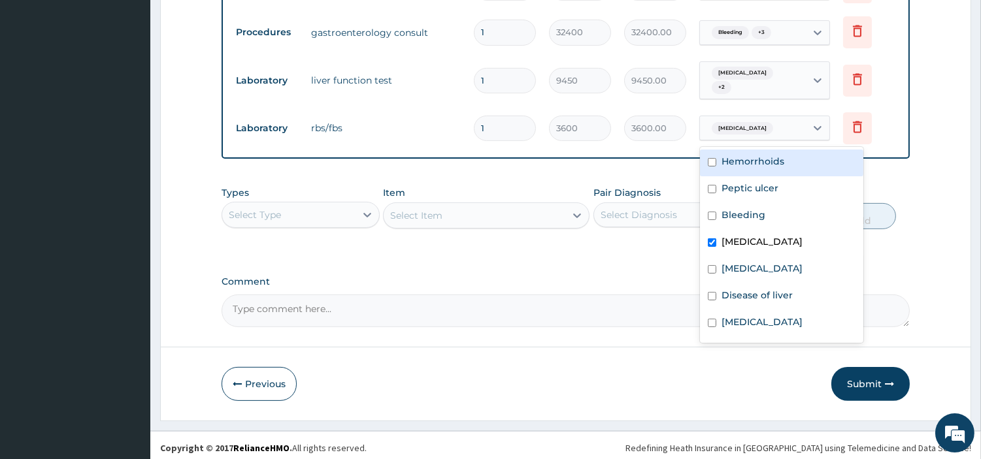
click at [785, 127] on div "Portal hypertension" at bounding box center [753, 129] width 106 height 22
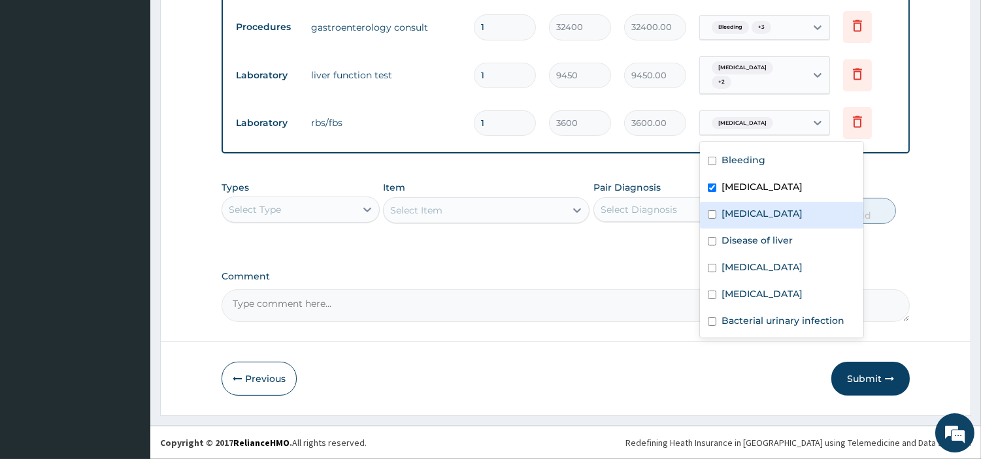
click at [740, 216] on label "Hyperglycemia" at bounding box center [761, 213] width 81 height 13
checkbox input "true"
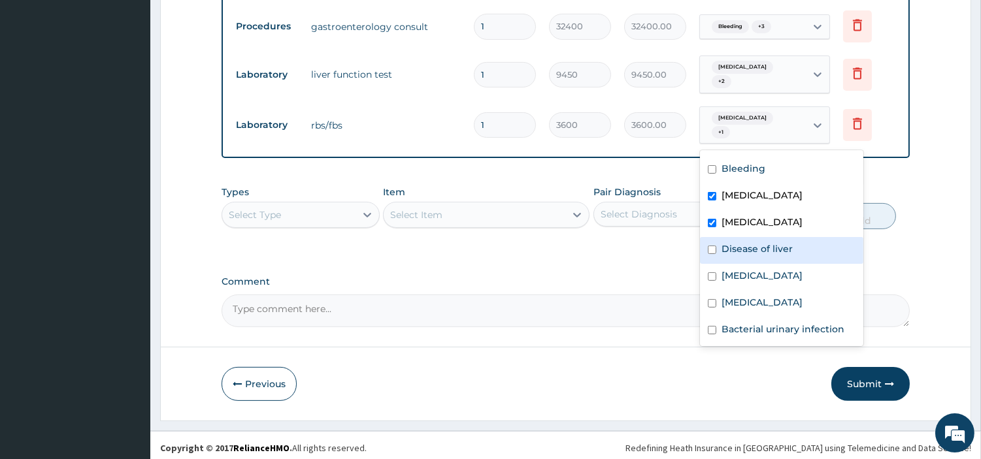
click at [325, 225] on div "Select Type" at bounding box center [301, 215] width 158 height 26
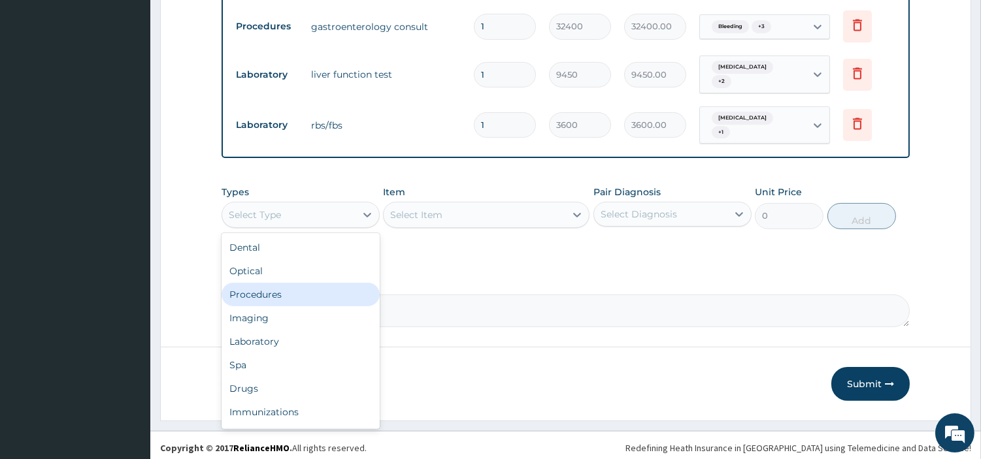
drag, startPoint x: 291, startPoint y: 294, endPoint x: 211, endPoint y: 144, distance: 170.5
click at [291, 294] on div "Procedures" at bounding box center [301, 295] width 158 height 24
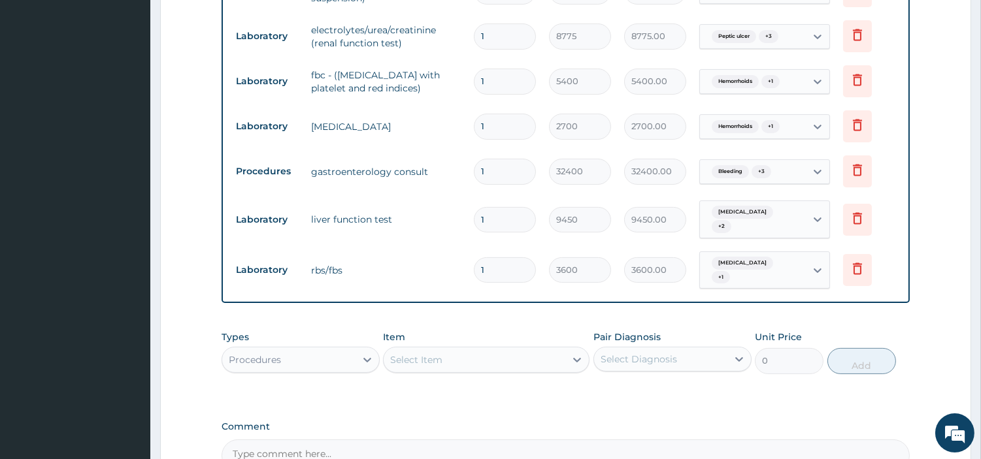
scroll to position [432, 0]
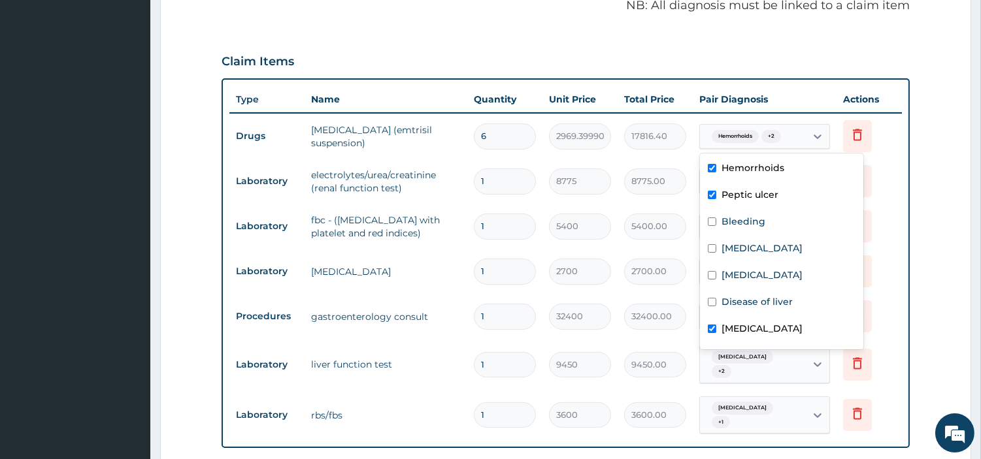
click at [761, 136] on div "Hemorrhoids + 2" at bounding box center [744, 136] width 76 height 17
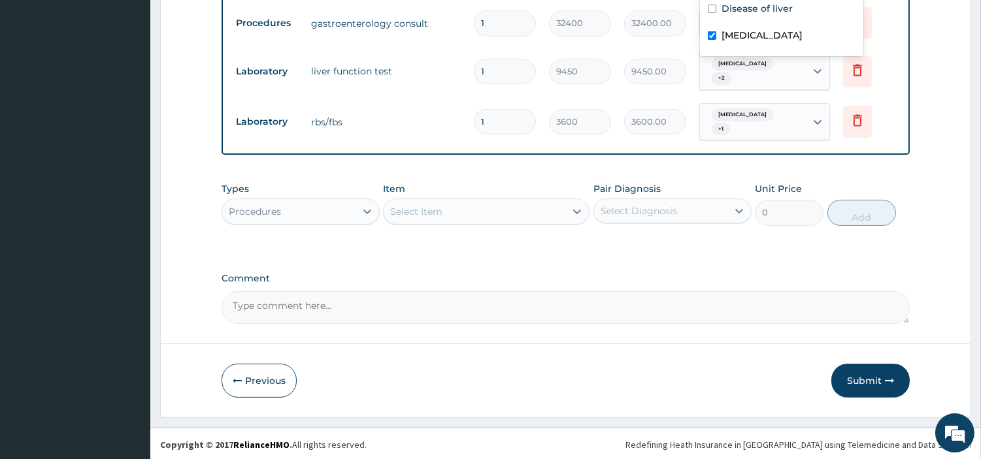
scroll to position [727, 0]
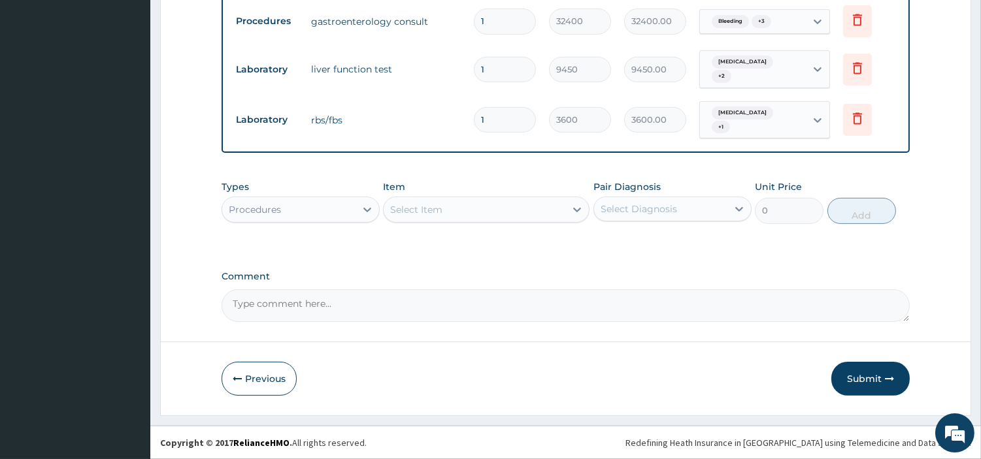
click at [851, 373] on button "Submit" at bounding box center [870, 379] width 78 height 34
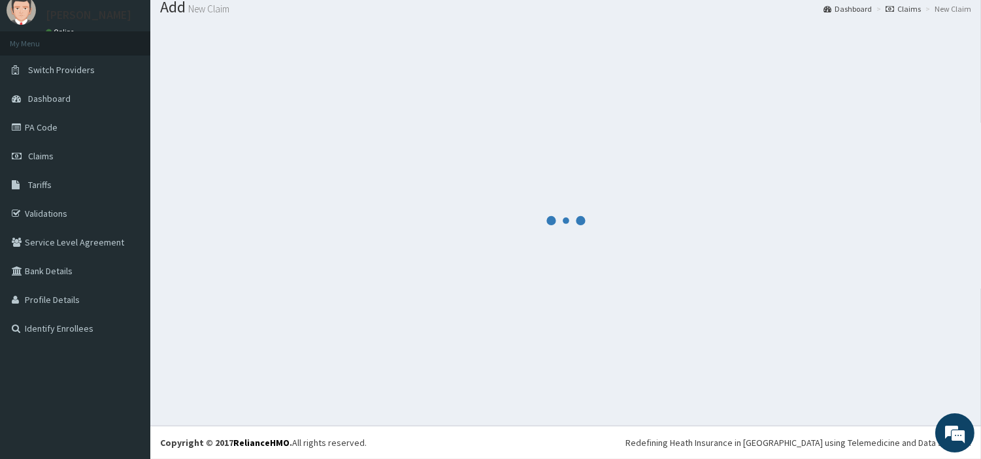
scroll to position [43, 0]
